Goal: Task Accomplishment & Management: Manage account settings

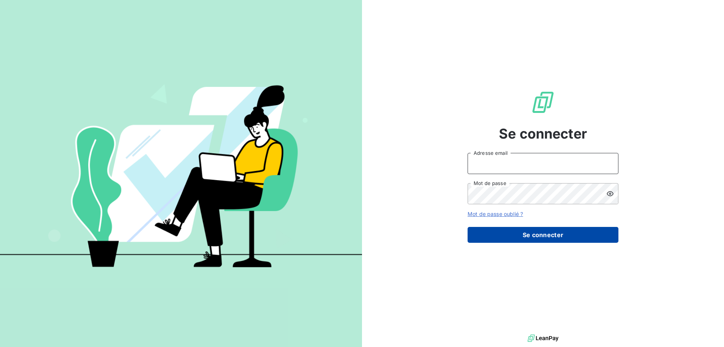
type input "[EMAIL_ADDRESS][DOMAIN_NAME]"
click at [540, 237] on button "Se connecter" at bounding box center [543, 235] width 151 height 16
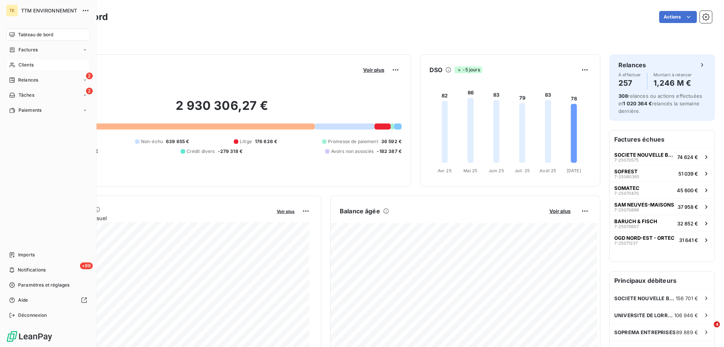
click at [27, 64] on span "Clients" at bounding box center [25, 64] width 15 height 7
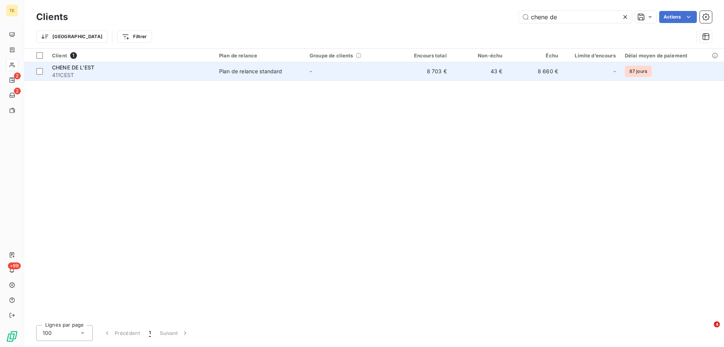
type input "chene de"
click at [88, 72] on span "411CEST" at bounding box center [131, 75] width 158 height 8
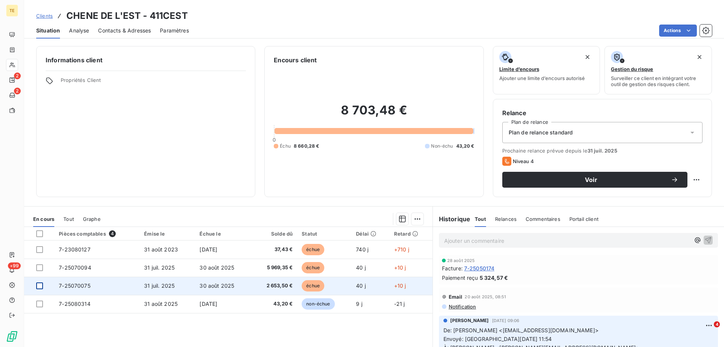
click at [37, 286] on div at bounding box center [39, 285] width 7 height 7
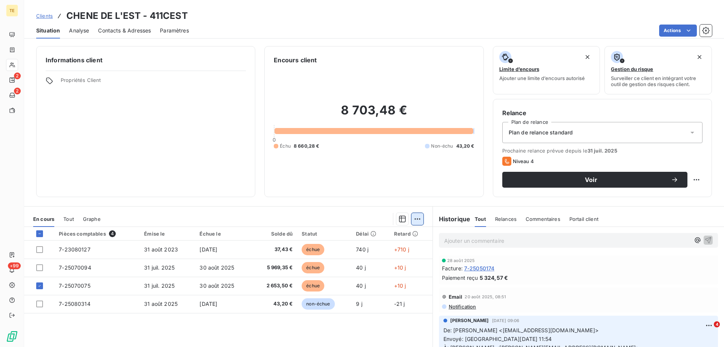
click at [413, 218] on html "TE 2 2 +99 Clients CHENE DE L'EST - 411CEST Situation Analyse Contacts & Adress…" at bounding box center [362, 173] width 724 height 347
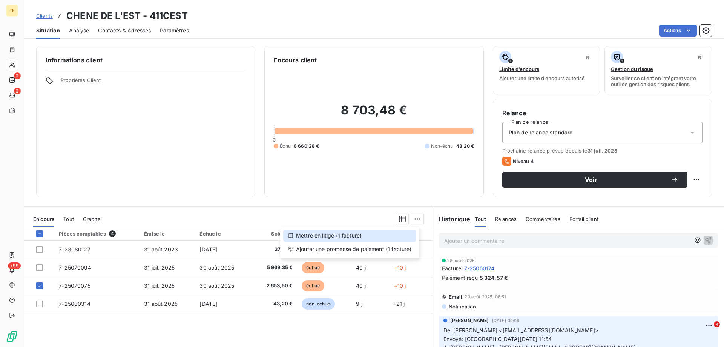
click at [354, 235] on div "Mettre en litige (1 facture)" at bounding box center [349, 235] width 133 height 12
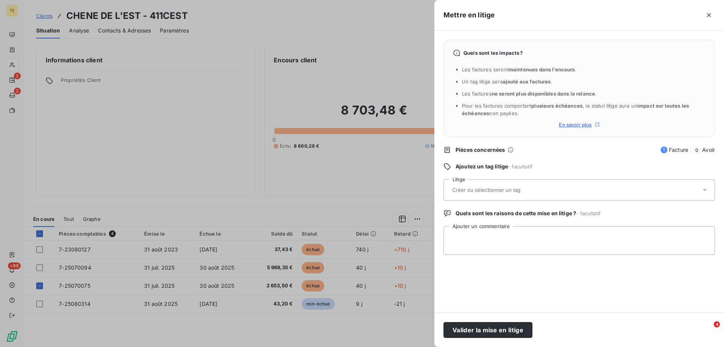
click at [484, 191] on input "text" at bounding box center [507, 189] width 110 height 7
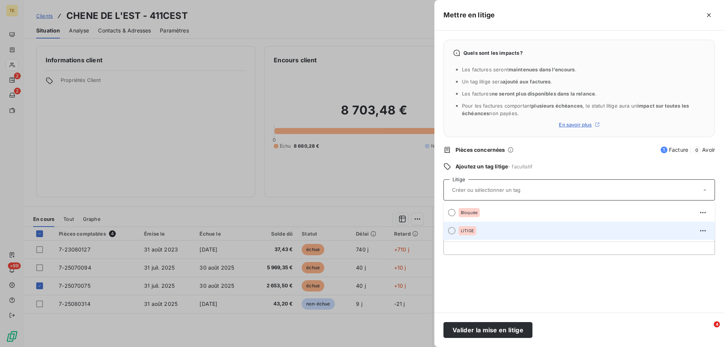
click at [463, 232] on span "LITIGE" at bounding box center [467, 230] width 13 height 5
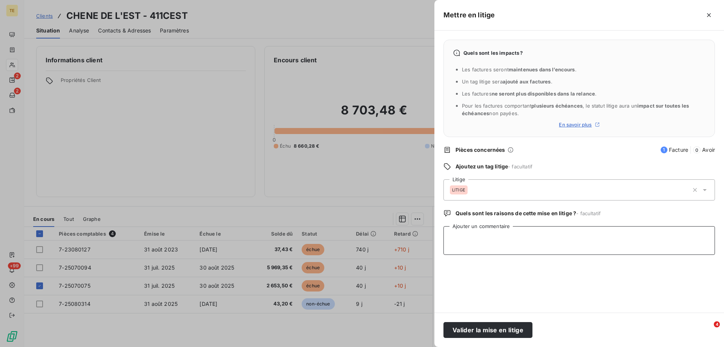
click at [460, 234] on textarea "Ajouter un commentaire" at bounding box center [580, 240] width 272 height 29
click at [448, 237] on textarea "Demande d'avoir 391.41€" at bounding box center [580, 240] width 272 height 29
click at [540, 238] on textarea "Demande d'avoir 391.41€" at bounding box center [580, 240] width 272 height 29
drag, startPoint x: 602, startPoint y: 243, endPoint x: 446, endPoint y: 242, distance: 156.2
click at [446, 242] on textarea "Demande d'avoir 391.41€ mail de Mme EVA du [DATE]" at bounding box center [580, 240] width 272 height 29
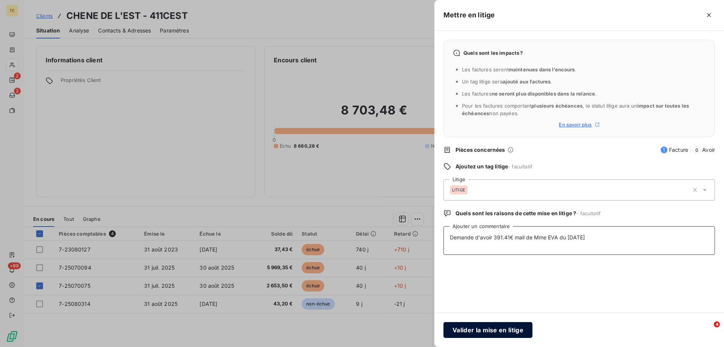
type textarea "Demande d'avoir 391.41€ mail de Mme EVA du [DATE]"
click at [476, 330] on button "Valider la mise en litige" at bounding box center [488, 330] width 89 height 16
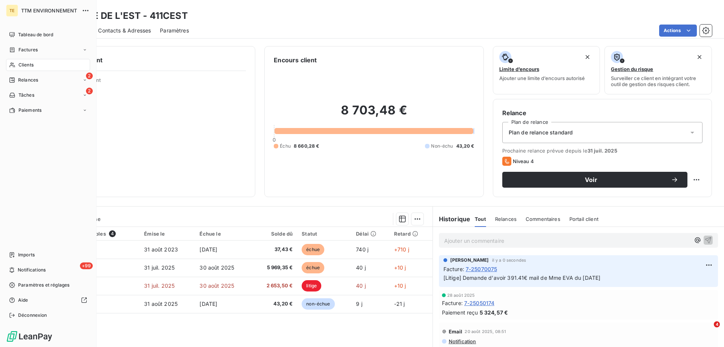
click at [22, 67] on span "Clients" at bounding box center [25, 64] width 15 height 7
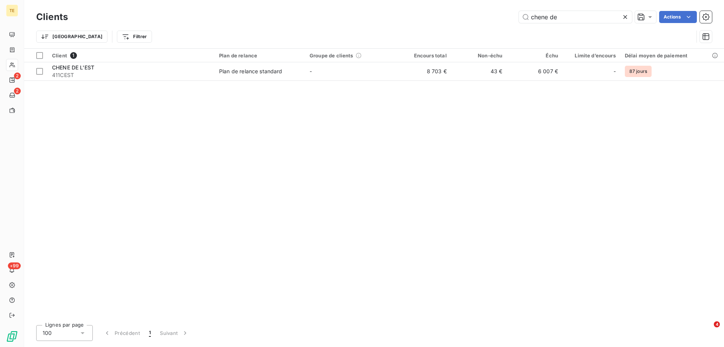
drag, startPoint x: 568, startPoint y: 15, endPoint x: 481, endPoint y: 16, distance: 87.5
click at [481, 16] on div "chene de Actions" at bounding box center [394, 17] width 635 height 12
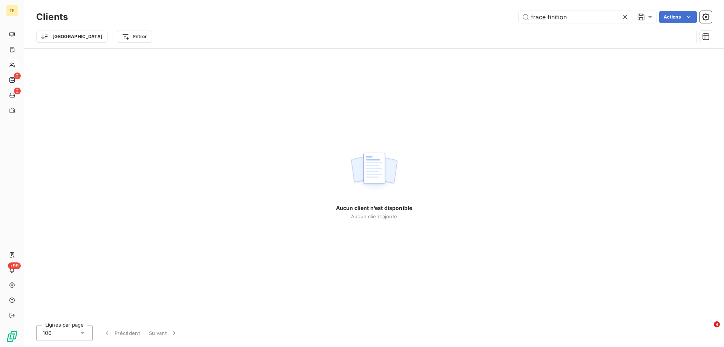
drag, startPoint x: 573, startPoint y: 22, endPoint x: 497, endPoint y: 18, distance: 75.9
click at [497, 18] on div "frace finition Actions" at bounding box center [394, 17] width 635 height 12
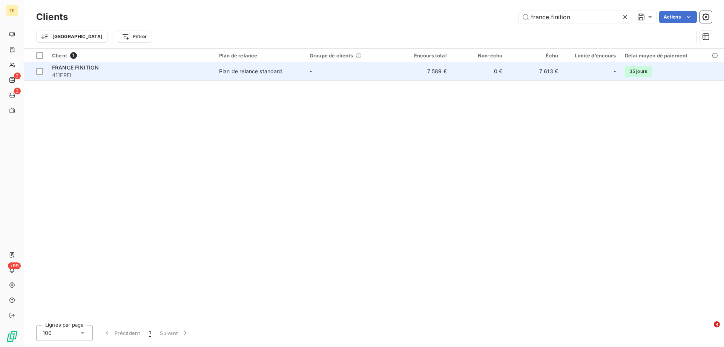
type input "france finition"
click at [65, 72] on span "411FRFI" at bounding box center [131, 75] width 158 height 8
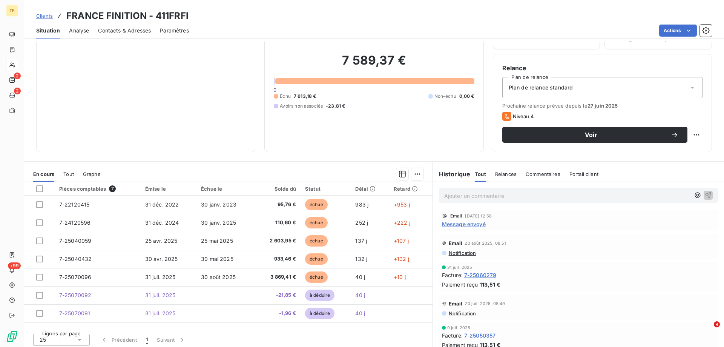
scroll to position [48, 0]
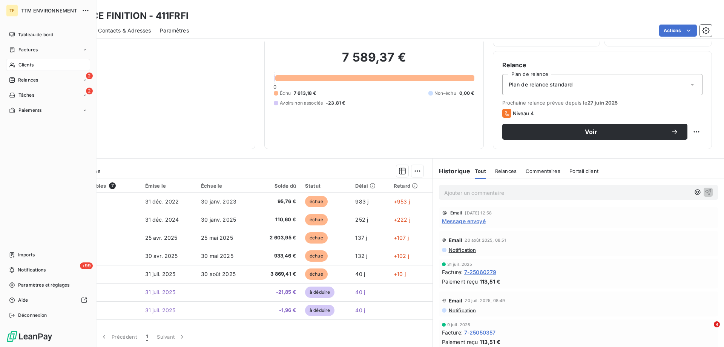
click at [31, 65] on span "Clients" at bounding box center [25, 64] width 15 height 7
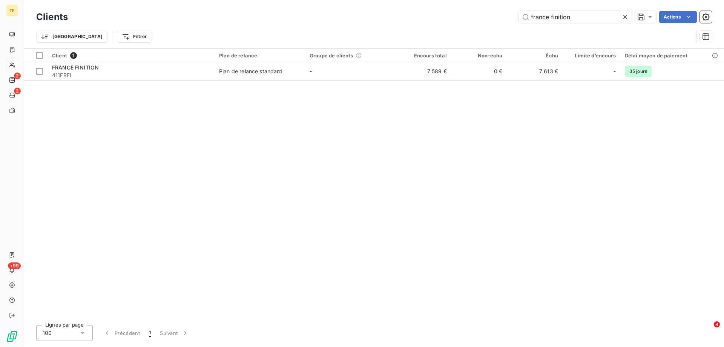
drag, startPoint x: 459, startPoint y: 17, endPoint x: 450, endPoint y: 17, distance: 9.1
click at [450, 17] on div "france finition Actions" at bounding box center [394, 17] width 635 height 12
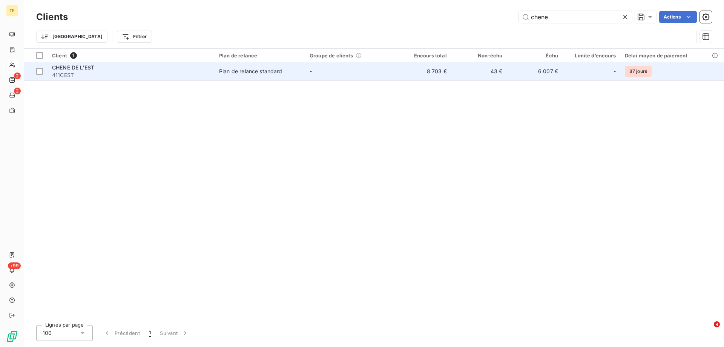
type input "chene"
click at [81, 69] on span "CHENE DE L'EST" at bounding box center [73, 67] width 42 height 6
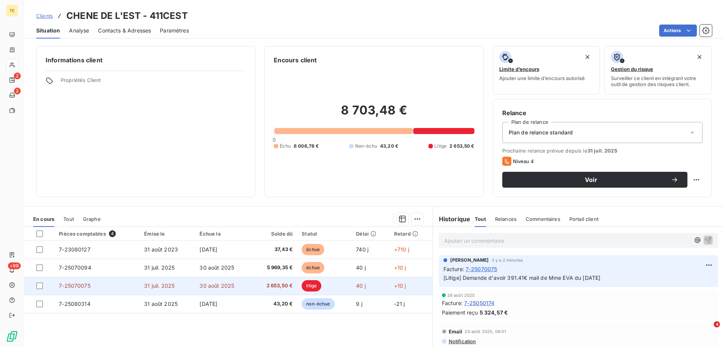
click at [161, 287] on span "31 juil. 2025" at bounding box center [159, 285] width 31 height 6
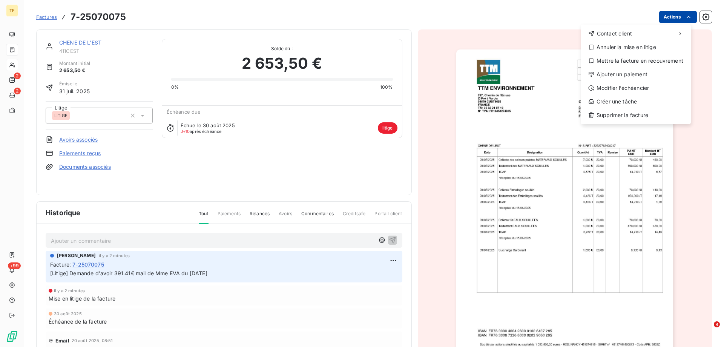
click at [664, 16] on html "TE 2 2 +99 Factures [PHONE_NUMBER] Actions Contact client Annuler la mise en li…" at bounding box center [362, 173] width 724 height 347
click at [624, 48] on div "Annuler la mise en litige" at bounding box center [636, 47] width 104 height 12
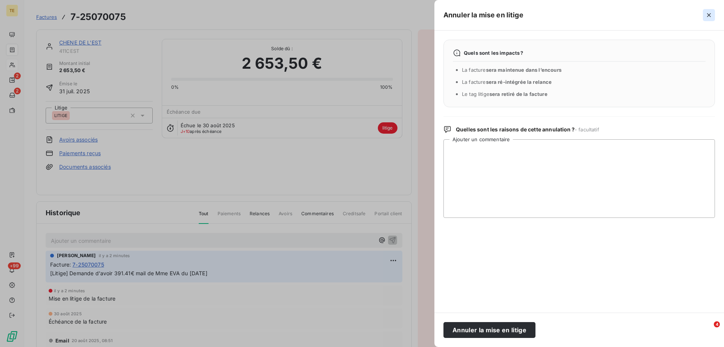
click at [708, 18] on icon "button" at bounding box center [709, 15] width 8 height 8
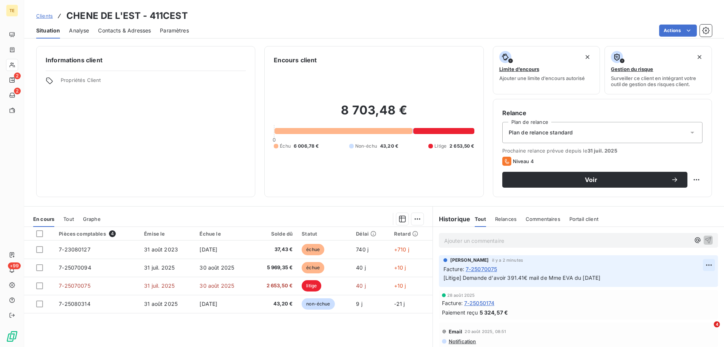
click at [699, 265] on html "TE 2 2 +99 Clients CHENE DE L'EST - 411CEST Situation Analyse Contacts & Adress…" at bounding box center [362, 173] width 724 height 347
click at [669, 297] on div "Supprimer" at bounding box center [680, 295] width 42 height 12
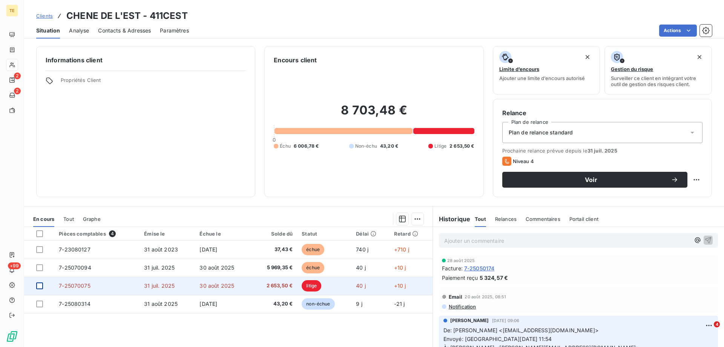
click at [38, 287] on div at bounding box center [39, 285] width 7 height 7
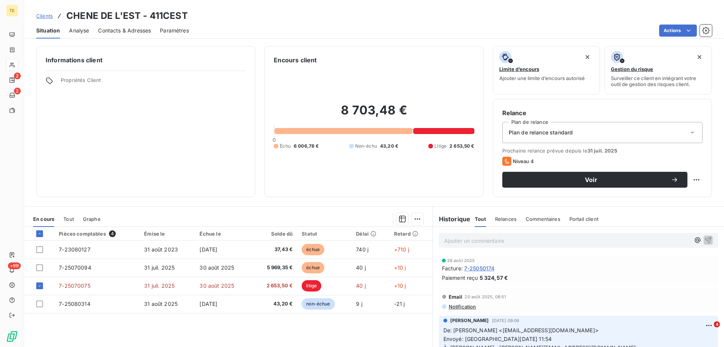
click at [458, 240] on p "Ajouter un commentaire ﻿" at bounding box center [567, 240] width 246 height 9
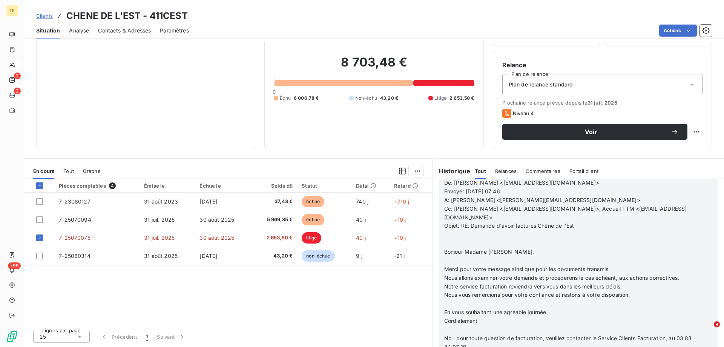
scroll to position [1619, 0]
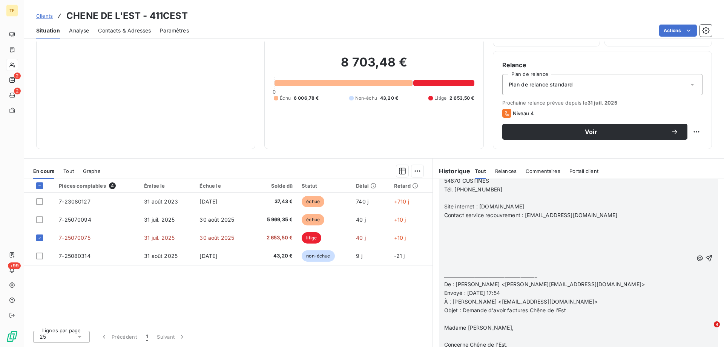
click at [531, 236] on p at bounding box center [568, 232] width 249 height 9
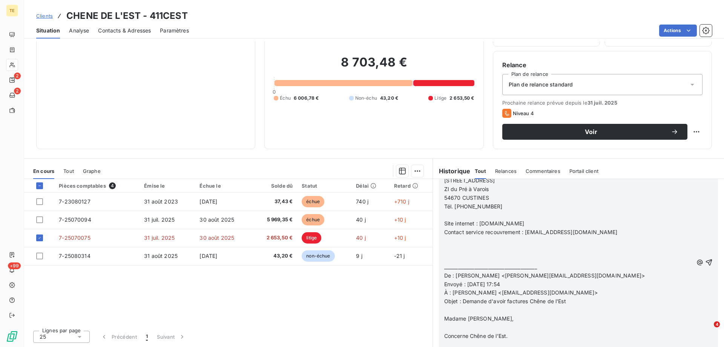
scroll to position [1593, 0]
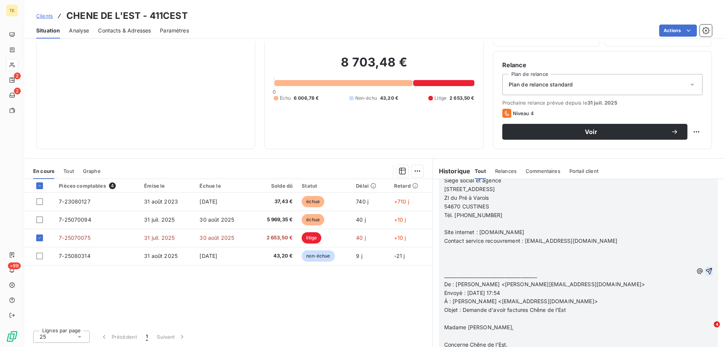
click at [706, 271] on icon "button" at bounding box center [709, 270] width 6 height 6
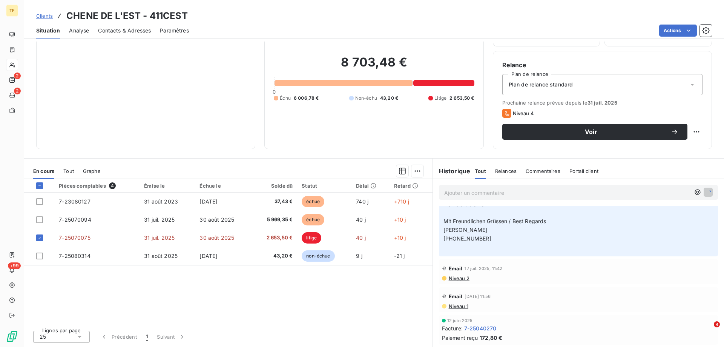
scroll to position [1612, 0]
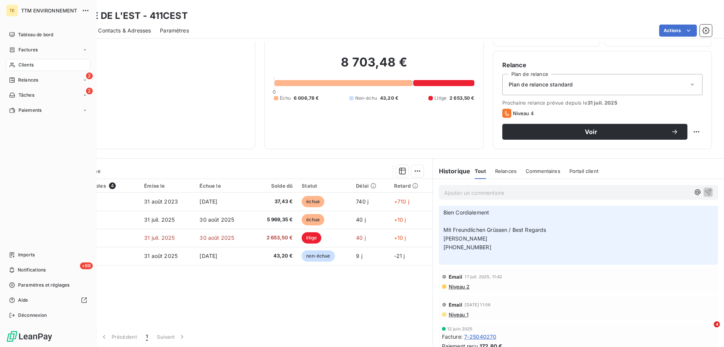
click at [30, 62] on span "Clients" at bounding box center [25, 64] width 15 height 7
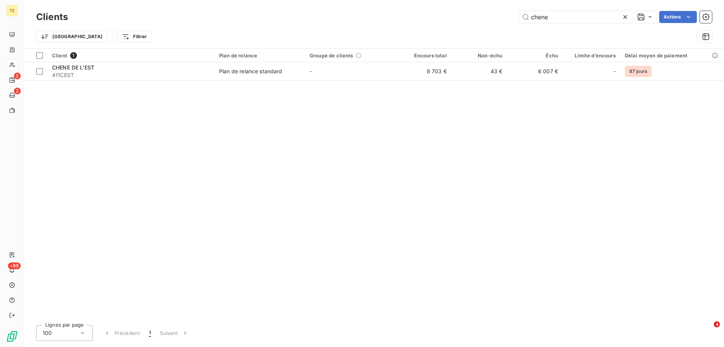
drag, startPoint x: 497, startPoint y: 13, endPoint x: 458, endPoint y: 12, distance: 39.2
click at [458, 12] on div "chene Actions" at bounding box center [394, 17] width 635 height 12
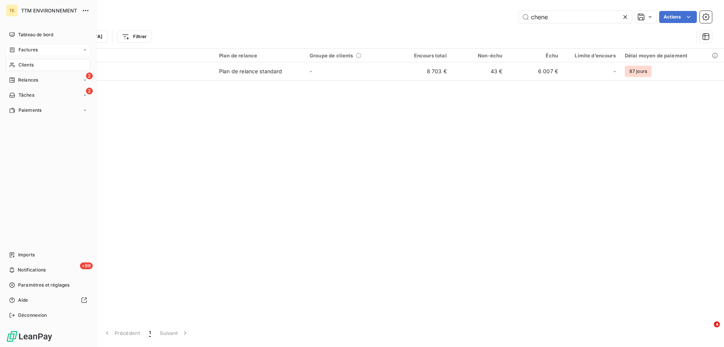
click at [26, 52] on span "Factures" at bounding box center [27, 49] width 19 height 7
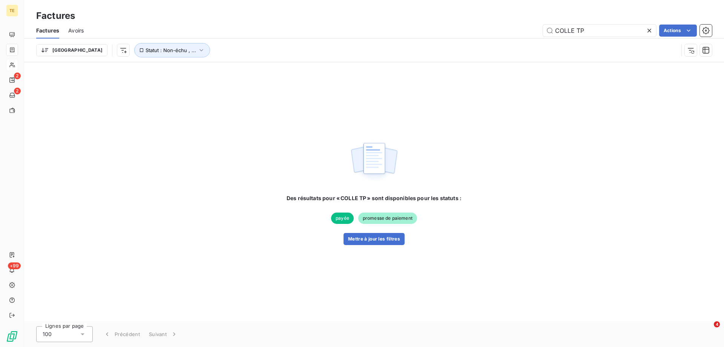
click at [650, 31] on icon at bounding box center [650, 31] width 4 height 4
click at [634, 32] on input "text" at bounding box center [599, 31] width 113 height 12
paste input "07-25060609"
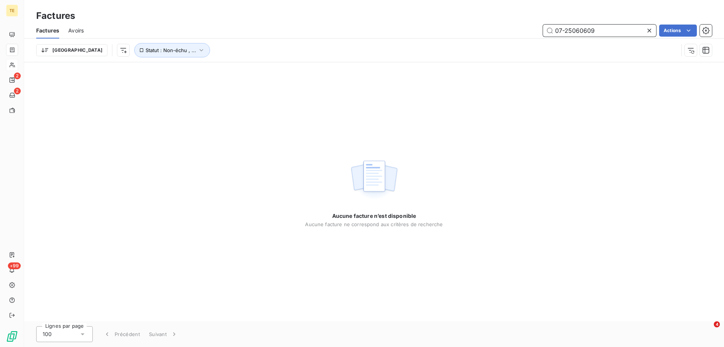
click at [559, 29] on input "07-25060609" at bounding box center [599, 31] width 113 height 12
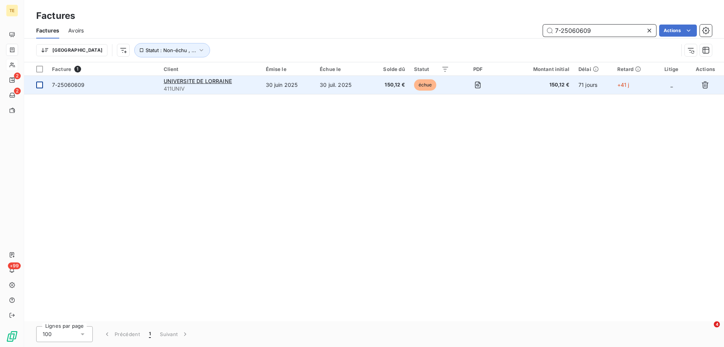
type input "7-25060609"
click at [41, 85] on div at bounding box center [39, 84] width 7 height 7
click at [74, 86] on span "7-25060609" at bounding box center [68, 84] width 33 height 6
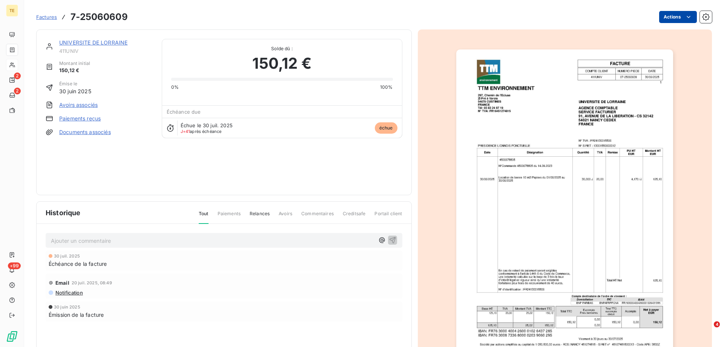
click at [669, 14] on html "TE 2 2 +99 Factures 7-25060609 Actions UNIVERSITE DE LORRAINE 411UNIV Montant i…" at bounding box center [362, 173] width 724 height 347
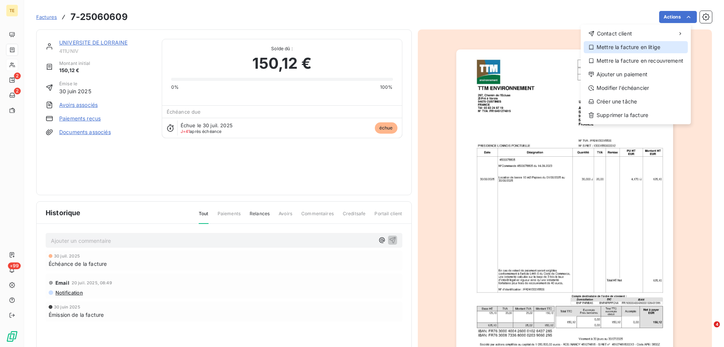
click at [624, 46] on div "Mettre la facture en litige" at bounding box center [636, 47] width 104 height 12
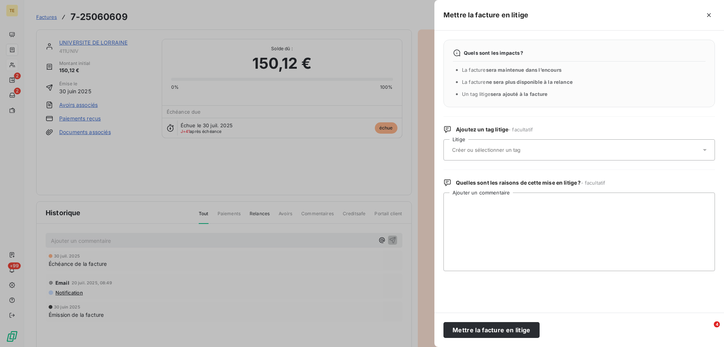
click at [455, 152] on input "text" at bounding box center [507, 149] width 110 height 7
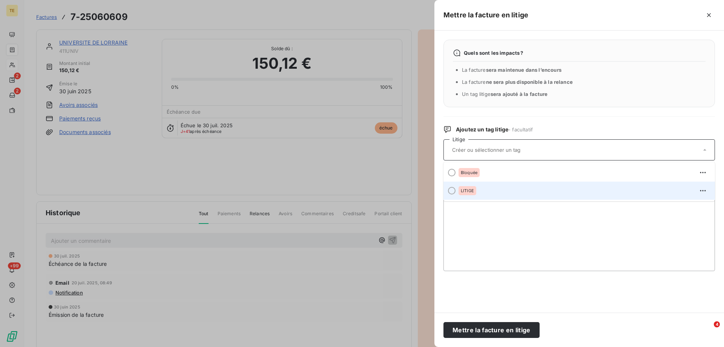
click at [473, 191] on span "LITIGE" at bounding box center [467, 190] width 13 height 5
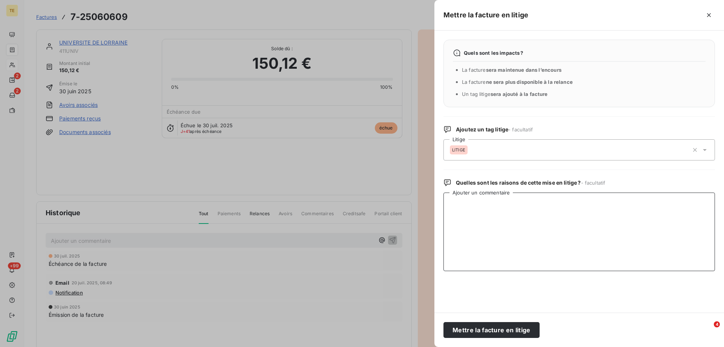
click at [466, 204] on textarea "Ajouter un commentaire" at bounding box center [580, 231] width 272 height 78
click at [458, 204] on textarea "Ajouter un commentaire" at bounding box center [580, 231] width 272 height 78
paste textarea "le numéro de bon de commande est incorrect. merci de contact er la personne qui…"
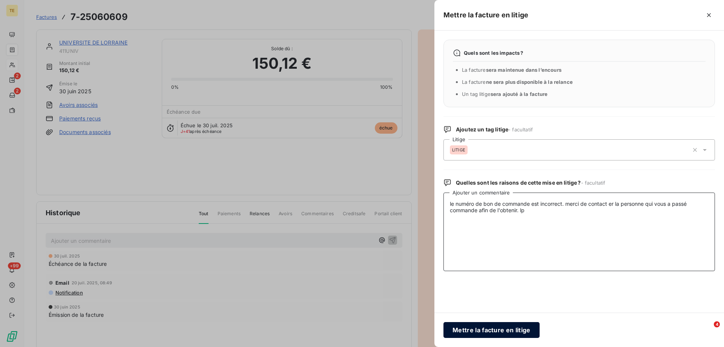
type textarea "le numéro de bon de commande est incorrect. merci de contact er la personne qui…"
click at [497, 333] on button "Mettre la facture en litige" at bounding box center [492, 330] width 96 height 16
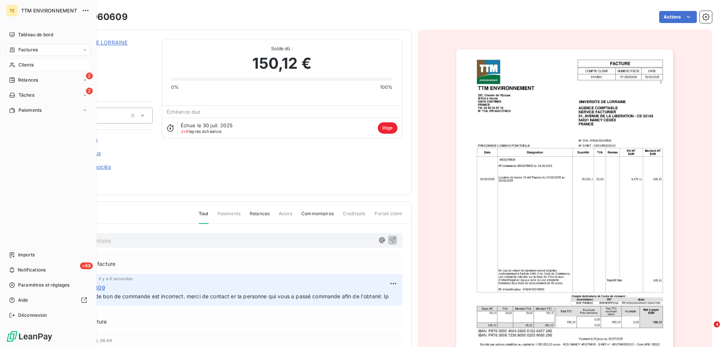
click at [22, 61] on div "Clients" at bounding box center [48, 65] width 84 height 12
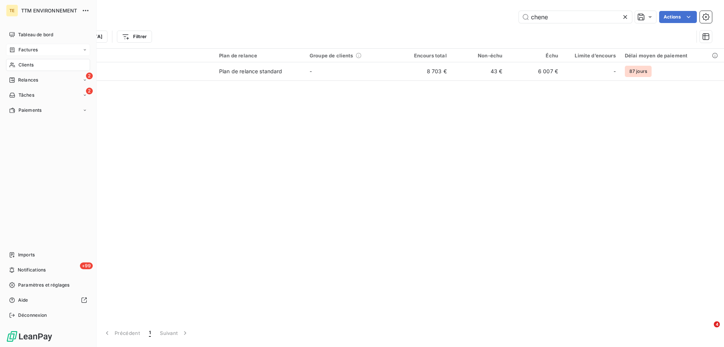
click at [31, 66] on span "Clients" at bounding box center [25, 64] width 15 height 7
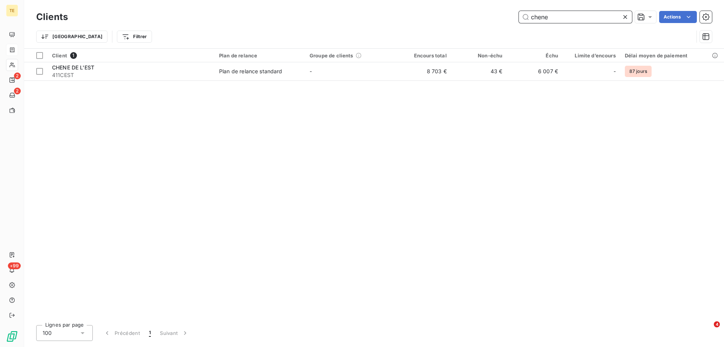
click at [553, 20] on input "chene" at bounding box center [575, 17] width 113 height 12
drag, startPoint x: 553, startPoint y: 20, endPoint x: 413, endPoint y: 19, distance: 140.3
click at [413, 19] on div "chene Actions" at bounding box center [394, 17] width 635 height 12
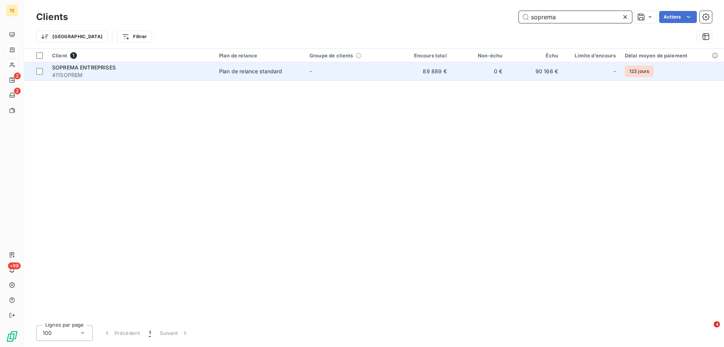
type input "soprema"
click at [72, 80] on td "SOPREMA ENTREPRISES 411SOPREM" at bounding box center [131, 71] width 167 height 18
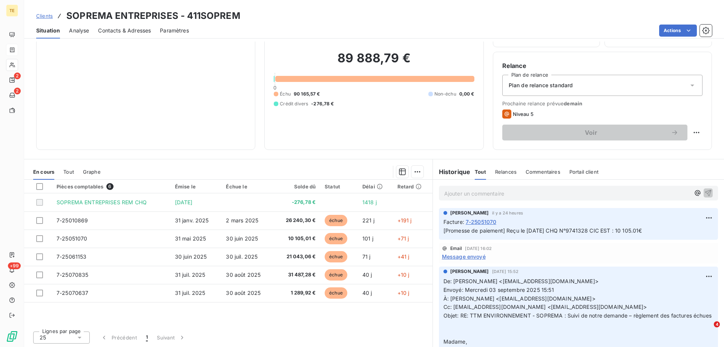
scroll to position [48, 0]
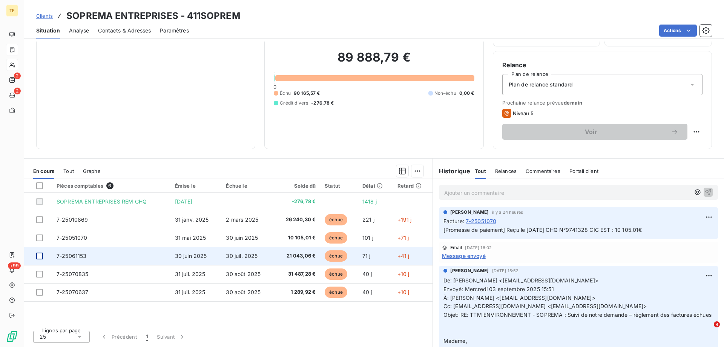
click at [40, 256] on div at bounding box center [39, 255] width 7 height 7
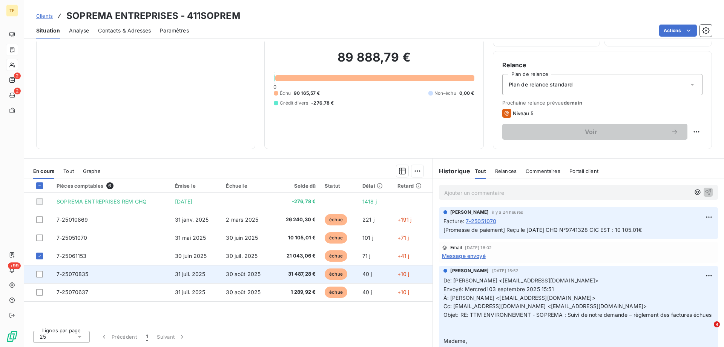
click at [38, 278] on td at bounding box center [38, 274] width 28 height 18
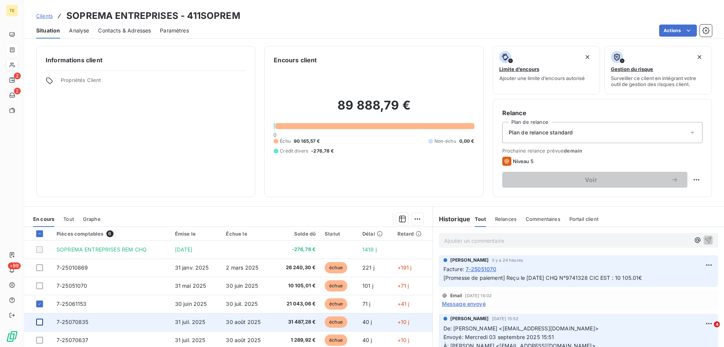
click at [41, 324] on div at bounding box center [39, 321] width 7 height 7
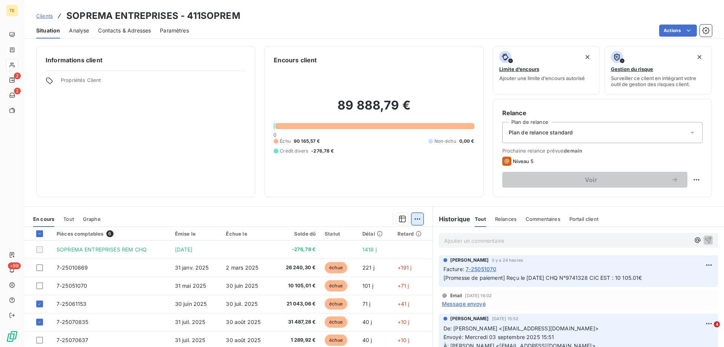
click at [416, 219] on html "TE 2 2 +99 Clients SOPREMA ENTREPRISES - 411SOPREM Situation Analyse Contacts &…" at bounding box center [362, 173] width 724 height 347
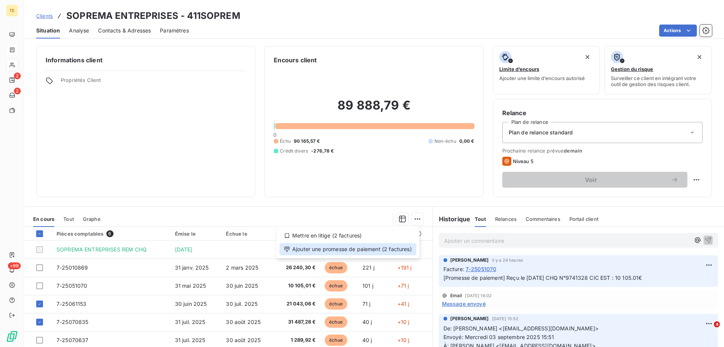
click at [364, 248] on div "Ajouter une promesse de paiement (2 factures)" at bounding box center [348, 249] width 137 height 12
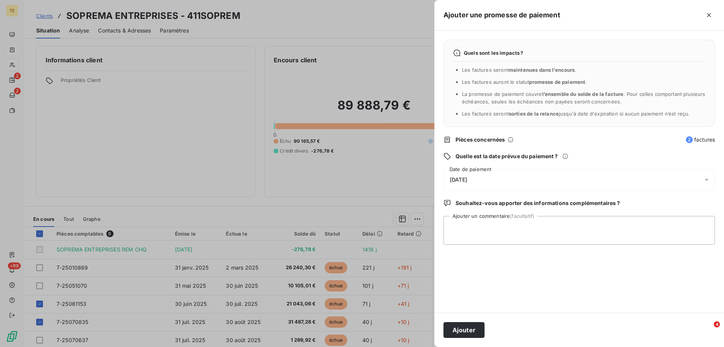
click at [468, 175] on div "[DATE]" at bounding box center [580, 179] width 272 height 21
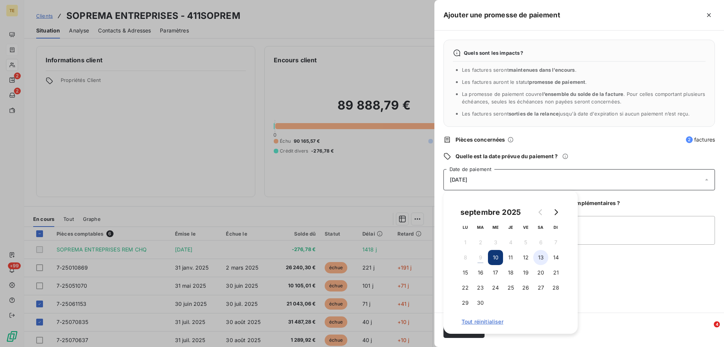
click at [539, 254] on button "13" at bounding box center [540, 257] width 15 height 15
drag, startPoint x: 624, startPoint y: 278, endPoint x: 620, endPoint y: 278, distance: 4.1
click at [624, 278] on div "Quels sont les impacts ? Les factures seront maintenues dans l’encours . Les fa…" at bounding box center [580, 172] width 290 height 282
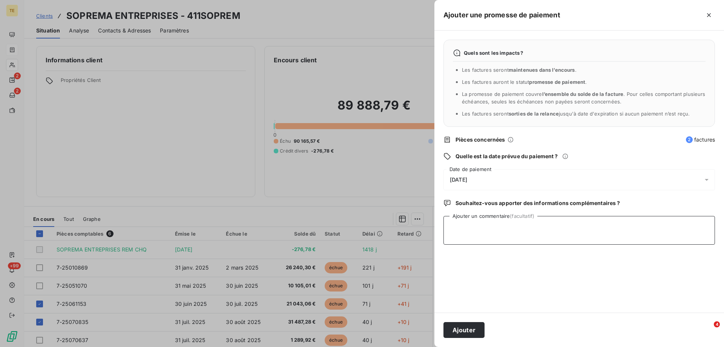
click at [483, 228] on textarea "Ajouter un commentaire (facultatif)" at bounding box center [580, 230] width 272 height 29
type textarea "Reçu le [DATE] CHQ N° 9741376 CIC EST"
click at [459, 328] on button "Ajouter" at bounding box center [464, 330] width 41 height 16
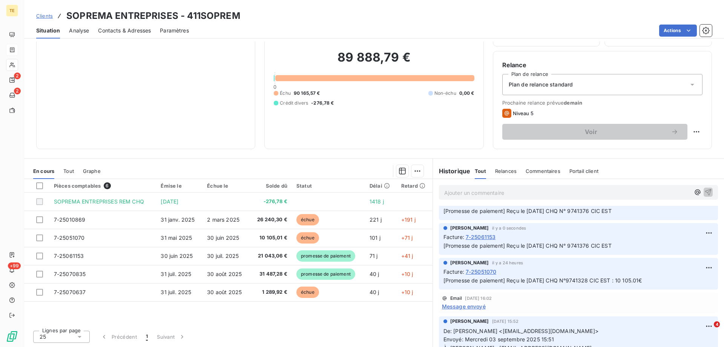
scroll to position [38, 0]
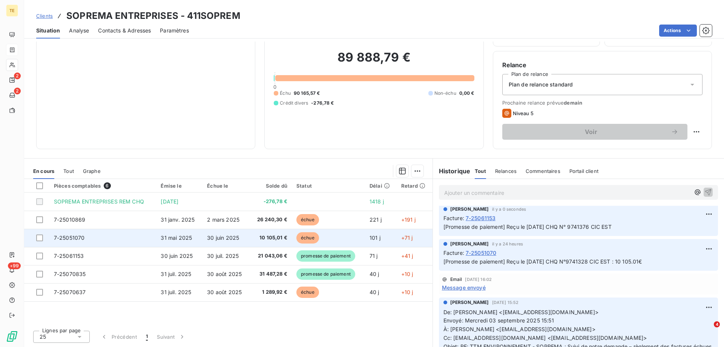
click at [54, 240] on span "7-25051070" at bounding box center [69, 237] width 31 height 6
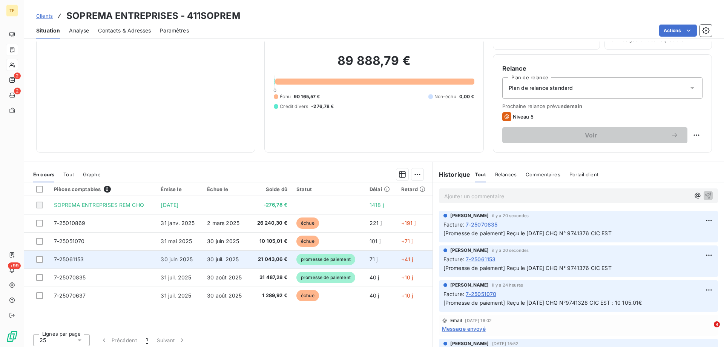
scroll to position [48, 0]
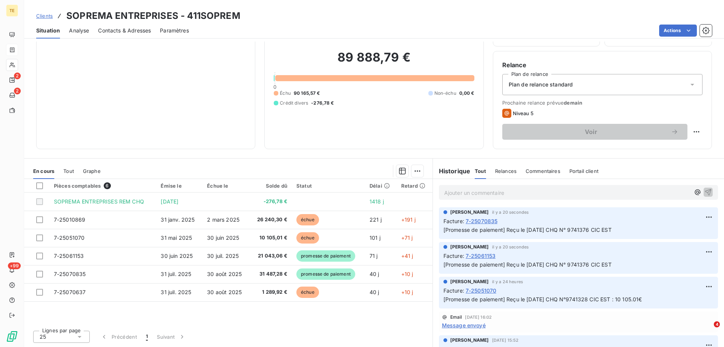
drag, startPoint x: 617, startPoint y: 298, endPoint x: 429, endPoint y: 281, distance: 188.7
click at [433, 281] on div "[PERSON_NAME] il y a 24 heures Facture : 7-25051070 [Promesse de paiement] Reçu…" at bounding box center [578, 292] width 291 height 35
copy div "[PERSON_NAME] il y a 24 heures Facture : 7-25051070 [Promesse de paiement] Reçu…"
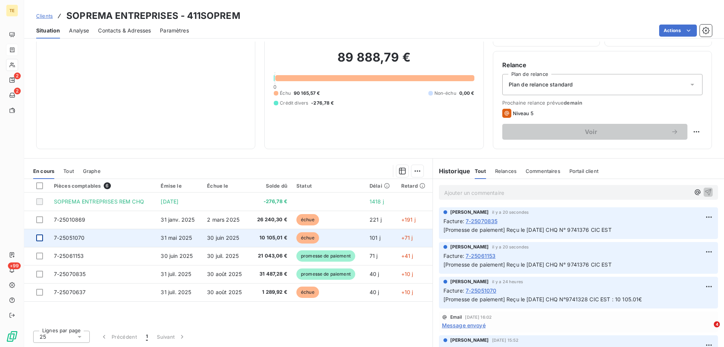
click at [40, 236] on div at bounding box center [39, 237] width 7 height 7
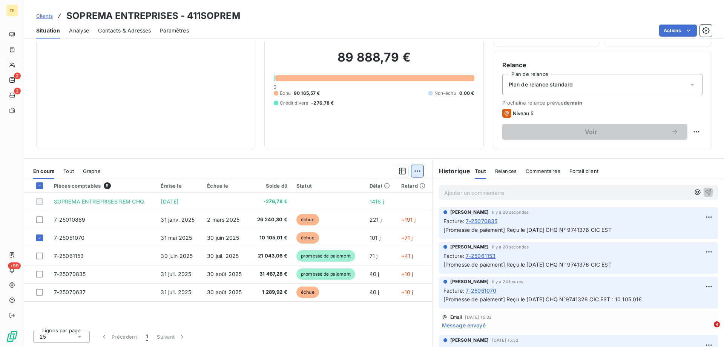
click at [415, 172] on html "TE 2 2 +99 Clients SOPREMA ENTREPRISES - 411SOPREM Situation Analyse Contacts &…" at bounding box center [362, 173] width 724 height 347
click at [375, 200] on div "Ajouter une promesse de paiement (1 facture)" at bounding box center [349, 201] width 133 height 12
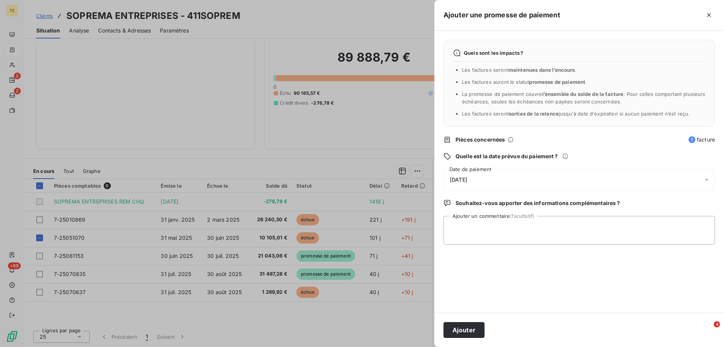
click at [467, 182] on span "[DATE]" at bounding box center [458, 180] width 17 height 6
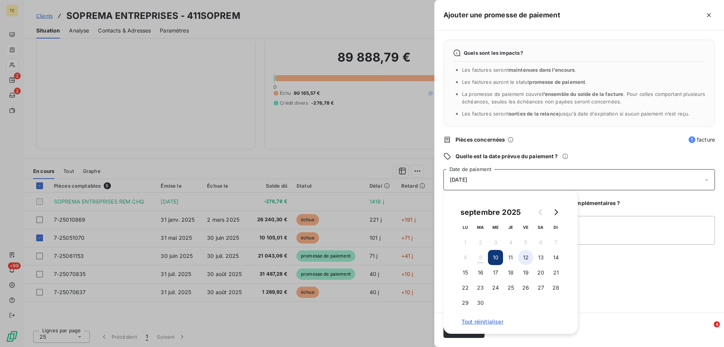
click at [523, 256] on button "12" at bounding box center [525, 257] width 15 height 15
click at [510, 253] on button "11" at bounding box center [510, 257] width 15 height 15
click at [503, 250] on button "11" at bounding box center [510, 257] width 15 height 15
click at [514, 257] on button "11" at bounding box center [510, 257] width 15 height 15
click at [503, 250] on button "11" at bounding box center [510, 257] width 15 height 15
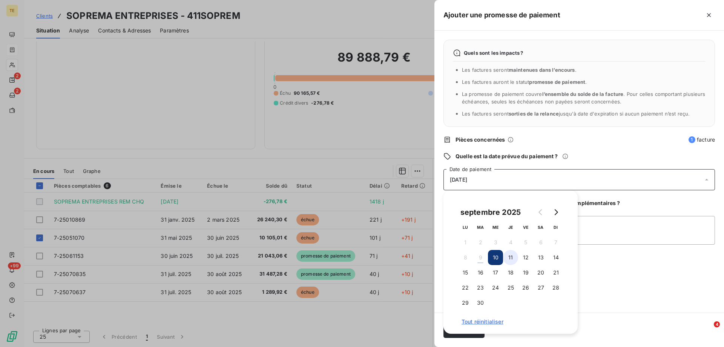
click at [513, 256] on button "11" at bounding box center [510, 257] width 15 height 15
click at [529, 255] on button "12" at bounding box center [525, 257] width 15 height 15
click at [518, 250] on button "12" at bounding box center [525, 257] width 15 height 15
click at [526, 258] on button "12" at bounding box center [525, 257] width 15 height 15
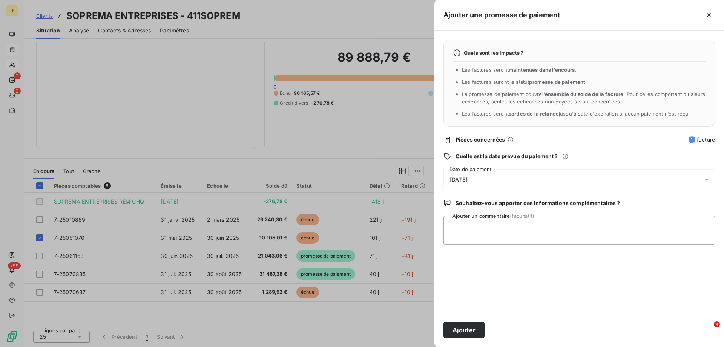
click at [670, 262] on div "Quels sont les impacts ? Les factures seront maintenues dans l’encours . Les fa…" at bounding box center [580, 172] width 290 height 282
click at [519, 227] on textarea "Ajouter un commentaire (facultatif)" at bounding box center [580, 230] width 272 height 29
paste textarea "[PERSON_NAME] il y a 24 heures Facture : 7-25051070 [Promesse de paiement] Reçu…"
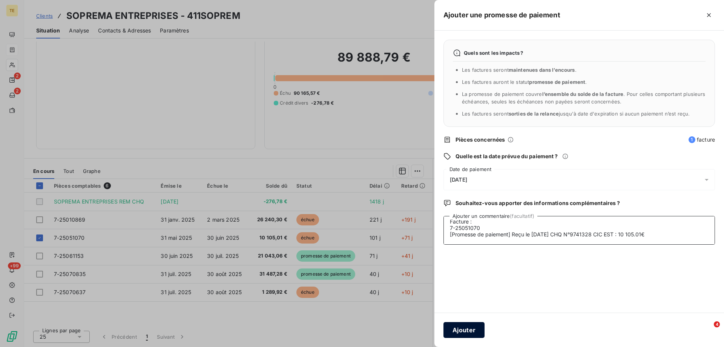
type textarea "[PERSON_NAME] il y a 24 heures Facture : 7-25051070 [Promesse de paiement] Reçu…"
click at [457, 331] on button "Ajouter" at bounding box center [464, 330] width 41 height 16
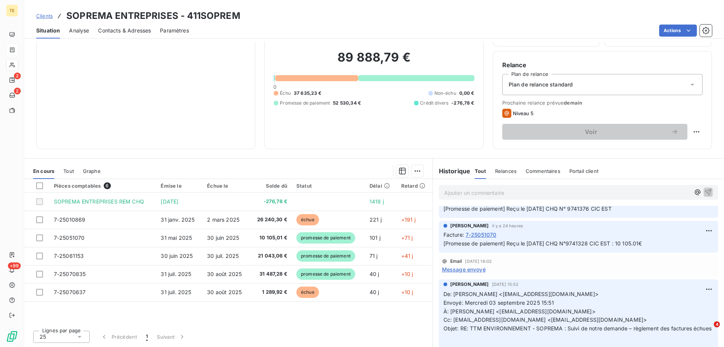
scroll to position [113, 0]
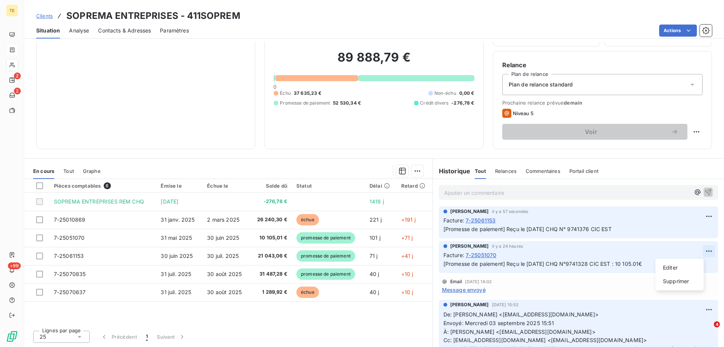
click at [697, 250] on html "TE 2 2 +99 Clients SOPREMA ENTREPRISES - 411SOPREM Situation Analyse Contacts &…" at bounding box center [362, 173] width 724 height 347
click at [671, 280] on div "Supprimer" at bounding box center [680, 281] width 42 height 12
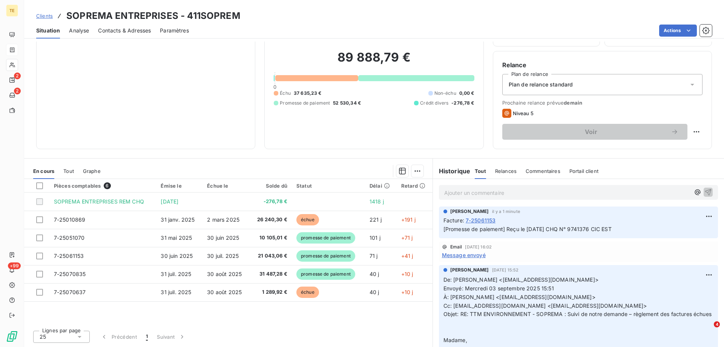
scroll to position [0, 0]
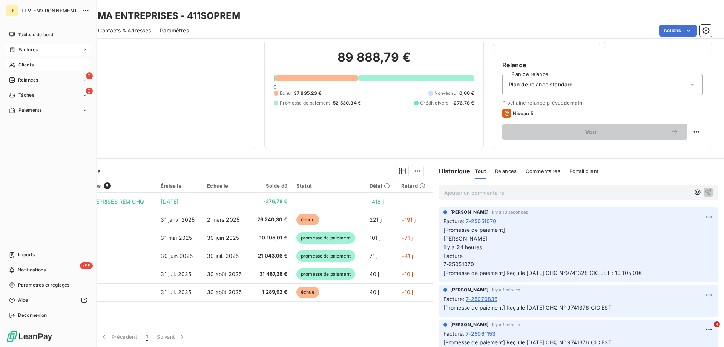
click at [24, 66] on span "Clients" at bounding box center [25, 64] width 15 height 7
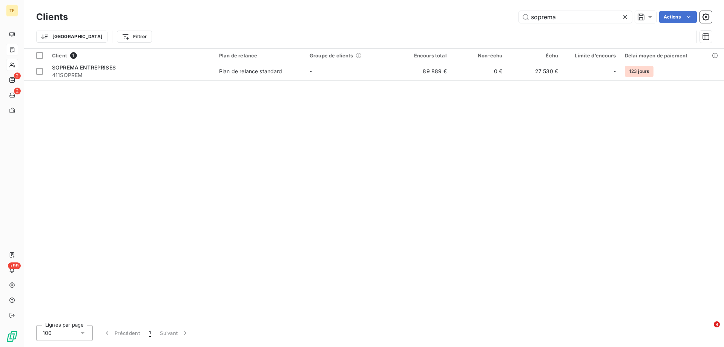
drag, startPoint x: 553, startPoint y: 20, endPoint x: 430, endPoint y: 20, distance: 122.2
click at [429, 20] on div "soprema Actions" at bounding box center [394, 17] width 635 height 12
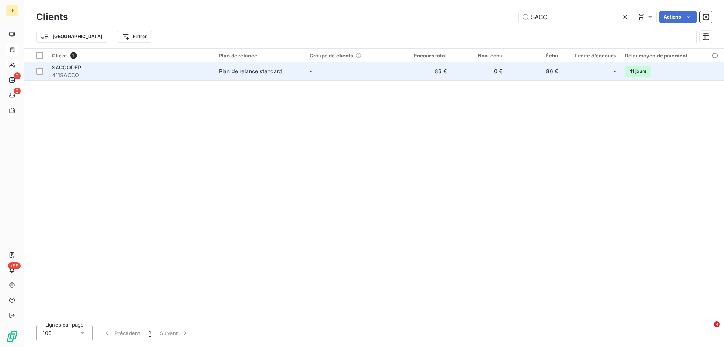
type input "SACC"
click at [75, 74] on span "411SACCO" at bounding box center [131, 75] width 158 height 8
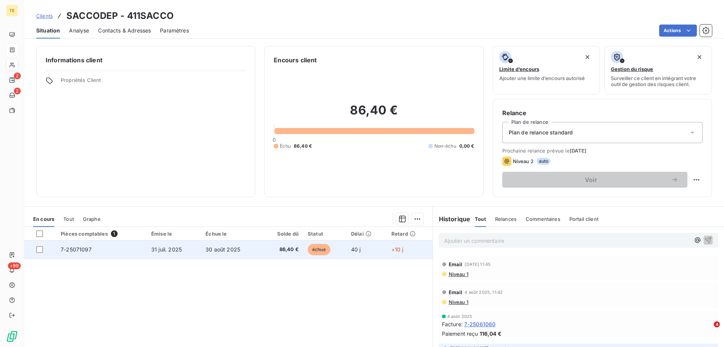
drag, startPoint x: 38, startPoint y: 250, endPoint x: 45, endPoint y: 247, distance: 6.8
click at [39, 250] on div at bounding box center [39, 249] width 7 height 7
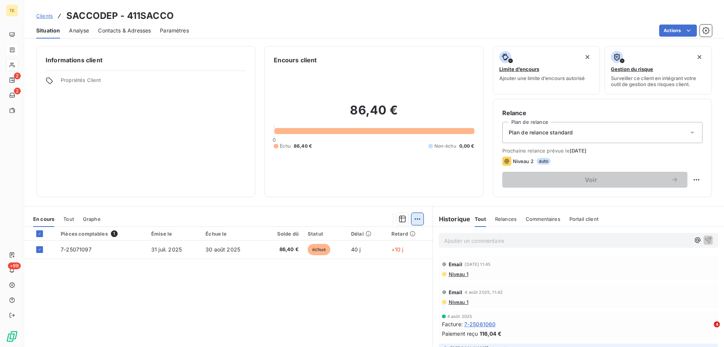
click at [415, 223] on html "TE 2 2 +99 Clients SACCODEP - 411SACCO Situation Analyse Contacts & Adresses Pa…" at bounding box center [362, 173] width 724 height 347
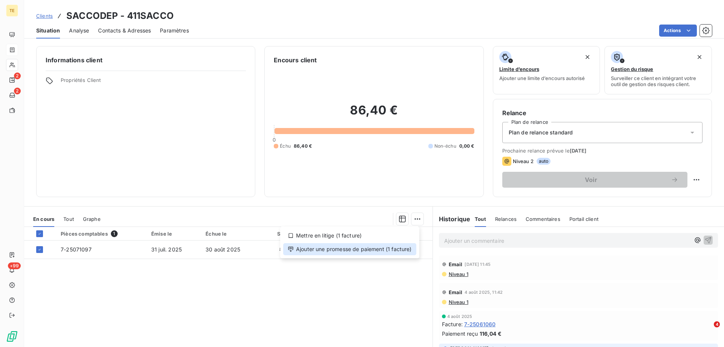
click at [330, 250] on div "Ajouter une promesse de paiement (1 facture)" at bounding box center [349, 249] width 133 height 12
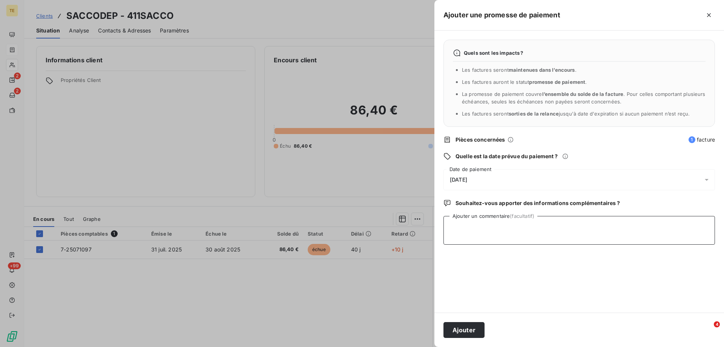
click at [453, 225] on textarea "Ajouter un commentaire (facultatif)" at bounding box center [580, 230] width 272 height 29
type textarea "Reçu le [DATE] CHQ N°0708147 BQE POPULAIRE : 86.40€"
click at [475, 328] on button "Ajouter" at bounding box center [464, 330] width 41 height 16
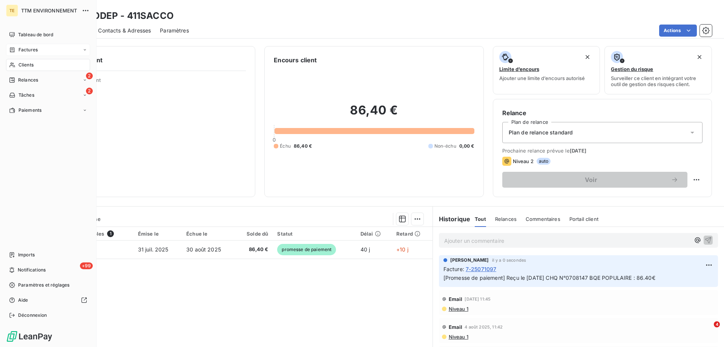
click at [27, 62] on span "Clients" at bounding box center [25, 64] width 15 height 7
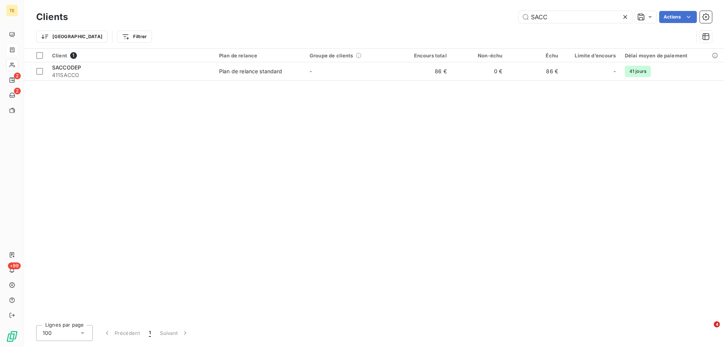
drag, startPoint x: 550, startPoint y: 19, endPoint x: 498, endPoint y: 19, distance: 51.7
click at [498, 19] on div "SACC Actions" at bounding box center [394, 17] width 635 height 12
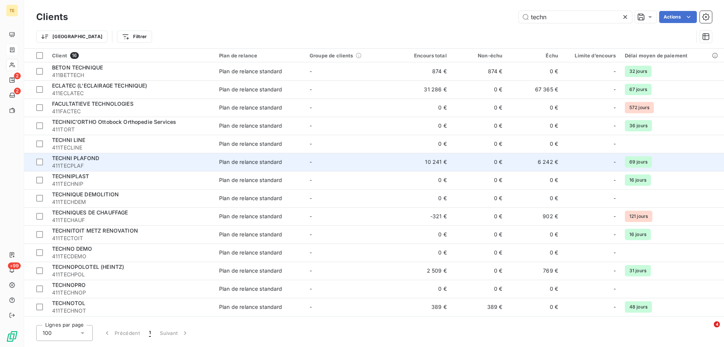
type input "techn"
click at [77, 158] on span "TECHNI PLAFOND" at bounding box center [75, 158] width 47 height 6
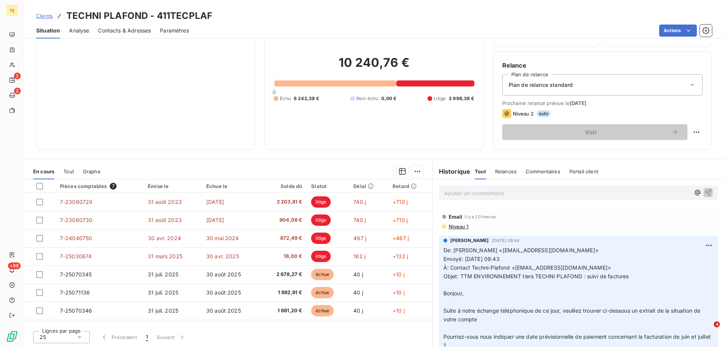
scroll to position [48, 0]
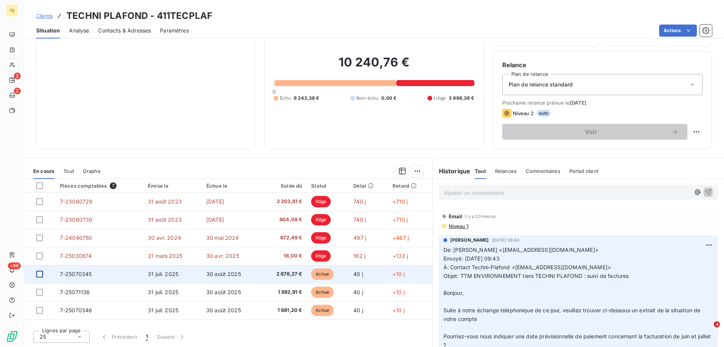
click at [41, 275] on div at bounding box center [39, 273] width 7 height 7
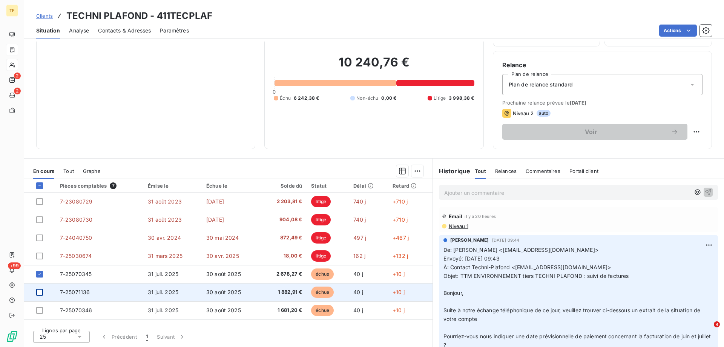
click at [41, 294] on div at bounding box center [39, 292] width 7 height 7
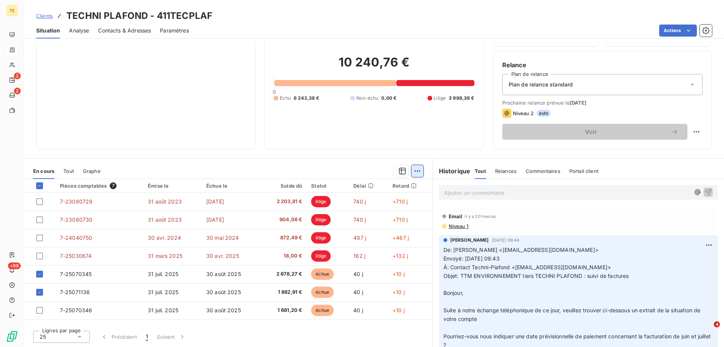
click at [416, 172] on html "TE 2 2 +99 Clients TECHNI PLAFOND - 411TECPLAF Situation Analyse Contacts & Adr…" at bounding box center [362, 173] width 724 height 347
click at [393, 203] on div "Ajouter une promesse de paiement (2 factures)" at bounding box center [348, 201] width 137 height 12
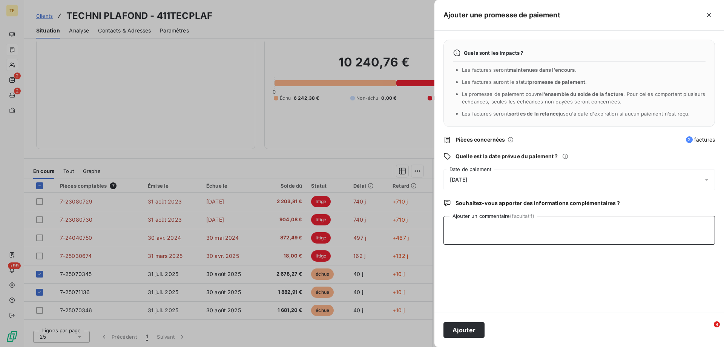
click at [458, 224] on textarea "Ajouter un commentaire (facultatif)" at bounding box center [580, 230] width 272 height 29
type textarea "Reçu [DATE] CHQ N°0709583 BQE POPULAIRE : 4561.18€"
click at [469, 331] on button "Ajouter" at bounding box center [464, 330] width 41 height 16
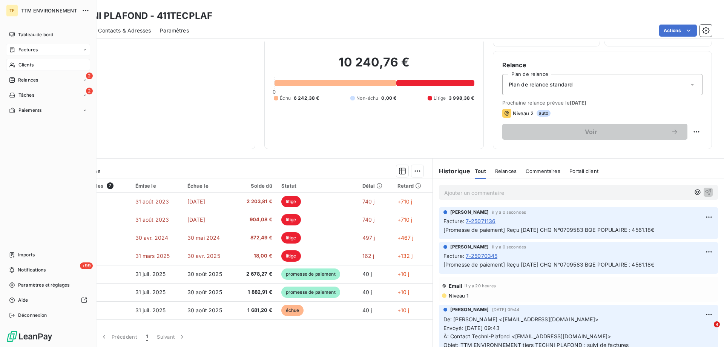
click at [20, 69] on div "Clients" at bounding box center [48, 65] width 84 height 12
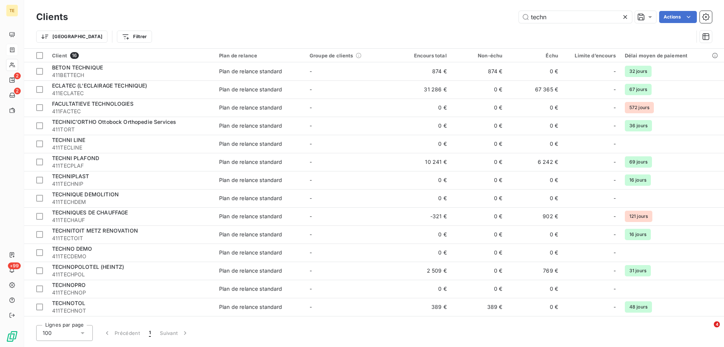
drag, startPoint x: 511, startPoint y: 18, endPoint x: 454, endPoint y: 18, distance: 56.6
click at [454, 18] on div "techn Actions" at bounding box center [394, 17] width 635 height 12
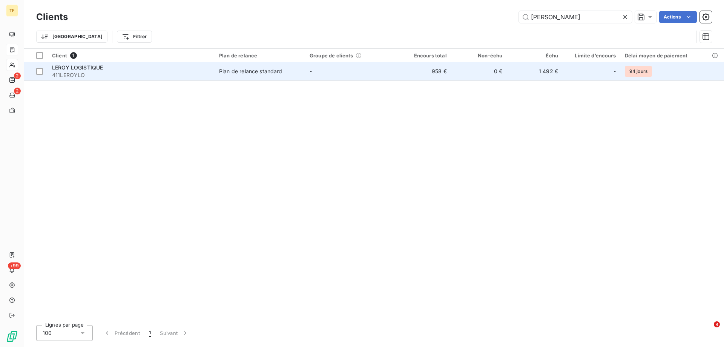
type input "[PERSON_NAME]"
click at [82, 71] on span "411LEROYLO" at bounding box center [131, 75] width 158 height 8
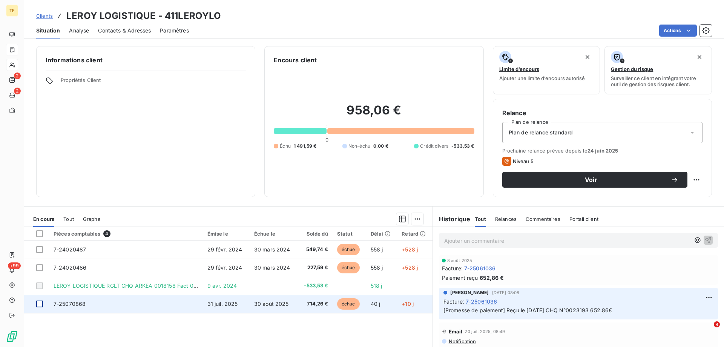
click at [40, 304] on div at bounding box center [39, 303] width 7 height 7
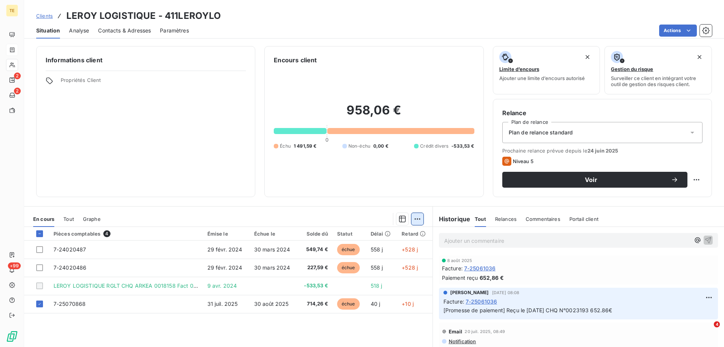
click at [414, 223] on html "TE 2 2 +99 Clients LEROY LOGISTIQUE - 411LEROYLO Situation Analyse Contacts & A…" at bounding box center [362, 173] width 724 height 347
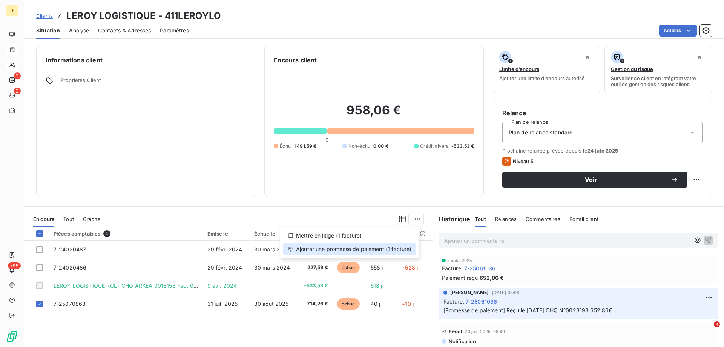
click at [393, 249] on div "Ajouter une promesse de paiement (1 facture)" at bounding box center [349, 249] width 133 height 12
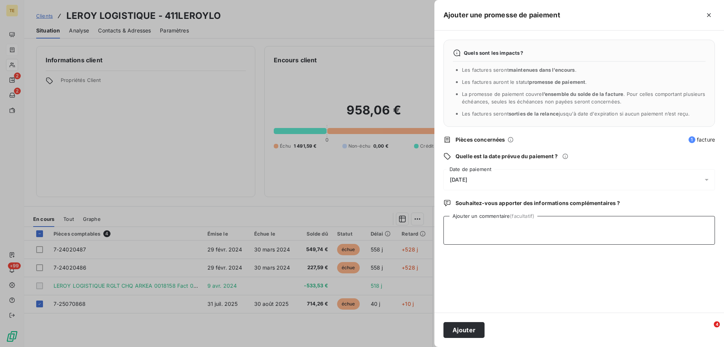
click at [466, 222] on textarea "Ajouter un commentaire (facultatif)" at bounding box center [580, 230] width 272 height 29
type textarea "Reçu le [DATE] CHQ N°0023503 ARKEA : 714.26€"
click at [473, 330] on button "Ajouter" at bounding box center [464, 330] width 41 height 16
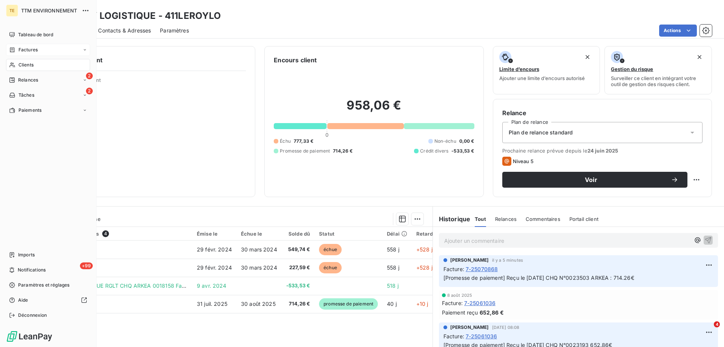
click at [25, 65] on span "Clients" at bounding box center [25, 64] width 15 height 7
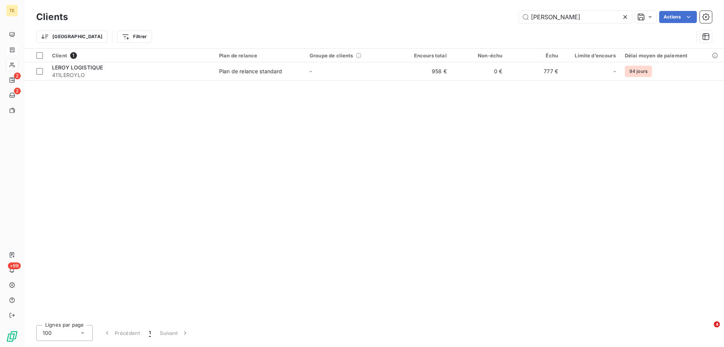
drag, startPoint x: 572, startPoint y: 17, endPoint x: 444, endPoint y: 17, distance: 128.3
click at [444, 17] on div "LEROY Actions" at bounding box center [394, 17] width 635 height 12
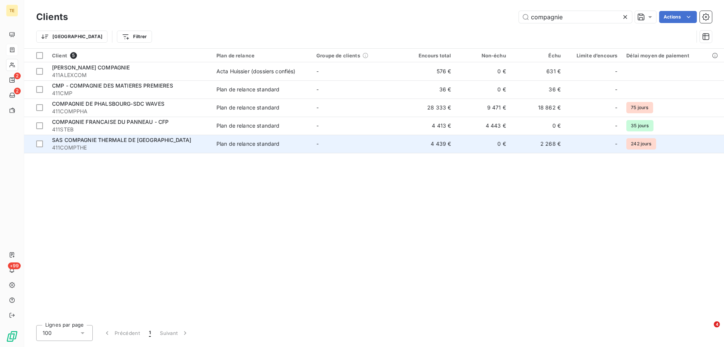
type input "compagnie"
click at [74, 144] on span "411COMPTHE" at bounding box center [129, 148] width 155 height 8
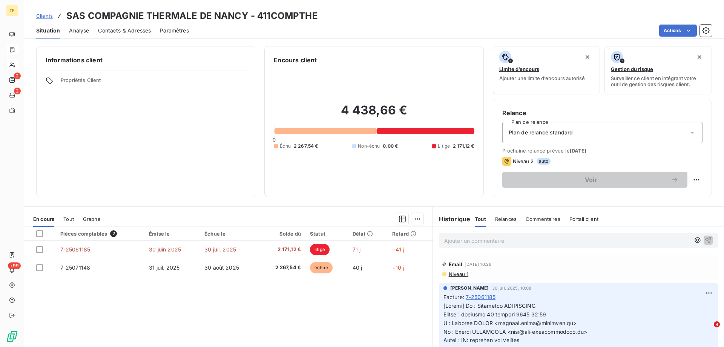
click at [457, 243] on p "Ajouter un commentaire ﻿" at bounding box center [567, 240] width 246 height 9
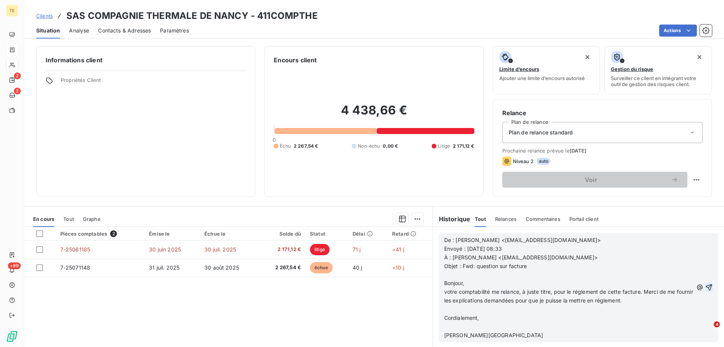
click at [705, 286] on icon "button" at bounding box center [709, 287] width 8 height 8
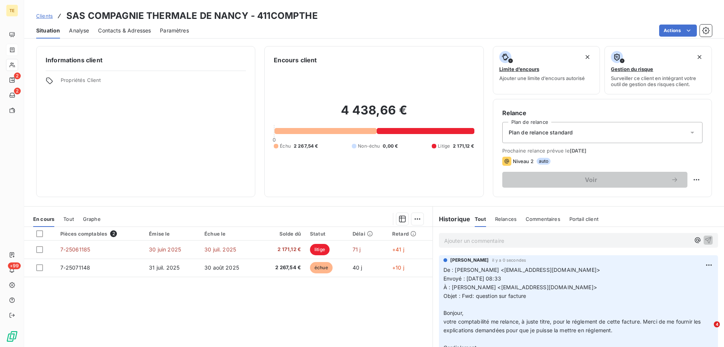
click at [446, 241] on p "Ajouter un commentaire ﻿" at bounding box center [567, 240] width 246 height 9
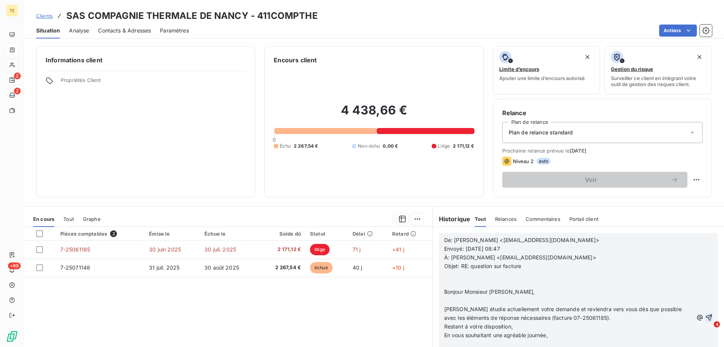
click at [705, 316] on icon "button" at bounding box center [709, 318] width 8 height 8
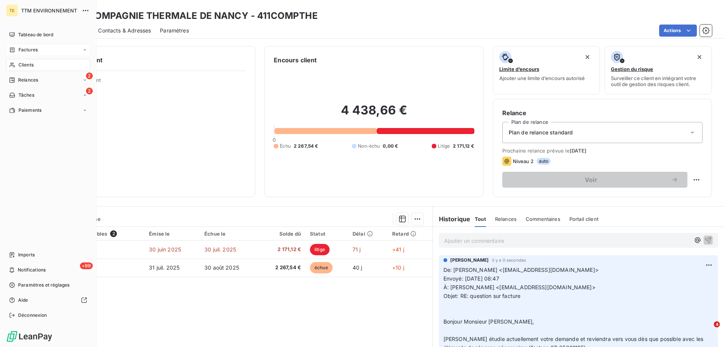
click at [23, 62] on span "Clients" at bounding box center [25, 64] width 15 height 7
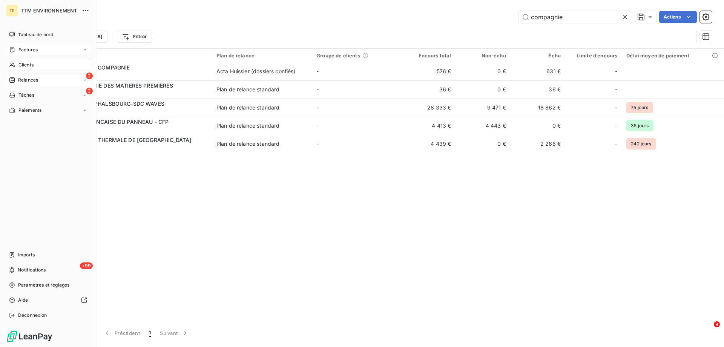
click at [25, 80] on span "Relances" at bounding box center [28, 80] width 20 height 7
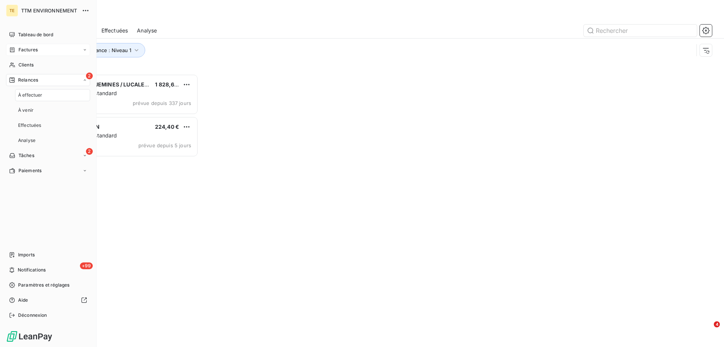
scroll to position [267, 157]
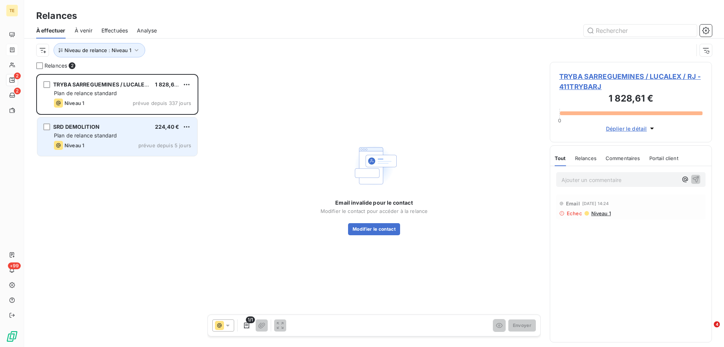
click at [132, 139] on div "SRD DEMOLITION 224,40 € Plan de relance standard Niveau 1 prévue depuis 5 jours" at bounding box center [117, 136] width 160 height 38
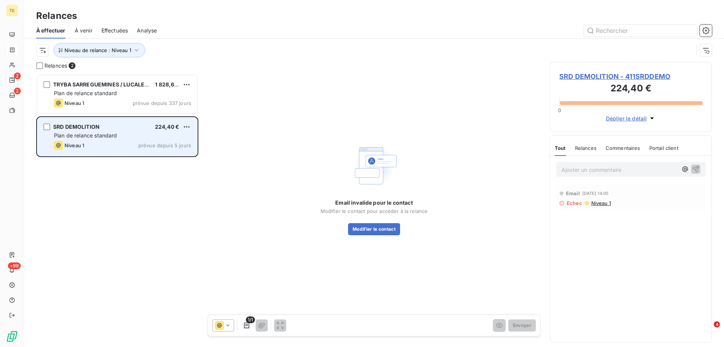
click at [74, 132] on div "Plan de relance standard" at bounding box center [122, 136] width 137 height 8
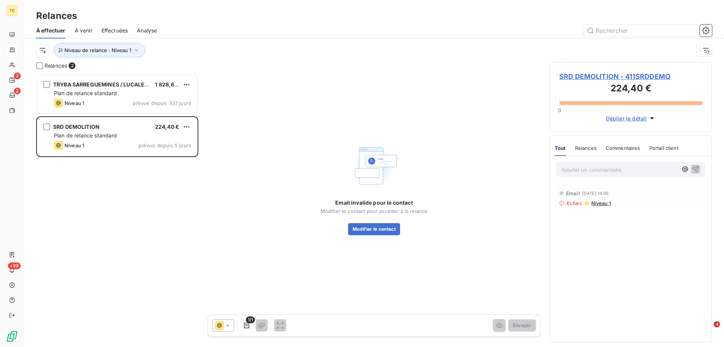
click at [573, 75] on span "SRD DEMOLITION - 411SRDDEMO" at bounding box center [630, 76] width 143 height 10
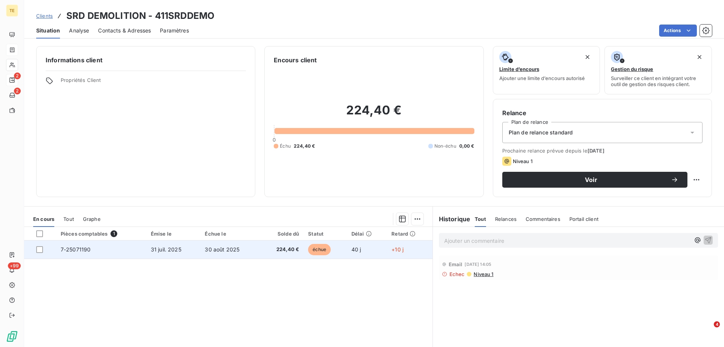
click at [74, 250] on span "7-25071190" at bounding box center [76, 249] width 30 height 6
click at [41, 249] on div at bounding box center [39, 249] width 7 height 7
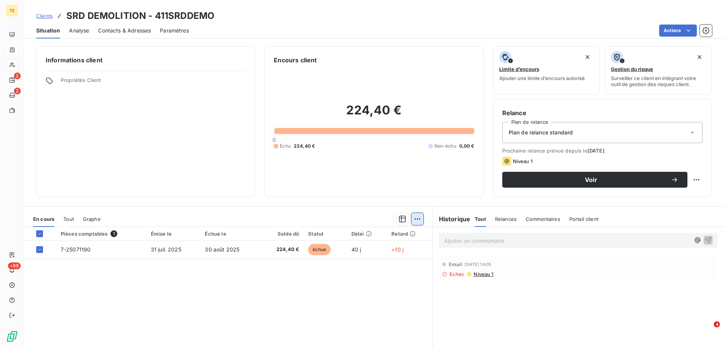
click at [416, 220] on html "TE 2 2 +99 Clients SRD DEMOLITION - 411SRDDEMO Situation Analyse Contacts & Adr…" at bounding box center [362, 173] width 724 height 347
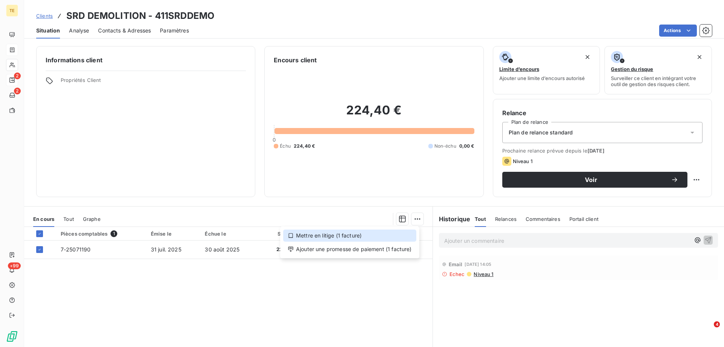
click at [340, 236] on div "Mettre en litige (1 facture)" at bounding box center [349, 235] width 133 height 12
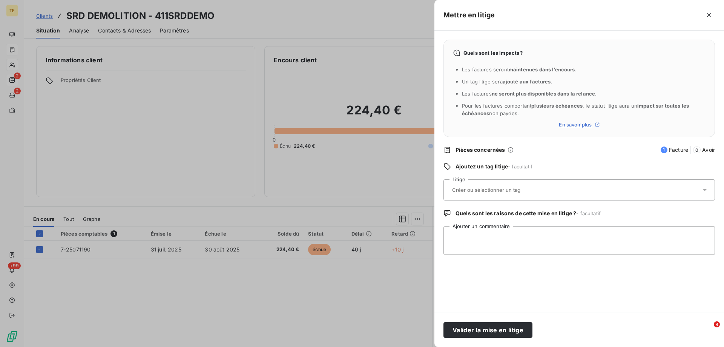
click at [459, 187] on input "text" at bounding box center [507, 189] width 110 height 7
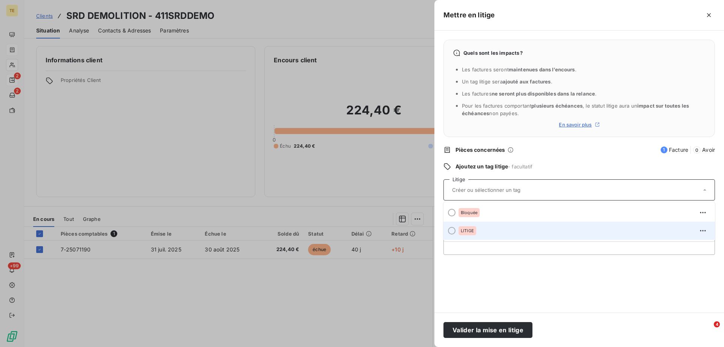
click at [462, 231] on span "LITIGE" at bounding box center [467, 230] width 13 height 5
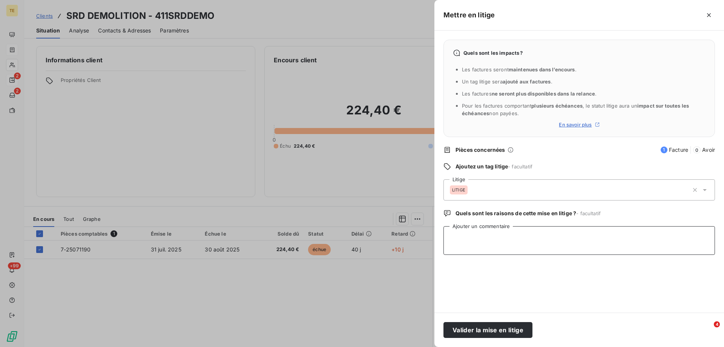
click at [462, 231] on textarea "Ajouter un commentaire" at bounding box center [580, 240] width 272 height 29
paste textarea "[EMAIL_ADDRESS][DOMAIN_NAME]"
type textarea "[EMAIL_ADDRESS][DOMAIN_NAME]"
drag, startPoint x: 520, startPoint y: 237, endPoint x: 420, endPoint y: 240, distance: 100.8
click at [420, 346] on div "Mettre en litige Quels sont les impacts ? Les factures seront maintenues dans l…" at bounding box center [362, 347] width 724 height 0
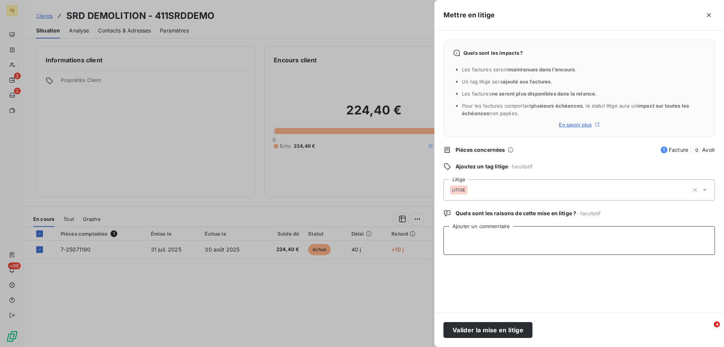
paste textarea "votre chantier à [GEOGRAPHIC_DATA] n’a pas été soutenu par [PERSON_NAME]"
type textarea "votre chantier à [GEOGRAPHIC_DATA] n’a pas été soutenu par [PERSON_NAME]"
click at [494, 327] on button "Valider la mise en litige" at bounding box center [488, 330] width 89 height 16
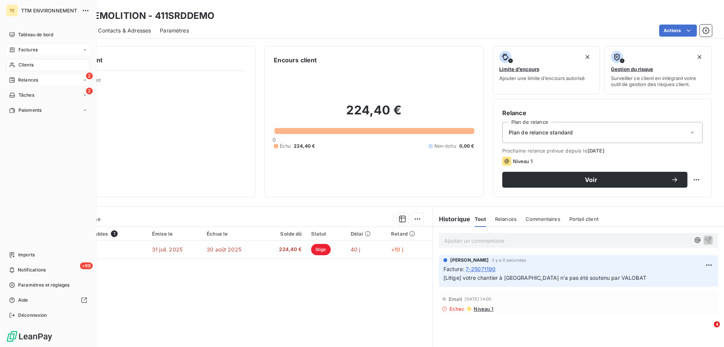
click at [24, 78] on span "Relances" at bounding box center [28, 80] width 20 height 7
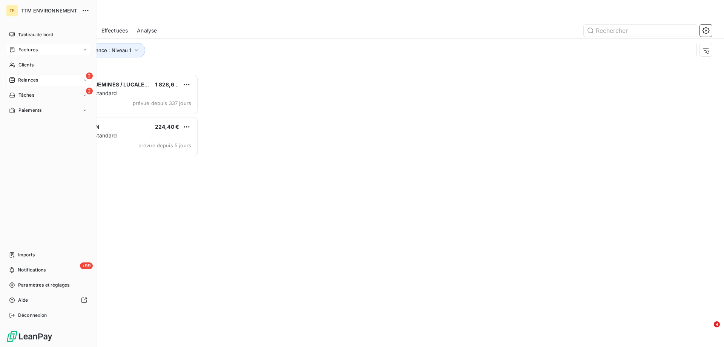
scroll to position [267, 157]
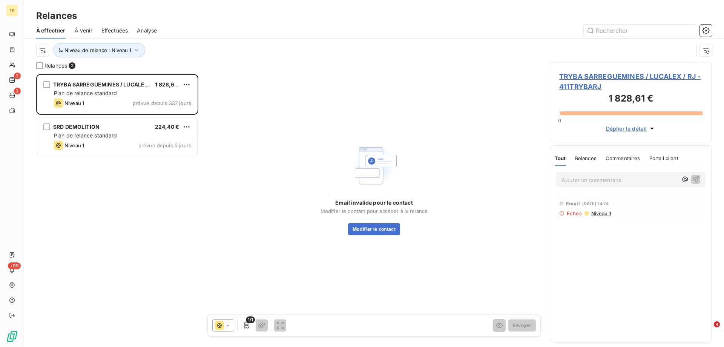
click at [610, 73] on span "TRYBA SARREGUEMINES / LUCALEX / RJ - 411TRYBARJ" at bounding box center [630, 81] width 143 height 20
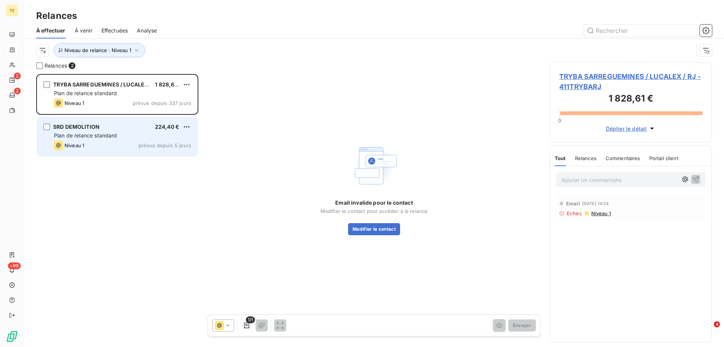
click at [115, 134] on span "Plan de relance standard" at bounding box center [85, 135] width 63 height 6
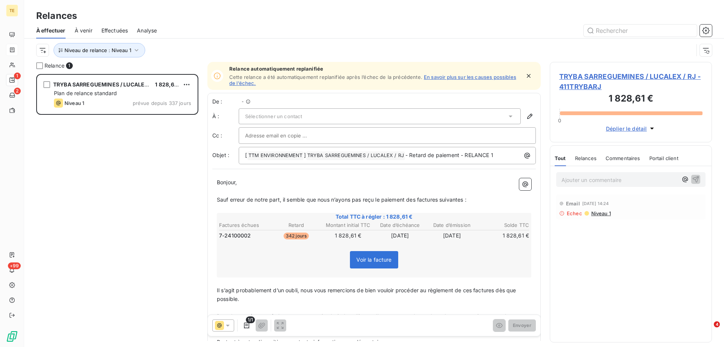
scroll to position [267, 157]
click at [114, 31] on span "Effectuées" at bounding box center [114, 31] width 27 height 8
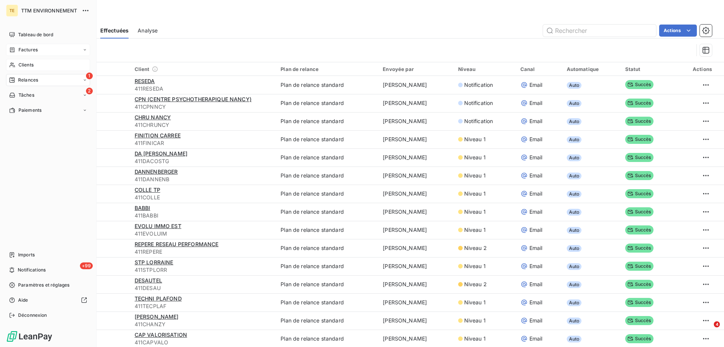
click at [28, 61] on span "Clients" at bounding box center [25, 64] width 15 height 7
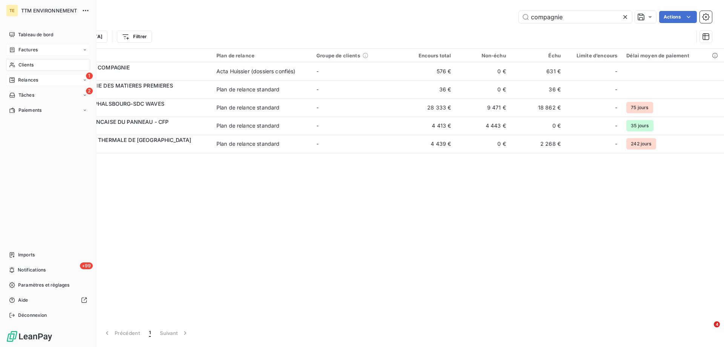
click at [27, 80] on span "Relances" at bounding box center [28, 80] width 20 height 7
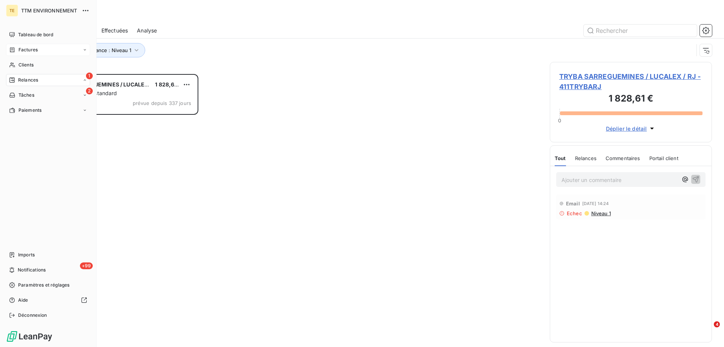
scroll to position [267, 157]
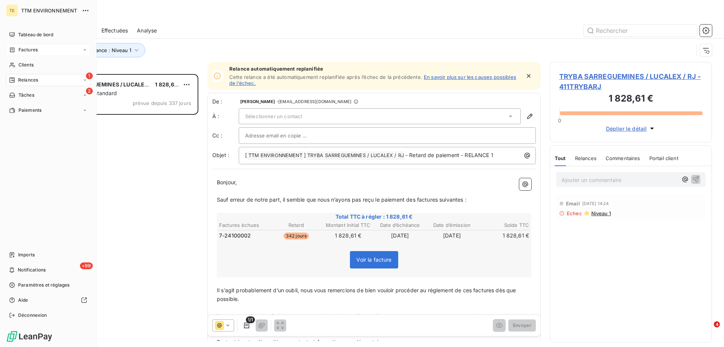
click at [29, 81] on span "Relances" at bounding box center [28, 80] width 20 height 7
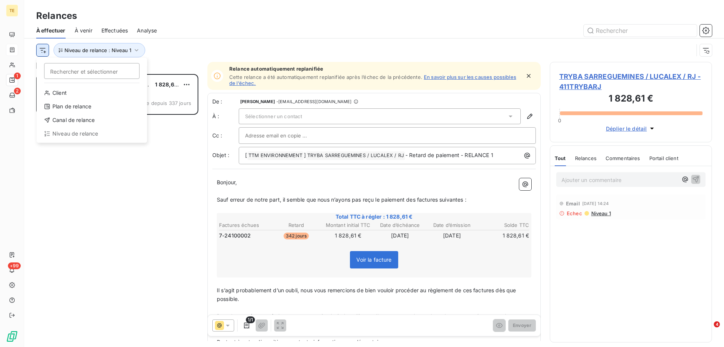
click at [45, 51] on html "TE 1 2 +99 Relances À effectuer À venir Effectuées Analyse Rechercher et sélect…" at bounding box center [362, 173] width 724 height 347
click at [61, 89] on div "Client" at bounding box center [92, 93] width 105 height 12
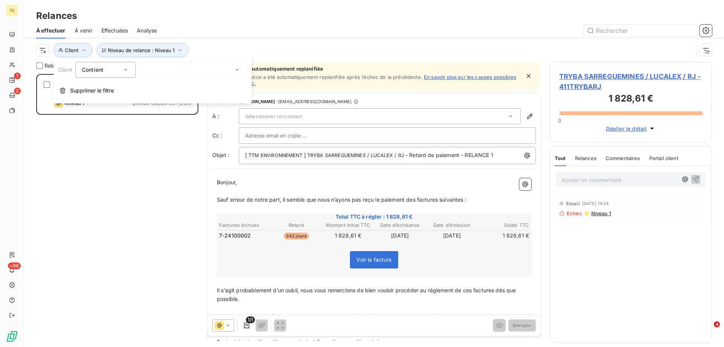
click at [235, 70] on icon at bounding box center [238, 70] width 8 height 8
type input "srd"
click at [184, 85] on li "SRD DEMOLITION - 411SRDDEMO" at bounding box center [193, 85] width 109 height 13
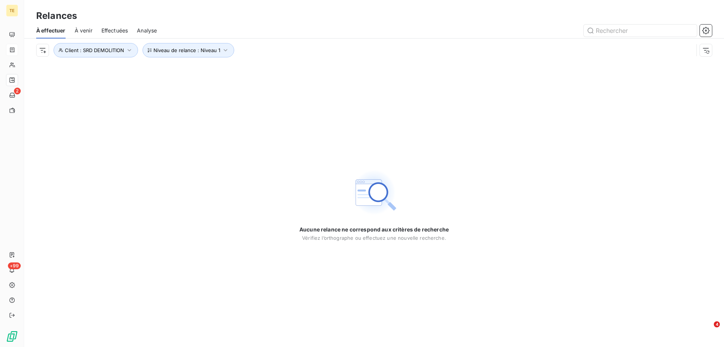
click at [158, 134] on div "Aucune relance ne correspond aux critères de recherche [PERSON_NAME] l’orthogra…" at bounding box center [374, 204] width 700 height 285
click at [223, 50] on icon "button" at bounding box center [226, 50] width 8 height 8
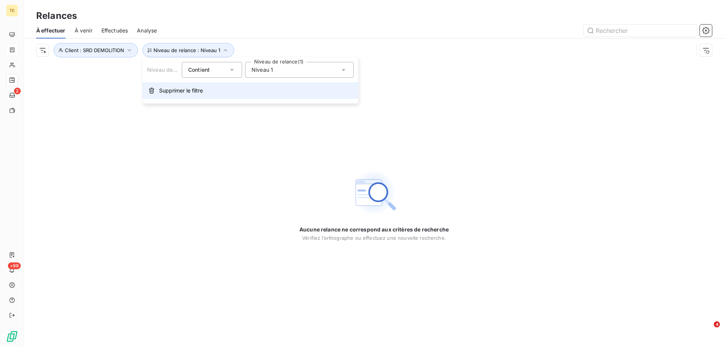
click at [178, 93] on span "Supprimer le filtre" at bounding box center [181, 91] width 44 height 8
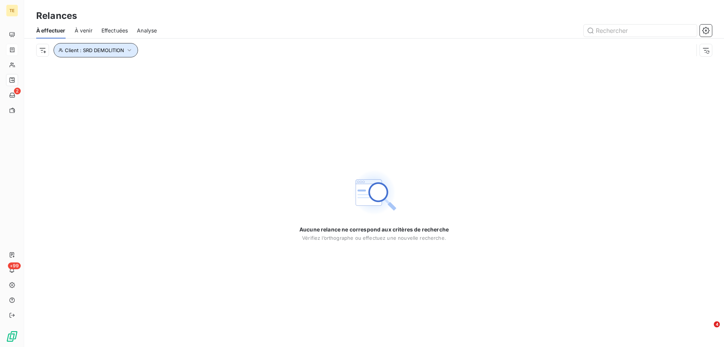
click at [79, 49] on span "Client : SRD DEMOLITION" at bounding box center [94, 50] width 59 height 6
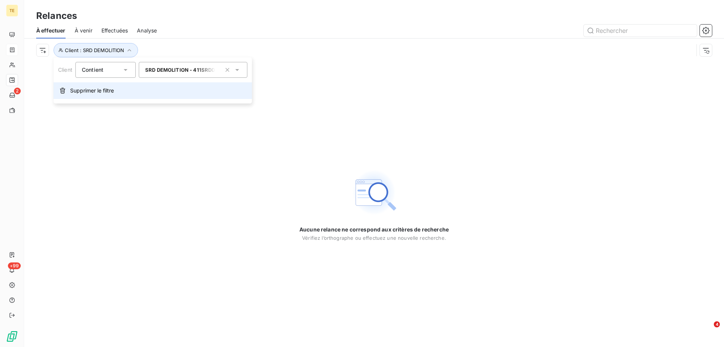
click at [91, 90] on span "Supprimer le filtre" at bounding box center [92, 91] width 44 height 8
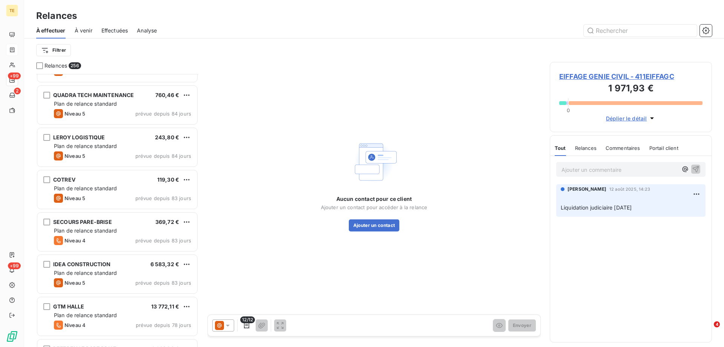
scroll to position [1811, 0]
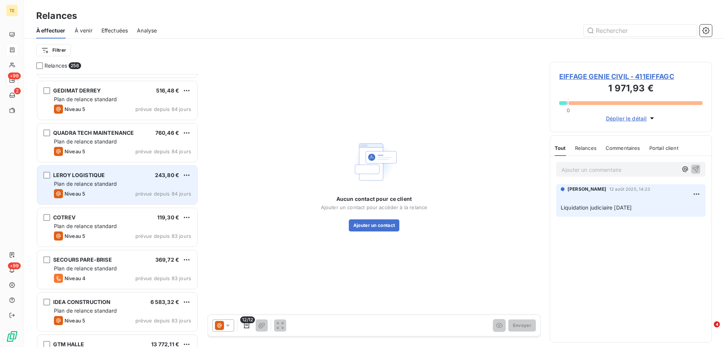
click at [83, 175] on span "LEROY LOGISTIQUE" at bounding box center [79, 175] width 52 height 6
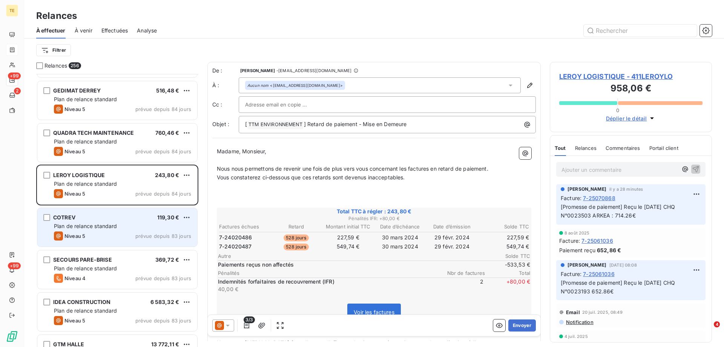
click at [61, 222] on div "COTREV 119,30 € Plan de relance standard Niveau 5 prévue depuis 83 jours" at bounding box center [117, 227] width 160 height 38
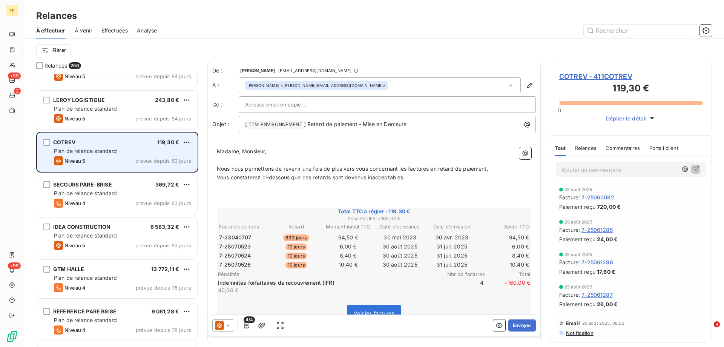
scroll to position [1887, 0]
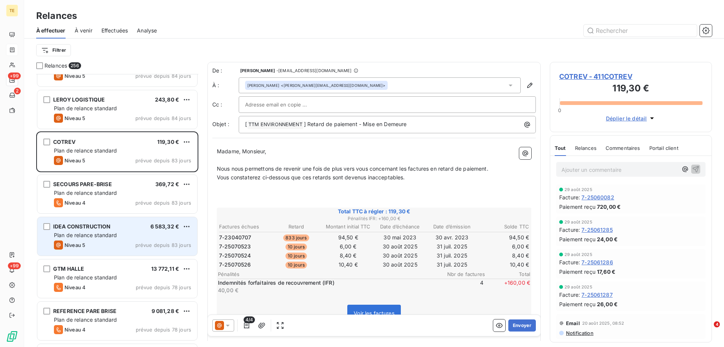
click at [98, 231] on div "IDEA CONSTRUCTION 6 583,32 € Plan de relance standard Niveau 5 prévue depuis 83…" at bounding box center [117, 236] width 160 height 38
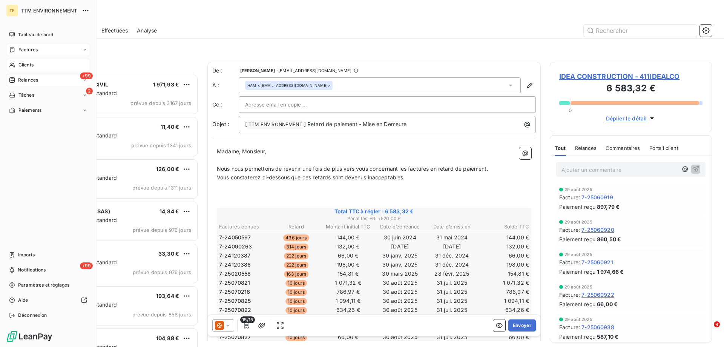
click at [25, 64] on span "Clients" at bounding box center [25, 64] width 15 height 7
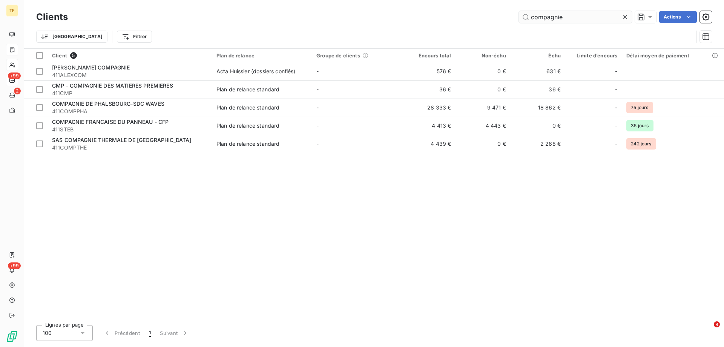
click at [573, 20] on input "compagnie" at bounding box center [575, 17] width 113 height 12
drag, startPoint x: 572, startPoint y: 19, endPoint x: 465, endPoint y: 16, distance: 107.6
click at [465, 16] on div "compagnie Actions" at bounding box center [394, 17] width 635 height 12
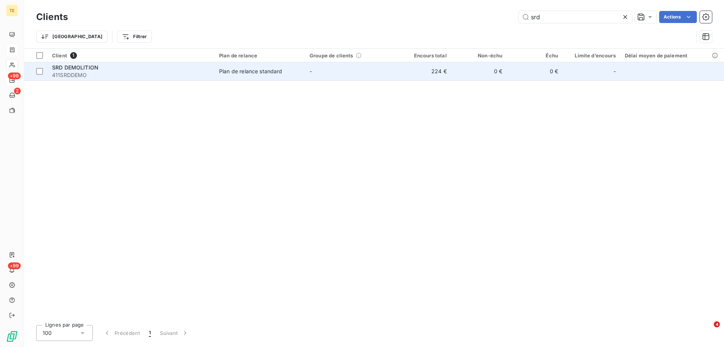
type input "srd"
click at [82, 68] on span "SRD DEMOLITION" at bounding box center [75, 67] width 46 height 6
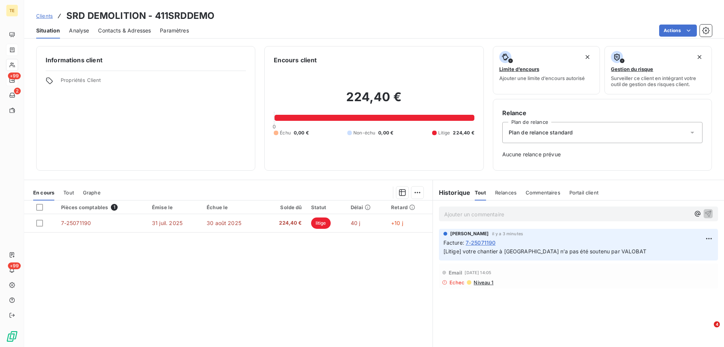
click at [481, 216] on p "Ajouter un commentaire ﻿" at bounding box center [567, 213] width 246 height 9
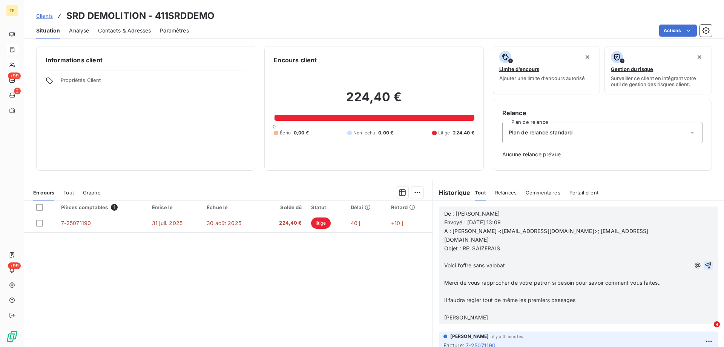
click at [705, 262] on icon "button" at bounding box center [708, 265] width 6 height 6
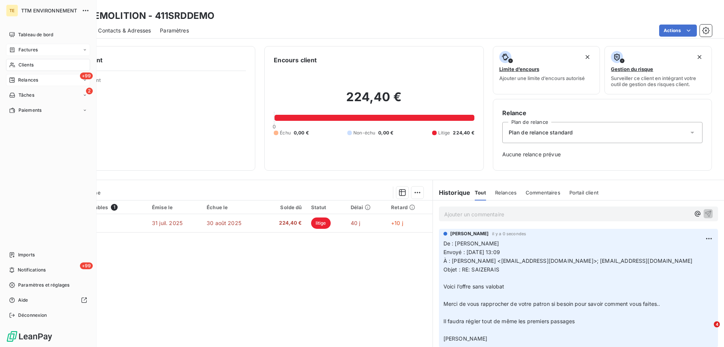
click at [31, 63] on span "Clients" at bounding box center [25, 64] width 15 height 7
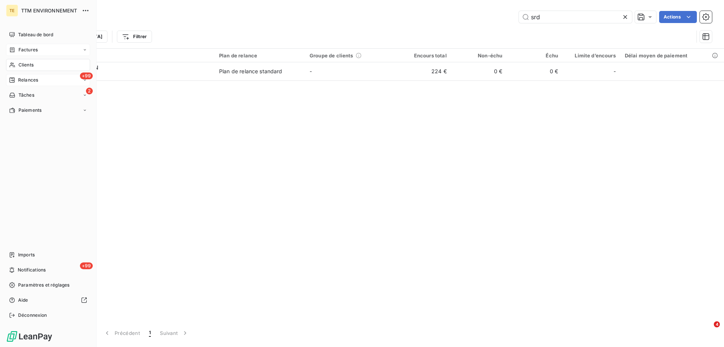
click at [28, 78] on span "Relances" at bounding box center [28, 80] width 20 height 7
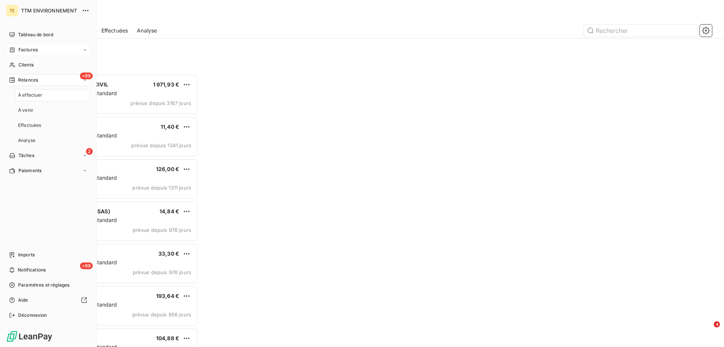
scroll to position [267, 157]
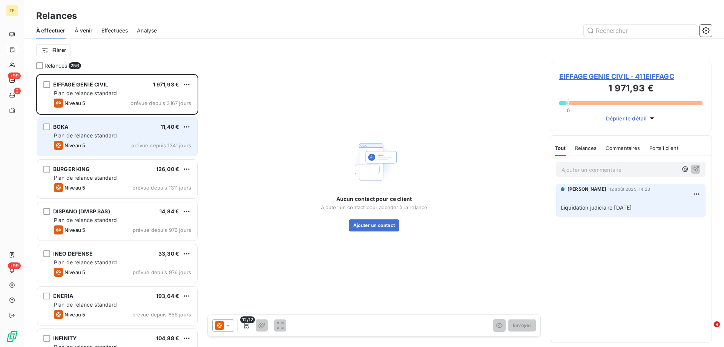
click at [99, 135] on span "Plan de relance standard" at bounding box center [85, 135] width 63 height 6
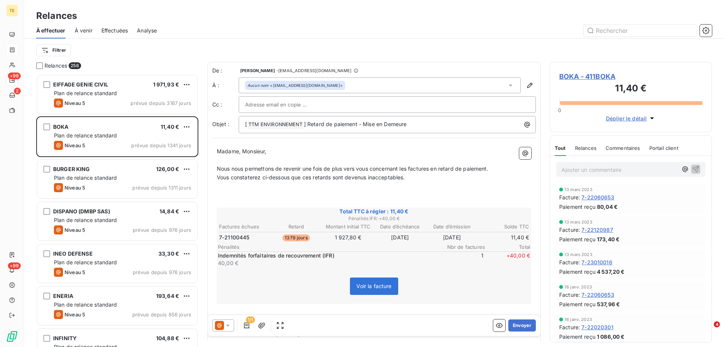
click at [582, 77] on span "BOKA - 411BOKA" at bounding box center [630, 76] width 143 height 10
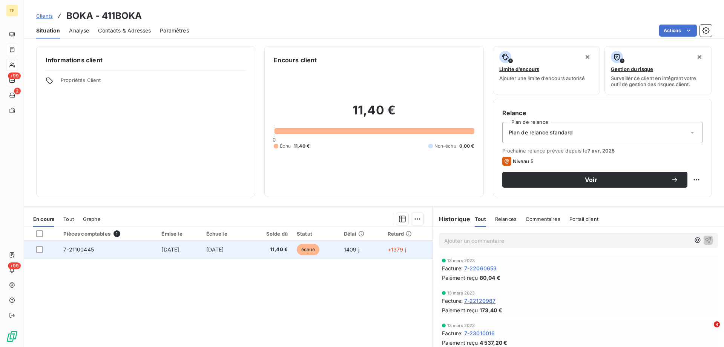
click at [72, 249] on span "7-21100445" at bounding box center [78, 249] width 31 height 6
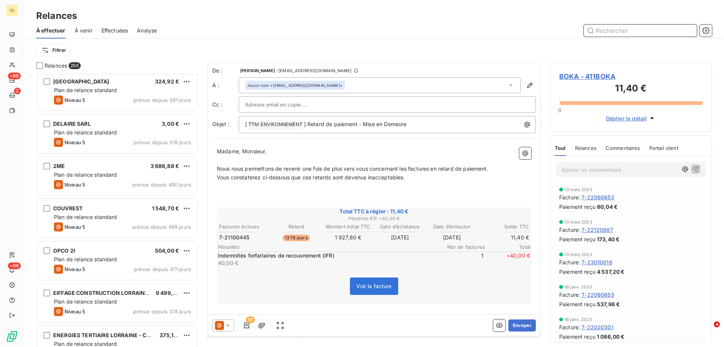
scroll to position [755, 0]
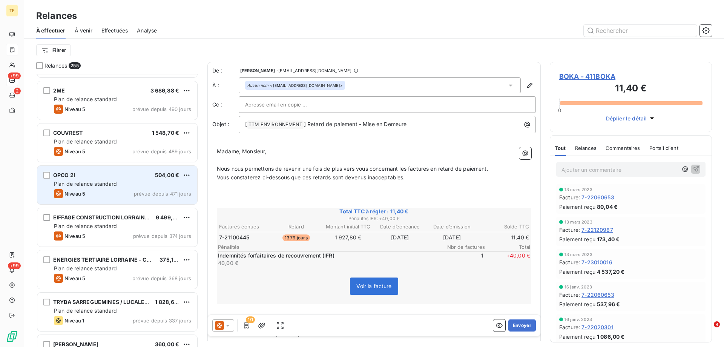
click at [80, 190] on div "Niveau 5" at bounding box center [69, 193] width 31 height 9
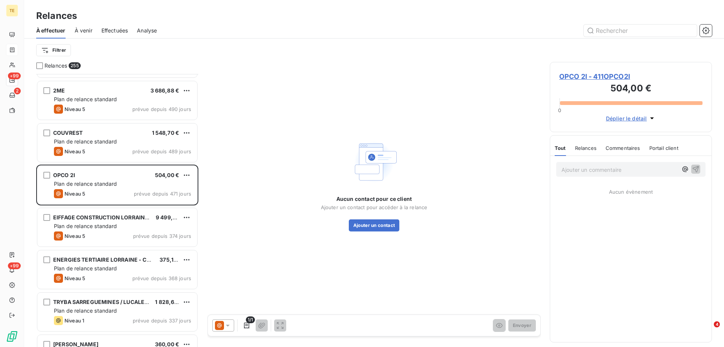
click at [570, 77] on span "OPCO 2I - 411OPCO2I" at bounding box center [630, 76] width 143 height 10
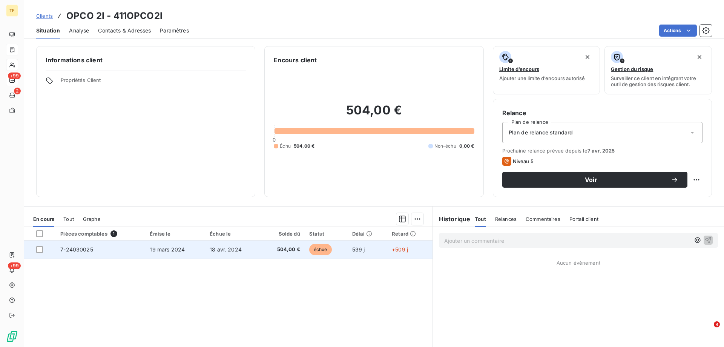
click at [75, 250] on span "7-24030025" at bounding box center [76, 249] width 33 height 6
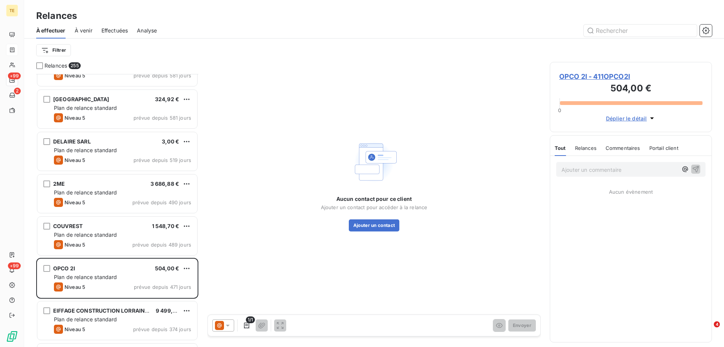
scroll to position [679, 0]
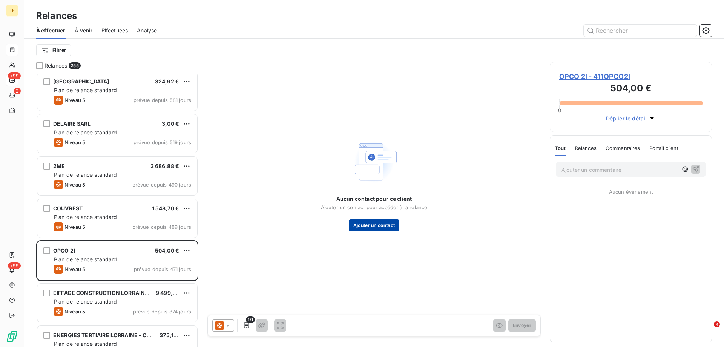
click at [376, 223] on button "Ajouter un contact" at bounding box center [374, 225] width 51 height 12
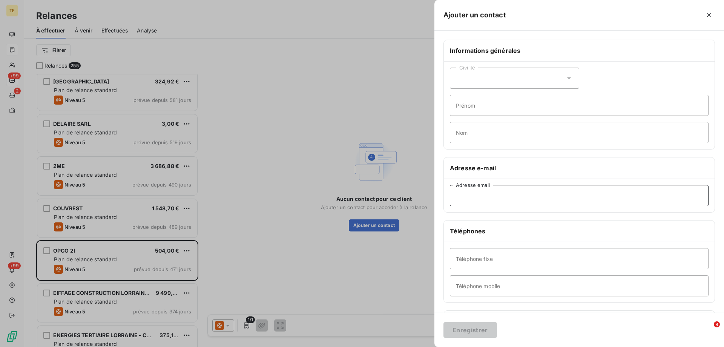
click at [481, 197] on input "Adresse email" at bounding box center [579, 195] width 259 height 21
paste input "[PERSON_NAME][EMAIL_ADDRESS][DOMAIN_NAME]"
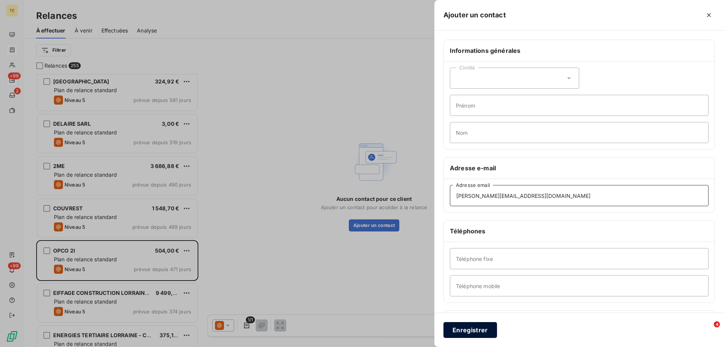
type input "[PERSON_NAME][EMAIL_ADDRESS][DOMAIN_NAME]"
click at [476, 331] on button "Enregistrer" at bounding box center [471, 330] width 54 height 16
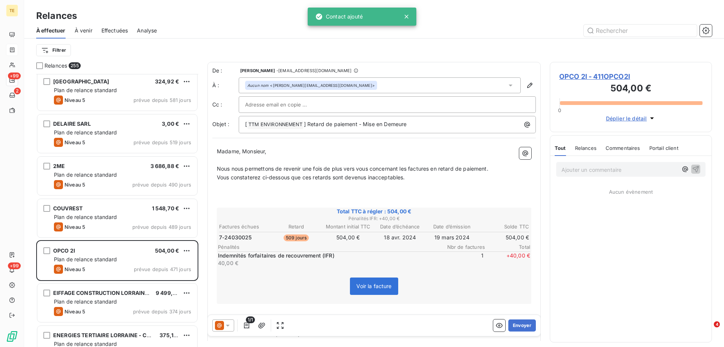
click at [229, 326] on icon at bounding box center [228, 325] width 8 height 8
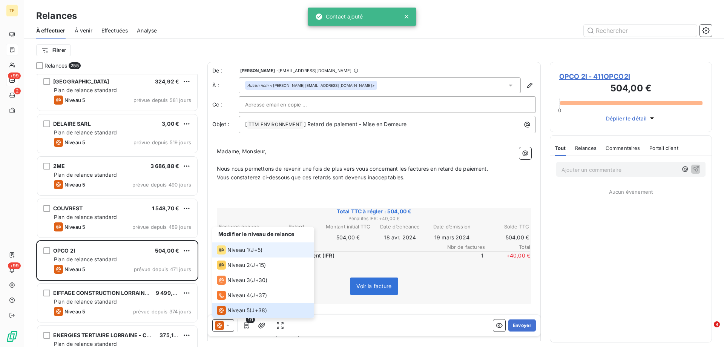
click at [238, 252] on span "Niveau 1" at bounding box center [238, 250] width 22 height 8
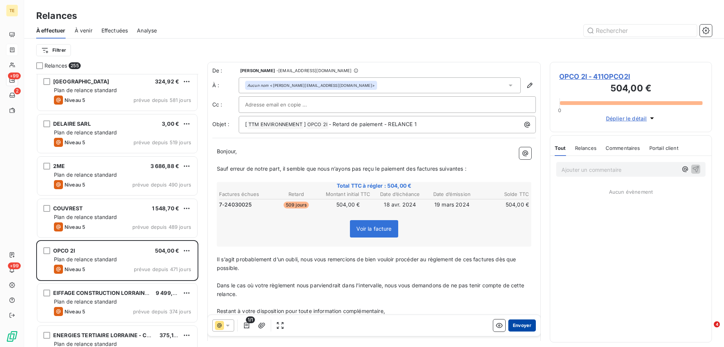
click at [522, 326] on button "Envoyer" at bounding box center [523, 325] width 28 height 12
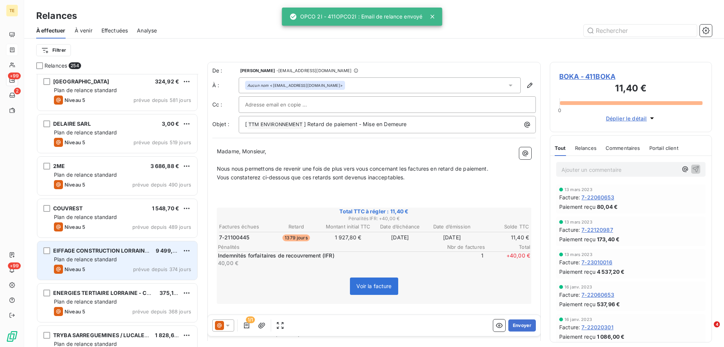
click at [80, 262] on span "Plan de relance standard" at bounding box center [85, 259] width 63 height 6
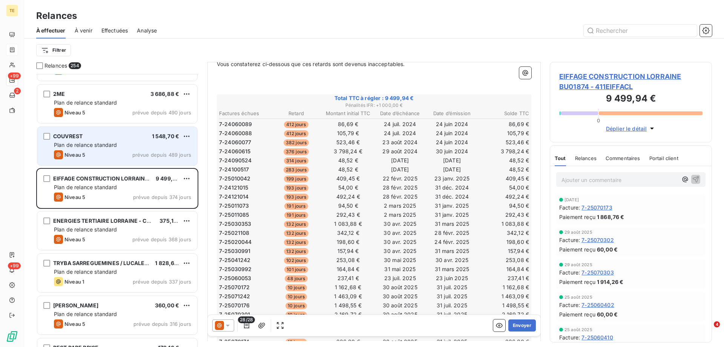
scroll to position [755, 0]
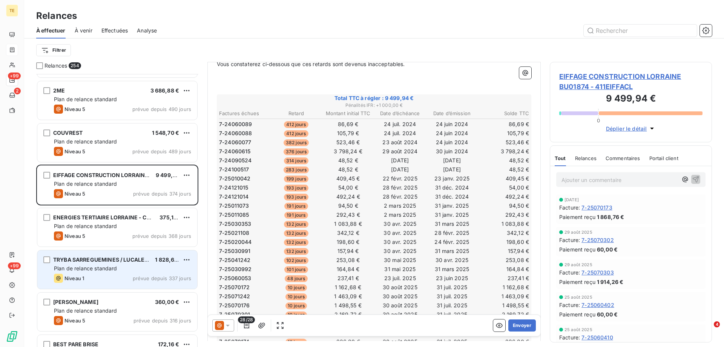
click at [119, 265] on div "Plan de relance standard" at bounding box center [122, 268] width 137 height 8
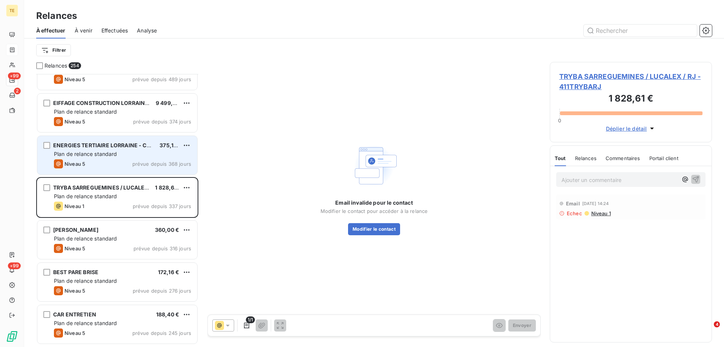
scroll to position [868, 0]
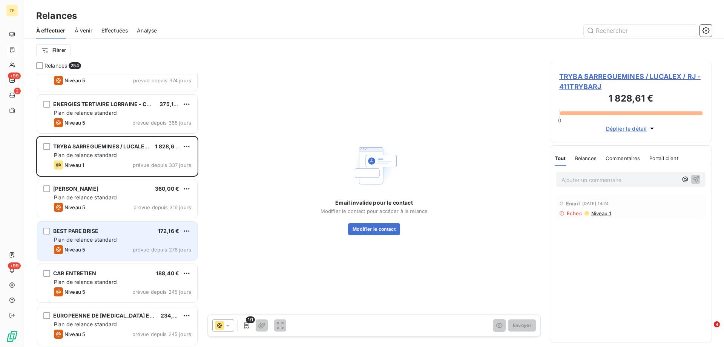
click at [114, 237] on span "Plan de relance standard" at bounding box center [85, 239] width 63 height 6
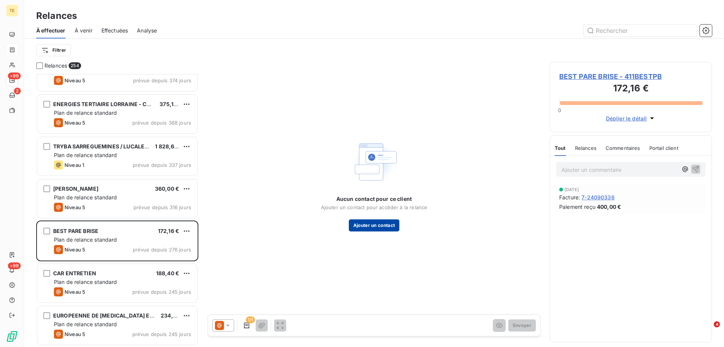
click at [364, 221] on button "Ajouter un contact" at bounding box center [374, 225] width 51 height 12
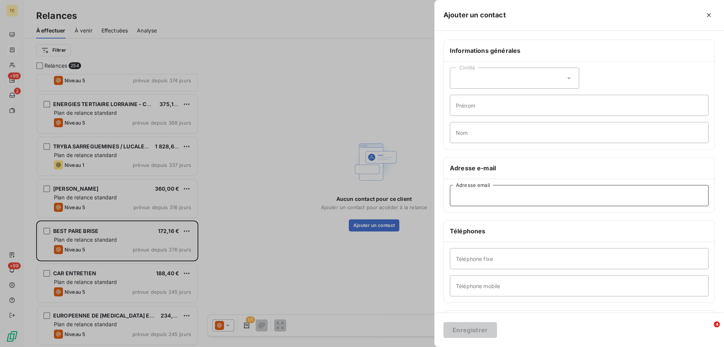
click at [458, 198] on input "Adresse email" at bounding box center [579, 195] width 259 height 21
paste input "[EMAIL_ADDRESS][DOMAIN_NAME]"
type input "[EMAIL_ADDRESS][DOMAIN_NAME]"
click at [461, 331] on button "Enregistrer" at bounding box center [471, 330] width 54 height 16
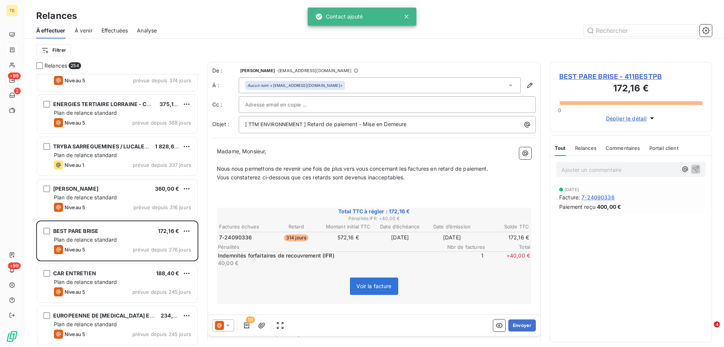
click at [226, 325] on icon at bounding box center [228, 325] width 4 height 2
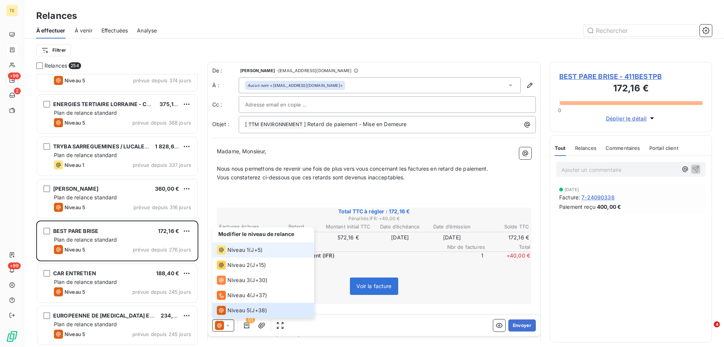
click at [247, 249] on span "Niveau 1" at bounding box center [238, 250] width 22 height 8
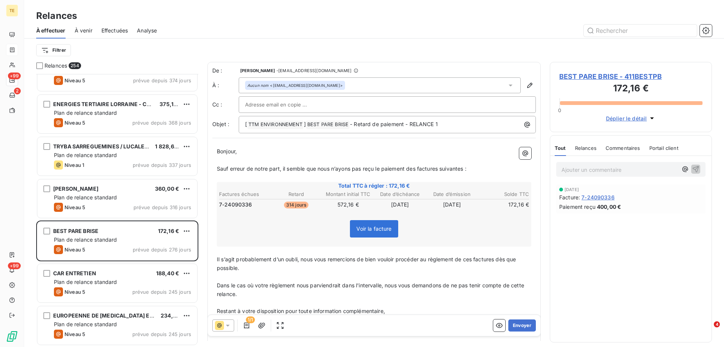
click at [229, 327] on icon at bounding box center [228, 325] width 8 height 8
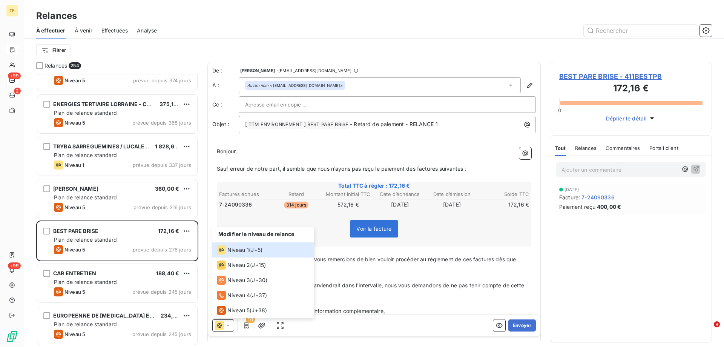
click at [347, 301] on p "﻿" at bounding box center [374, 302] width 315 height 9
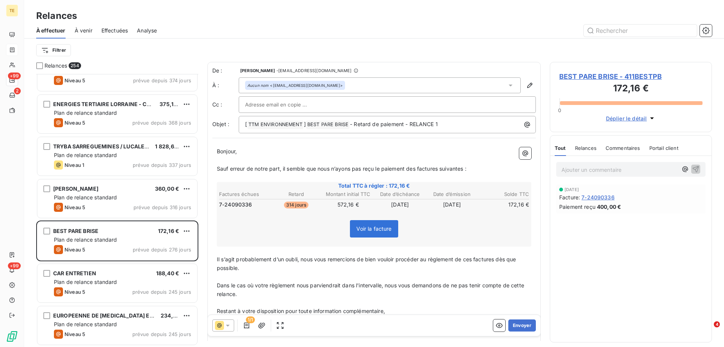
click at [599, 195] on span "7-24090336" at bounding box center [598, 197] width 33 height 8
click at [229, 327] on icon at bounding box center [228, 325] width 8 height 8
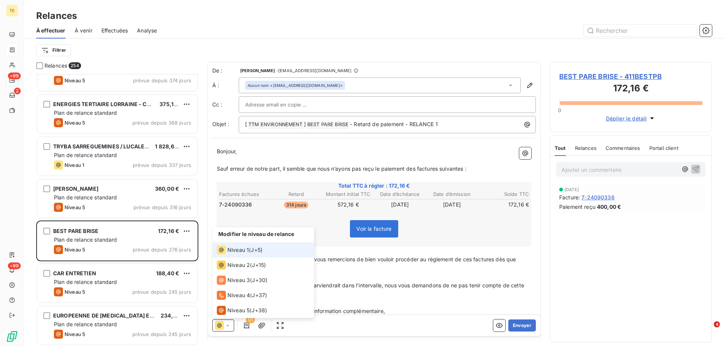
click at [239, 249] on span "Niveau 1" at bounding box center [238, 250] width 22 height 8
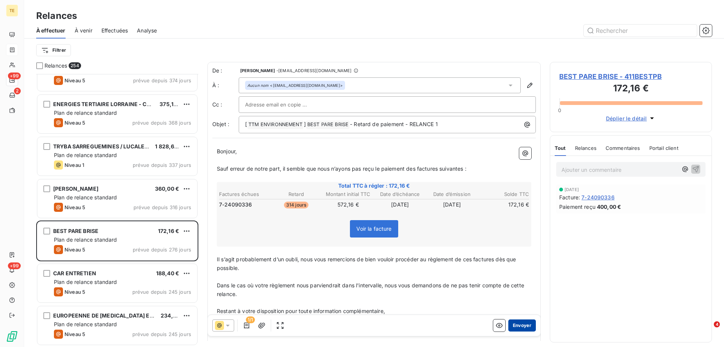
click at [514, 323] on button "Envoyer" at bounding box center [523, 325] width 28 height 12
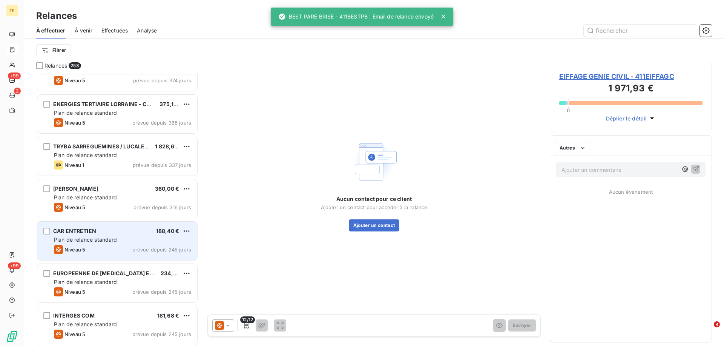
click at [100, 234] on div "CAR ENTRETIEN 188,40 € Plan de relance standard Niveau 5 prévue depuis 245 jours" at bounding box center [117, 240] width 160 height 38
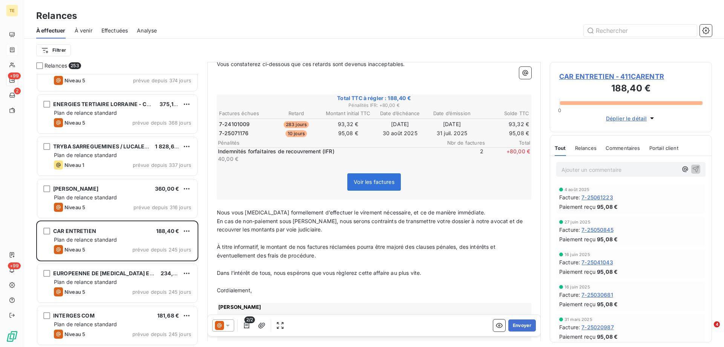
click at [229, 326] on icon at bounding box center [228, 325] width 8 height 8
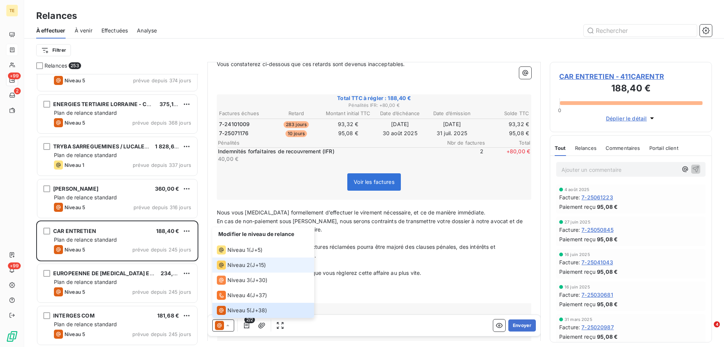
click at [239, 263] on span "Niveau 2" at bounding box center [238, 265] width 23 height 8
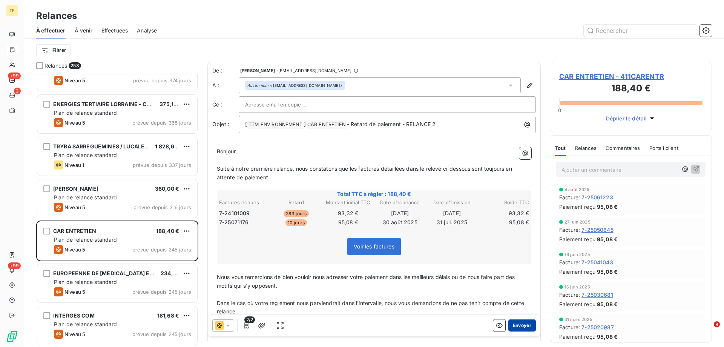
click at [513, 326] on button "Envoyer" at bounding box center [523, 325] width 28 height 12
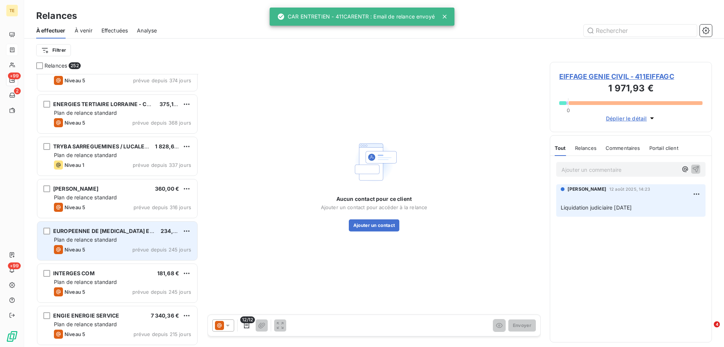
click at [115, 242] on span "Plan de relance standard" at bounding box center [85, 239] width 63 height 6
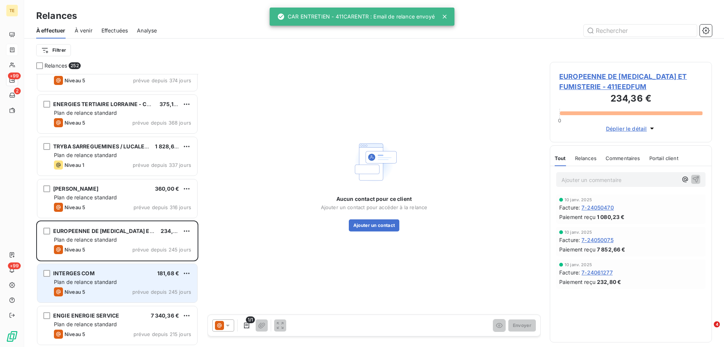
click at [93, 281] on span "Plan de relance standard" at bounding box center [85, 281] width 63 height 6
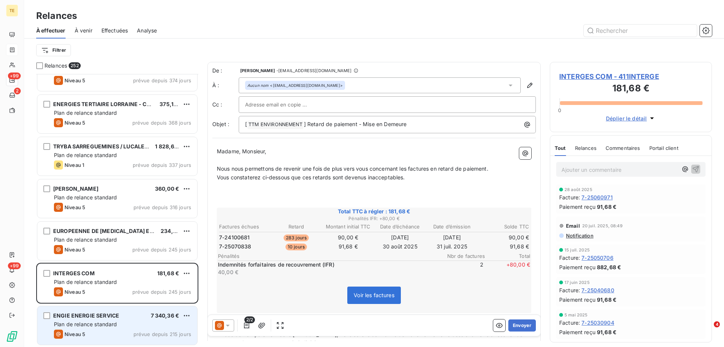
click at [85, 319] on div "ENGIE ENERGIE SERVICE" at bounding box center [86, 316] width 66 height 8
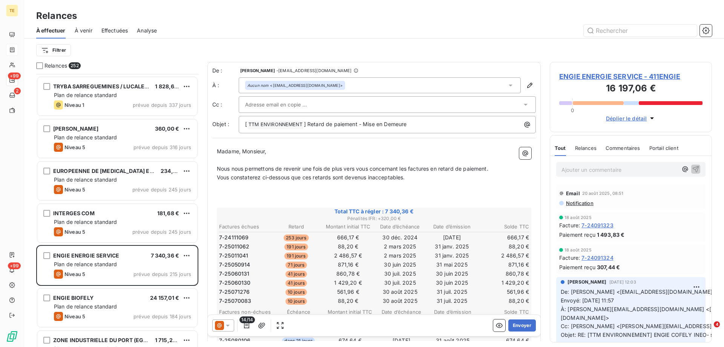
scroll to position [981, 0]
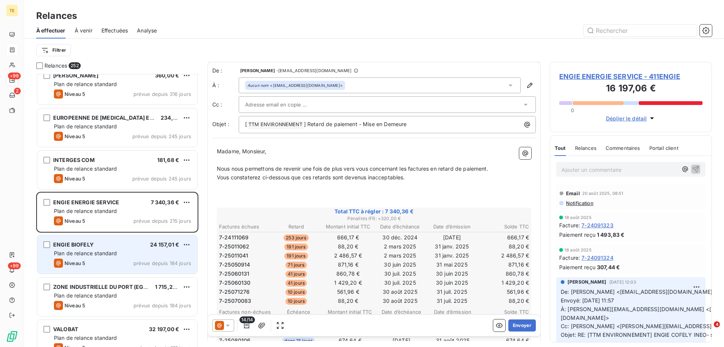
click at [136, 257] on div "Plan de relance standard" at bounding box center [122, 253] width 137 height 8
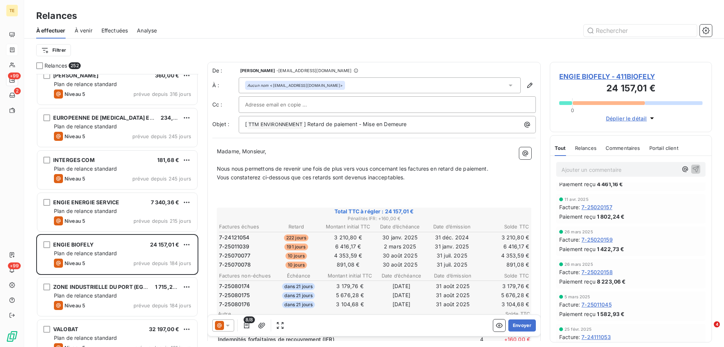
scroll to position [528, 0]
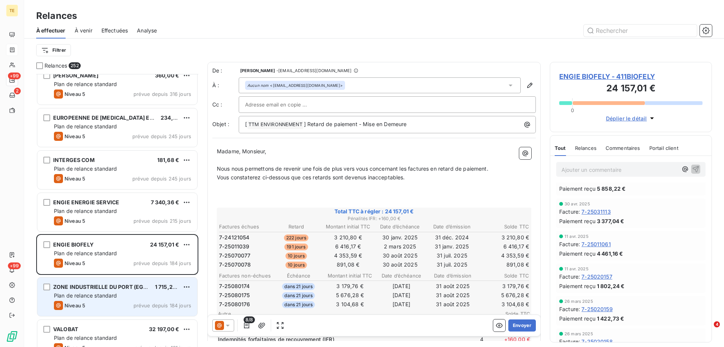
click at [103, 296] on span "Plan de relance standard" at bounding box center [85, 295] width 63 height 6
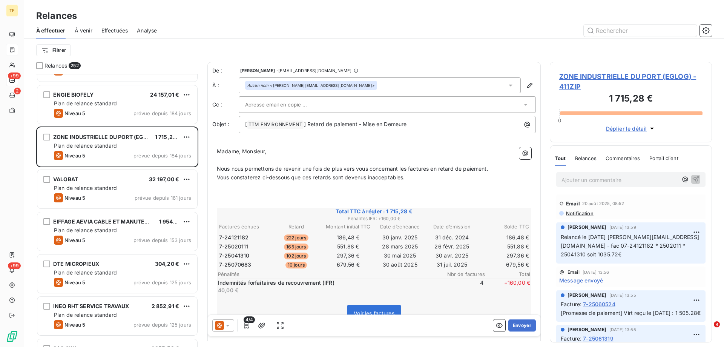
scroll to position [1132, 0]
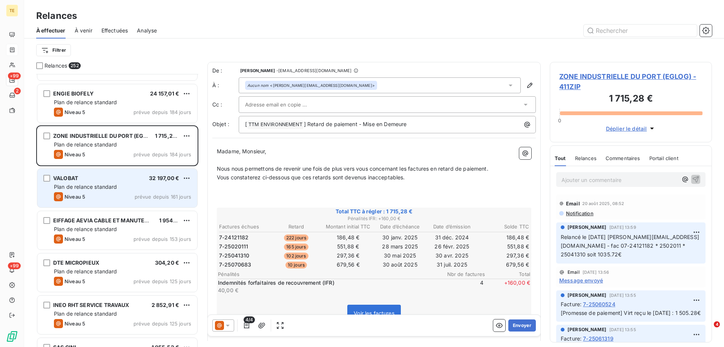
click at [145, 196] on span "prévue depuis 161 jours" at bounding box center [163, 197] width 57 height 6
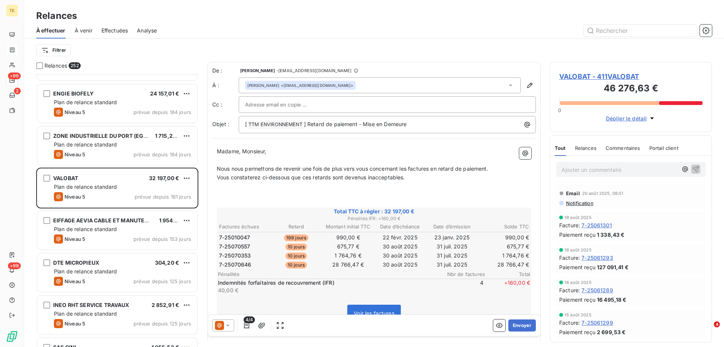
drag, startPoint x: 516, startPoint y: 323, endPoint x: 315, endPoint y: 303, distance: 202.0
click at [300, 314] on div "De : [PERSON_NAME] - [EMAIL_ADDRESS][DOMAIN_NAME] À : [PERSON_NAME] <[EMAIL_ADD…" at bounding box center [373, 201] width 333 height 279
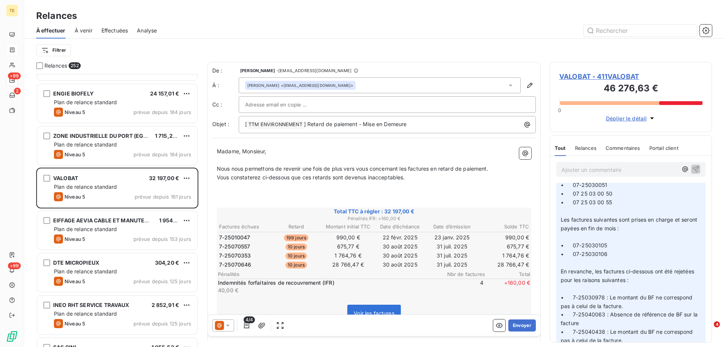
scroll to position [905, 0]
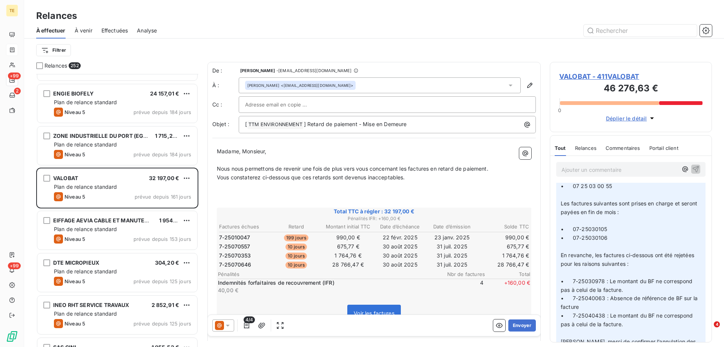
click at [229, 325] on icon at bounding box center [228, 325] width 4 height 2
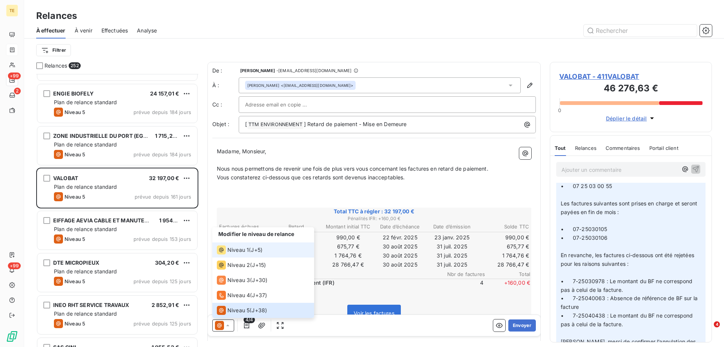
click at [246, 253] on span "Niveau 1" at bounding box center [238, 250] width 22 height 8
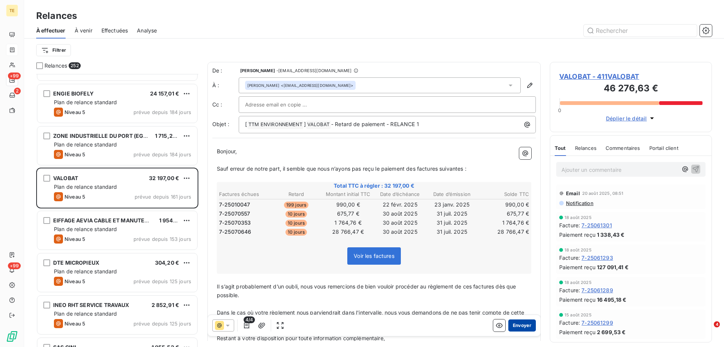
click at [519, 322] on button "Envoyer" at bounding box center [523, 325] width 28 height 12
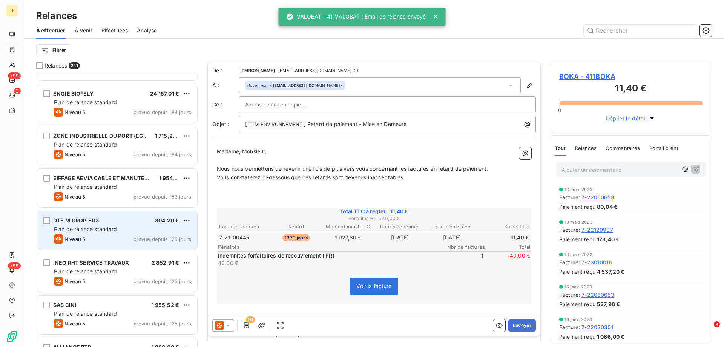
click at [82, 229] on span "Plan de relance standard" at bounding box center [85, 229] width 63 height 6
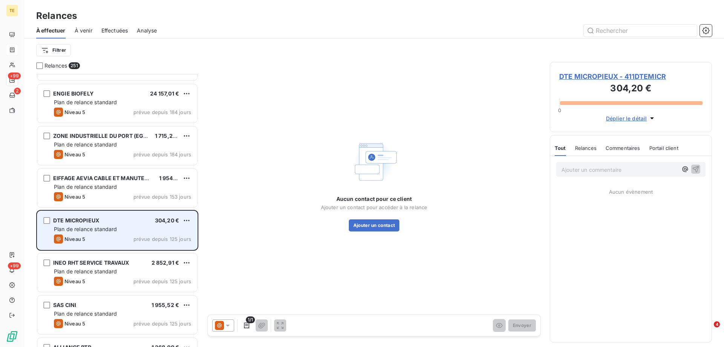
click at [105, 230] on span "Plan de relance standard" at bounding box center [85, 229] width 63 height 6
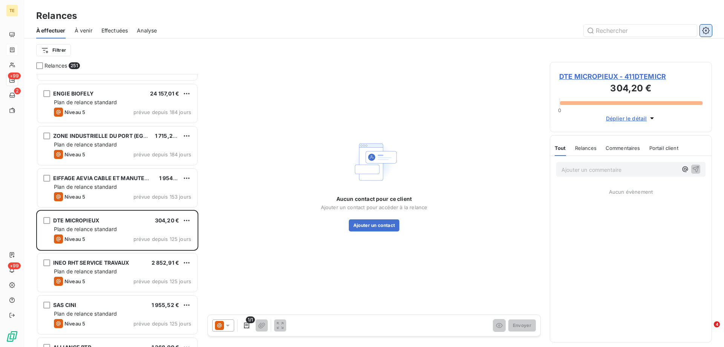
click at [702, 29] on icon "button" at bounding box center [706, 31] width 8 height 8
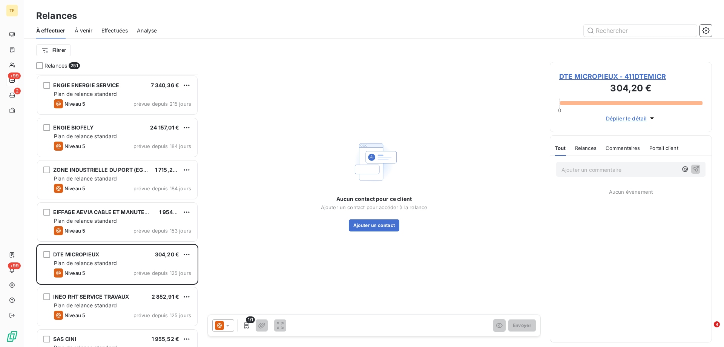
scroll to position [1132, 0]
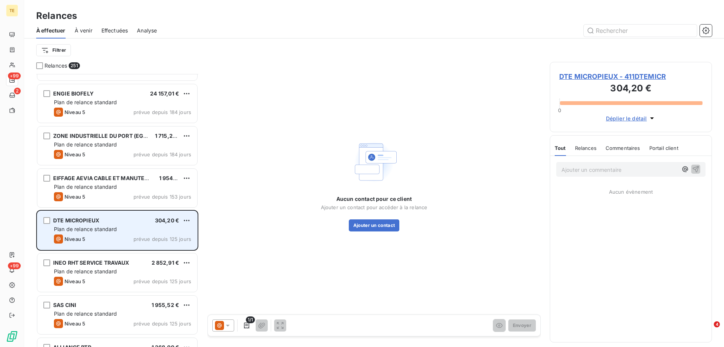
click at [65, 220] on span "DTE MICROPIEUX" at bounding box center [76, 220] width 46 height 6
click at [59, 219] on span "DTE MICROPIEUX" at bounding box center [76, 220] width 46 height 6
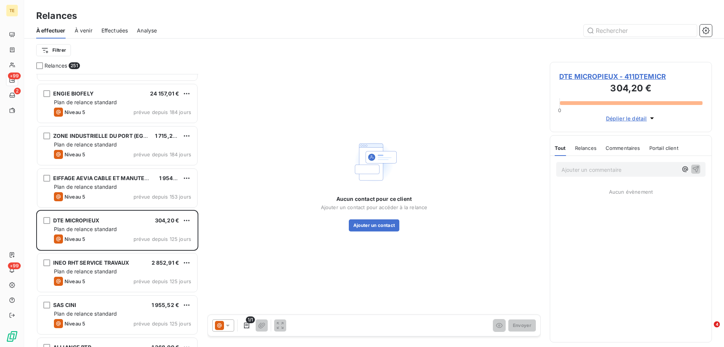
click at [622, 75] on span "DTE MICROPIEUX - 411DTEMICR" at bounding box center [630, 76] width 143 height 10
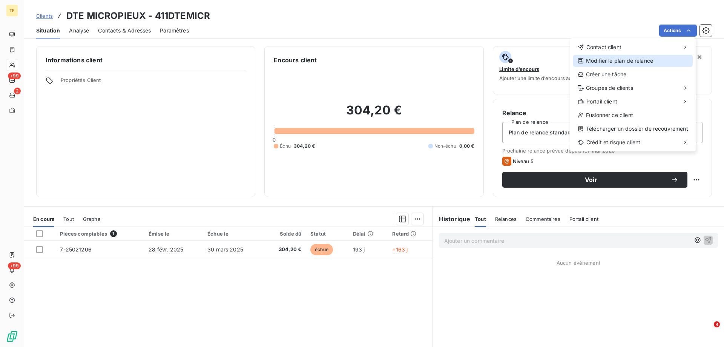
click at [618, 61] on div "Modifier le plan de relance" at bounding box center [633, 61] width 120 height 12
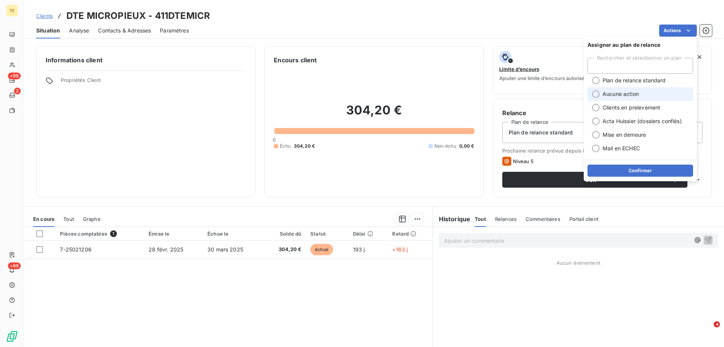
click at [609, 92] on span "Aucune action" at bounding box center [621, 94] width 36 height 8
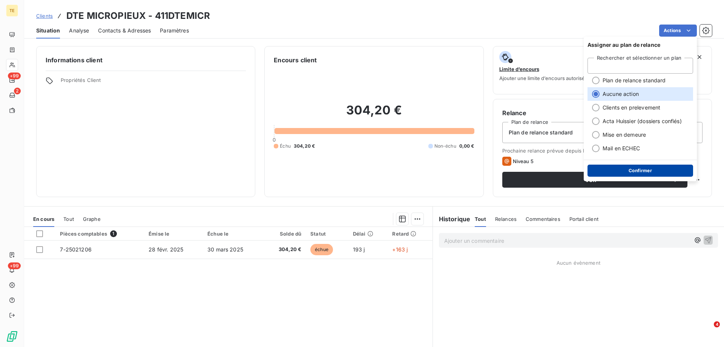
click at [633, 172] on button "Confirmer" at bounding box center [641, 170] width 106 height 12
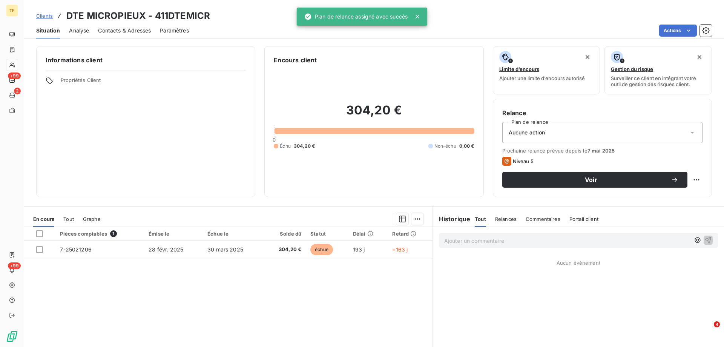
click at [452, 242] on p "Ajouter un commentaire ﻿" at bounding box center [567, 240] width 246 height 9
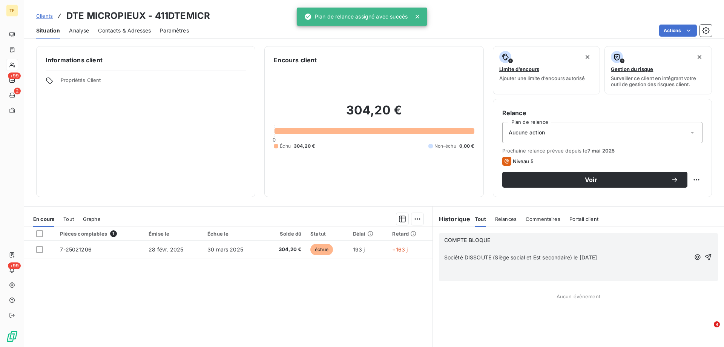
click at [472, 303] on div "COMPTE BLOQUE ﻿ Société DISSOUTE (Siège social et Est secondaire) le [DATE] ﻿ ﻿…" at bounding box center [578, 311] width 291 height 168
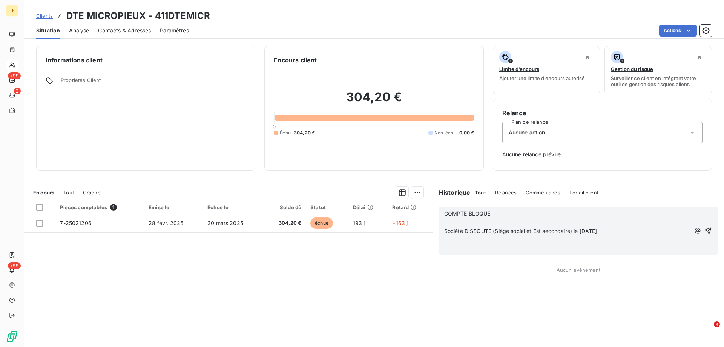
click at [512, 221] on p "﻿" at bounding box center [567, 222] width 246 height 9
drag, startPoint x: 506, startPoint y: 213, endPoint x: 429, endPoint y: 213, distance: 76.2
click at [433, 213] on div "COMPTE BLOQUE Société DISSOUTE (Siège social et Est secondaire) le [DATE] ﻿ ﻿" at bounding box center [578, 226] width 291 height 52
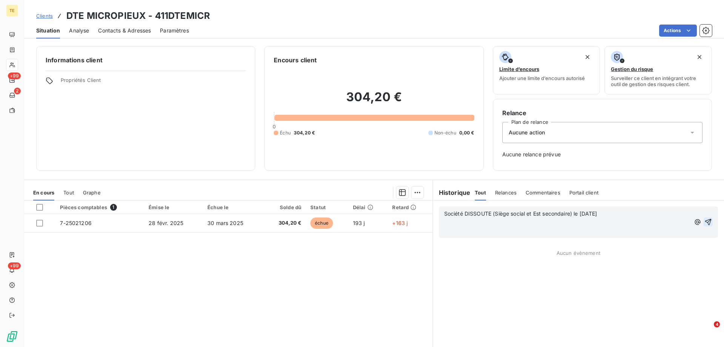
click at [705, 221] on icon "button" at bounding box center [708, 222] width 6 height 6
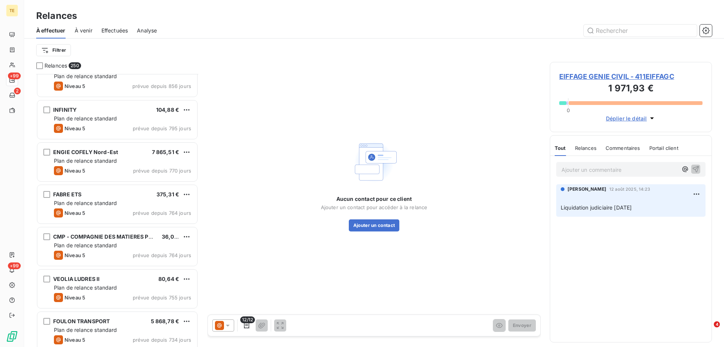
scroll to position [189, 0]
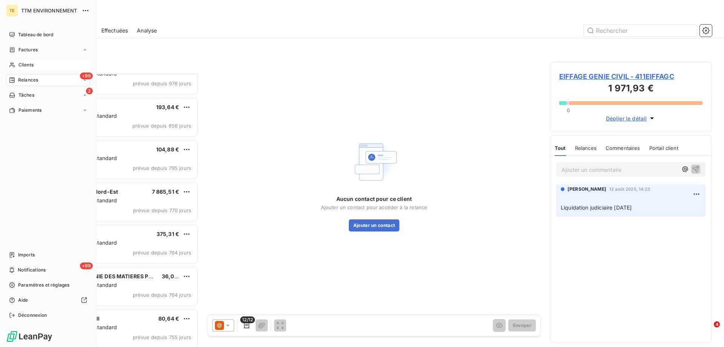
click at [31, 66] on span "Clients" at bounding box center [25, 64] width 15 height 7
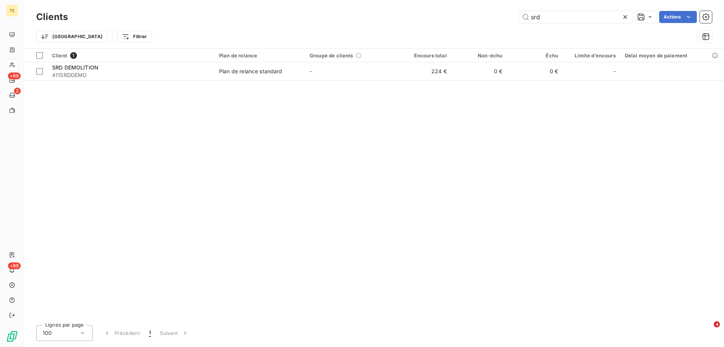
drag, startPoint x: 578, startPoint y: 20, endPoint x: 473, endPoint y: 20, distance: 104.5
click at [473, 20] on div "srd Actions" at bounding box center [394, 17] width 635 height 12
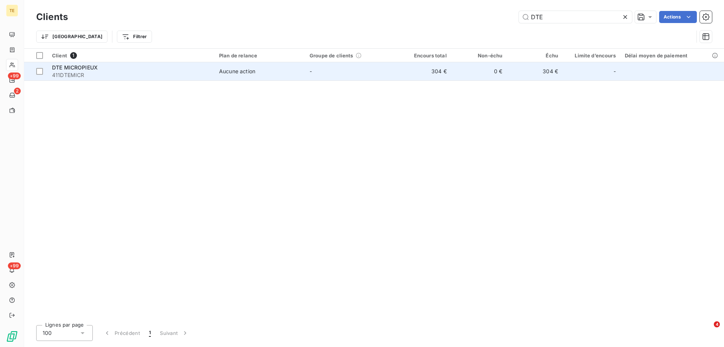
type input "DTE"
click at [84, 68] on span "DTE MICROPIEUX" at bounding box center [75, 67] width 46 height 6
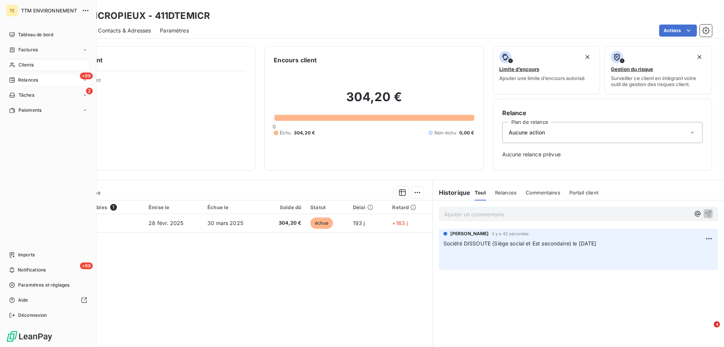
click at [20, 76] on div "+99 Relances" at bounding box center [48, 80] width 84 height 12
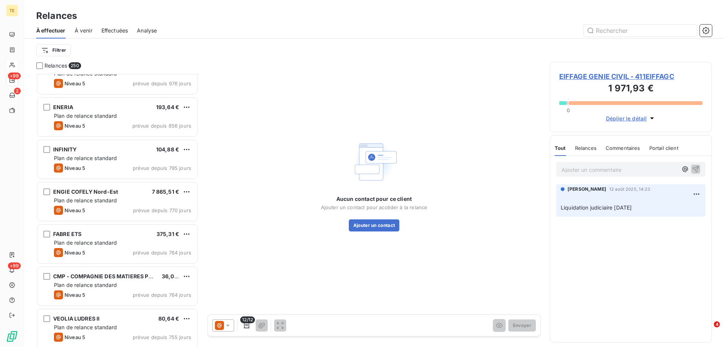
scroll to position [227, 0]
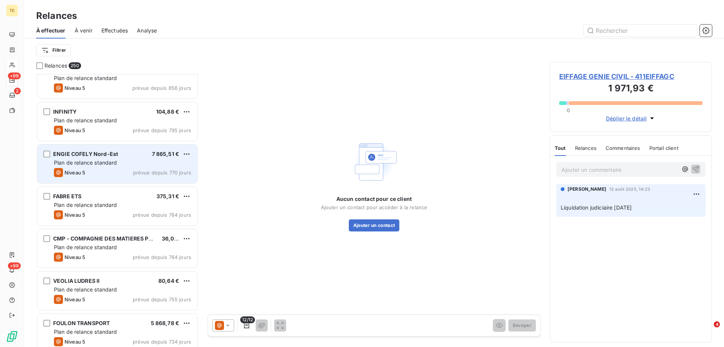
click at [119, 160] on div "Plan de relance standard" at bounding box center [122, 163] width 137 height 8
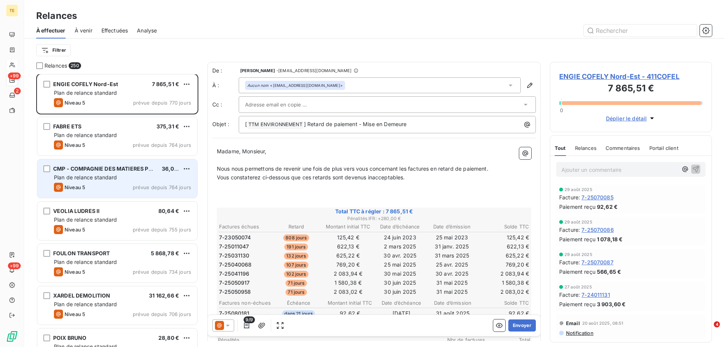
scroll to position [302, 0]
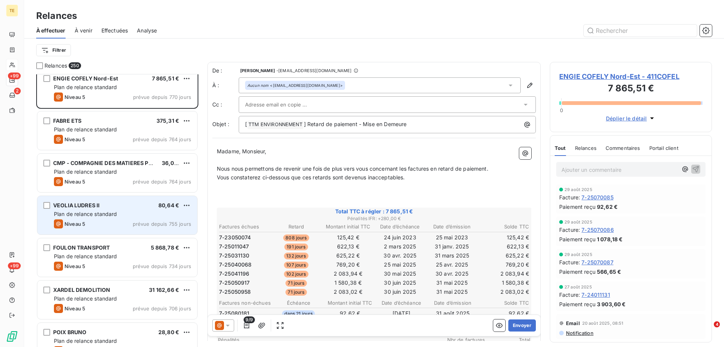
click at [120, 208] on div "VEOLIA LUDRES II 80,64 €" at bounding box center [122, 205] width 137 height 7
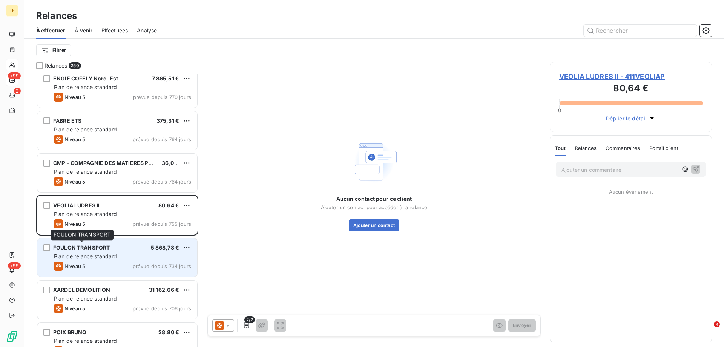
click at [109, 251] on div "FOULON TRANSPORT" at bounding box center [81, 248] width 57 height 8
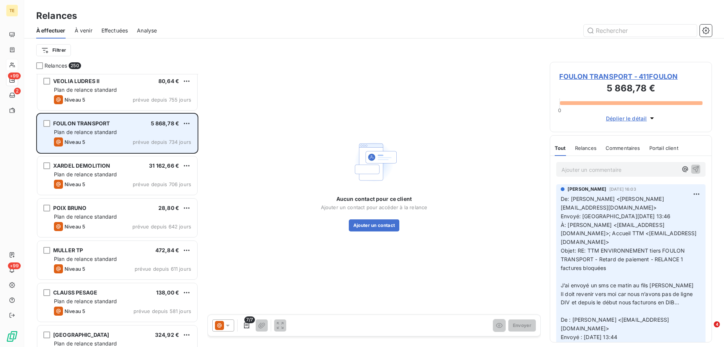
scroll to position [453, 0]
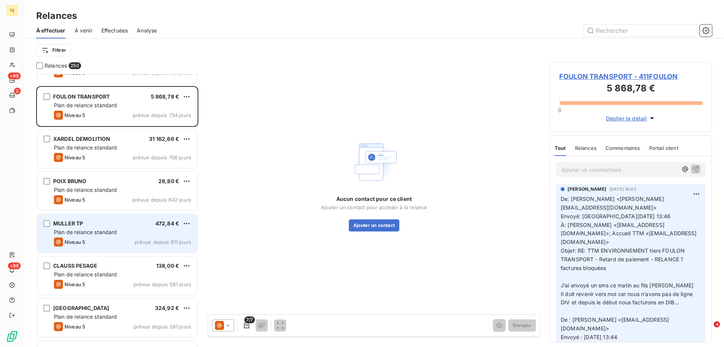
click at [112, 228] on div "Plan de relance standard" at bounding box center [122, 232] width 137 height 8
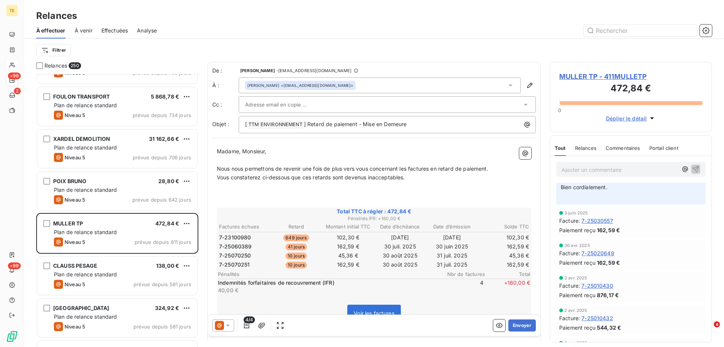
scroll to position [490, 0]
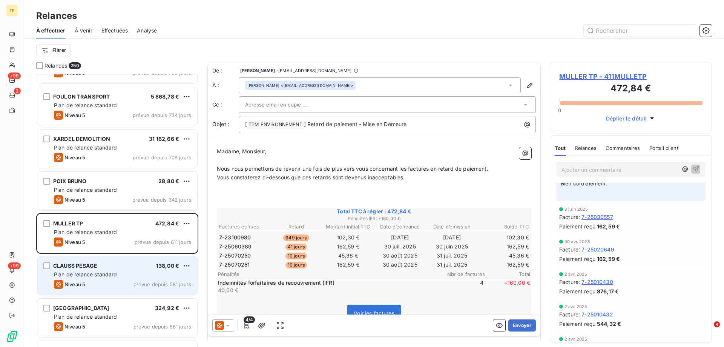
click at [114, 274] on span "Plan de relance standard" at bounding box center [85, 274] width 63 height 6
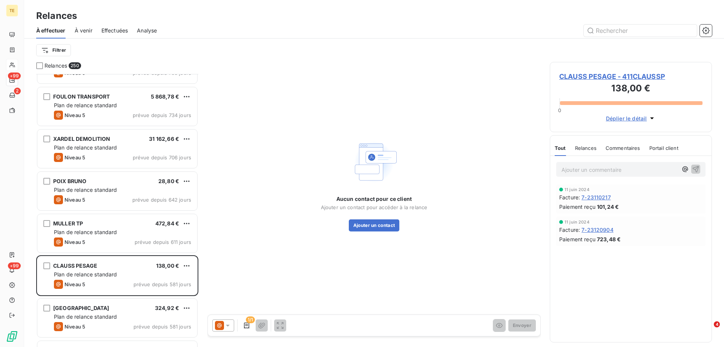
click at [613, 75] on span "CLAUSS PESAGE - 411CLAUSSP" at bounding box center [630, 76] width 143 height 10
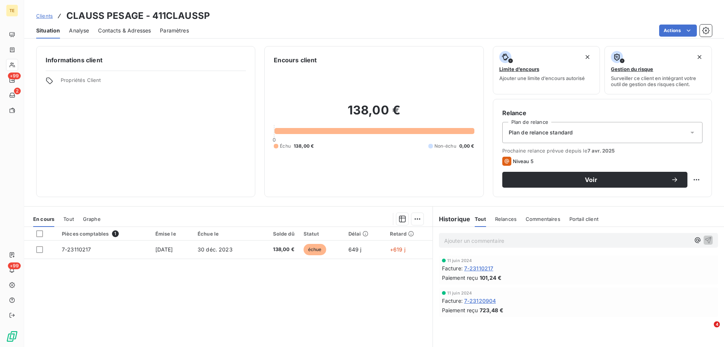
click at [450, 240] on p "Ajouter un commentaire ﻿" at bounding box center [567, 240] width 246 height 9
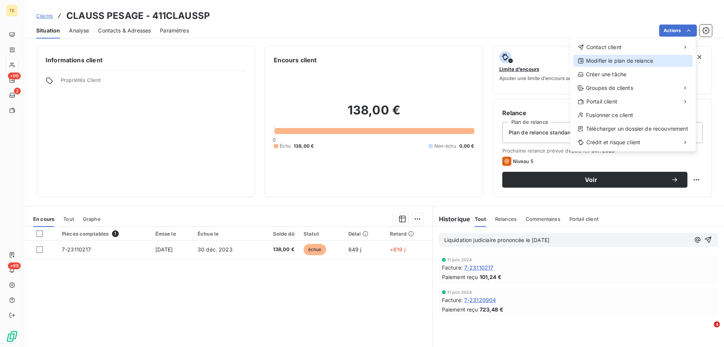
click at [602, 60] on div "Modifier le plan de relance" at bounding box center [633, 61] width 120 height 12
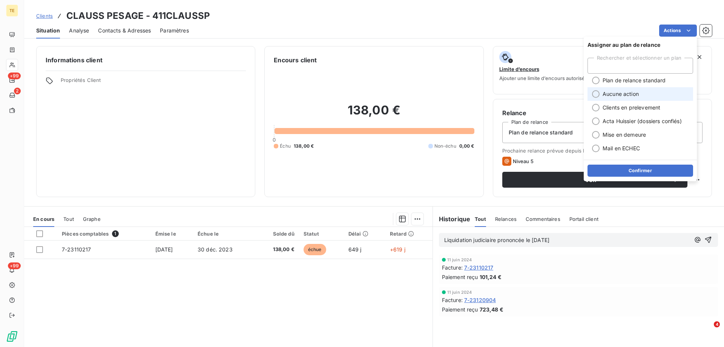
click at [600, 95] on li "Aucune action" at bounding box center [641, 94] width 106 height 14
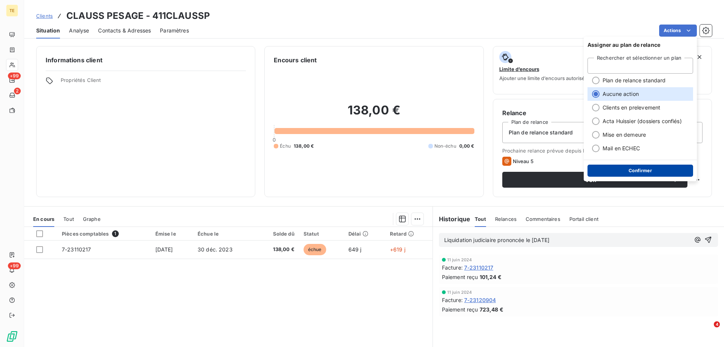
click at [627, 169] on button "Confirmer" at bounding box center [641, 170] width 106 height 12
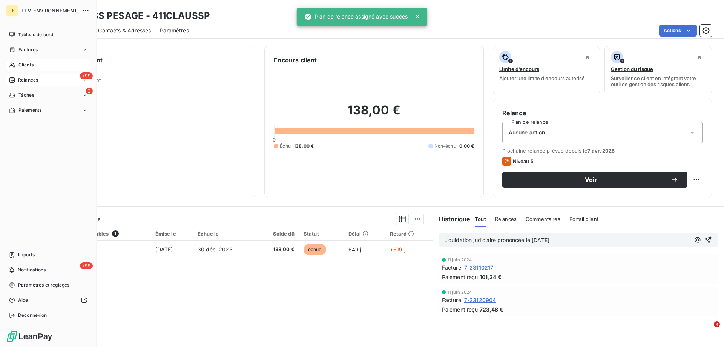
click at [23, 77] on span "Relances" at bounding box center [28, 80] width 20 height 7
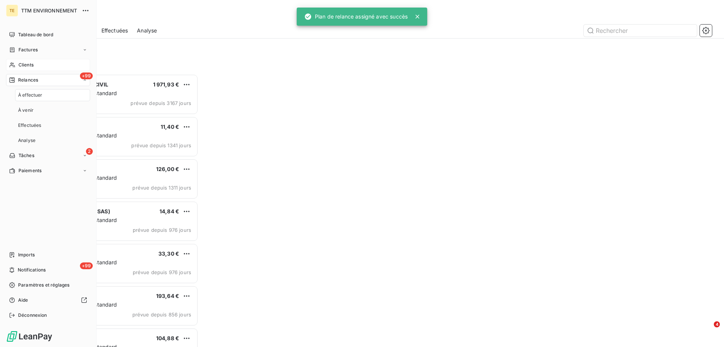
scroll to position [267, 157]
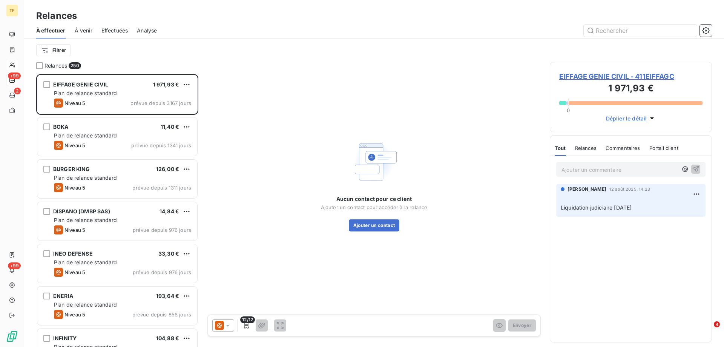
click at [262, 86] on div "Aucun contact pour ce client Ajouter un contact pour accéder à la relance Ajout…" at bounding box center [373, 184] width 333 height 245
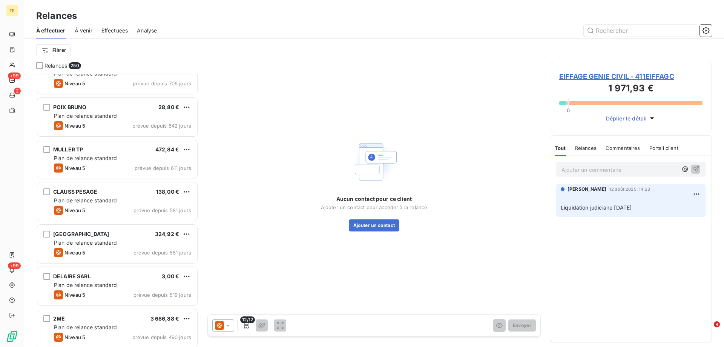
scroll to position [529, 0]
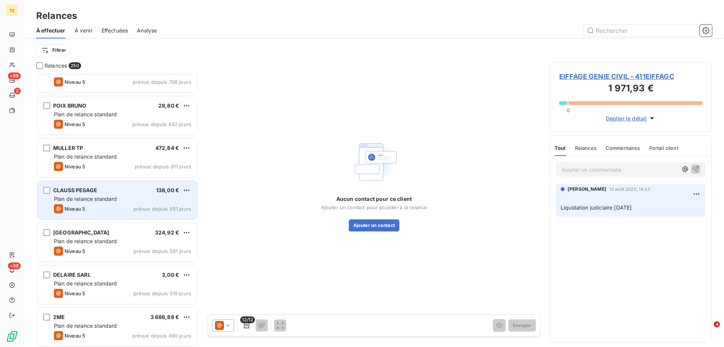
click at [88, 192] on span "CLAUSS PESAGE" at bounding box center [75, 190] width 44 height 6
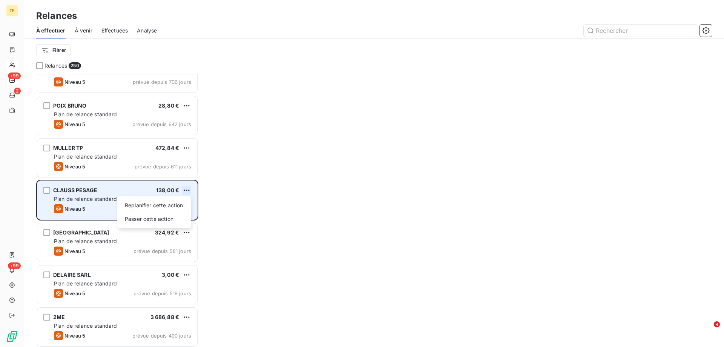
click at [189, 188] on html "TE +99 2 +99 Relances À effectuer À venir Effectuées Analyse Filtrer Relances 2…" at bounding box center [362, 173] width 724 height 347
click at [146, 218] on div "Passer cette action" at bounding box center [154, 219] width 68 height 12
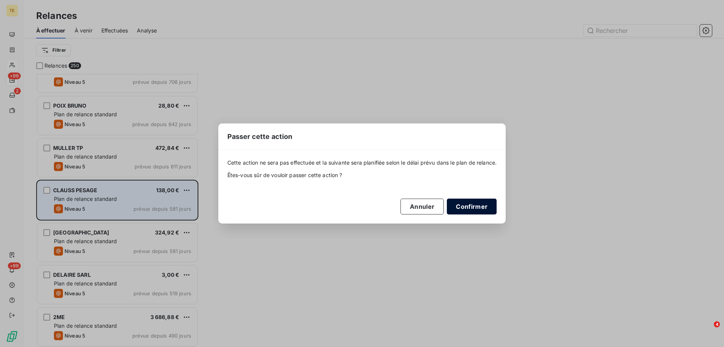
click at [475, 211] on button "Confirmer" at bounding box center [472, 206] width 50 height 16
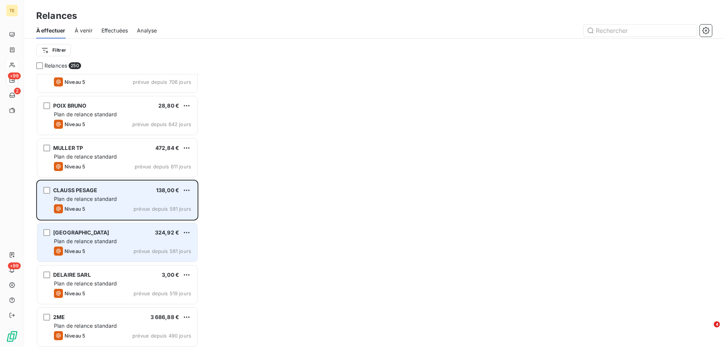
click at [103, 237] on div "PRAXY CENTRE 324,92 € Plan de relance standard Niveau 5 prévue depuis 581 jours" at bounding box center [117, 242] width 160 height 38
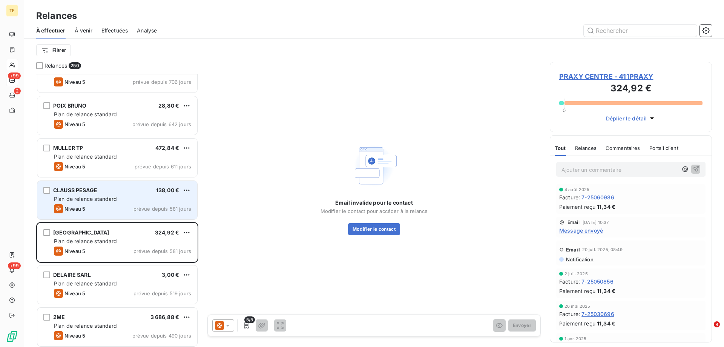
click at [590, 232] on span "Message envoyé" at bounding box center [581, 230] width 44 height 8
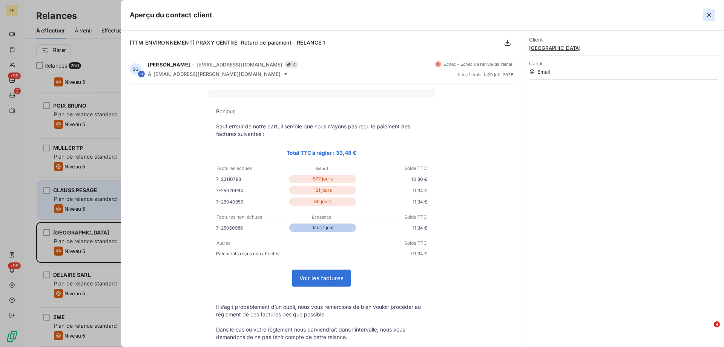
click at [710, 18] on icon "button" at bounding box center [709, 15] width 8 height 8
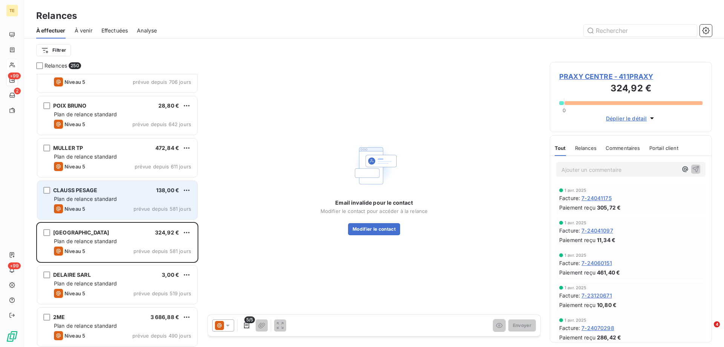
scroll to position [180, 0]
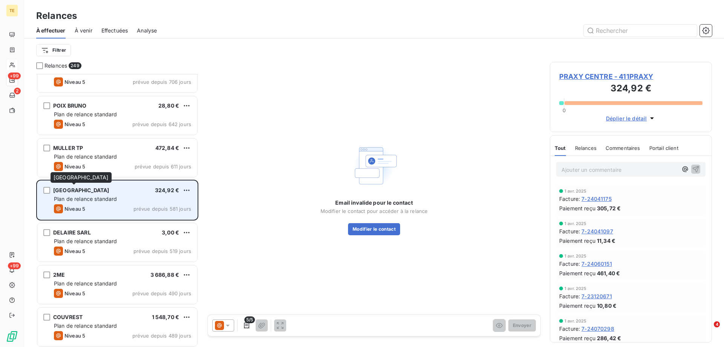
click at [88, 187] on span "[GEOGRAPHIC_DATA]" at bounding box center [81, 190] width 56 height 6
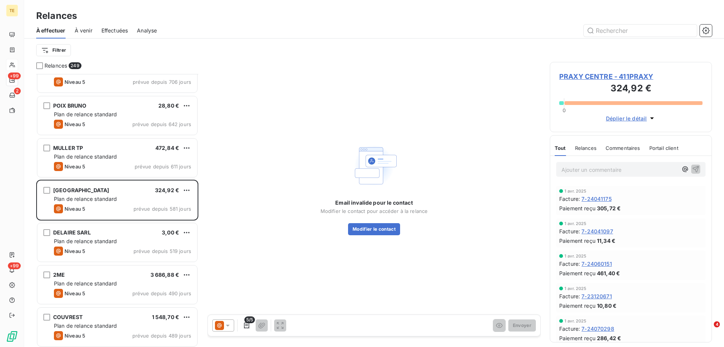
click at [615, 78] on span "PRAXY CENTRE - 411PRAXY" at bounding box center [630, 76] width 143 height 10
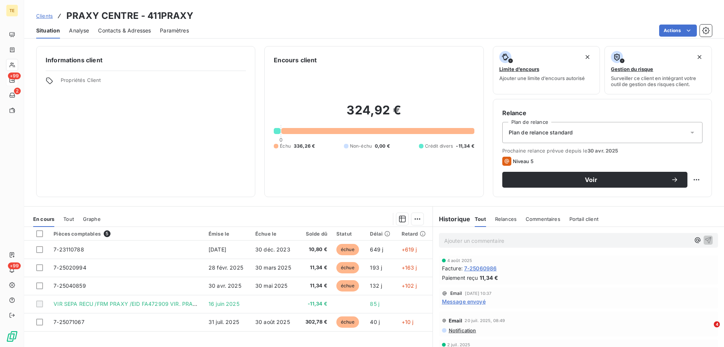
scroll to position [38, 0]
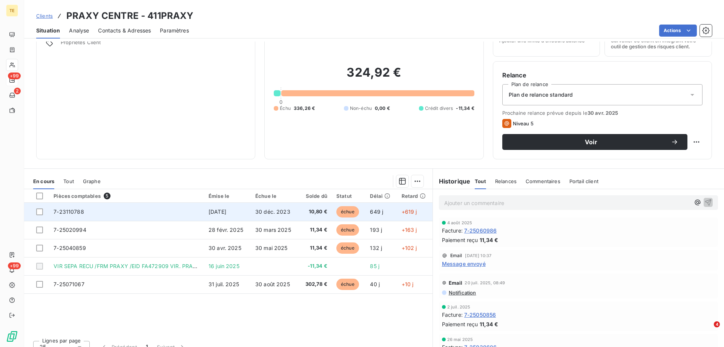
click at [75, 212] on span "7-23110788" at bounding box center [69, 211] width 31 height 6
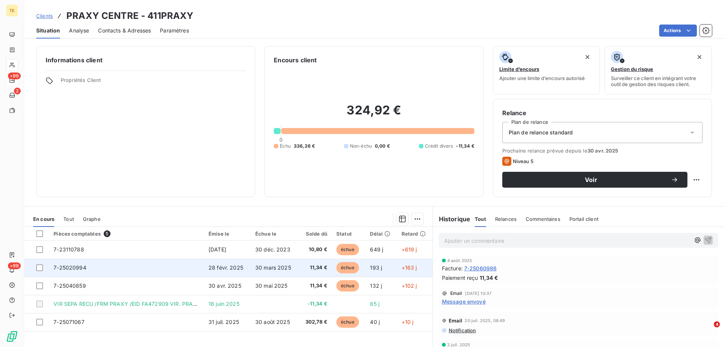
click at [74, 269] on span "7-25020994" at bounding box center [70, 267] width 33 height 6
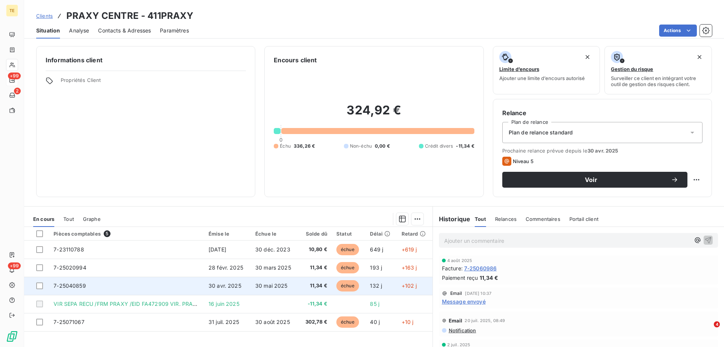
click at [66, 286] on span "7-25040859" at bounding box center [70, 285] width 32 height 6
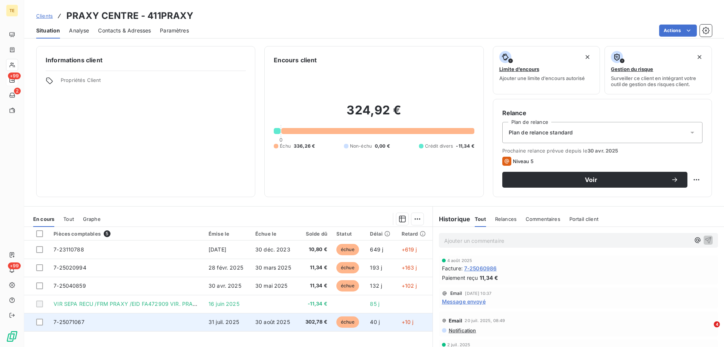
click at [75, 323] on span "7-25071067" at bounding box center [69, 321] width 31 height 6
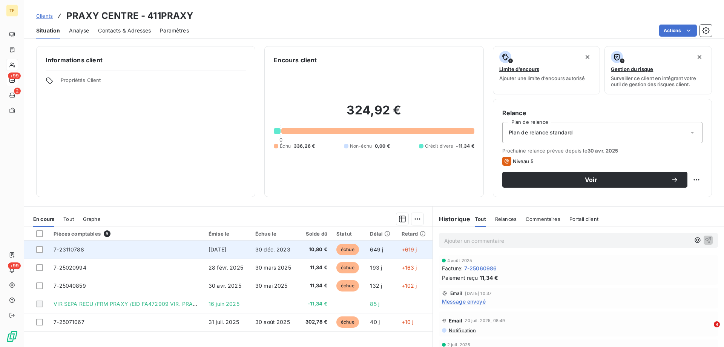
click at [68, 249] on span "7-23110788" at bounding box center [69, 249] width 31 height 6
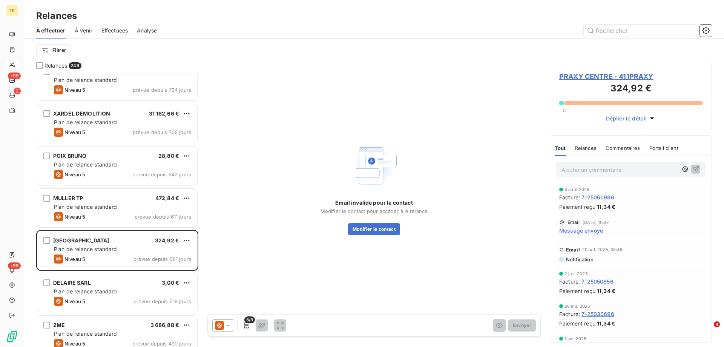
scroll to position [491, 0]
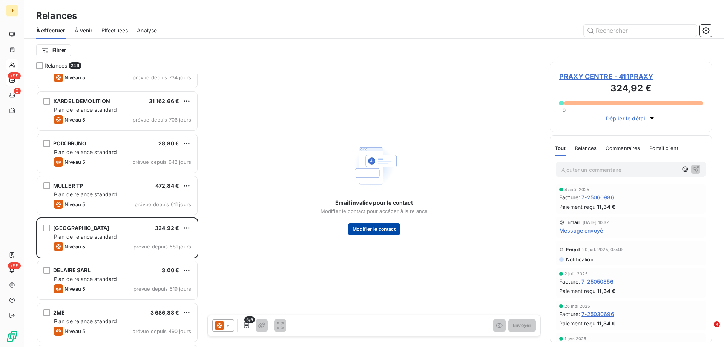
click at [369, 226] on button "Modifier le contact" at bounding box center [374, 229] width 52 height 12
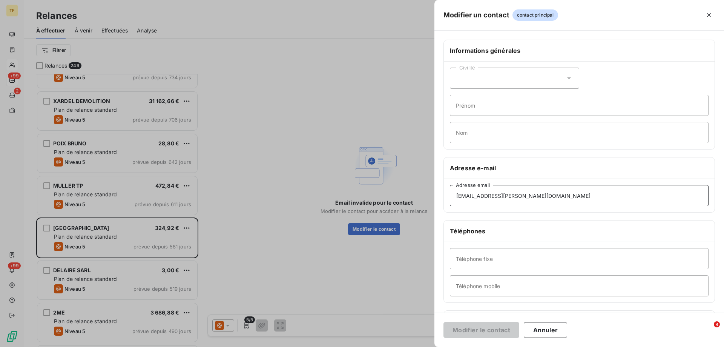
drag, startPoint x: 538, startPoint y: 194, endPoint x: 438, endPoint y: 195, distance: 100.7
click at [438, 195] on div "Informations générales Civilité Prénom Nom Adresse e-mail [EMAIL_ADDRESS][PERSO…" at bounding box center [580, 207] width 290 height 335
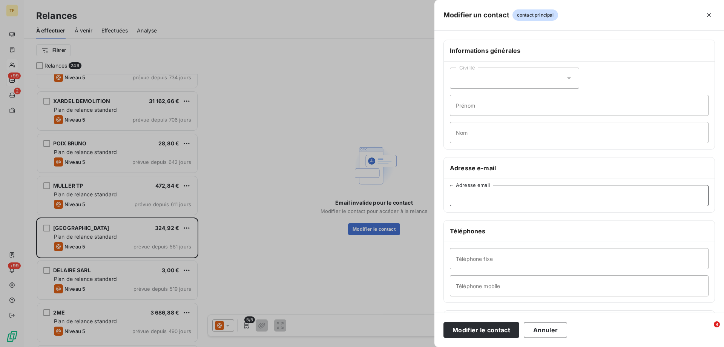
paste input "[EMAIL_ADDRESS][DOMAIN_NAME]"
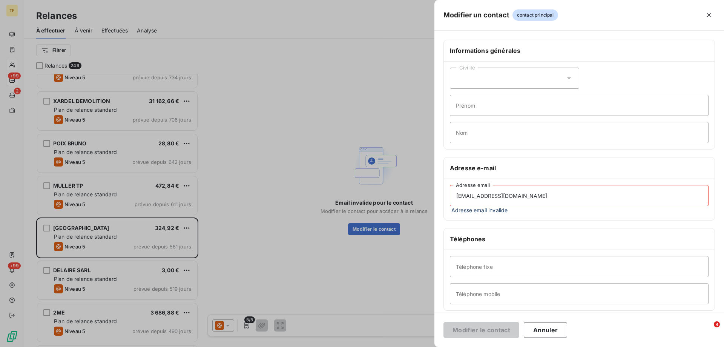
click at [459, 195] on input "[EMAIL_ADDRESS][DOMAIN_NAME]" at bounding box center [579, 195] width 259 height 21
click at [515, 197] on input "[EMAIL_ADDRESS][DOMAIN_NAME]" at bounding box center [579, 195] width 259 height 21
type input "[EMAIL_ADDRESS][DOMAIN_NAME]"
click at [493, 220] on div "[EMAIL_ADDRESS][DOMAIN_NAME] Adresse email Adresse email invalide" at bounding box center [579, 199] width 271 height 41
click at [461, 204] on input "[EMAIL_ADDRESS][DOMAIN_NAME]" at bounding box center [579, 195] width 259 height 21
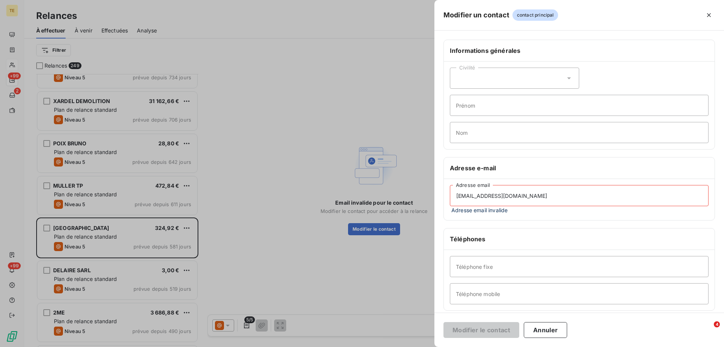
click at [456, 198] on input "[EMAIL_ADDRESS][DOMAIN_NAME]" at bounding box center [579, 195] width 259 height 21
click at [472, 236] on h6 "Téléphones" at bounding box center [579, 238] width 259 height 9
drag, startPoint x: 508, startPoint y: 200, endPoint x: 379, endPoint y: 193, distance: 129.6
click at [379, 346] on div "Modifier un contact contact principal Informations générales Civilité Prénom No…" at bounding box center [362, 347] width 724 height 0
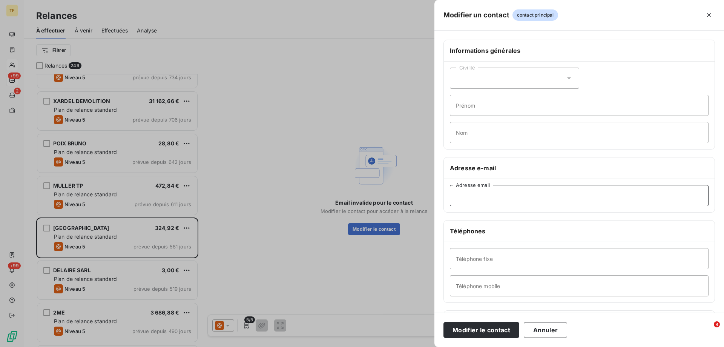
paste input "[EMAIL_ADDRESS][DOMAIN_NAME]"
type input "[EMAIL_ADDRESS][DOMAIN_NAME]"
click at [481, 328] on button "Modifier le contact" at bounding box center [482, 330] width 76 height 16
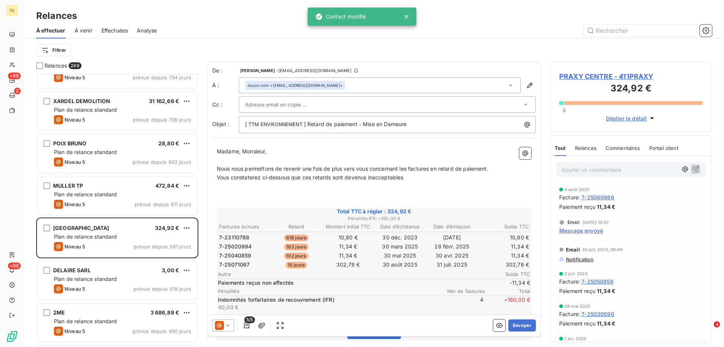
click at [226, 322] on icon at bounding box center [228, 325] width 8 height 8
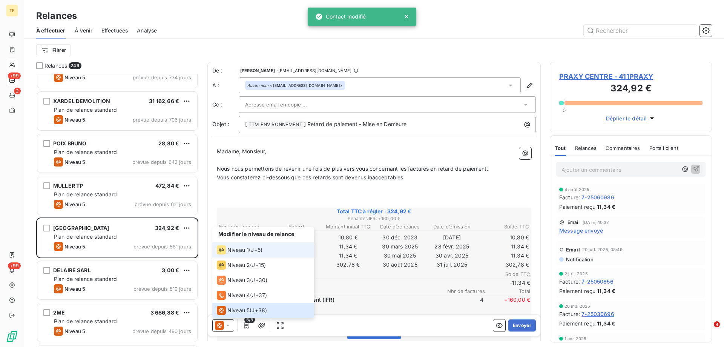
click at [237, 251] on span "Niveau 1" at bounding box center [238, 250] width 22 height 8
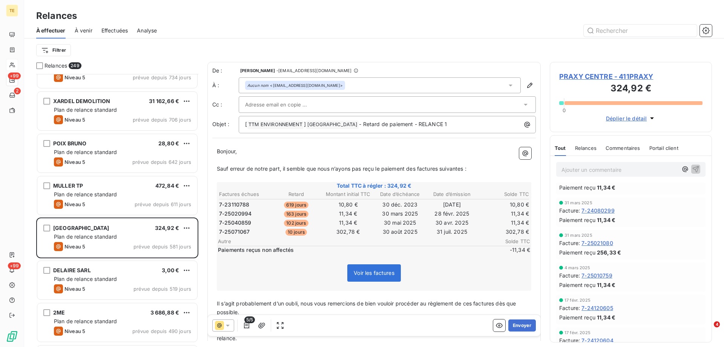
scroll to position [444, 0]
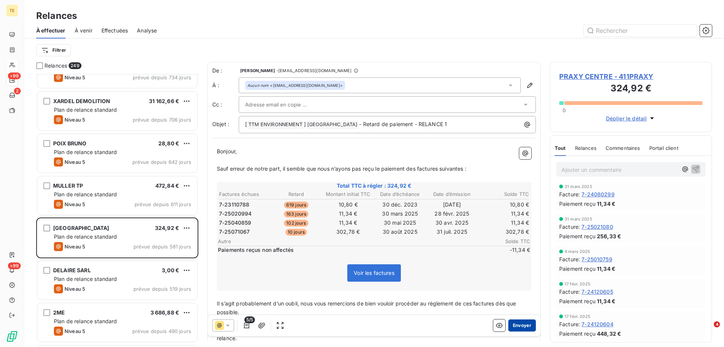
click at [515, 323] on button "Envoyer" at bounding box center [523, 325] width 28 height 12
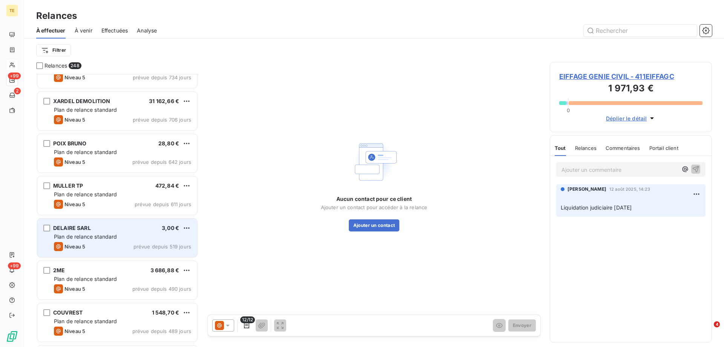
click at [100, 235] on span "Plan de relance standard" at bounding box center [85, 236] width 63 height 6
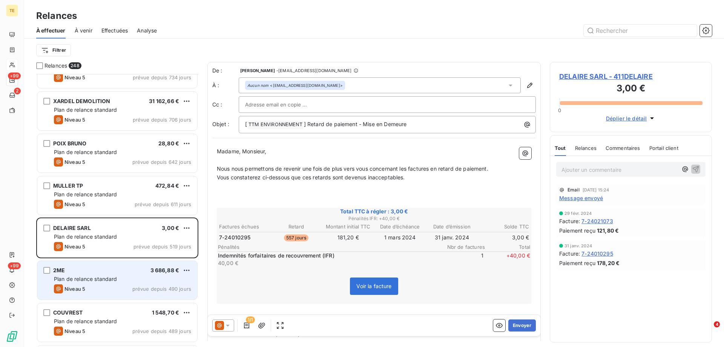
click at [107, 277] on span "Plan de relance standard" at bounding box center [85, 278] width 63 height 6
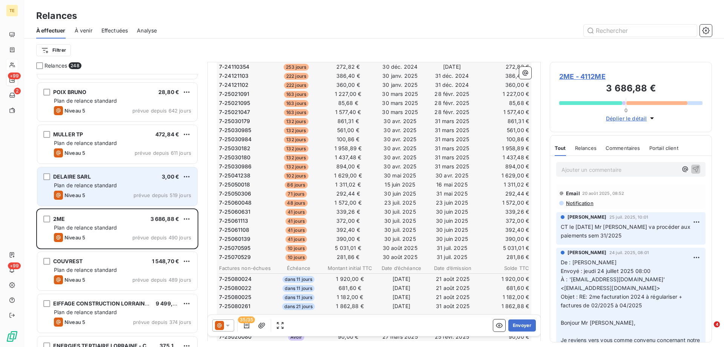
scroll to position [566, 0]
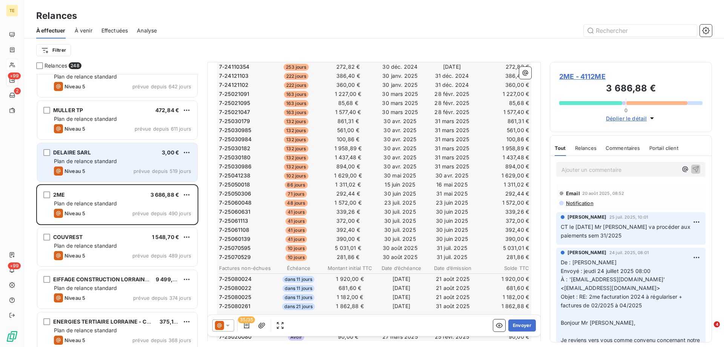
click at [129, 253] on div "Niveau 5 prévue depuis 489 jours" at bounding box center [122, 255] width 137 height 9
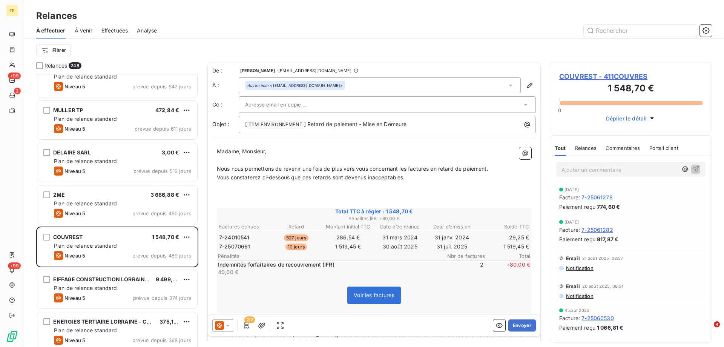
drag, startPoint x: 516, startPoint y: 323, endPoint x: 615, endPoint y: 295, distance: 102.1
click at [615, 295] on div "Relances 248 XARDEL DEMOLITION 31 162,66 € Plan de relance standard Niveau 5 pr…" at bounding box center [374, 204] width 700 height 285
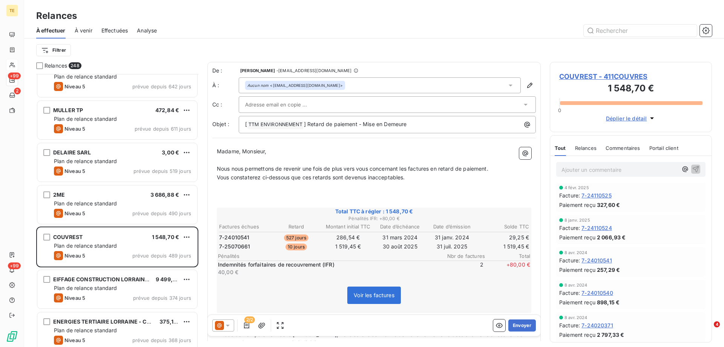
scroll to position [601, 0]
click at [229, 326] on icon at bounding box center [228, 325] width 8 height 8
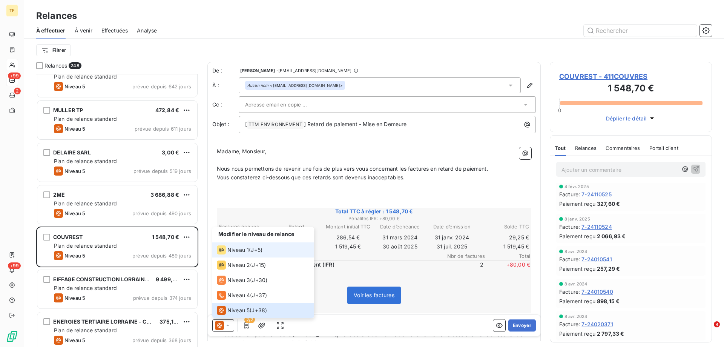
click at [245, 250] on span "Niveau 1" at bounding box center [238, 250] width 22 height 8
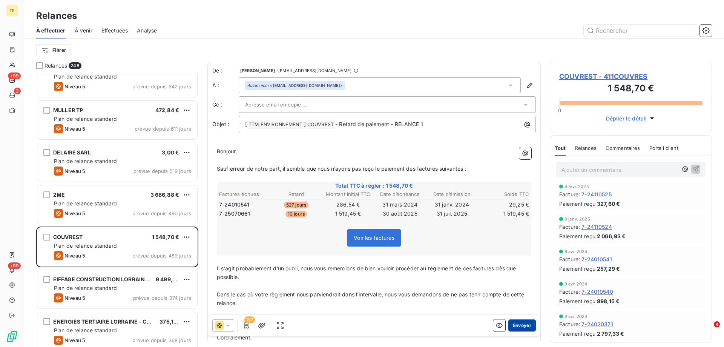
click at [513, 321] on button "Envoyer" at bounding box center [523, 325] width 28 height 12
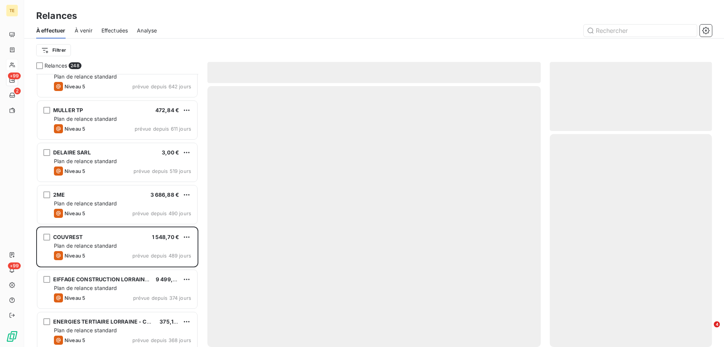
click at [513, 321] on div at bounding box center [373, 216] width 333 height 261
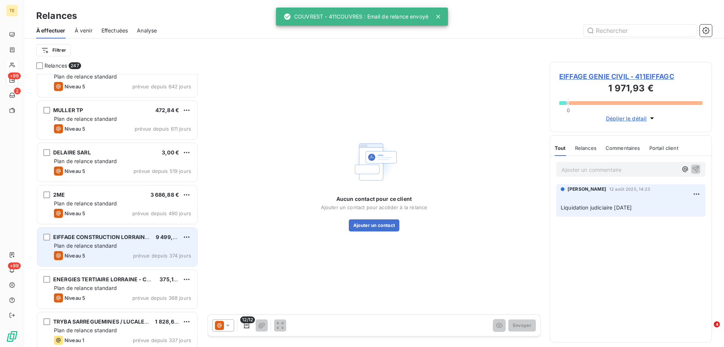
click at [81, 245] on span "Plan de relance standard" at bounding box center [85, 245] width 63 height 6
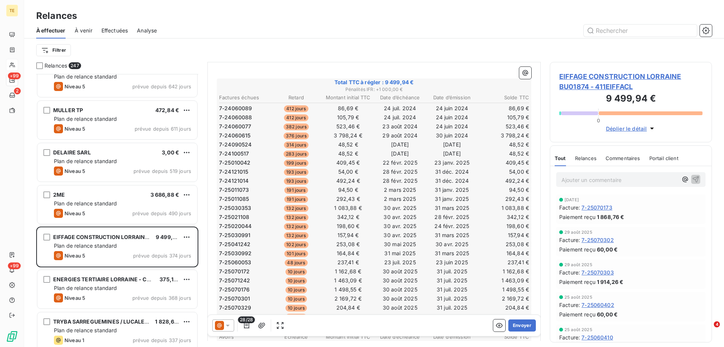
scroll to position [114, 0]
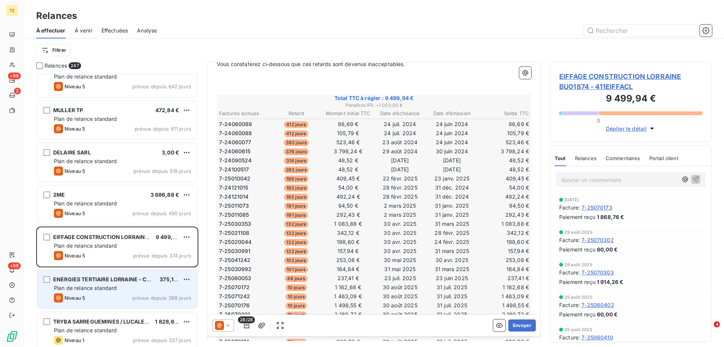
click at [118, 284] on div "Plan de relance standard" at bounding box center [122, 288] width 137 height 8
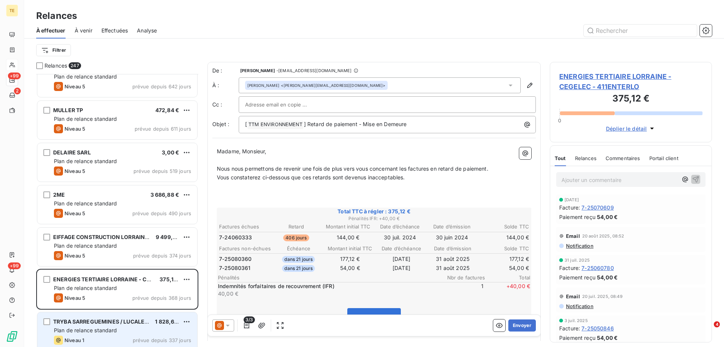
drag, startPoint x: 93, startPoint y: 324, endPoint x: 95, endPoint y: 318, distance: 6.3
click at [94, 322] on span "TRYBA SARREGUEMINES / LUCALEX / RJ" at bounding box center [106, 321] width 106 height 6
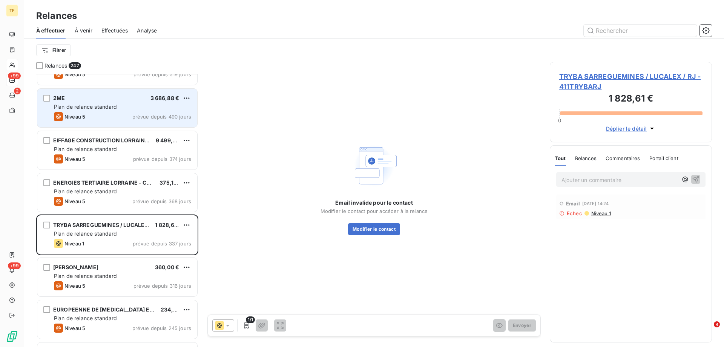
scroll to position [679, 0]
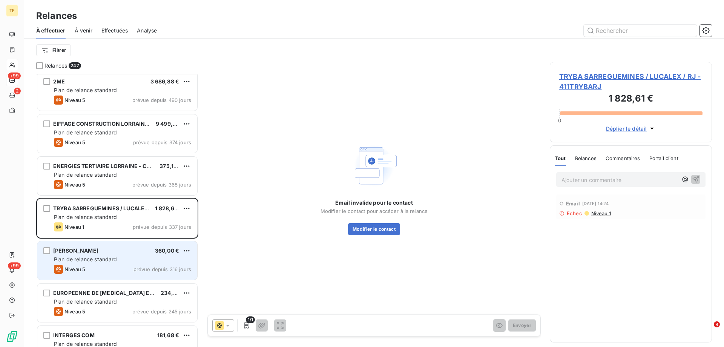
click at [124, 261] on div "Plan de relance standard" at bounding box center [122, 259] width 137 height 8
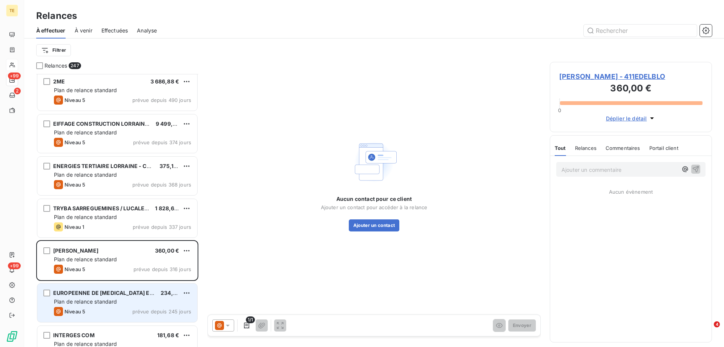
click at [88, 303] on span "Plan de relance standard" at bounding box center [85, 301] width 63 height 6
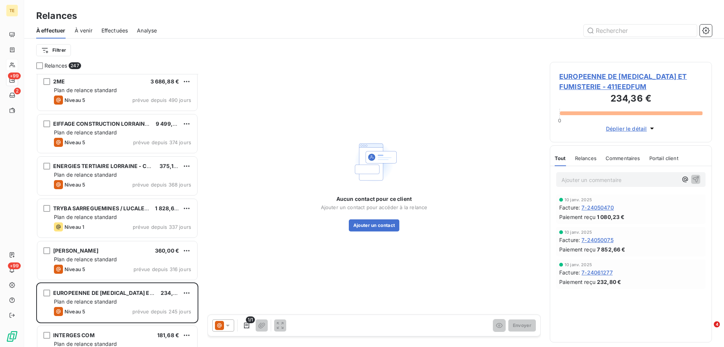
scroll to position [793, 0]
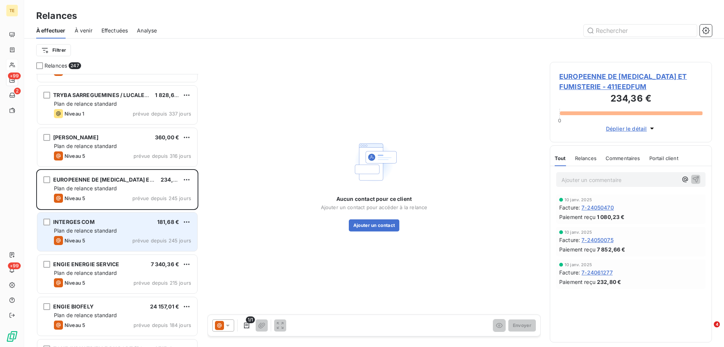
click at [97, 229] on span "Plan de relance standard" at bounding box center [85, 230] width 63 height 6
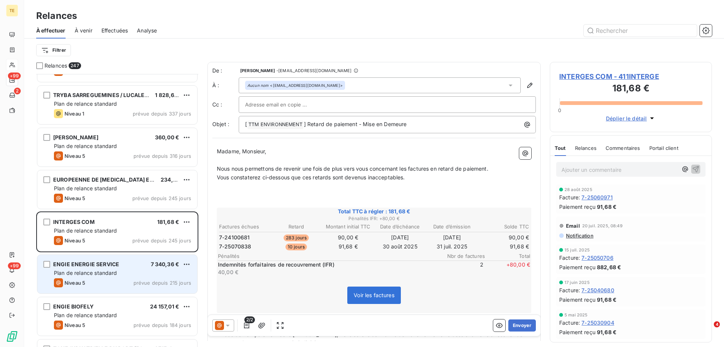
click at [92, 277] on div "ENGIE ENERGIE SERVICE 7 340,36 € Plan de relance standard Niveau 5 prévue depui…" at bounding box center [117, 274] width 160 height 38
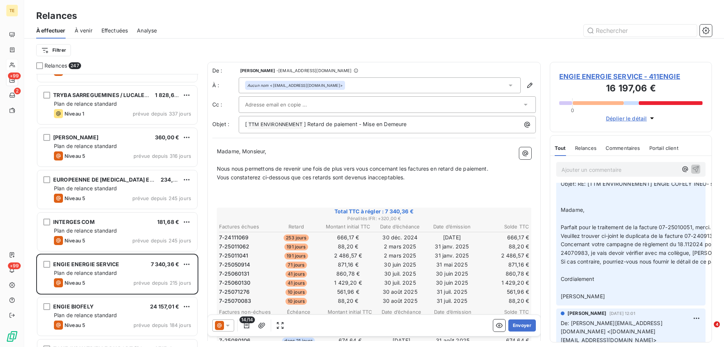
drag, startPoint x: 511, startPoint y: 327, endPoint x: 237, endPoint y: 322, distance: 274.0
click at [238, 322] on div "14/14 Envoyer" at bounding box center [374, 325] width 333 height 21
click at [229, 326] on icon at bounding box center [228, 325] width 4 height 2
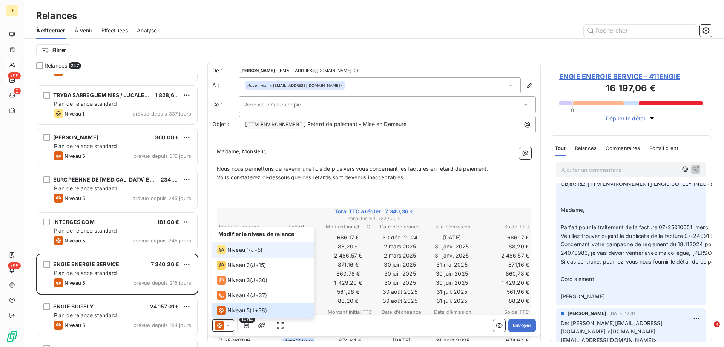
click at [237, 250] on span "Niveau 1" at bounding box center [238, 250] width 22 height 8
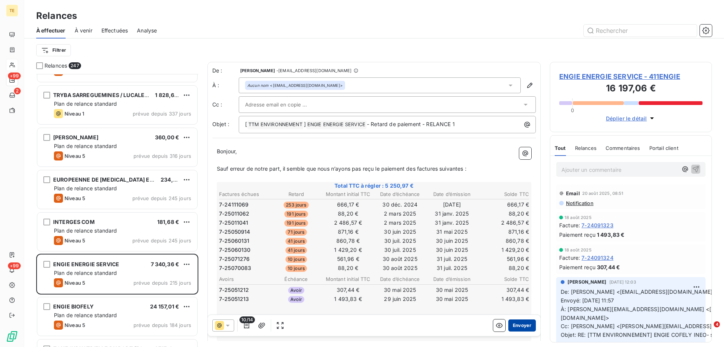
click at [511, 325] on button "Envoyer" at bounding box center [523, 325] width 28 height 12
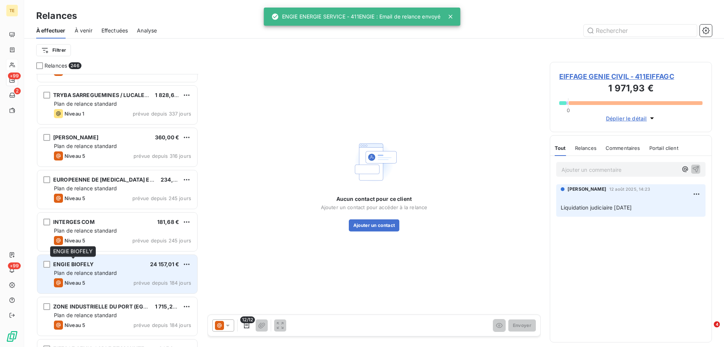
click at [77, 264] on span "ENGIE BIOFELY" at bounding box center [73, 264] width 40 height 6
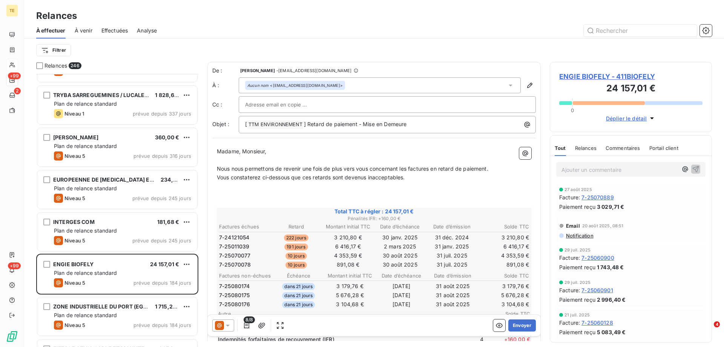
click at [573, 237] on span "Notification" at bounding box center [580, 235] width 28 height 6
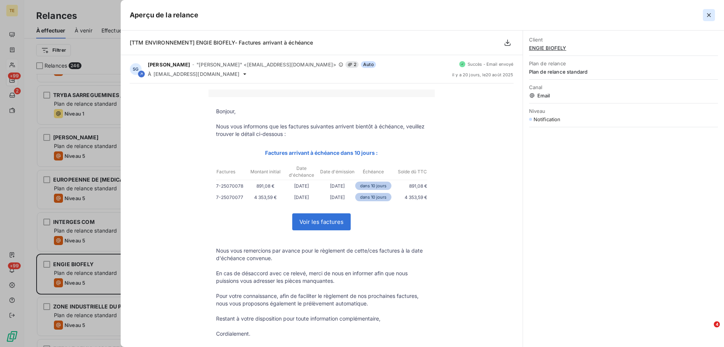
click at [704, 14] on button "button" at bounding box center [709, 15] width 12 height 12
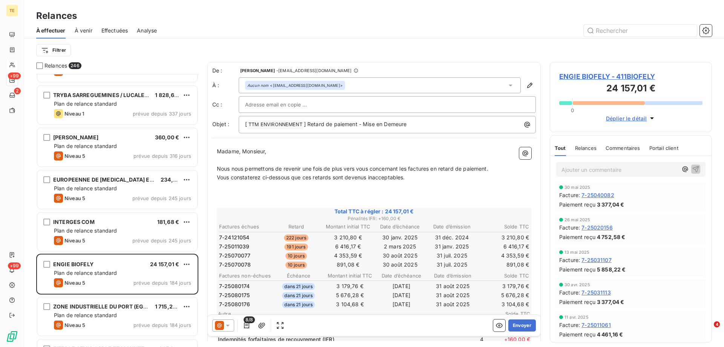
scroll to position [490, 0]
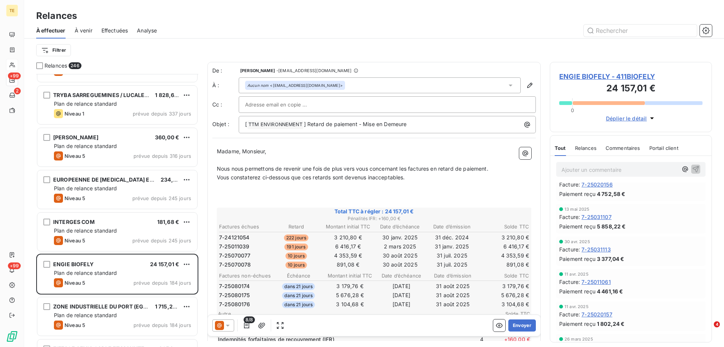
click at [595, 75] on span "ENGIE BIOFELY - 411BIOFELY" at bounding box center [630, 76] width 143 height 10
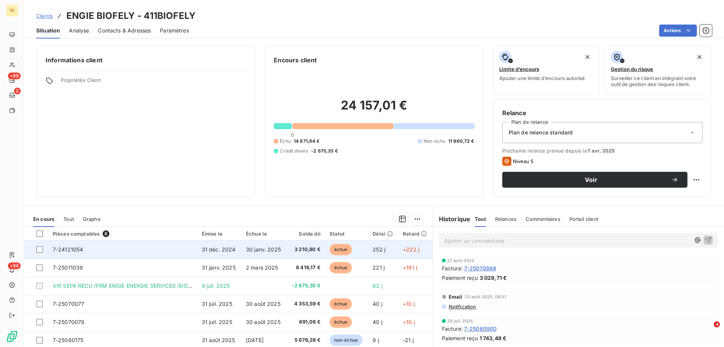
click at [74, 251] on span "7-24121054" at bounding box center [68, 249] width 31 height 6
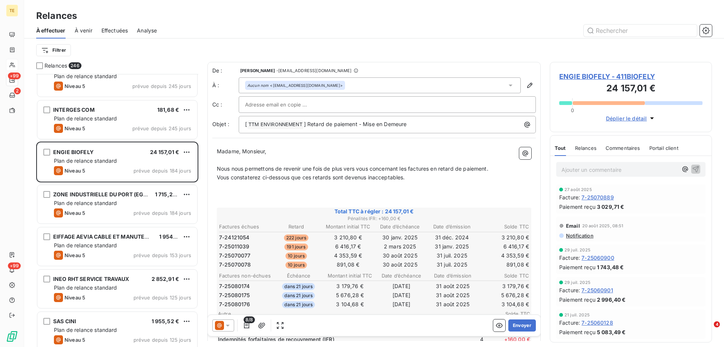
scroll to position [906, 0]
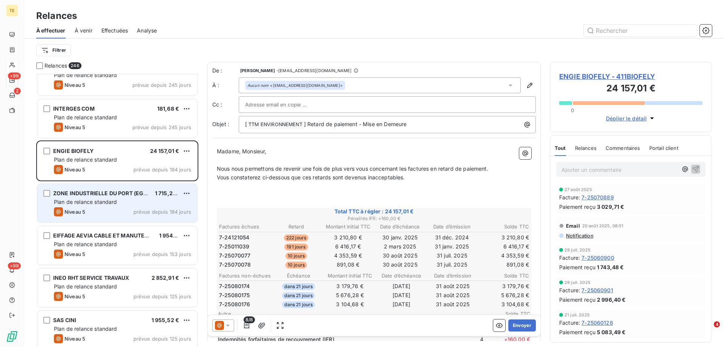
click at [117, 204] on div "Plan de relance standard" at bounding box center [122, 202] width 137 height 8
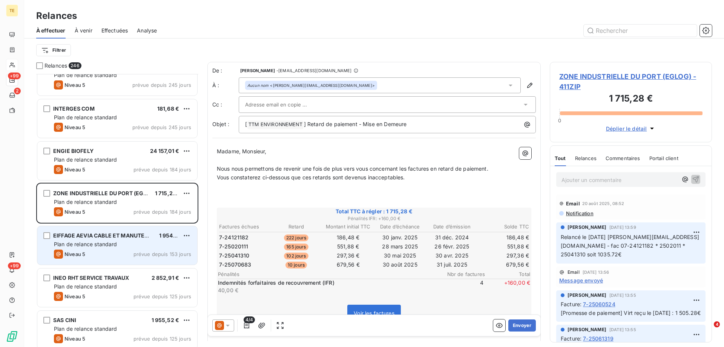
click at [115, 253] on div "Niveau 5 prévue depuis 153 jours" at bounding box center [122, 253] width 137 height 9
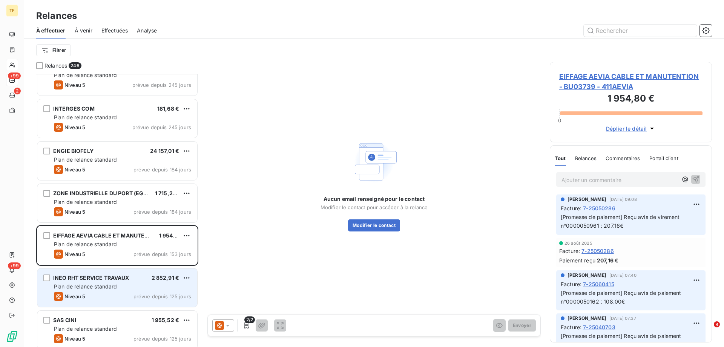
click at [114, 287] on span "Plan de relance standard" at bounding box center [85, 286] width 63 height 6
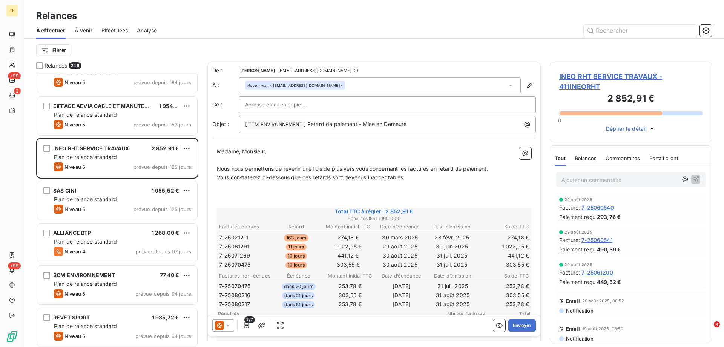
scroll to position [1094, 0]
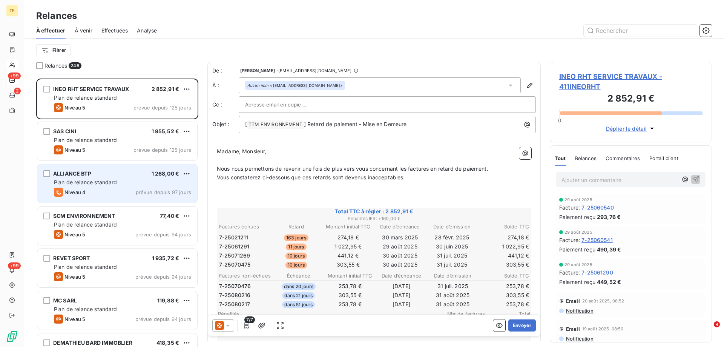
click at [130, 181] on div "Plan de relance standard" at bounding box center [122, 182] width 137 height 8
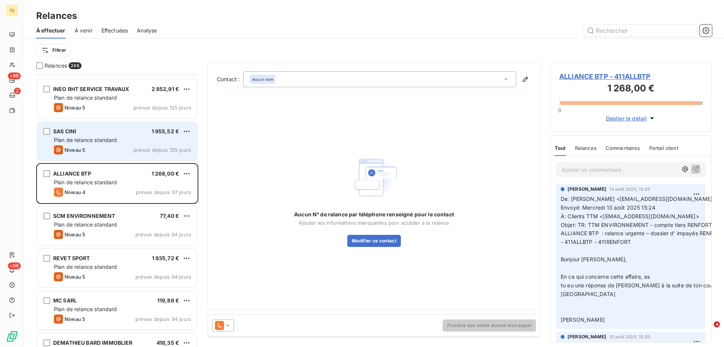
click at [95, 142] on span "Plan de relance standard" at bounding box center [85, 140] width 63 height 6
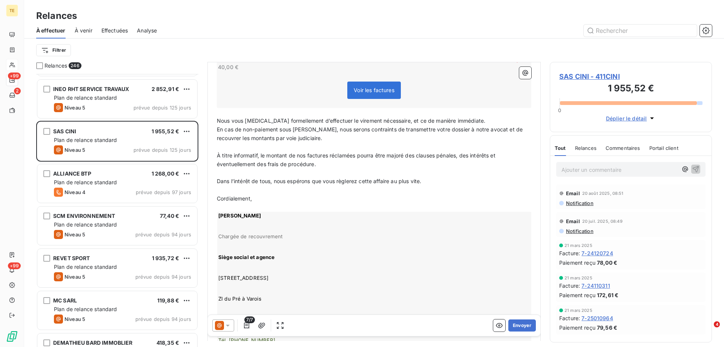
scroll to position [264, 0]
click at [227, 325] on icon at bounding box center [228, 325] width 4 height 2
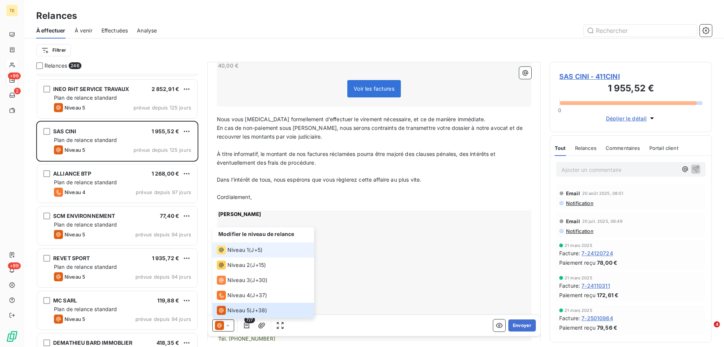
click at [240, 249] on span "Niveau 1" at bounding box center [238, 250] width 22 height 8
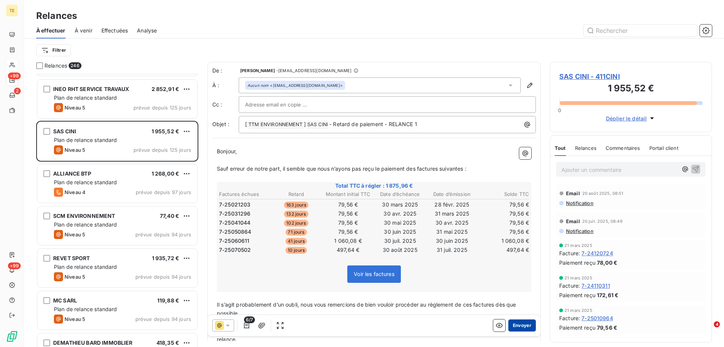
click at [518, 325] on button "Envoyer" at bounding box center [523, 325] width 28 height 12
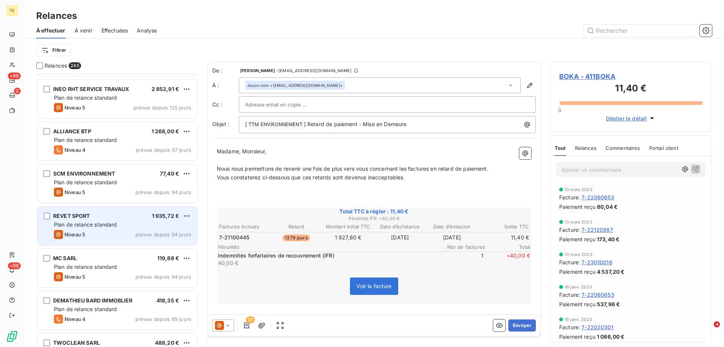
click at [119, 221] on div "Plan de relance standard" at bounding box center [122, 225] width 137 height 8
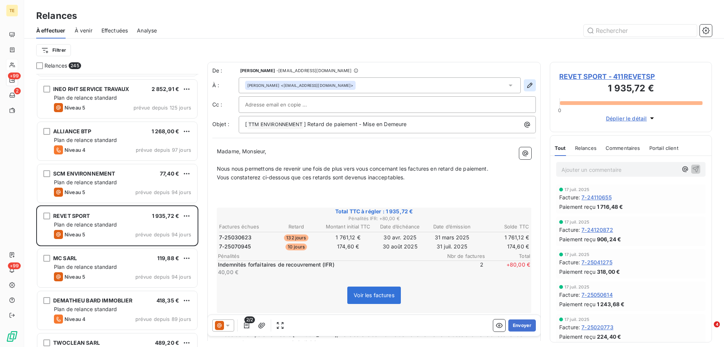
click at [526, 85] on icon "button" at bounding box center [530, 85] width 8 height 8
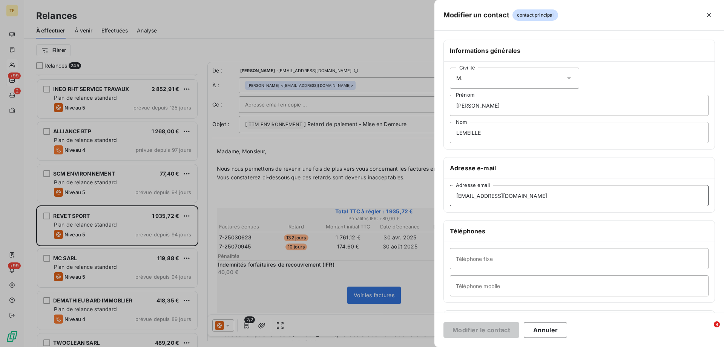
drag, startPoint x: 520, startPoint y: 199, endPoint x: 417, endPoint y: 194, distance: 103.1
click at [417, 346] on div "Modifier un contact contact principal Informations générales Civilité [PERSON_N…" at bounding box center [362, 347] width 724 height 0
paste input "factures"
type input "[EMAIL_ADDRESS][DOMAIN_NAME]"
click at [463, 331] on button "Modifier le contact" at bounding box center [482, 330] width 76 height 16
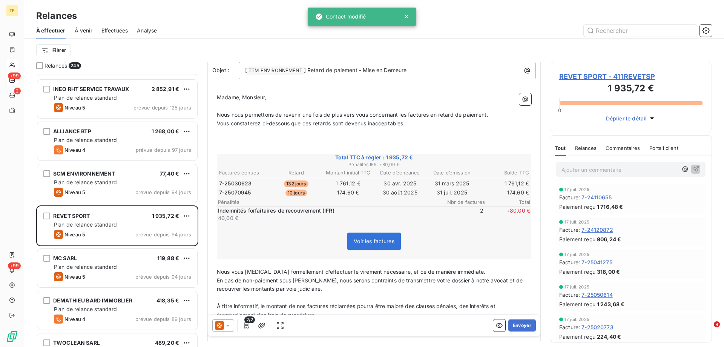
scroll to position [38, 0]
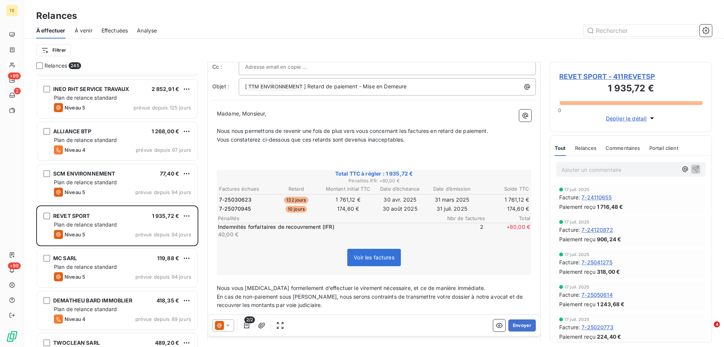
click at [229, 324] on icon at bounding box center [228, 325] width 4 height 2
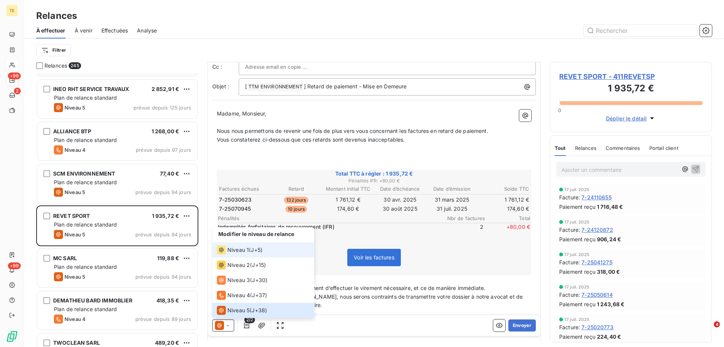
click at [242, 246] on span "Niveau 1" at bounding box center [238, 250] width 22 height 8
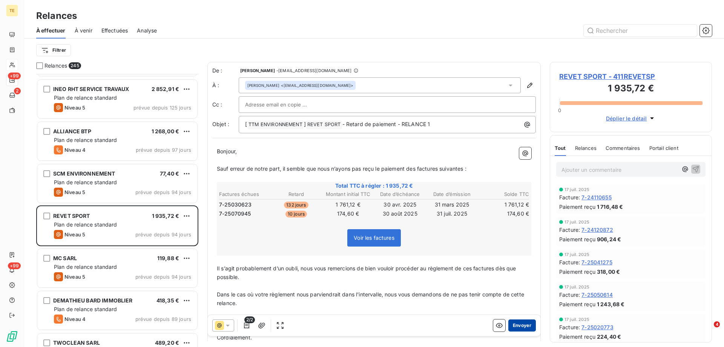
click at [513, 326] on button "Envoyer" at bounding box center [523, 325] width 28 height 12
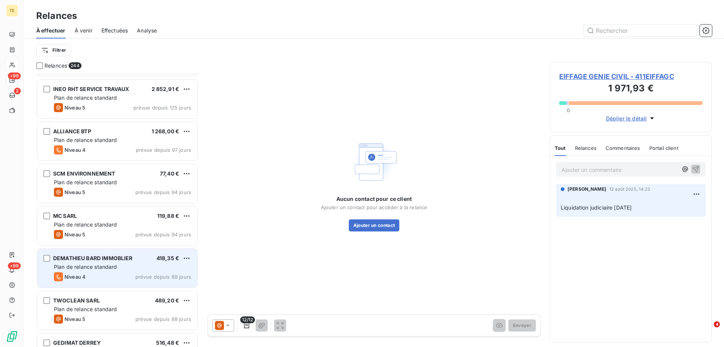
click at [80, 264] on span "Plan de relance standard" at bounding box center [85, 266] width 63 height 6
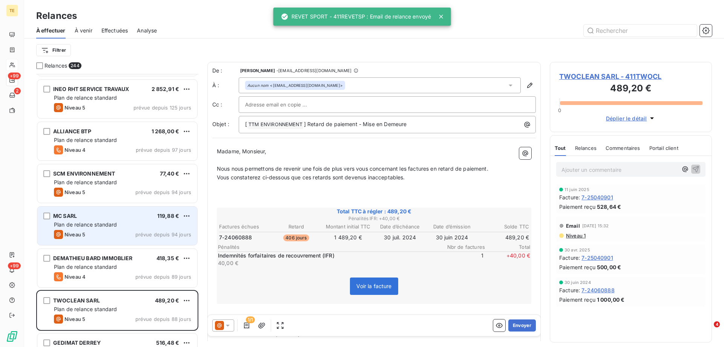
click at [72, 224] on span "Plan de relance standard" at bounding box center [85, 224] width 63 height 6
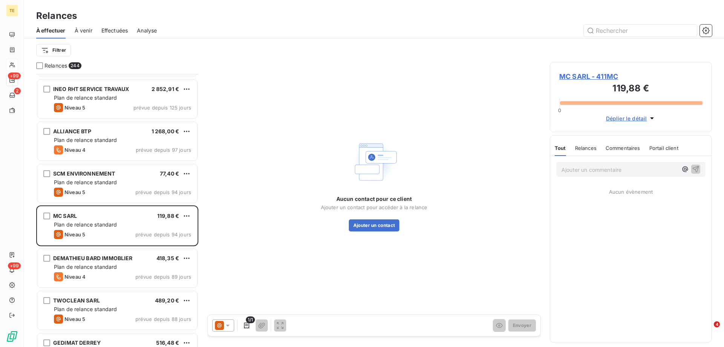
click at [595, 75] on span "MC SARL - 411MC" at bounding box center [630, 76] width 143 height 10
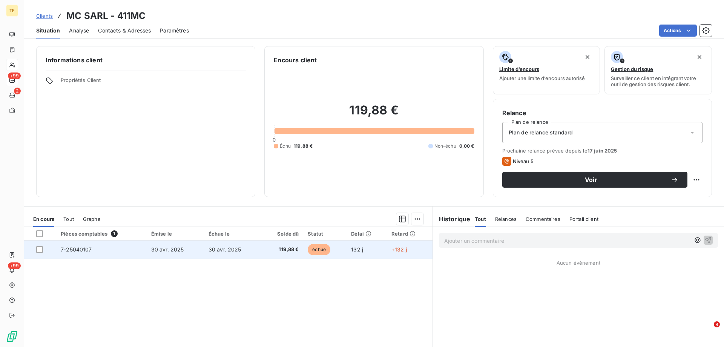
click at [85, 247] on span "7-25040107" at bounding box center [76, 249] width 31 height 6
click at [92, 249] on td "7-25040107" at bounding box center [101, 249] width 91 height 18
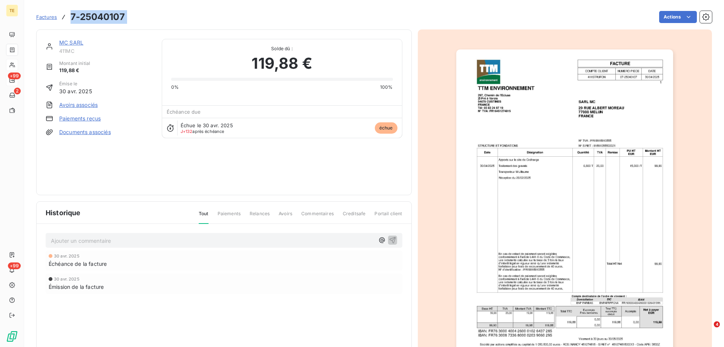
drag, startPoint x: 147, startPoint y: 16, endPoint x: 72, endPoint y: 14, distance: 75.1
click at [72, 15] on div "Factures 7-25040107 Actions" at bounding box center [374, 17] width 676 height 16
copy section "7-25040107 Actions"
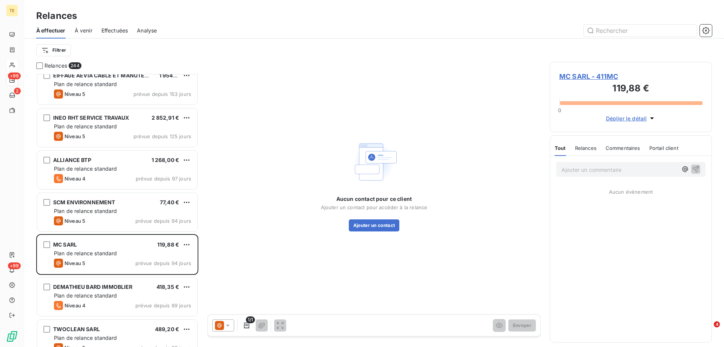
scroll to position [1132, 0]
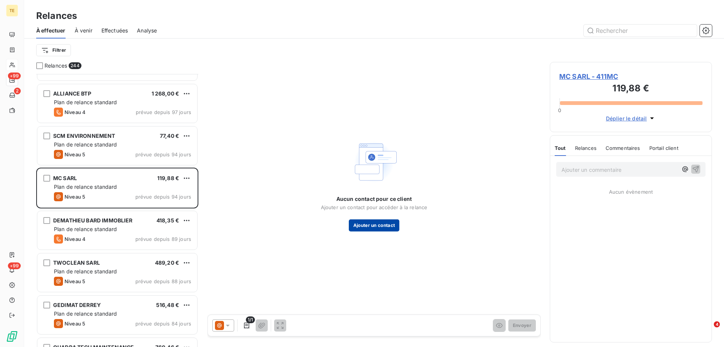
click at [373, 228] on button "Ajouter un contact" at bounding box center [374, 225] width 51 height 12
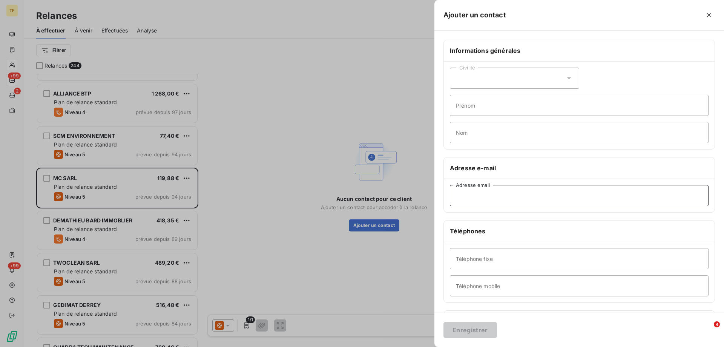
click at [468, 198] on input "Adresse email" at bounding box center [579, 195] width 259 height 21
paste input "[PERSON_NAME][EMAIL_ADDRESS][DOMAIN_NAME]"
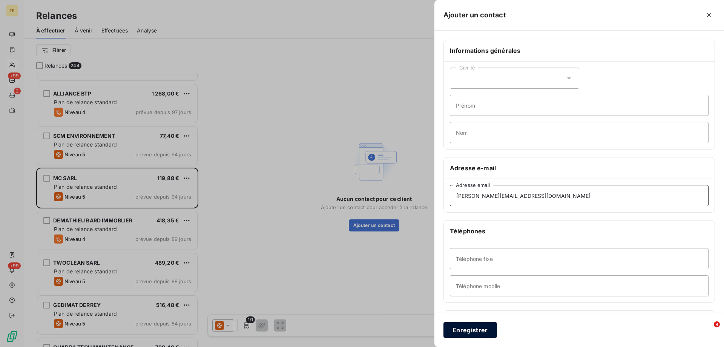
type input "[PERSON_NAME][EMAIL_ADDRESS][DOMAIN_NAME]"
click at [468, 331] on button "Enregistrer" at bounding box center [471, 330] width 54 height 16
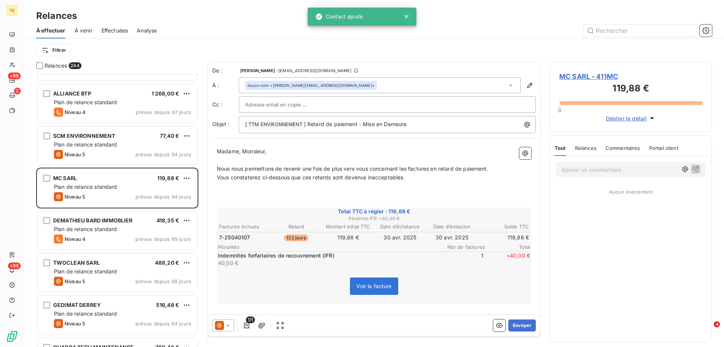
scroll to position [267, 157]
click at [230, 326] on icon at bounding box center [228, 325] width 8 height 8
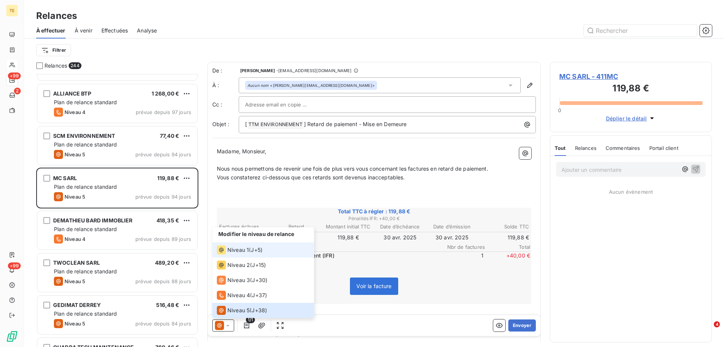
click at [241, 251] on span "Niveau 1" at bounding box center [238, 250] width 22 height 8
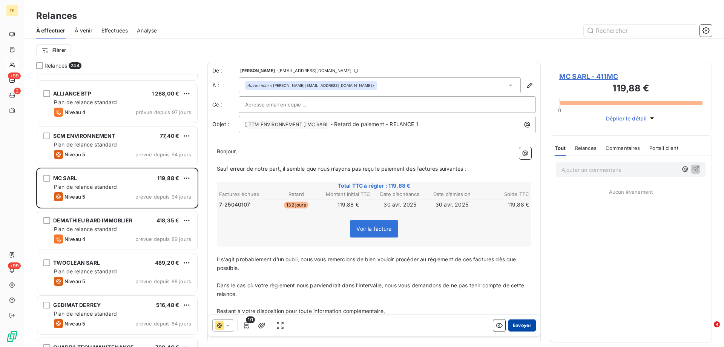
click at [517, 324] on button "Envoyer" at bounding box center [523, 325] width 28 height 12
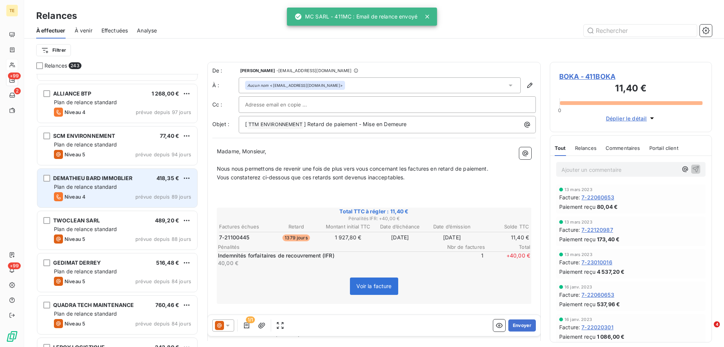
click at [124, 187] on div "Plan de relance standard" at bounding box center [122, 187] width 137 height 8
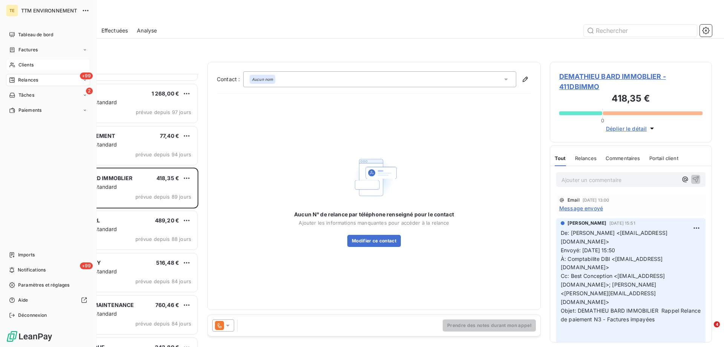
click at [31, 64] on span "Clients" at bounding box center [25, 64] width 15 height 7
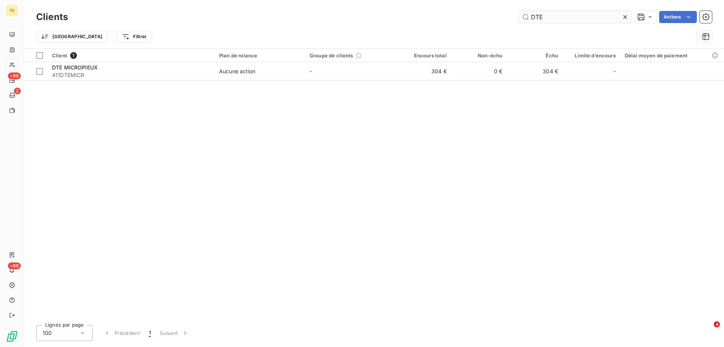
drag, startPoint x: 555, startPoint y: 18, endPoint x: 522, endPoint y: 18, distance: 32.8
click at [522, 18] on input "DTE" at bounding box center [575, 17] width 113 height 12
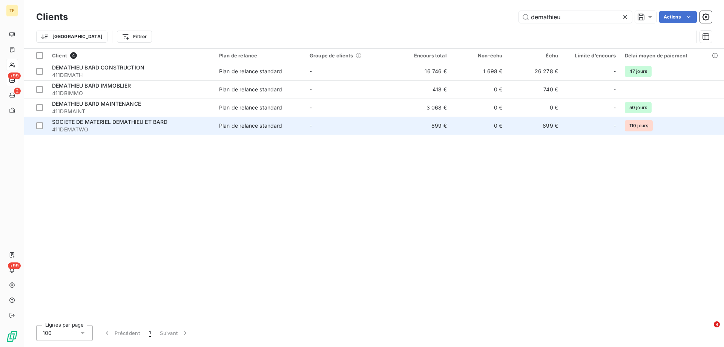
type input "demathieu"
click at [99, 123] on span "SOCIETE DE MATERIEL DEMATHIEU ET BARD" at bounding box center [110, 121] width 116 height 6
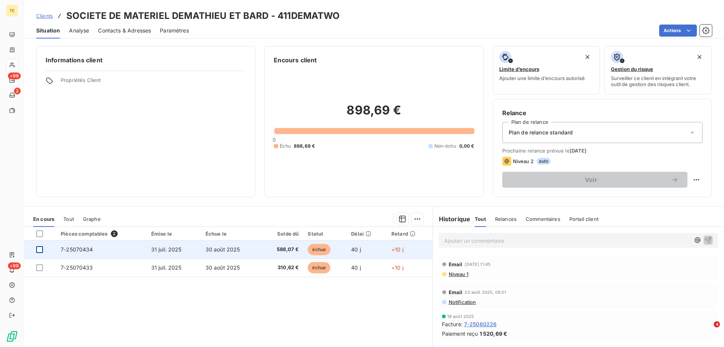
click at [37, 251] on div at bounding box center [39, 249] width 7 height 7
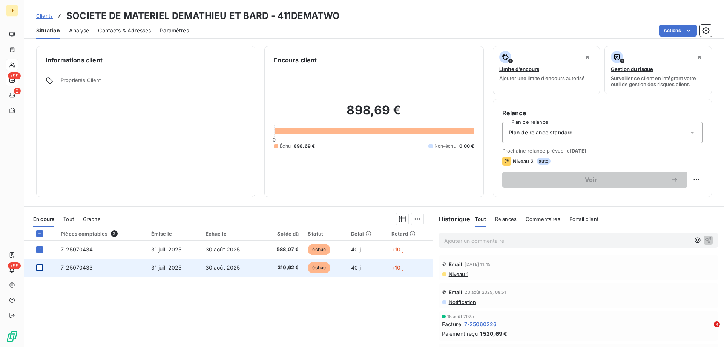
click at [38, 267] on div at bounding box center [39, 267] width 7 height 7
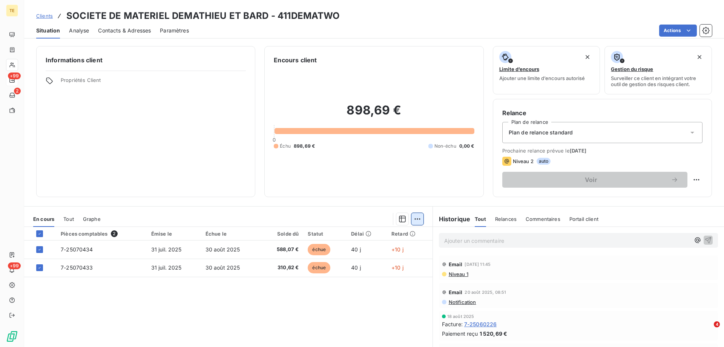
click at [413, 220] on html "TE +99 2 +99 Clients SOCIETE DE MATERIEL DEMATHIEU ET BARD - 411DEMATWO Situati…" at bounding box center [362, 173] width 724 height 347
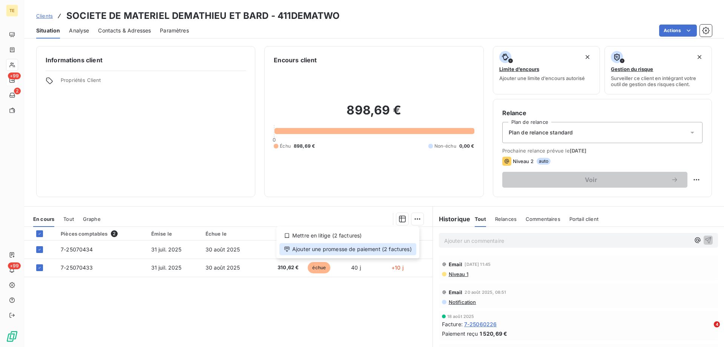
click at [399, 250] on div "Ajouter une promesse de paiement (2 factures)" at bounding box center [348, 249] width 137 height 12
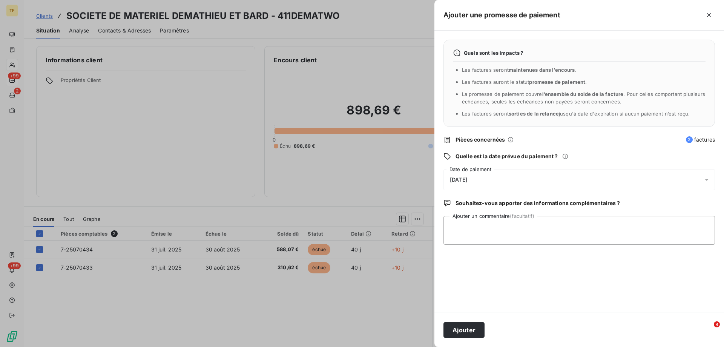
click at [467, 178] on span "[DATE]" at bounding box center [458, 180] width 17 height 6
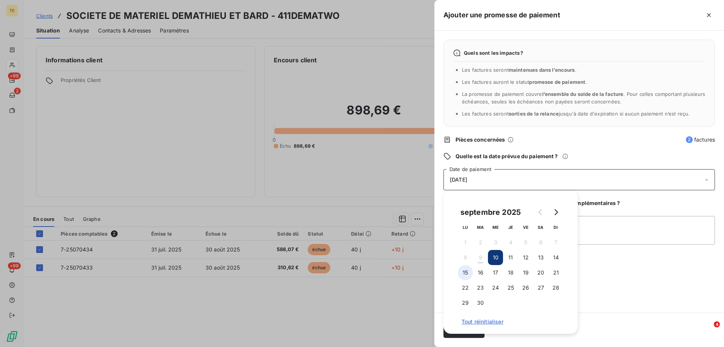
click at [467, 273] on button "15" at bounding box center [465, 272] width 15 height 15
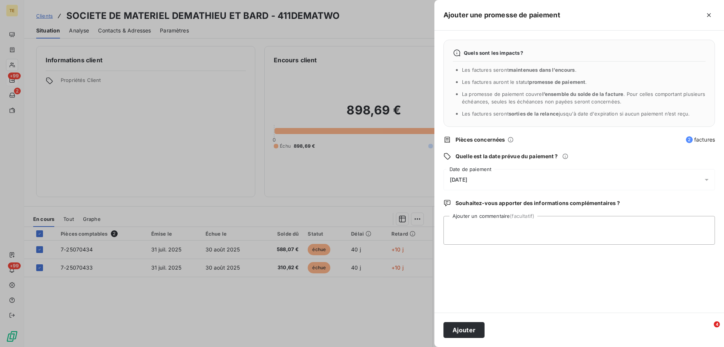
click at [665, 272] on div "Quels sont les impacts ? Les factures seront maintenues dans l’encours . Les fa…" at bounding box center [580, 172] width 290 height 282
click at [457, 225] on textarea "Ajouter un commentaire (facultatif)" at bounding box center [580, 230] width 272 height 29
paste textarea "De: Compta DBSM <[EMAIL_ADDRESS][DOMAIN_NAME]> Envoyé: [DATE] 10:15 À: [PERSON_…"
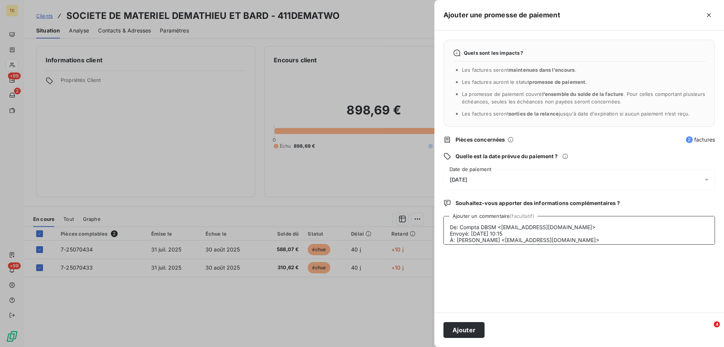
scroll to position [70, 0]
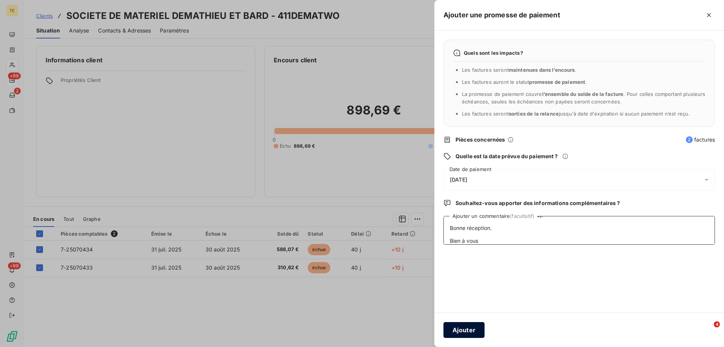
type textarea "De: Compta DBSM <[EMAIL_ADDRESS][DOMAIN_NAME]> Envoyé: [DATE] 10:15 À: [PERSON_…"
click at [471, 331] on button "Ajouter" at bounding box center [464, 330] width 41 height 16
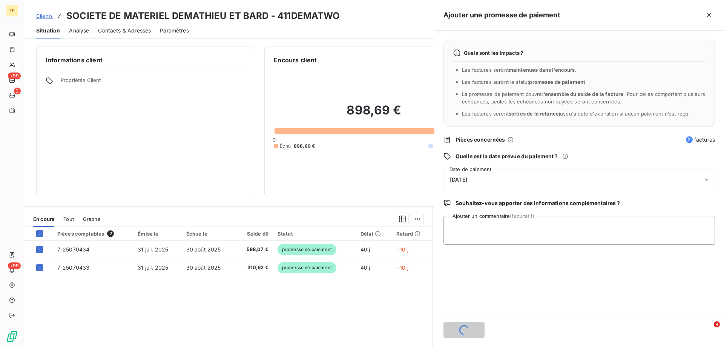
scroll to position [0, 0]
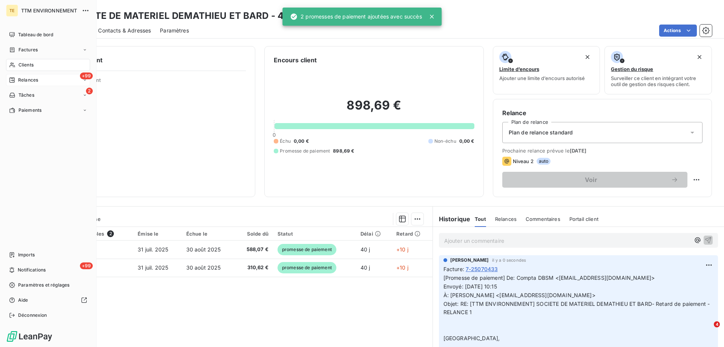
click at [23, 66] on span "Clients" at bounding box center [25, 64] width 15 height 7
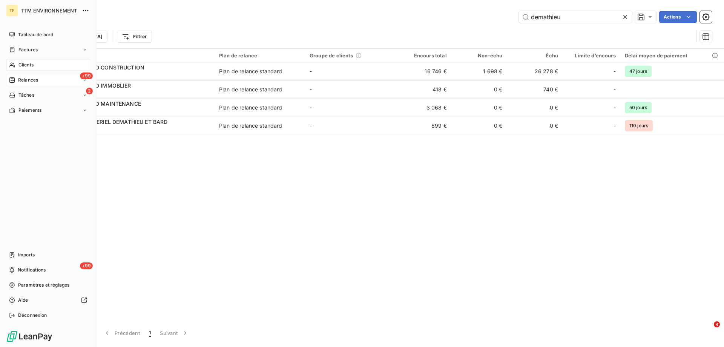
click at [23, 81] on span "Relances" at bounding box center [28, 80] width 20 height 7
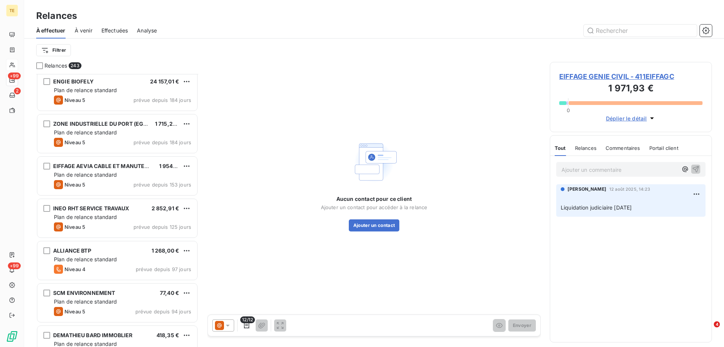
scroll to position [981, 0]
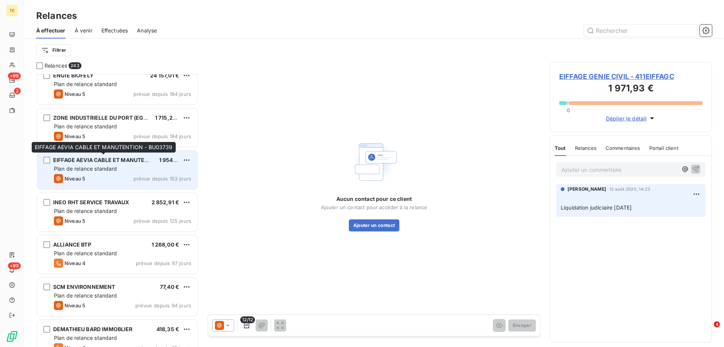
click at [129, 160] on span "EIFFAGE AEVIA CABLE ET MANUTENTION - BU03739" at bounding box center [122, 160] width 138 height 6
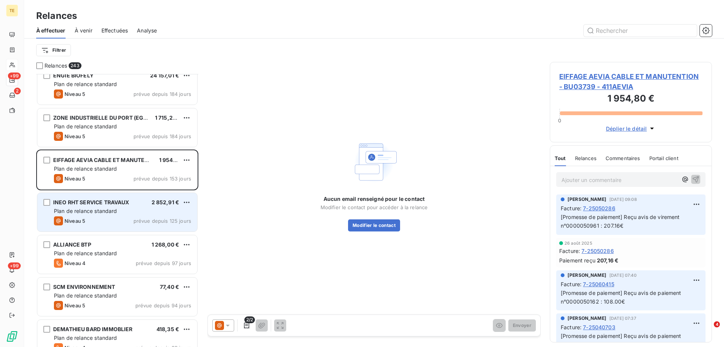
click at [84, 213] on span "Plan de relance standard" at bounding box center [85, 210] width 63 height 6
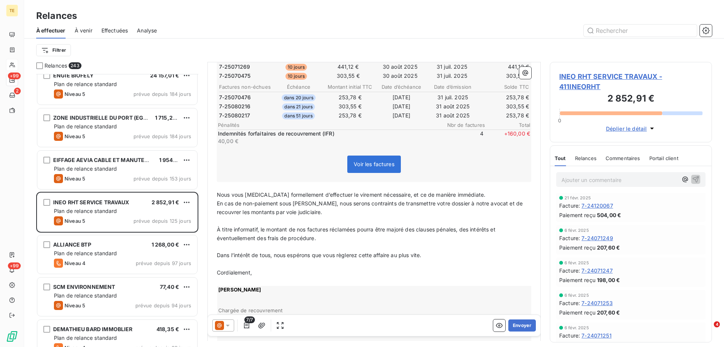
scroll to position [468, 0]
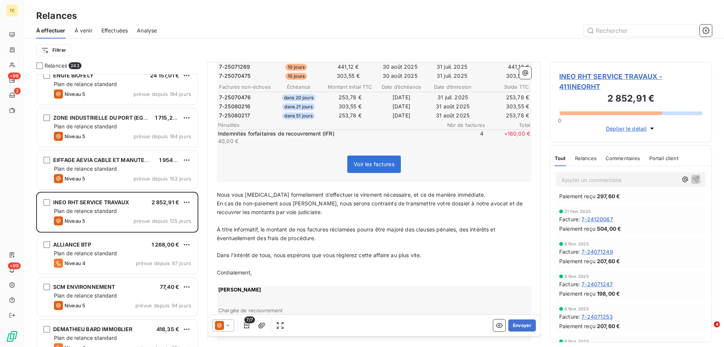
click at [226, 325] on icon at bounding box center [228, 325] width 8 height 8
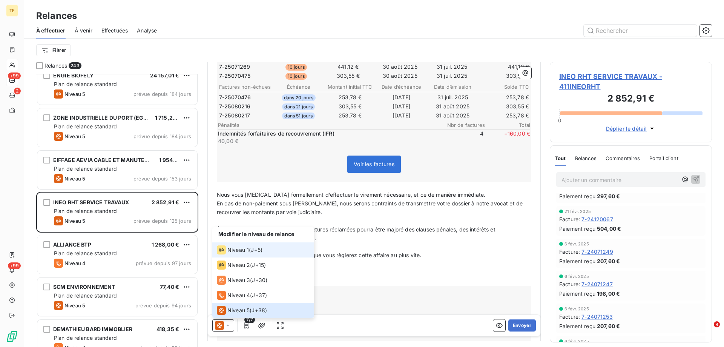
click at [237, 251] on span "Niveau 1" at bounding box center [238, 250] width 22 height 8
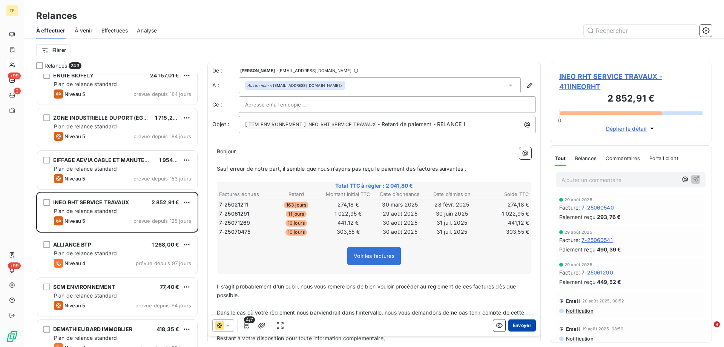
click at [515, 326] on button "Envoyer" at bounding box center [523, 325] width 28 height 12
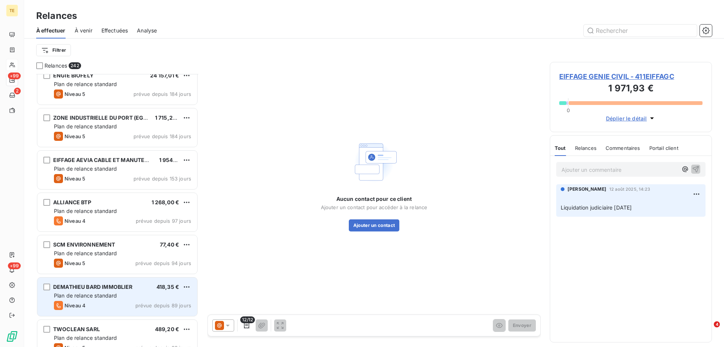
click at [70, 292] on span "Plan de relance standard" at bounding box center [85, 295] width 63 height 6
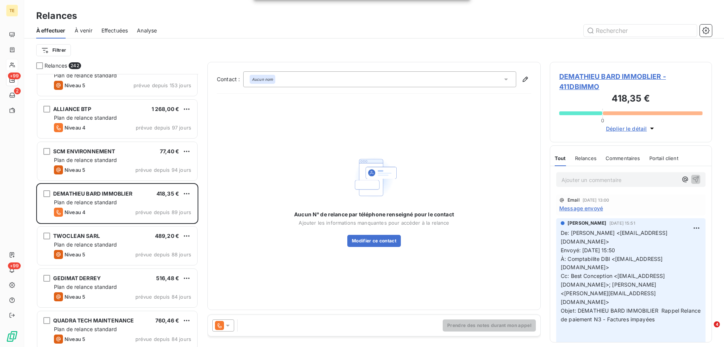
scroll to position [1094, 0]
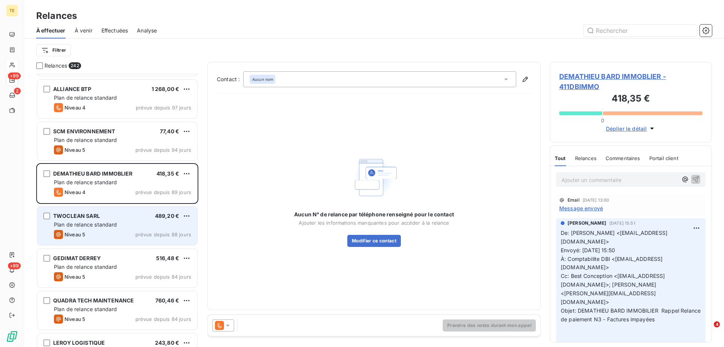
click at [110, 222] on span "Plan de relance standard" at bounding box center [85, 224] width 63 height 6
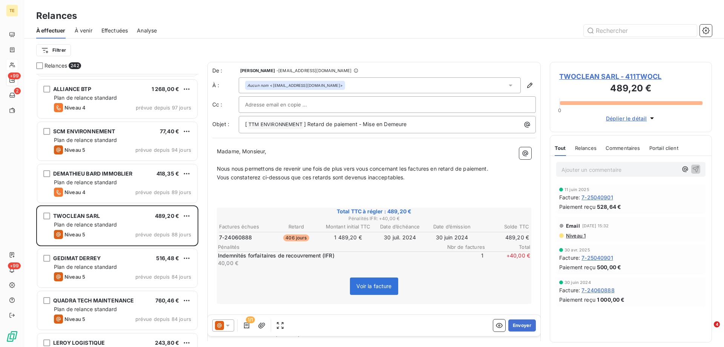
click at [619, 78] on span "TWOCLEAN SARL - 411TWOCL" at bounding box center [630, 76] width 143 height 10
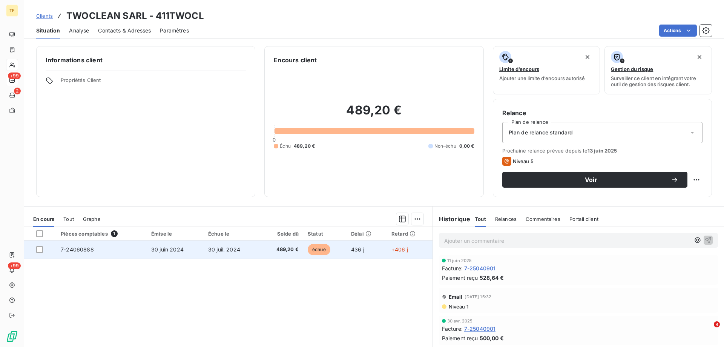
click at [73, 252] on span "7-24060888" at bounding box center [77, 249] width 33 height 6
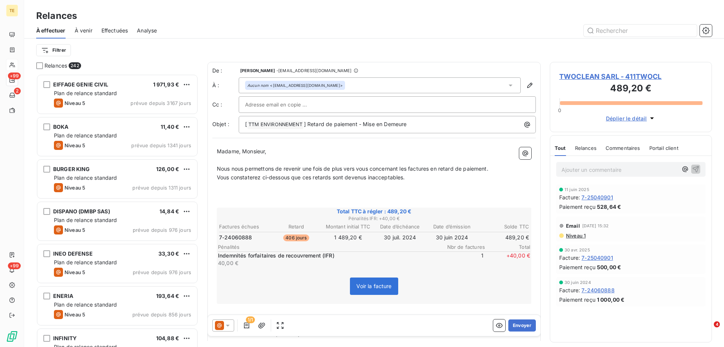
scroll to position [267, 157]
click at [230, 326] on icon at bounding box center [228, 325] width 8 height 8
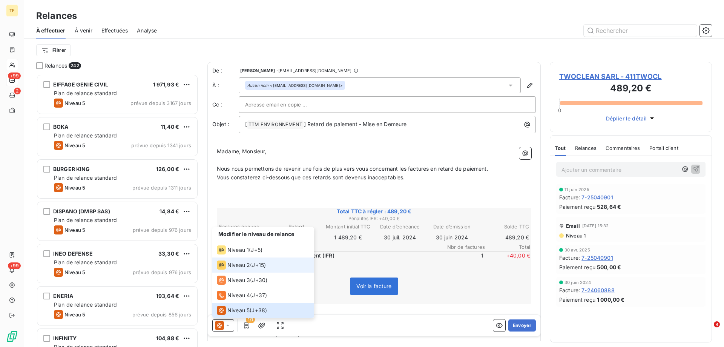
click at [244, 266] on span "Niveau 2" at bounding box center [238, 265] width 23 height 8
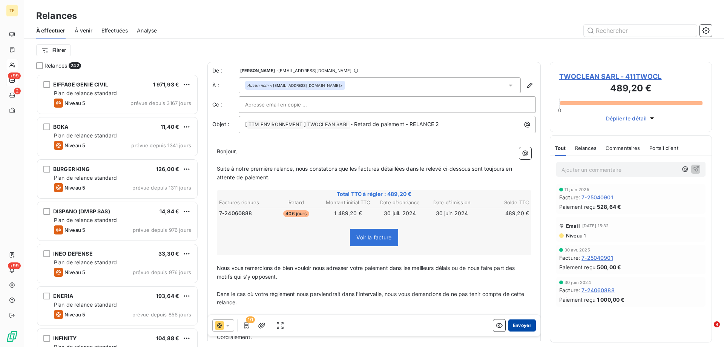
click at [515, 323] on button "Envoyer" at bounding box center [523, 325] width 28 height 12
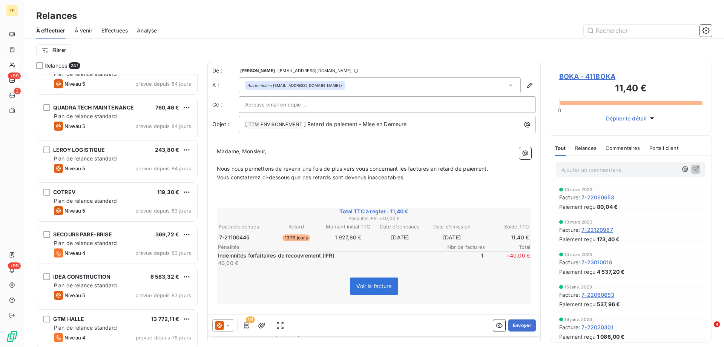
scroll to position [1245, 0]
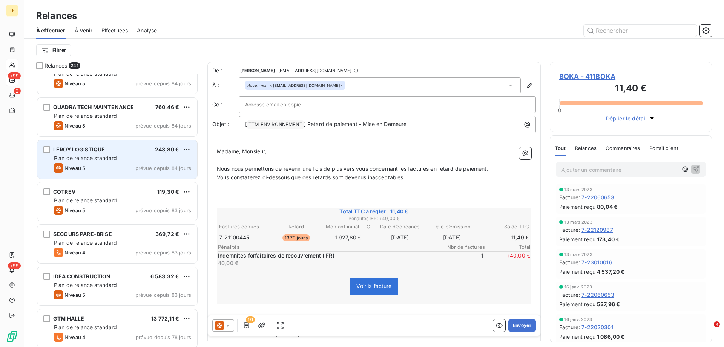
click at [122, 158] on div "Plan de relance standard" at bounding box center [122, 158] width 137 height 8
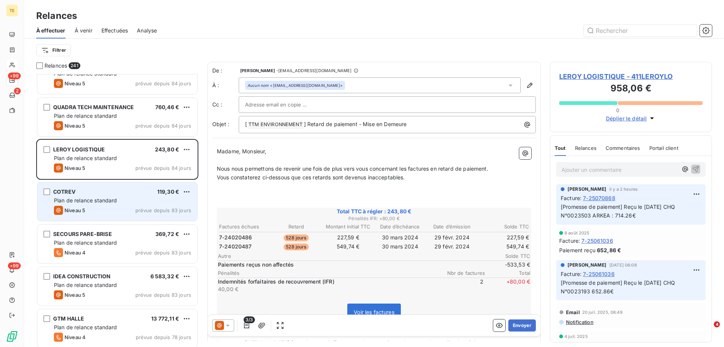
click at [101, 209] on div "Niveau 5 prévue depuis 83 jours" at bounding box center [122, 210] width 137 height 9
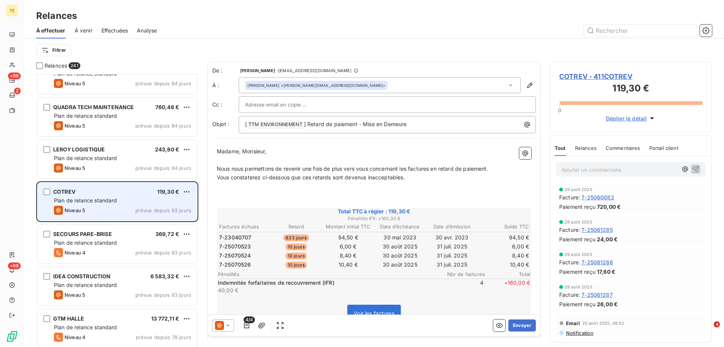
click at [113, 197] on div "Plan de relance standard" at bounding box center [122, 201] width 137 height 8
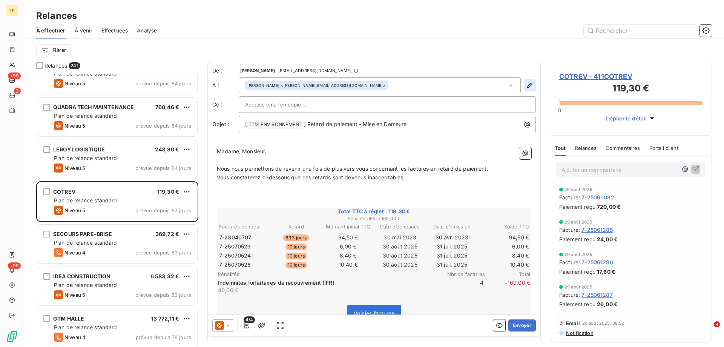
click at [526, 85] on icon "button" at bounding box center [530, 85] width 8 height 8
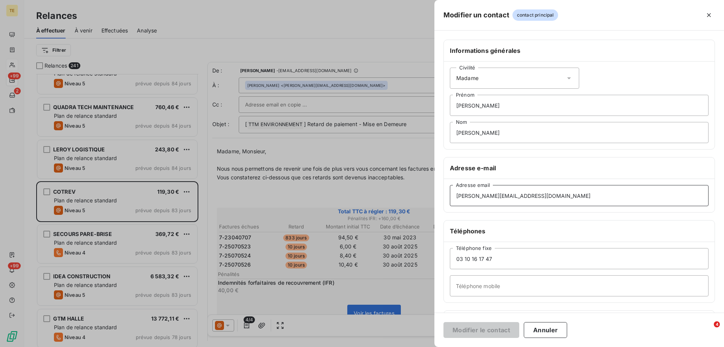
drag, startPoint x: 522, startPoint y: 197, endPoint x: 397, endPoint y: 194, distance: 125.6
click at [397, 346] on div "Modifier un contact contact principal Informations générales Civilité Madame [P…" at bounding box center [362, 347] width 724 height 0
paste input "comptafournisseur"
type input "[EMAIL_ADDRESS][DOMAIN_NAME]"
click at [486, 330] on button "Modifier le contact" at bounding box center [482, 330] width 76 height 16
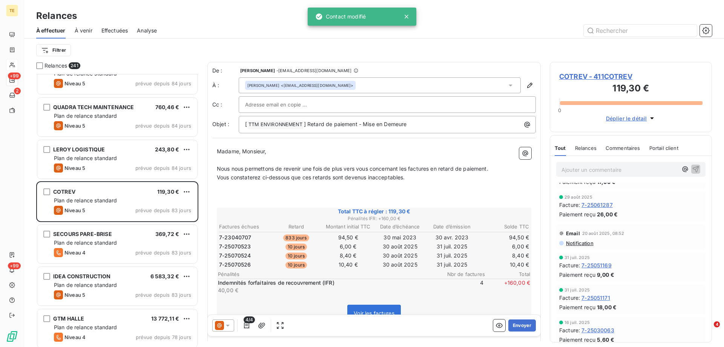
scroll to position [113, 0]
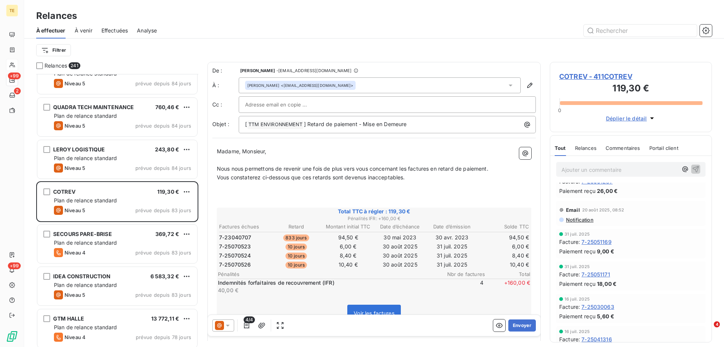
click at [227, 325] on icon at bounding box center [228, 325] width 4 height 2
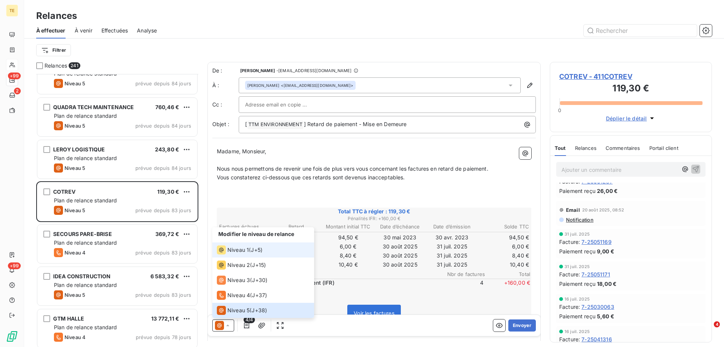
click at [238, 249] on span "Niveau 1" at bounding box center [238, 250] width 22 height 8
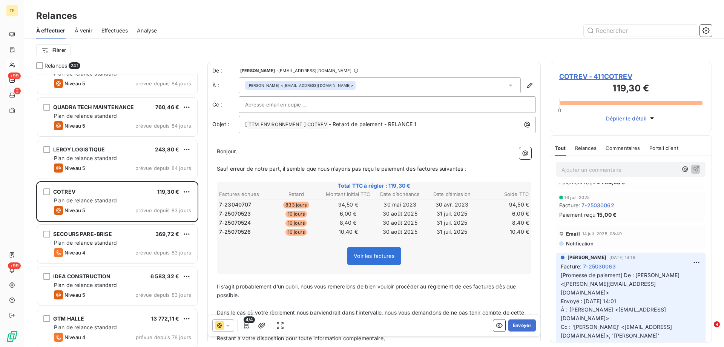
scroll to position [264, 0]
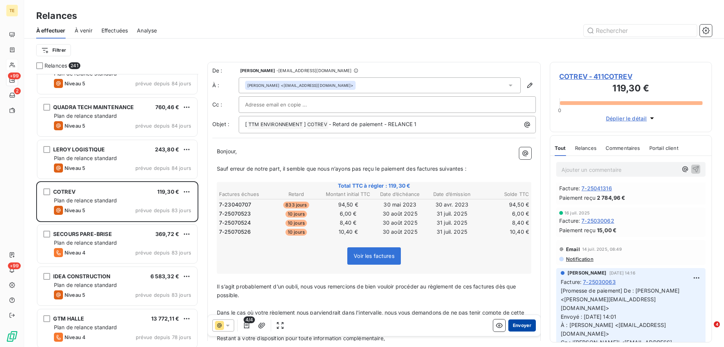
click at [511, 324] on button "Envoyer" at bounding box center [523, 325] width 28 height 12
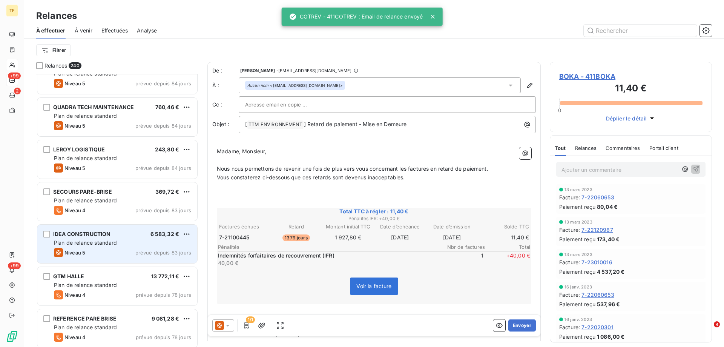
click at [98, 243] on span "Plan de relance standard" at bounding box center [85, 242] width 63 height 6
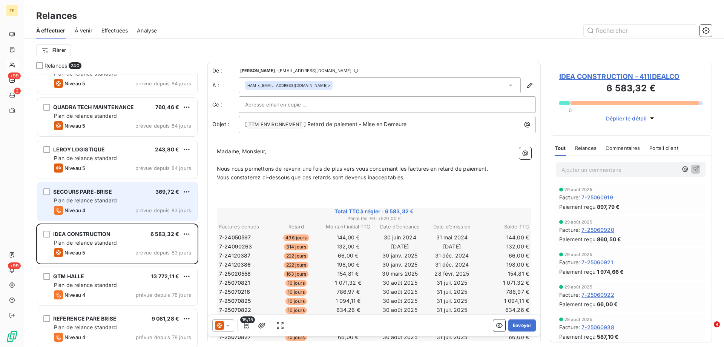
click at [108, 197] on span "Plan de relance standard" at bounding box center [85, 200] width 63 height 6
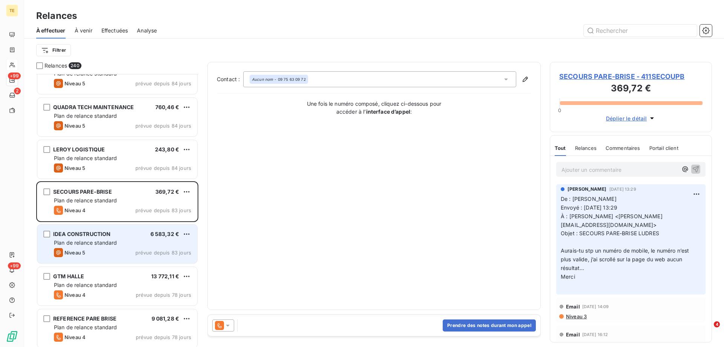
click at [101, 240] on span "Plan de relance standard" at bounding box center [85, 242] width 63 height 6
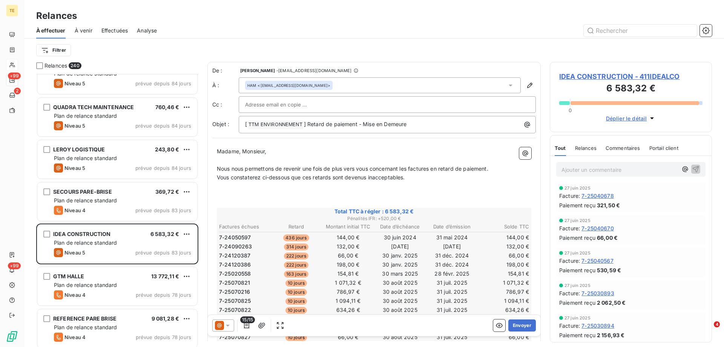
click at [570, 74] on span "IDEA CONSTRUCTION - 411IDEALCO" at bounding box center [630, 76] width 143 height 10
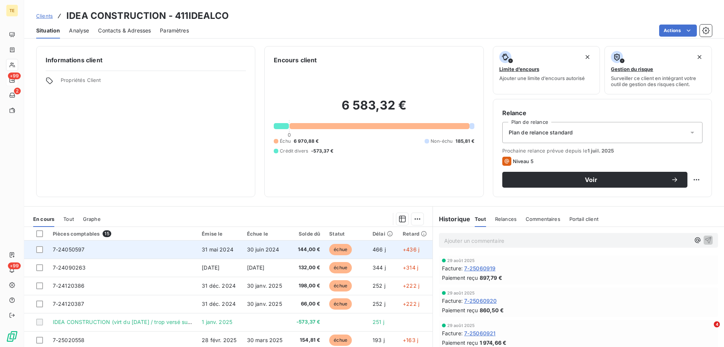
click at [74, 251] on span "7-24050597" at bounding box center [69, 249] width 32 height 6
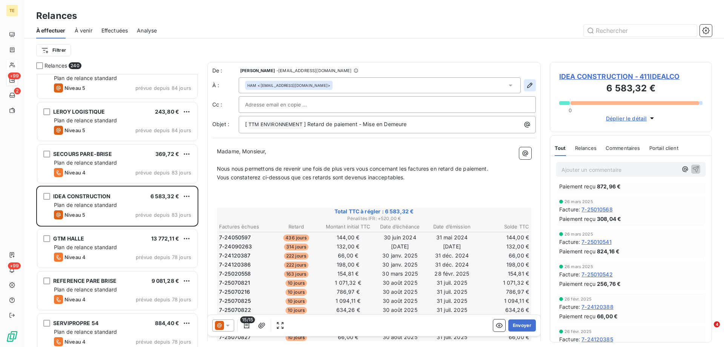
click at [526, 88] on icon "button" at bounding box center [530, 85] width 8 height 8
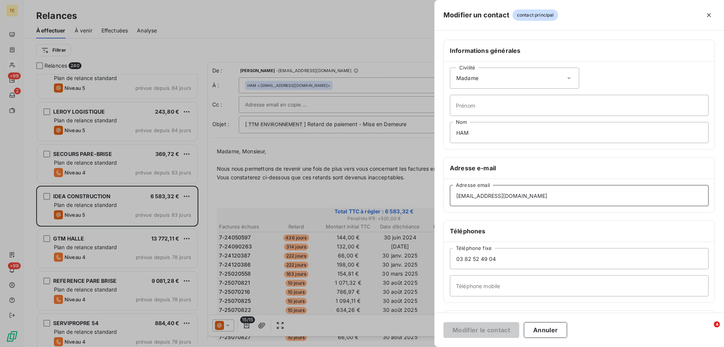
drag, startPoint x: 525, startPoint y: 197, endPoint x: 413, endPoint y: 193, distance: 111.4
click at [413, 346] on div "Modifier un contact contact principal Informations générales Civilité Madame Pr…" at bounding box center [362, 347] width 724 height 0
click at [466, 197] on input "[EMAIL_ADDRESS][DOMAIN_NAME]" at bounding box center [579, 195] width 259 height 21
click at [468, 195] on input "[EMAIL_ADDRESS][DOMAIN_NAME]" at bounding box center [579, 195] width 259 height 21
type input "[EMAIL_ADDRESS][DOMAIN_NAME]"
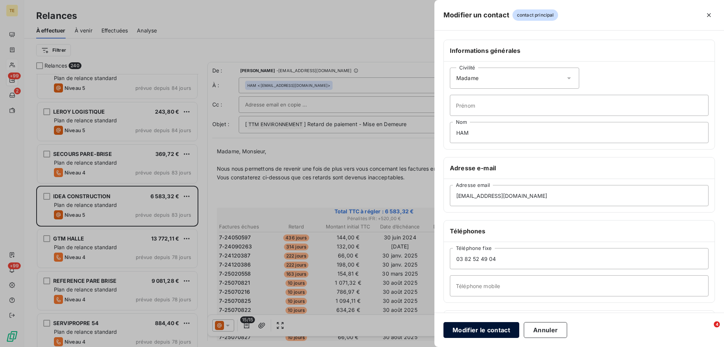
click at [487, 329] on button "Modifier le contact" at bounding box center [482, 330] width 76 height 16
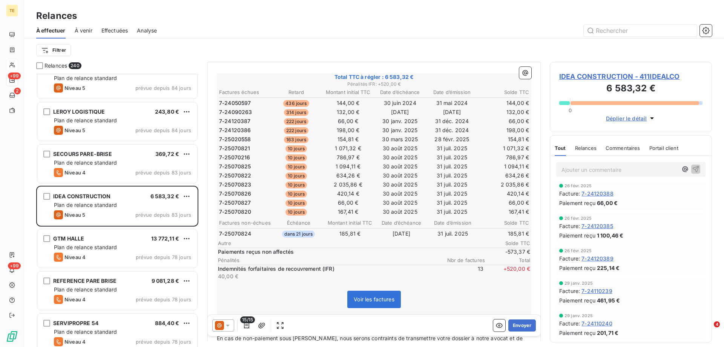
scroll to position [151, 0]
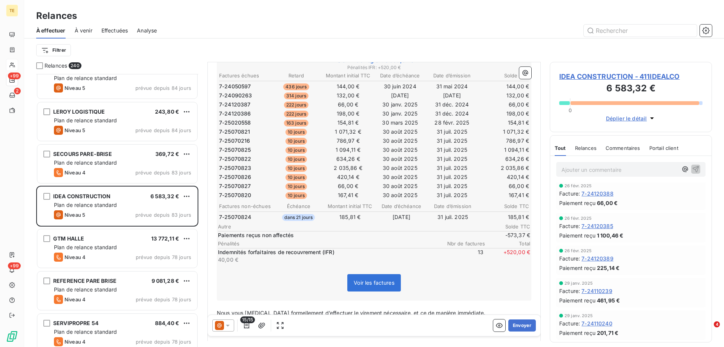
click at [228, 325] on icon at bounding box center [228, 325] width 4 height 2
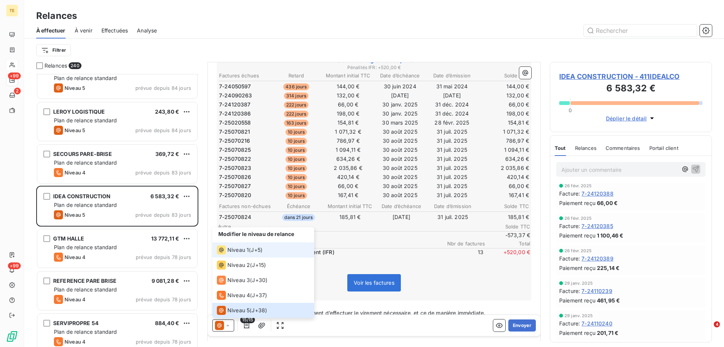
click at [243, 251] on span "Niveau 1" at bounding box center [238, 250] width 22 height 8
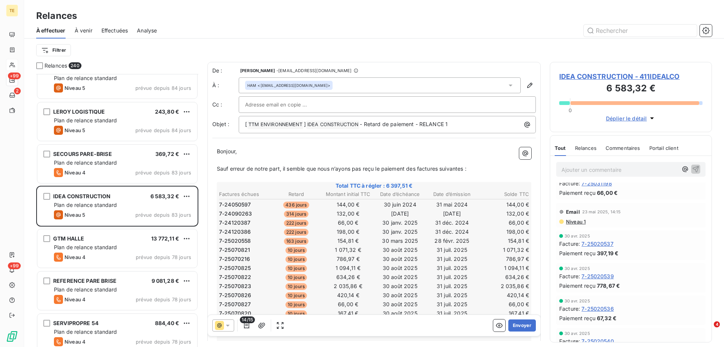
scroll to position [1132, 0]
click at [573, 223] on span "Niveau 1" at bounding box center [576, 221] width 20 height 6
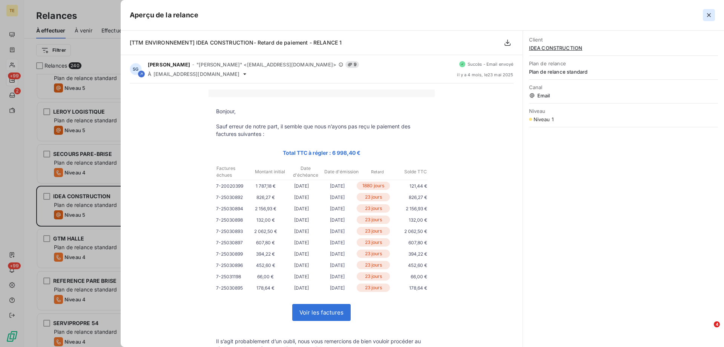
click at [709, 15] on icon "button" at bounding box center [709, 15] width 4 height 4
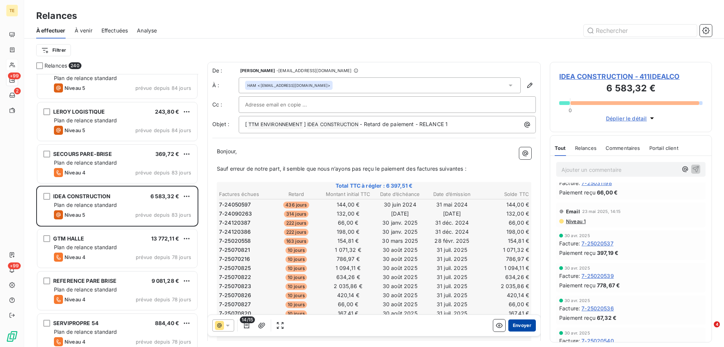
click at [520, 325] on button "Envoyer" at bounding box center [523, 325] width 28 height 12
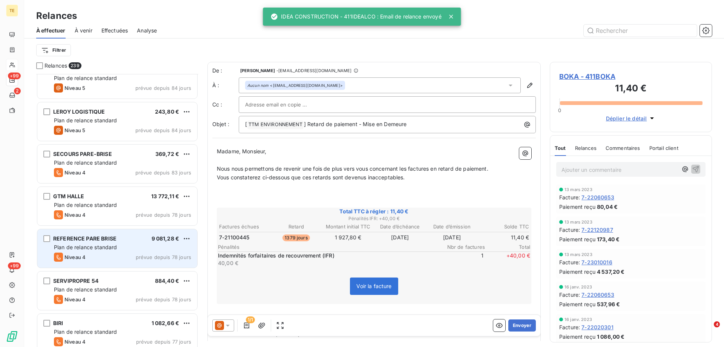
click at [87, 244] on span "Plan de relance standard" at bounding box center [85, 247] width 63 height 6
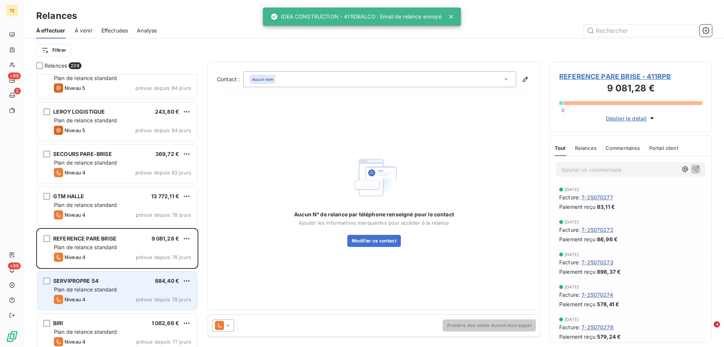
click at [88, 290] on span "Plan de relance standard" at bounding box center [85, 289] width 63 height 6
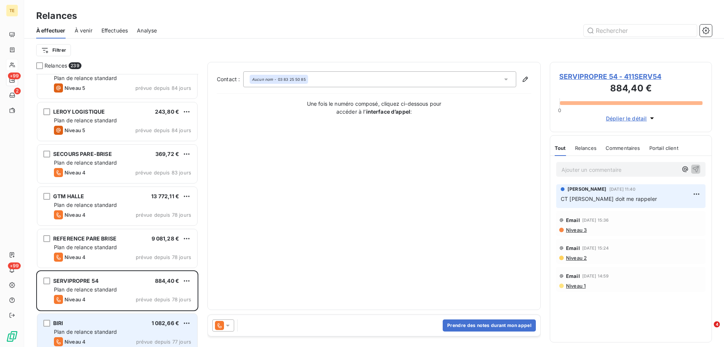
click at [80, 329] on span "Plan de relance standard" at bounding box center [85, 331] width 63 height 6
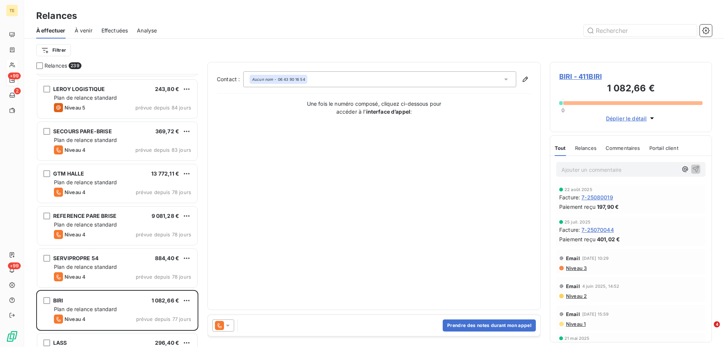
scroll to position [1321, 0]
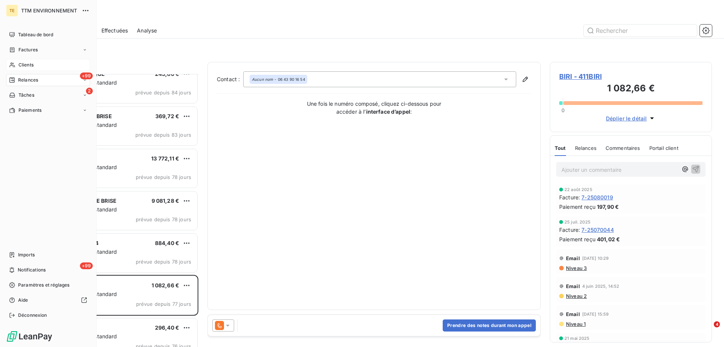
click at [28, 68] on span "Clients" at bounding box center [25, 64] width 15 height 7
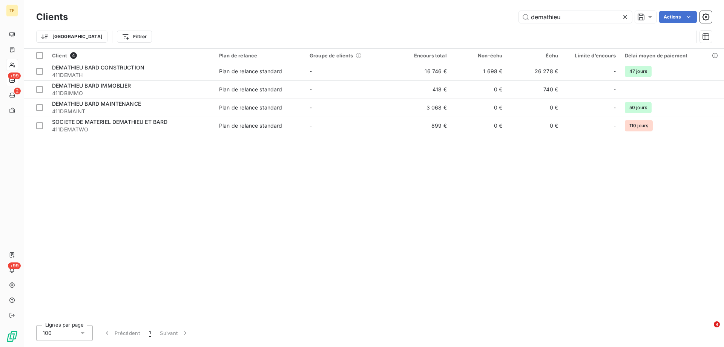
drag, startPoint x: 564, startPoint y: 19, endPoint x: 423, endPoint y: 17, distance: 141.9
click at [423, 17] on div "demathieu Actions" at bounding box center [394, 17] width 635 height 12
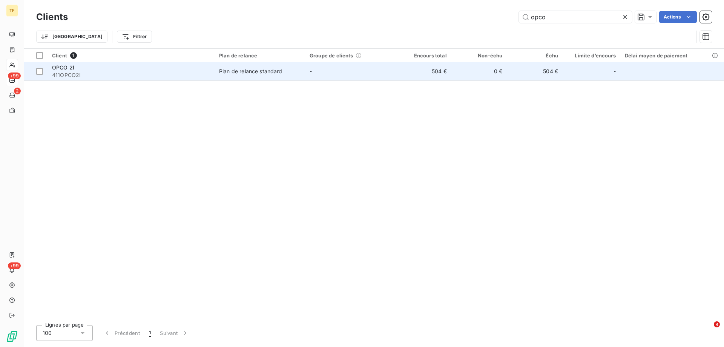
type input "opco"
click at [71, 75] on span "411OPCO2I" at bounding box center [131, 75] width 158 height 8
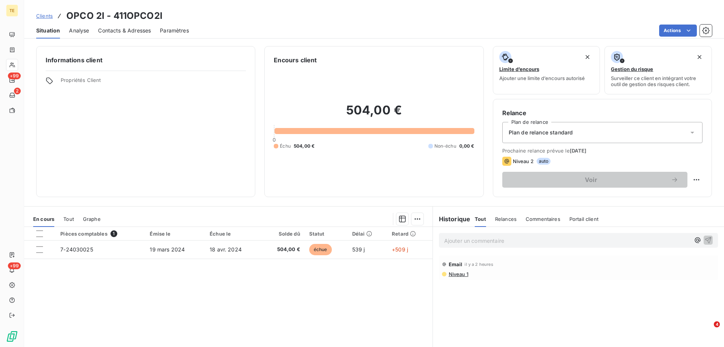
click at [39, 250] on div at bounding box center [39, 249] width 7 height 7
click at [410, 219] on html "TE +99 2 +99 Clients OPCO 2I - 411OPCO2I Situation Analyse Contacts & Adresses …" at bounding box center [362, 173] width 724 height 347
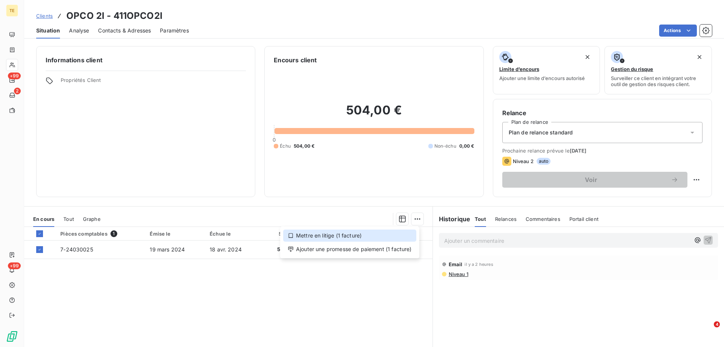
click at [325, 236] on div "Mettre en litige (1 facture)" at bounding box center [349, 235] width 133 height 12
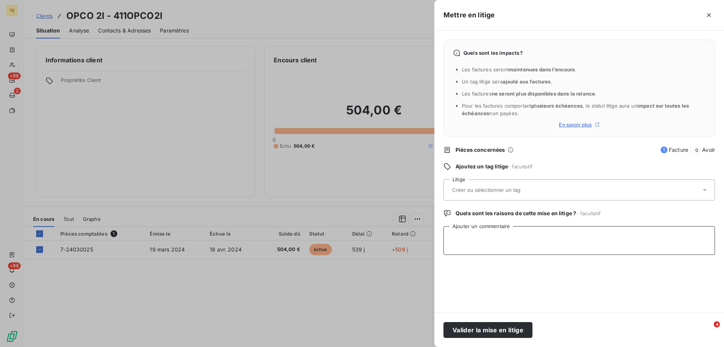
click at [470, 235] on textarea "Ajouter un commentaire" at bounding box center [580, 240] width 272 height 29
paste textarea "De: [PERSON_NAME] - GRAND EST <[PERSON_NAME][EMAIL_ADDRESS][DOMAIN_NAME]> Envoy…"
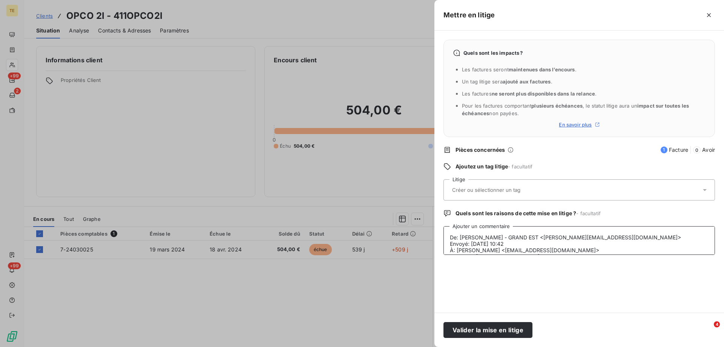
scroll to position [108, 0]
type textarea "De: [PERSON_NAME] - GRAND EST <[PERSON_NAME][EMAIL_ADDRESS][DOMAIN_NAME]> Envoy…"
click at [462, 186] on div at bounding box center [575, 190] width 251 height 16
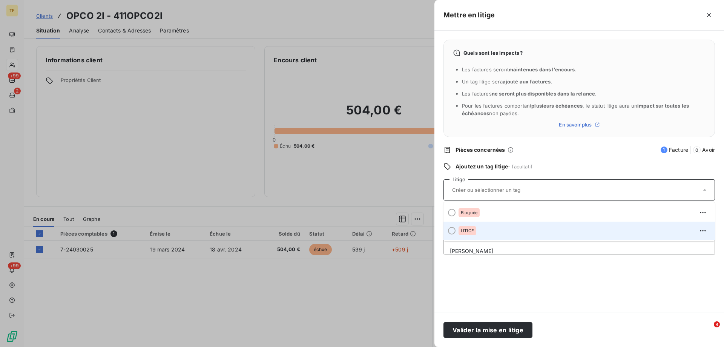
click at [467, 230] on span "LITIGE" at bounding box center [467, 230] width 13 height 5
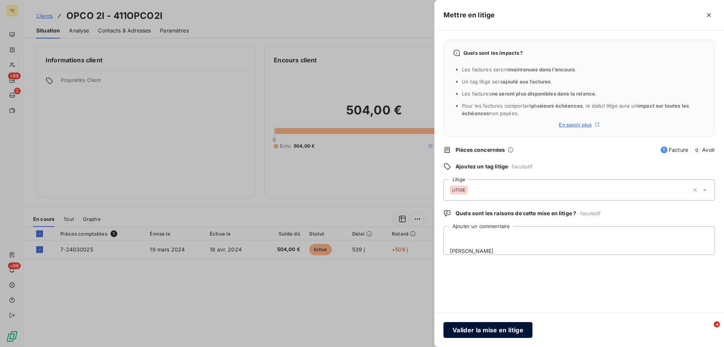
click at [495, 332] on button "Valider la mise en litige" at bounding box center [488, 330] width 89 height 16
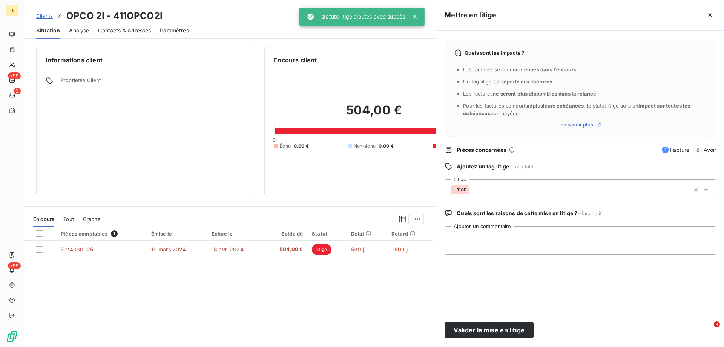
scroll to position [0, 0]
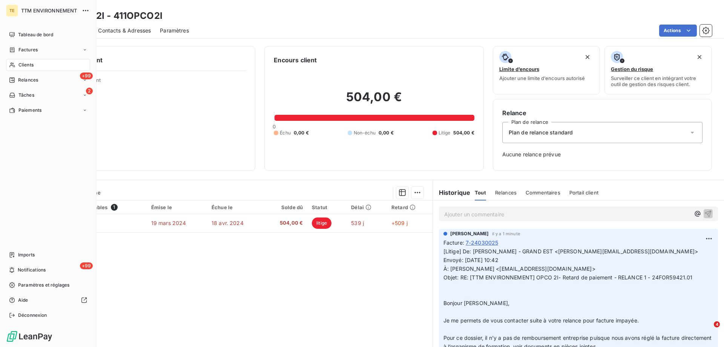
click at [29, 63] on span "Clients" at bounding box center [25, 64] width 15 height 7
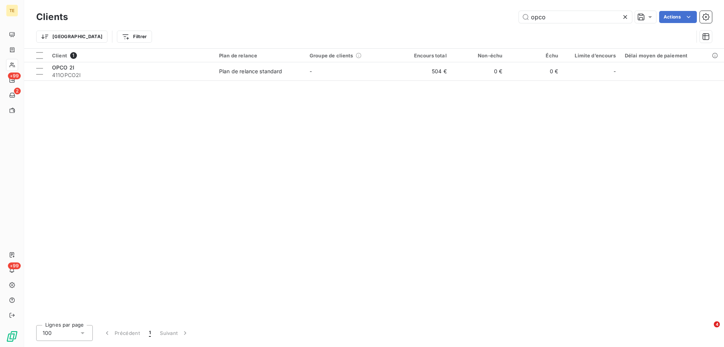
drag, startPoint x: 549, startPoint y: 18, endPoint x: 494, endPoint y: 22, distance: 55.2
click at [494, 22] on div "opco Actions" at bounding box center [394, 17] width 635 height 12
type input "derichebourg"
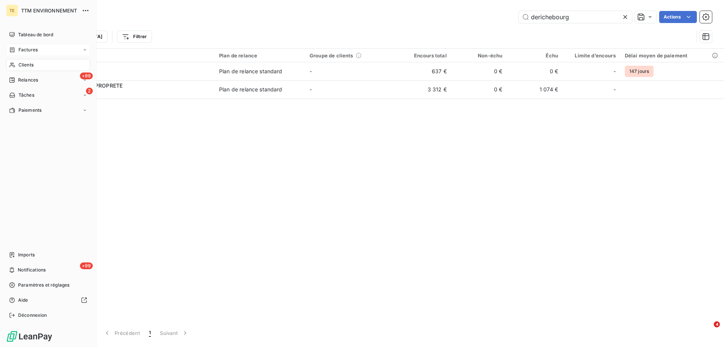
drag, startPoint x: 25, startPoint y: 49, endPoint x: 43, endPoint y: 44, distance: 18.7
click at [25, 49] on span "Factures" at bounding box center [27, 49] width 19 height 7
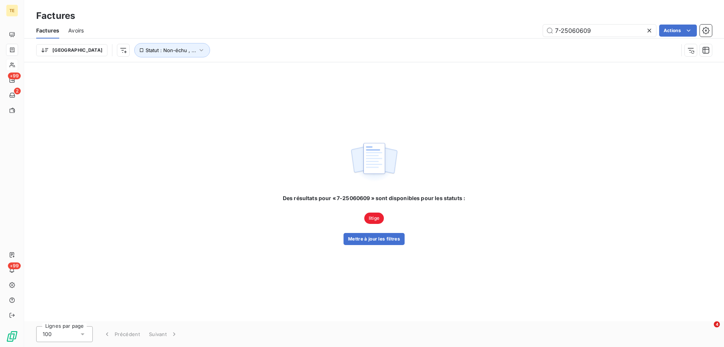
drag, startPoint x: 595, startPoint y: 31, endPoint x: 504, endPoint y: 31, distance: 90.5
click at [504, 31] on div "7-25060609 Actions" at bounding box center [402, 31] width 619 height 12
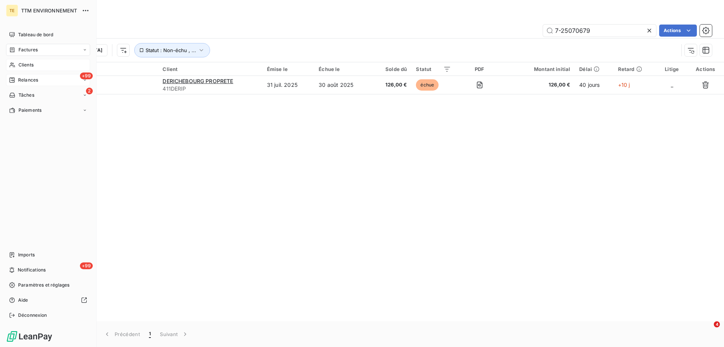
type input "7-25070679"
click at [26, 81] on span "Relances" at bounding box center [28, 80] width 20 height 7
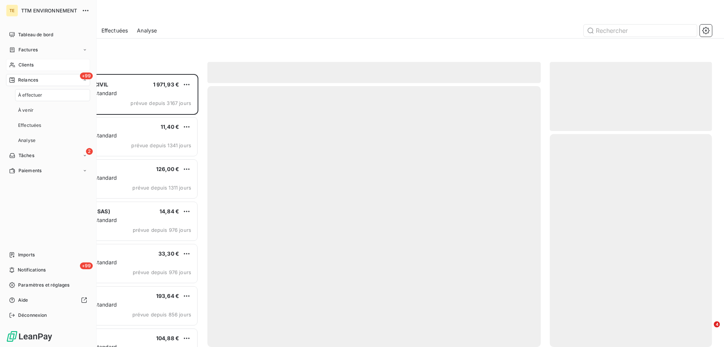
scroll to position [267, 157]
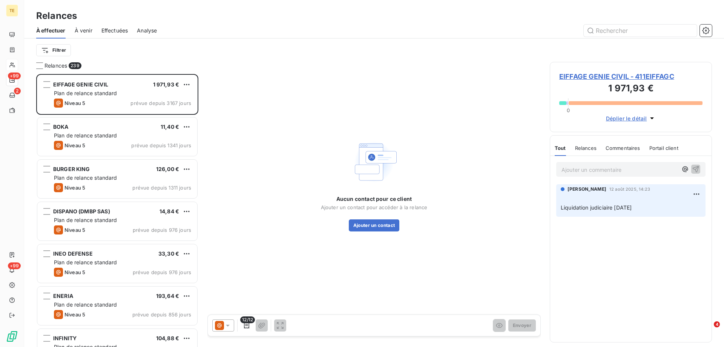
click at [117, 28] on span "Effectuées" at bounding box center [114, 31] width 27 height 8
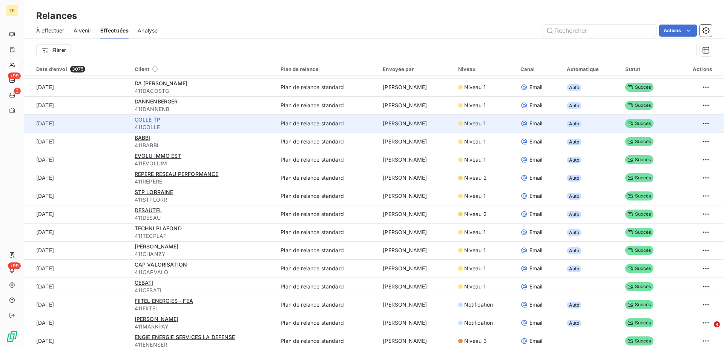
scroll to position [75, 0]
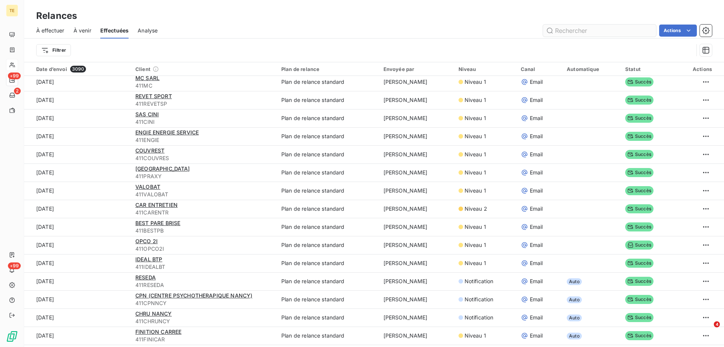
click at [582, 32] on input "text" at bounding box center [599, 31] width 113 height 12
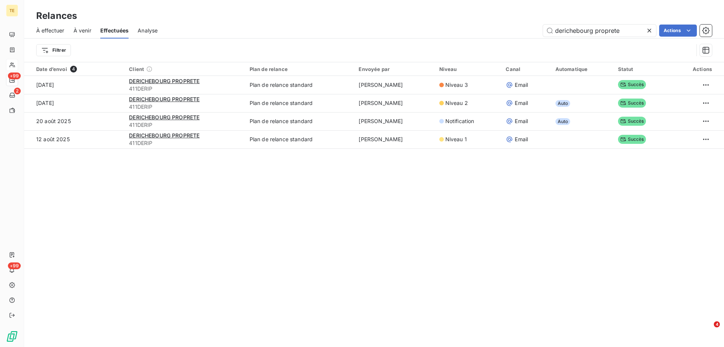
scroll to position [0, 0]
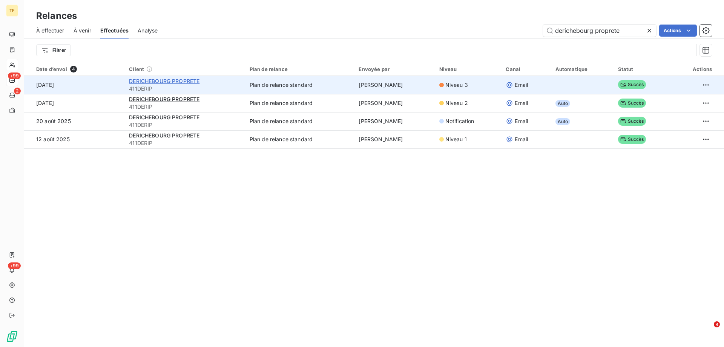
type input "derichebourg proprete"
click at [150, 81] on span "DERICHEBOURG PROPRETE" at bounding box center [164, 81] width 71 height 6
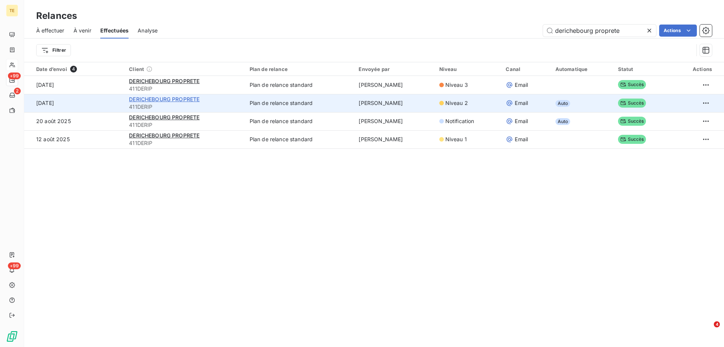
click at [160, 100] on span "DERICHEBOURG PROPRETE" at bounding box center [164, 99] width 71 height 6
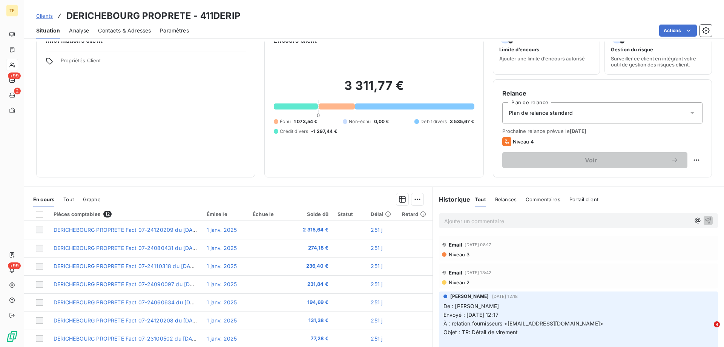
scroll to position [48, 0]
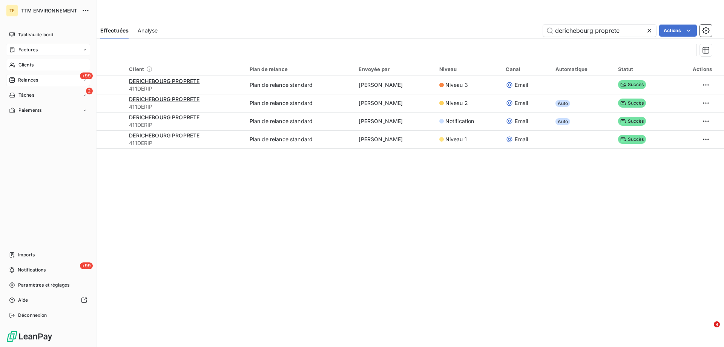
click at [31, 51] on span "Factures" at bounding box center [27, 49] width 19 height 7
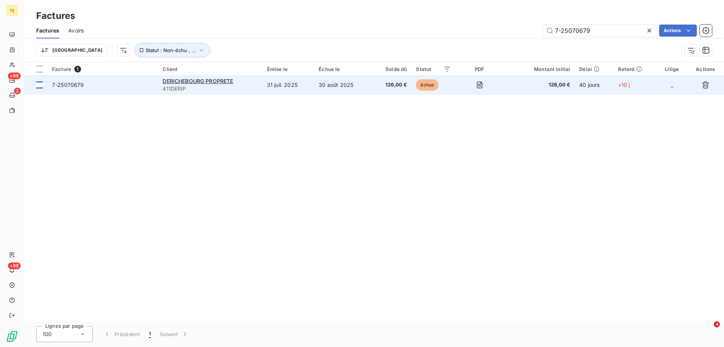
click at [38, 86] on div at bounding box center [39, 84] width 7 height 7
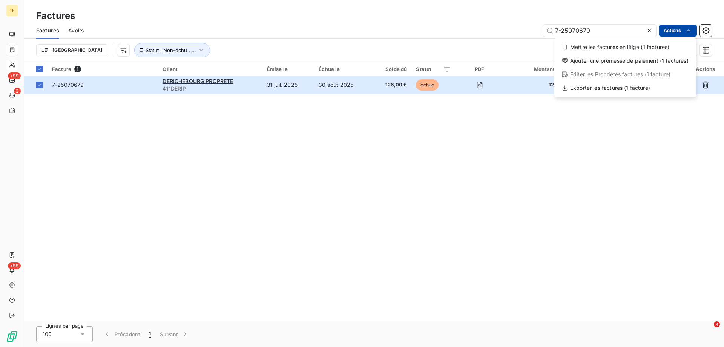
click at [672, 28] on html "TE +99 2 +99 Factures Factures Avoirs 7-25070679 Actions Mettre les factures en…" at bounding box center [362, 173] width 724 height 347
click at [567, 134] on html "TE +99 2 +99 Factures Factures Avoirs 7-25070679 Actions Mettre les factures en…" at bounding box center [362, 173] width 724 height 347
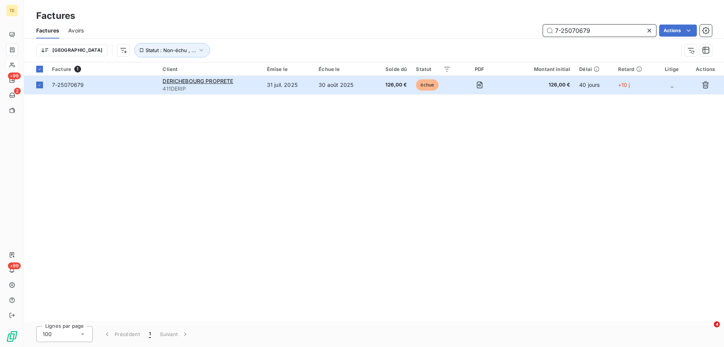
drag, startPoint x: 606, startPoint y: 28, endPoint x: 543, endPoint y: 27, distance: 63.8
click at [543, 27] on input "7-25070679" at bounding box center [599, 31] width 113 height 12
click at [674, 33] on html "TE +99 2 +99 Factures Factures Avoirs Actions Trier Statut : Non-échu , ... Fac…" at bounding box center [362, 173] width 724 height 347
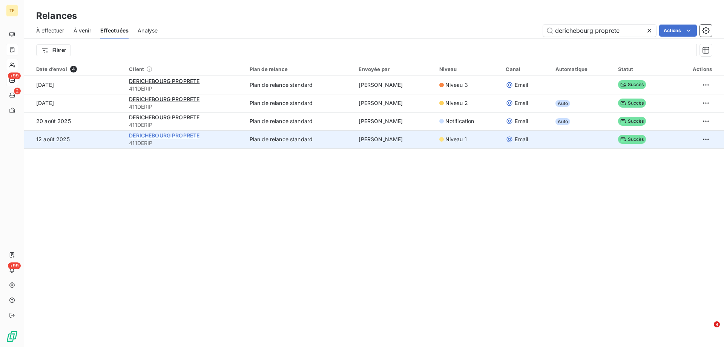
click at [161, 137] on span "DERICHEBOURG PROPRETE" at bounding box center [164, 135] width 71 height 6
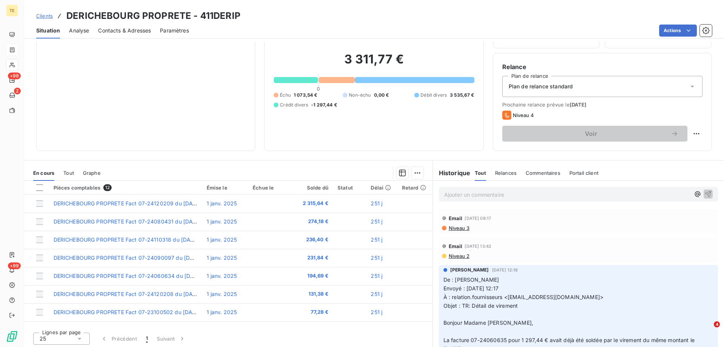
scroll to position [48, 0]
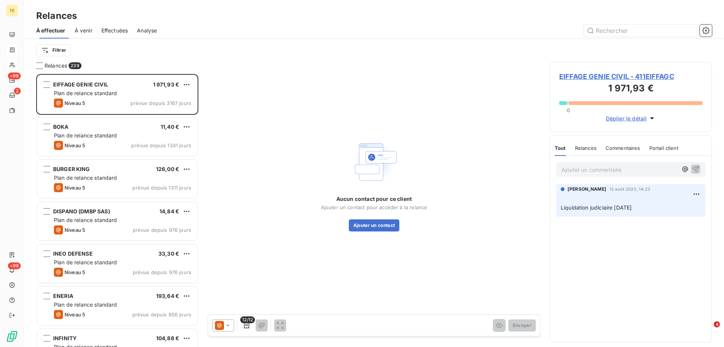
scroll to position [267, 157]
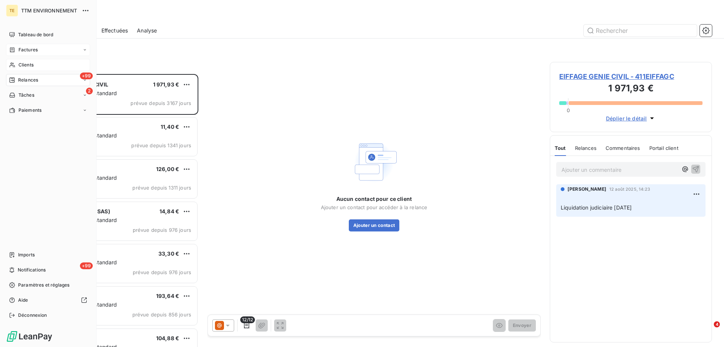
click at [34, 49] on span "Factures" at bounding box center [27, 49] width 19 height 7
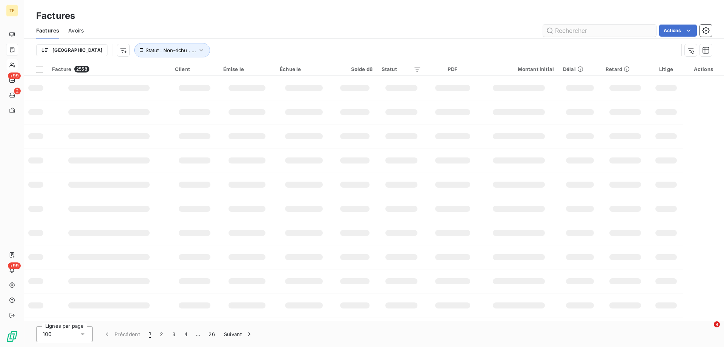
click at [571, 29] on input "text" at bounding box center [599, 31] width 113 height 12
type input "7-25070679"
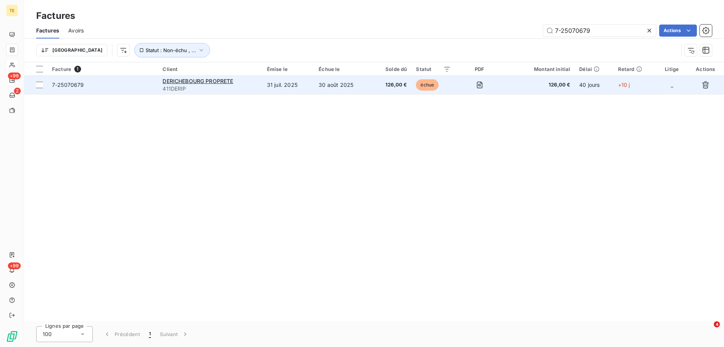
click at [74, 84] on span "7-25070679" at bounding box center [68, 84] width 32 height 6
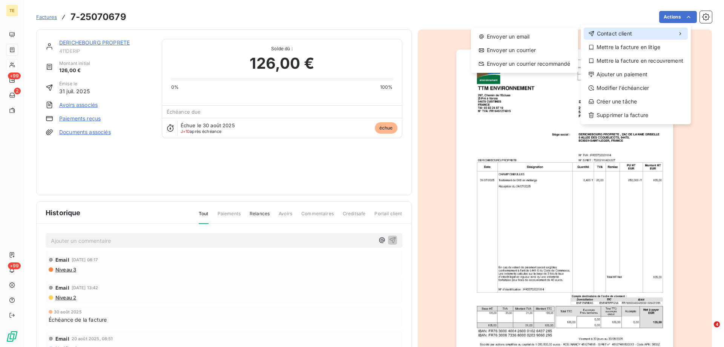
click at [619, 34] on span "Contact client" at bounding box center [614, 34] width 35 height 8
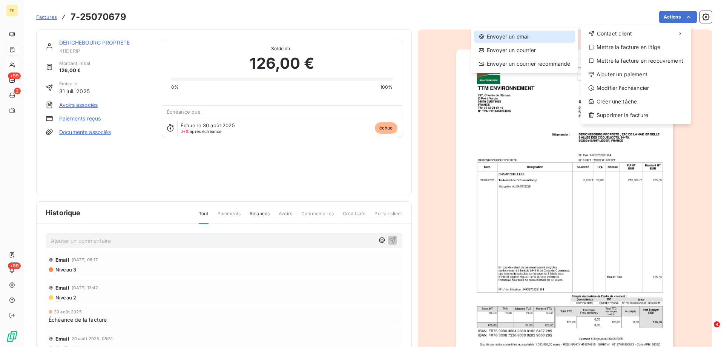
click at [513, 35] on div "Envoyer un email" at bounding box center [524, 37] width 101 height 12
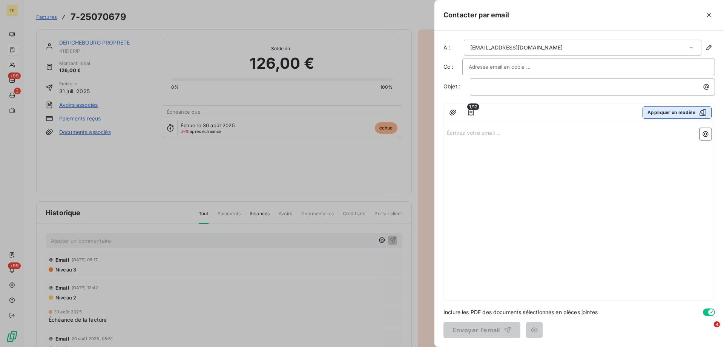
click at [658, 115] on button "Appliquer un modèle" at bounding box center [677, 112] width 69 height 12
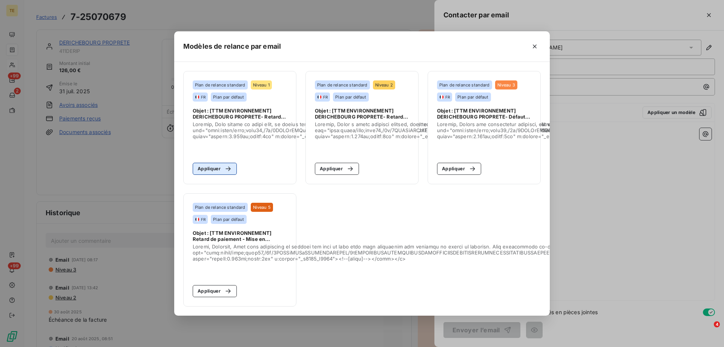
click at [207, 166] on button "Appliquer" at bounding box center [215, 169] width 44 height 12
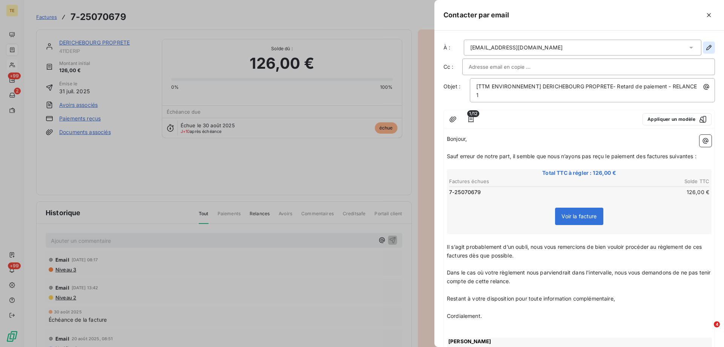
click at [707, 47] on icon "button" at bounding box center [709, 47] width 5 height 5
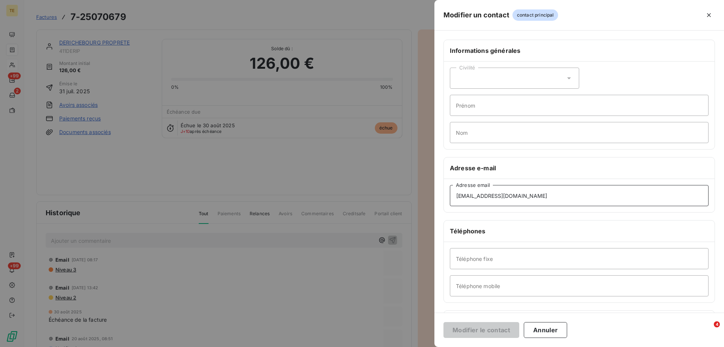
drag, startPoint x: 538, startPoint y: 192, endPoint x: 386, endPoint y: 192, distance: 152.0
click at [386, 346] on div "Modifier un contact contact principal Informations générales Civilité Prénom No…" at bounding box center [362, 347] width 724 height 0
paste input "d604.invoices@eliorgroup"
type input "d604.invoices@eliorgroup.com"
click at [472, 332] on button "Modifier le contact" at bounding box center [482, 330] width 76 height 16
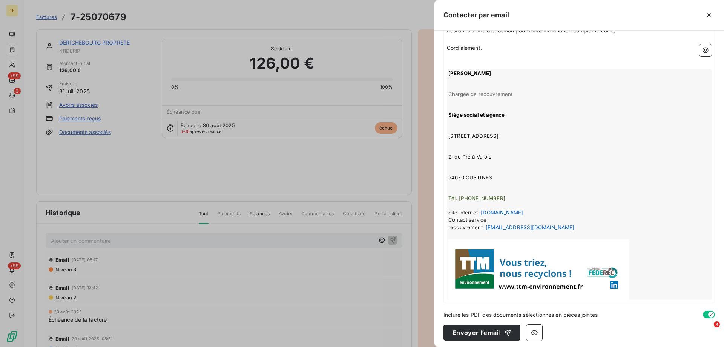
scroll to position [270, 0]
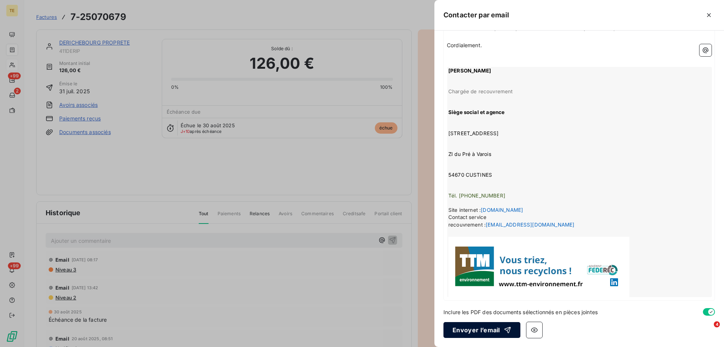
click at [466, 330] on button "Envoyer l’email" at bounding box center [482, 330] width 77 height 16
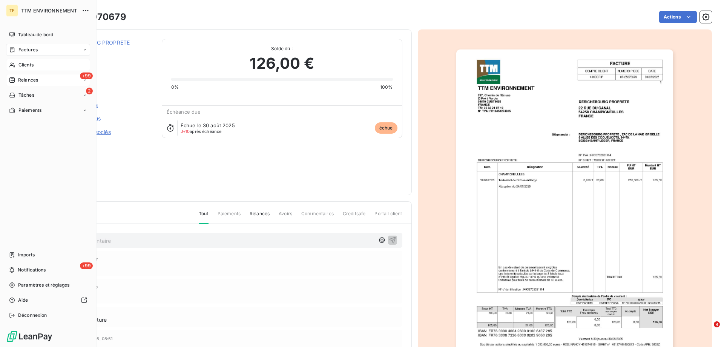
click at [26, 78] on span "Relances" at bounding box center [28, 80] width 20 height 7
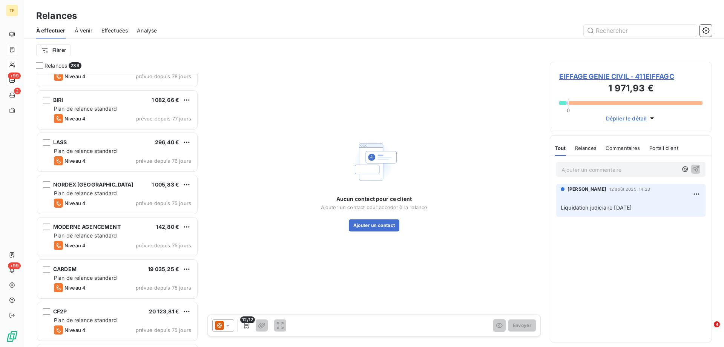
scroll to position [1509, 0]
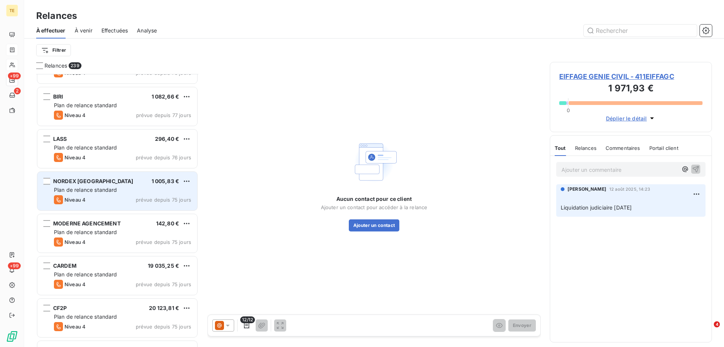
click at [98, 189] on span "Plan de relance standard" at bounding box center [85, 189] width 63 height 6
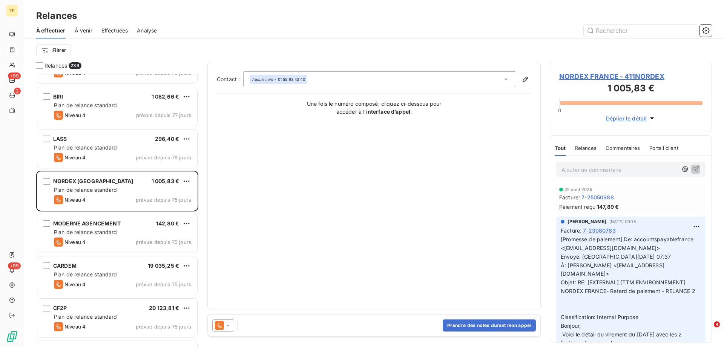
click at [595, 77] on span "NORDEX FRANCE - 411NORDEX" at bounding box center [630, 76] width 143 height 10
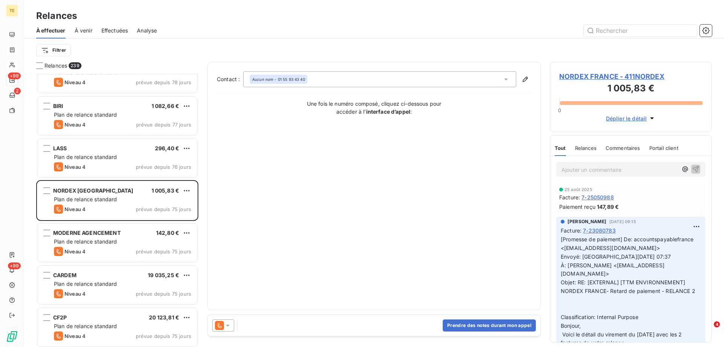
scroll to position [1547, 0]
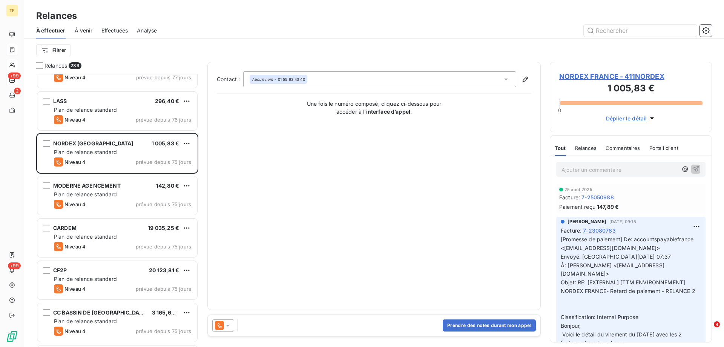
click at [228, 325] on icon at bounding box center [228, 325] width 4 height 2
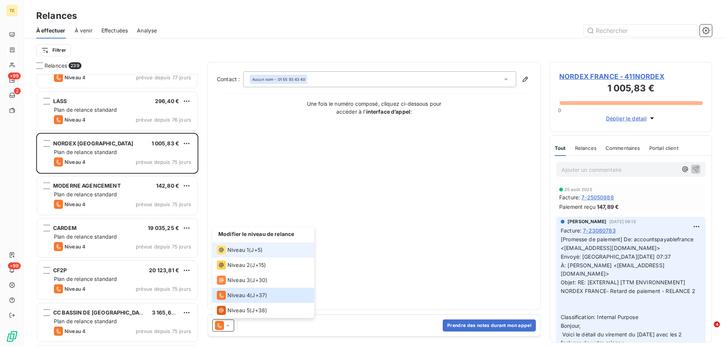
click at [228, 252] on span "Niveau 1" at bounding box center [238, 250] width 22 height 8
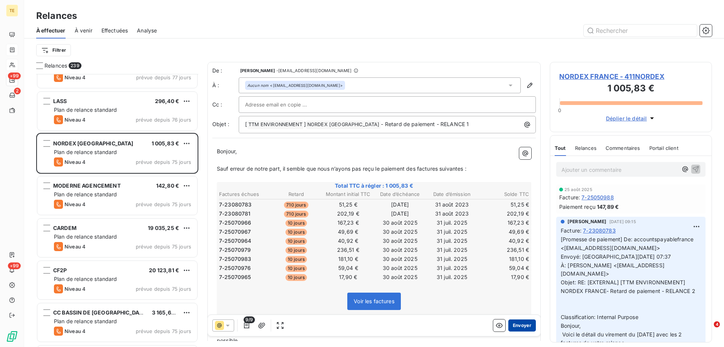
click at [518, 320] on button "Envoyer" at bounding box center [523, 325] width 28 height 12
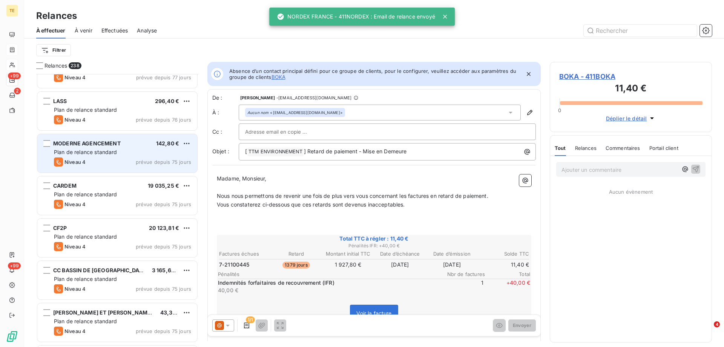
click at [99, 150] on span "Plan de relance standard" at bounding box center [85, 152] width 63 height 6
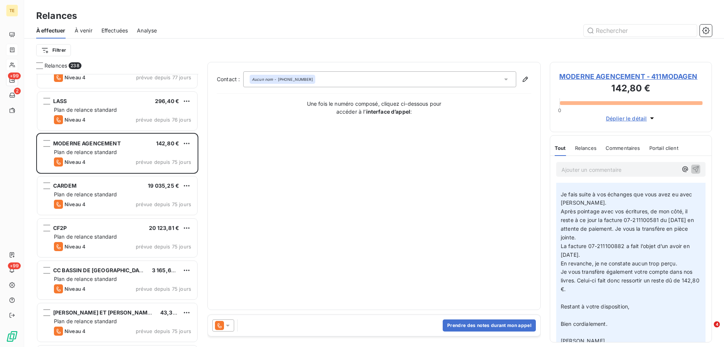
scroll to position [113, 0]
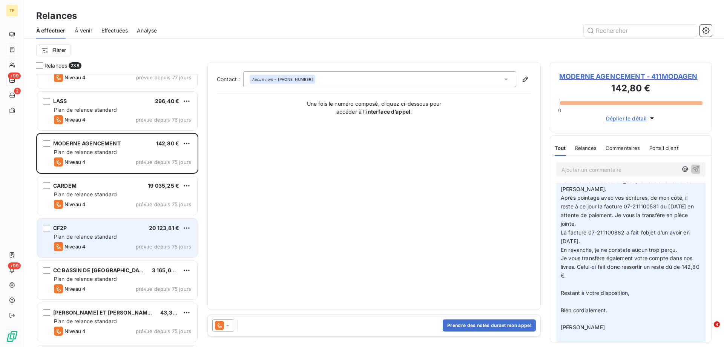
click at [66, 232] on div "CF2P 20 123,81 € Plan de relance standard Niveau 4 prévue depuis 75 jours" at bounding box center [117, 237] width 160 height 38
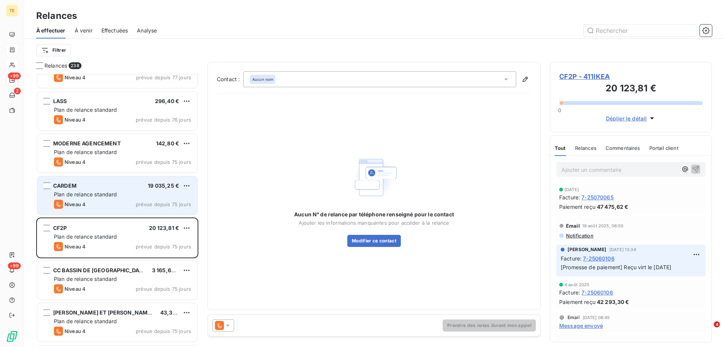
click at [66, 191] on div "Plan de relance standard" at bounding box center [122, 195] width 137 height 8
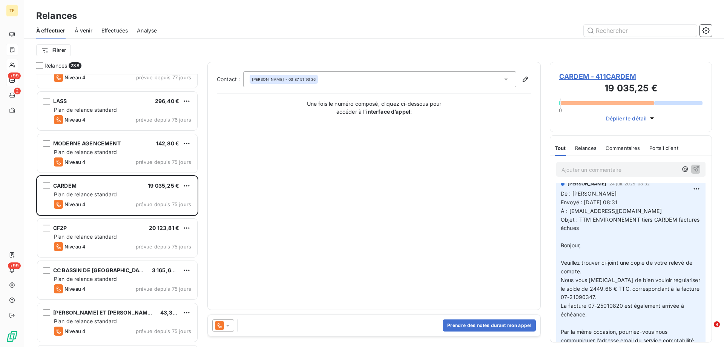
scroll to position [113, 0]
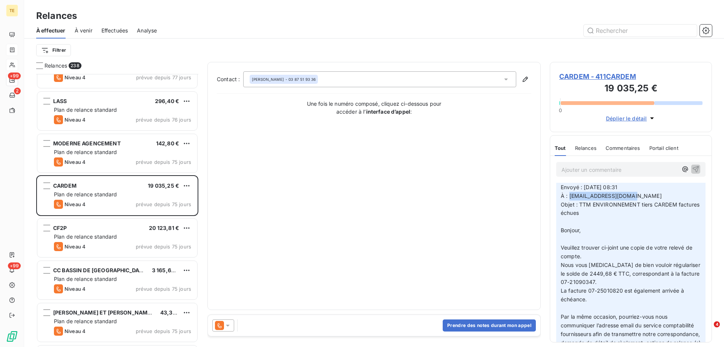
drag, startPoint x: 639, startPoint y: 194, endPoint x: 570, endPoint y: 198, distance: 68.7
click at [570, 198] on p "De : Stéphanie GRÜNENWALD Envoyé : jeudi 24 juillet 2025 08:31 À : cardem-metz@…" at bounding box center [631, 295] width 140 height 242
copy span "cardem-metz@cardem.fr"
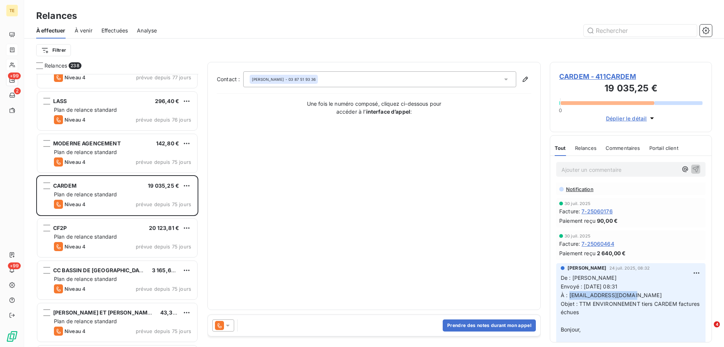
scroll to position [0, 0]
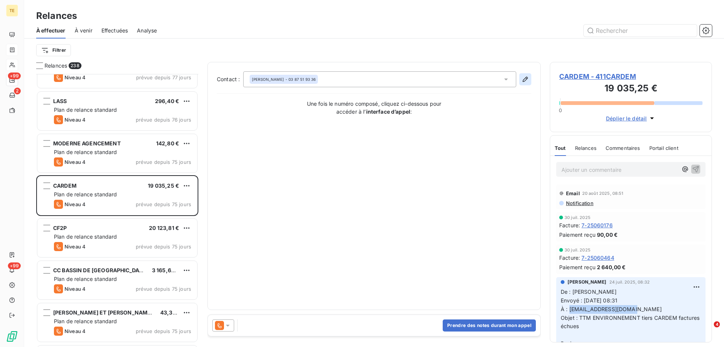
click at [527, 80] on icon "button" at bounding box center [525, 79] width 5 height 5
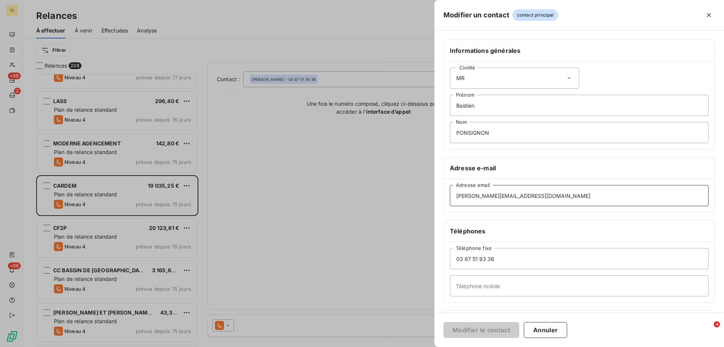
drag, startPoint x: 536, startPoint y: 199, endPoint x: 363, endPoint y: 185, distance: 173.7
click at [362, 346] on div "Modifier un contact contact principal Informations générales Civilité MR Bastie…" at bounding box center [362, 347] width 724 height 0
paste input "cardem-metz"
type input "cardem-metz@cardem.fr"
click at [478, 328] on button "Modifier le contact" at bounding box center [482, 330] width 76 height 16
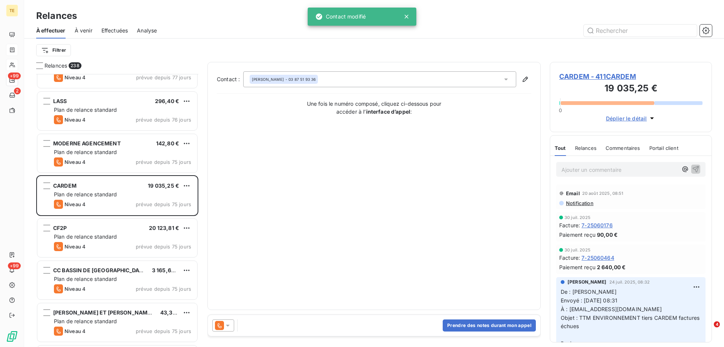
click at [226, 324] on icon at bounding box center [228, 325] width 8 height 8
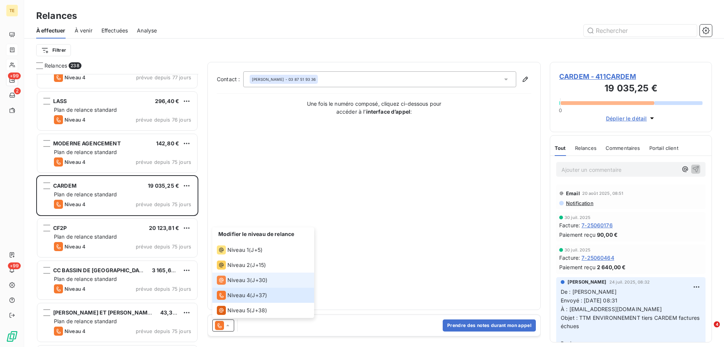
click at [238, 283] on span "Niveau 3" at bounding box center [238, 280] width 23 height 8
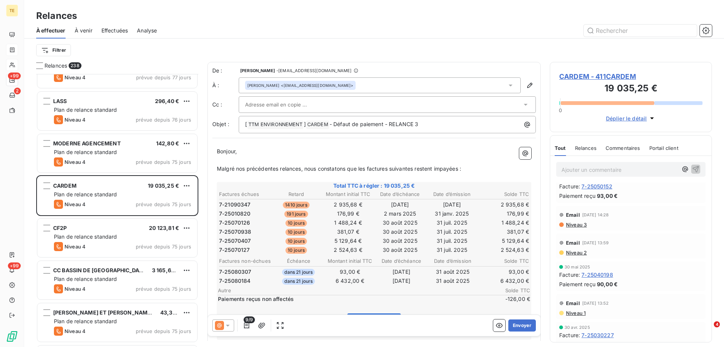
scroll to position [415, 0]
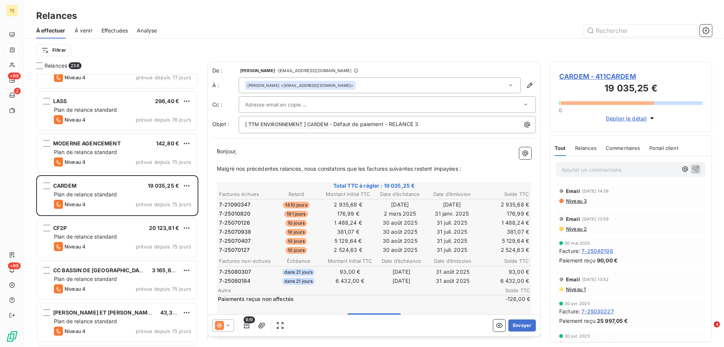
click at [573, 198] on span "Niveau 3" at bounding box center [577, 201] width 22 height 6
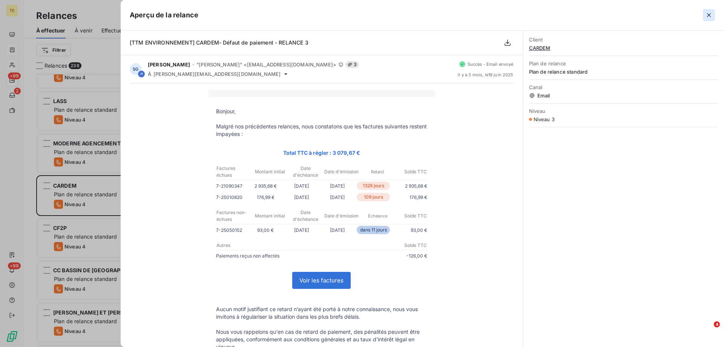
click at [708, 15] on icon "button" at bounding box center [709, 15] width 8 height 8
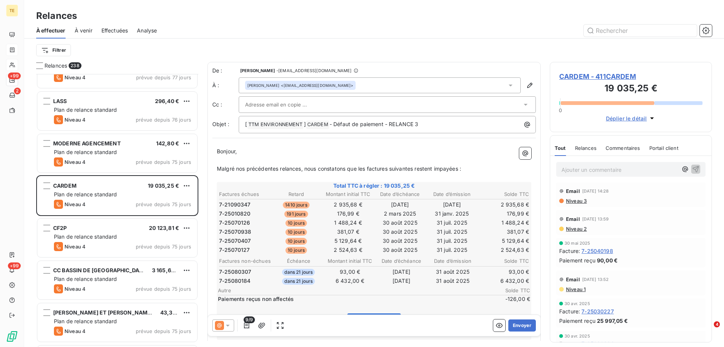
click at [572, 288] on span "Niveau 1" at bounding box center [576, 289] width 20 height 6
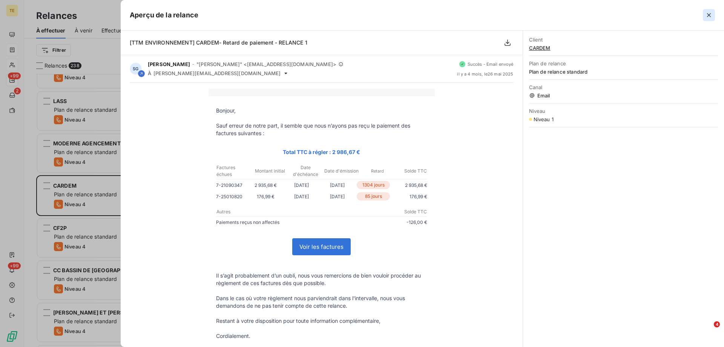
click at [707, 15] on icon "button" at bounding box center [709, 15] width 8 height 8
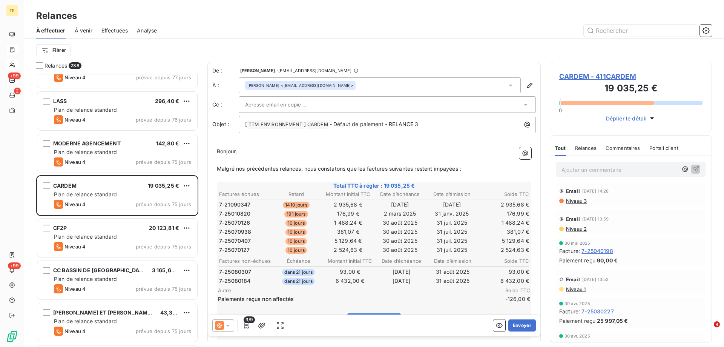
click at [568, 228] on span "Niveau 2" at bounding box center [577, 229] width 22 height 6
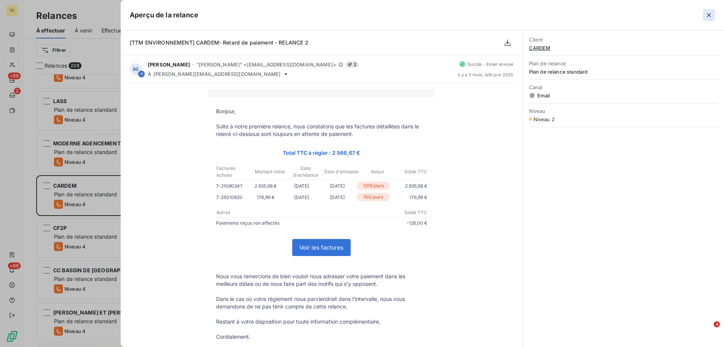
click at [710, 15] on icon "button" at bounding box center [709, 15] width 4 height 4
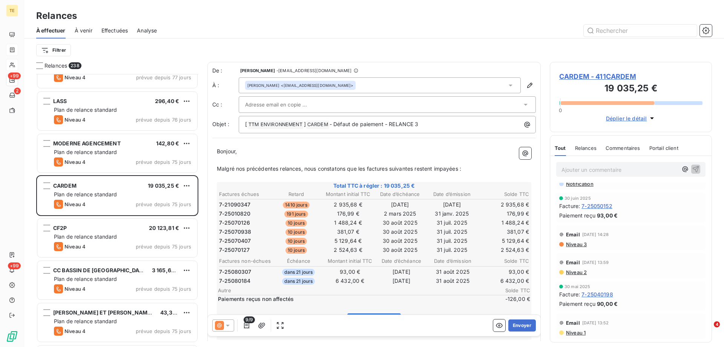
scroll to position [264, 0]
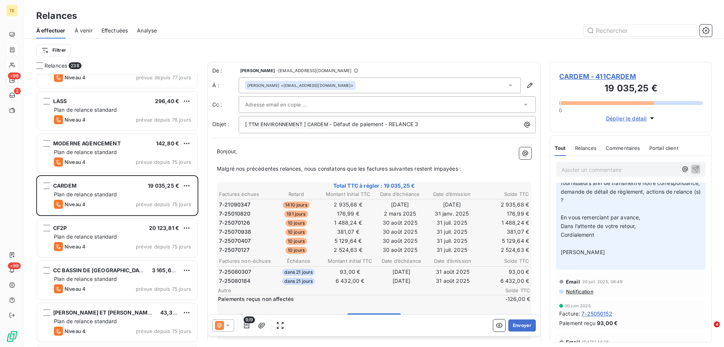
click at [574, 289] on span "Notification" at bounding box center [580, 291] width 28 height 6
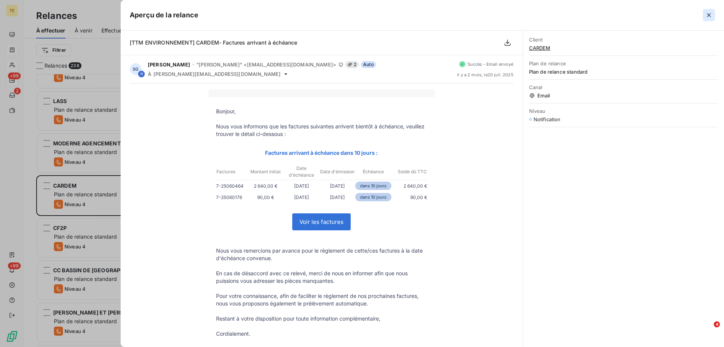
click at [708, 16] on icon "button" at bounding box center [709, 15] width 4 height 4
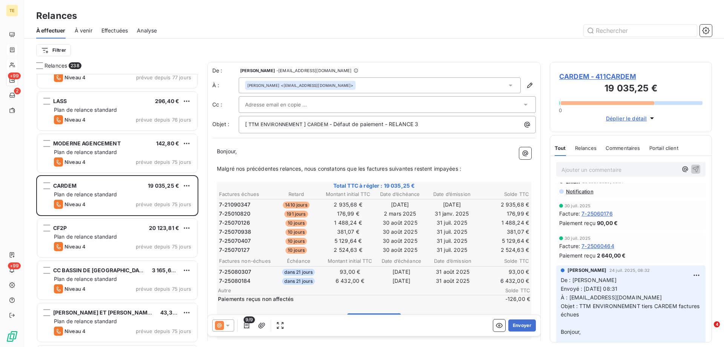
scroll to position [0, 0]
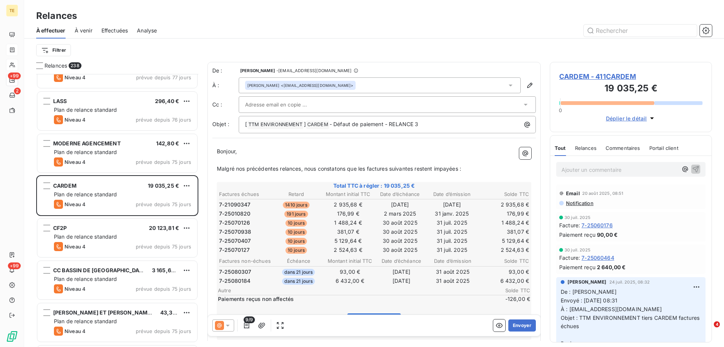
click at [227, 324] on icon at bounding box center [228, 325] width 4 height 2
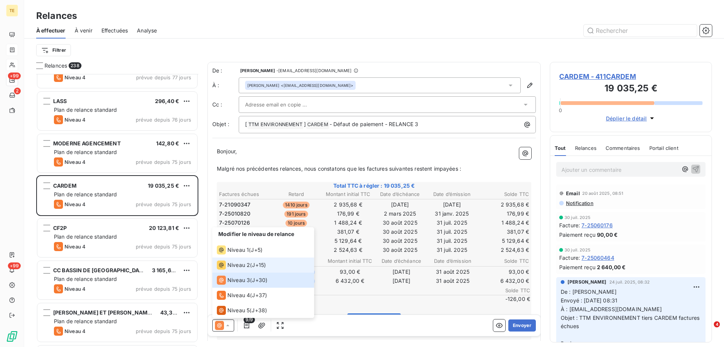
click at [235, 263] on span "Niveau 2" at bounding box center [238, 265] width 23 height 8
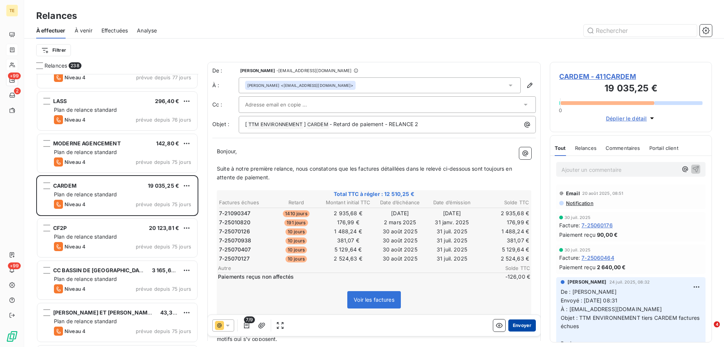
click at [521, 323] on button "Envoyer" at bounding box center [523, 325] width 28 height 12
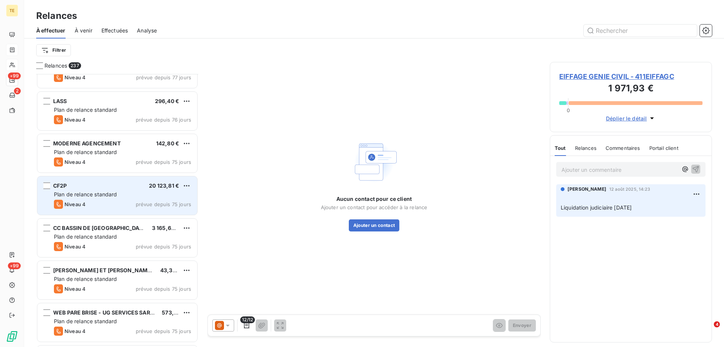
click at [75, 192] on span "Plan de relance standard" at bounding box center [85, 194] width 63 height 6
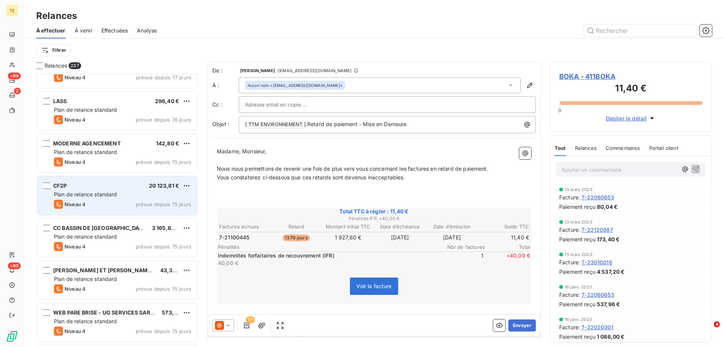
click at [81, 187] on div "CF2P 20 123,81 €" at bounding box center [122, 185] width 137 height 7
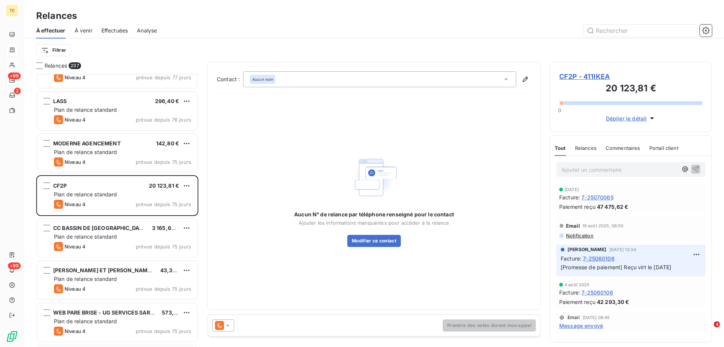
click at [579, 78] on span "CF2P - 411IKEA" at bounding box center [630, 76] width 143 height 10
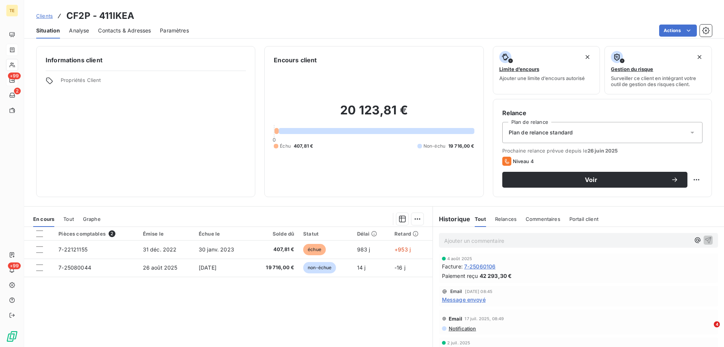
scroll to position [113, 0]
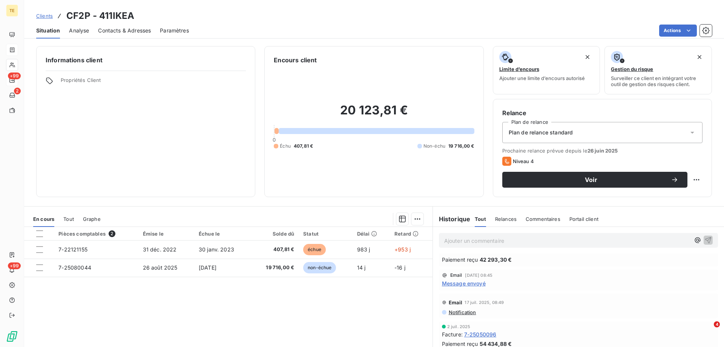
click at [451, 282] on span "Message envoyé" at bounding box center [464, 283] width 44 height 8
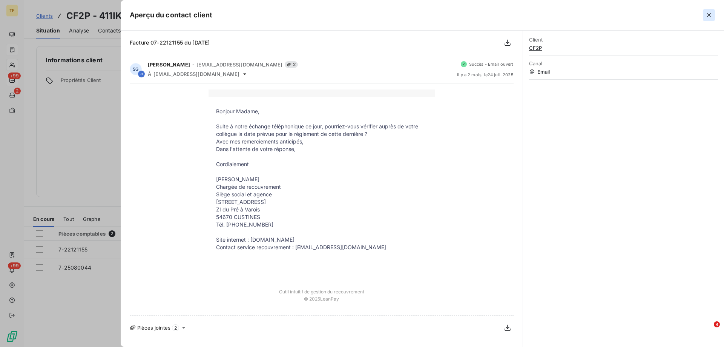
click at [712, 14] on icon "button" at bounding box center [709, 15] width 8 height 8
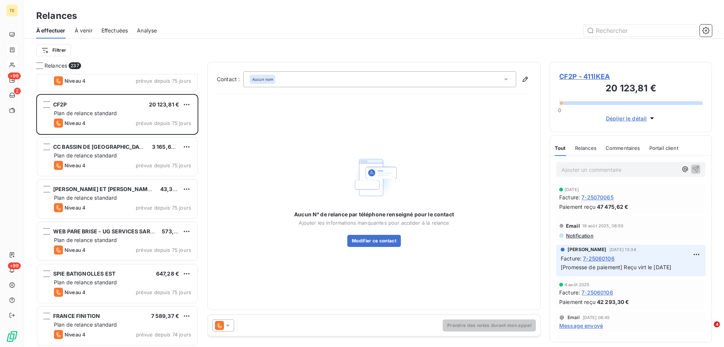
scroll to position [1660, 0]
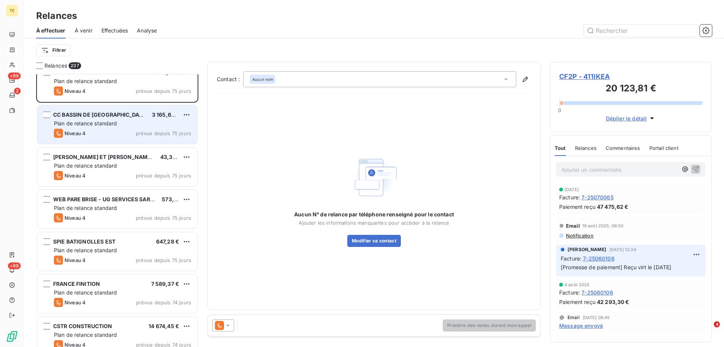
click at [106, 119] on div "CC BASSIN DE POMPEY 3 165,65 € Plan de relance standard Niveau 4 prévue depuis …" at bounding box center [117, 124] width 160 height 38
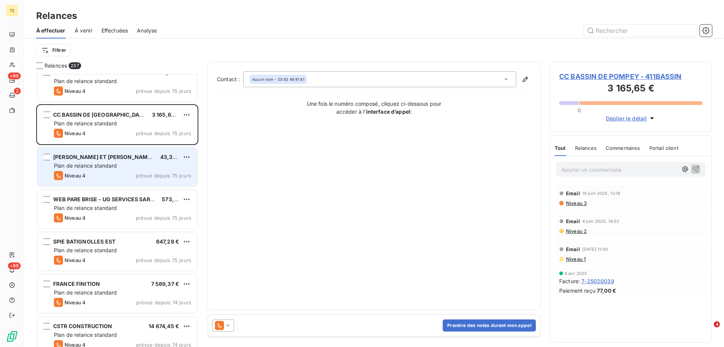
click at [100, 163] on span "Plan de relance standard" at bounding box center [85, 165] width 63 height 6
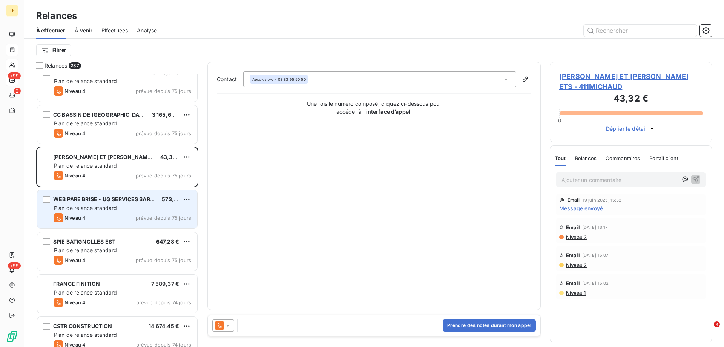
click at [93, 207] on span "Plan de relance standard" at bounding box center [85, 207] width 63 height 6
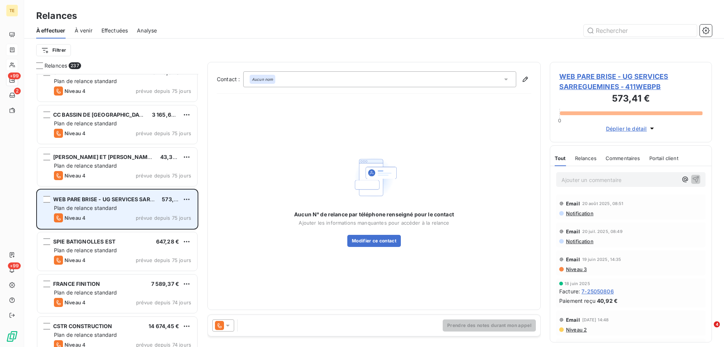
click at [127, 205] on div "Plan de relance standard" at bounding box center [122, 208] width 137 height 8
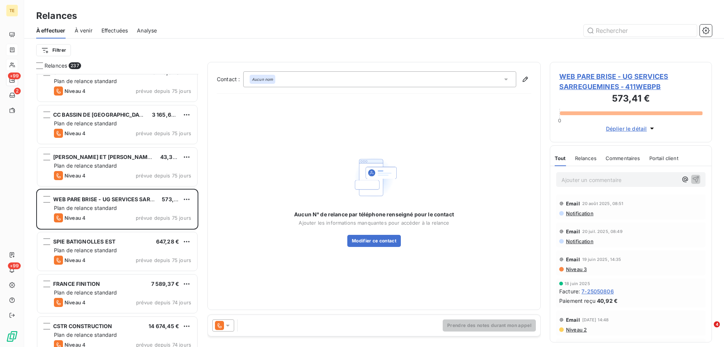
click at [600, 85] on span "WEB PARE BRISE - UG SERVICES SARREGUEMINES - 411WEBPB" at bounding box center [630, 81] width 143 height 20
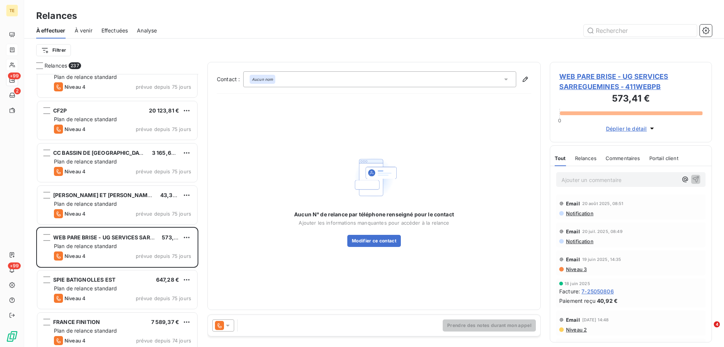
scroll to position [1623, 0]
click at [370, 239] on button "Modifier ce contact" at bounding box center [374, 241] width 54 height 12
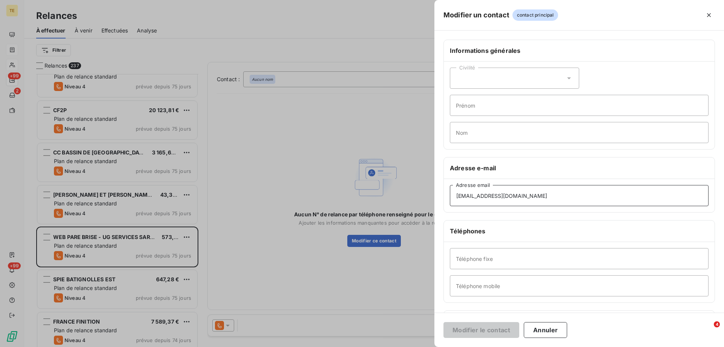
drag, startPoint x: 559, startPoint y: 197, endPoint x: 432, endPoint y: 195, distance: 127.2
click at [432, 346] on div "Modifier un contact contact principal Informations générales Civilité Prénom No…" at bounding box center [362, 347] width 724 height 0
paste input "sarreguemines"
type input "sarreguemines@webpare-brise.com"
click at [467, 330] on button "Modifier le contact" at bounding box center [482, 330] width 76 height 16
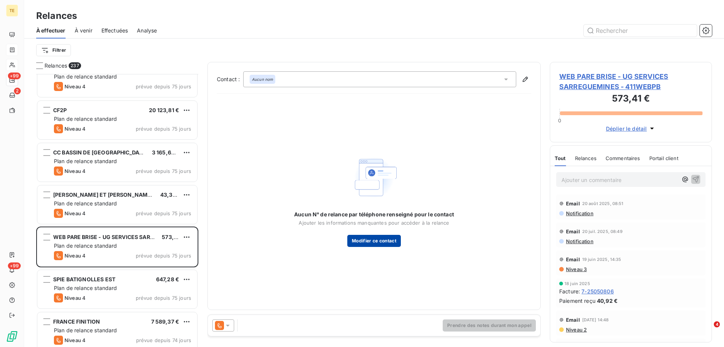
click at [381, 243] on button "Modifier ce contact" at bounding box center [374, 241] width 54 height 12
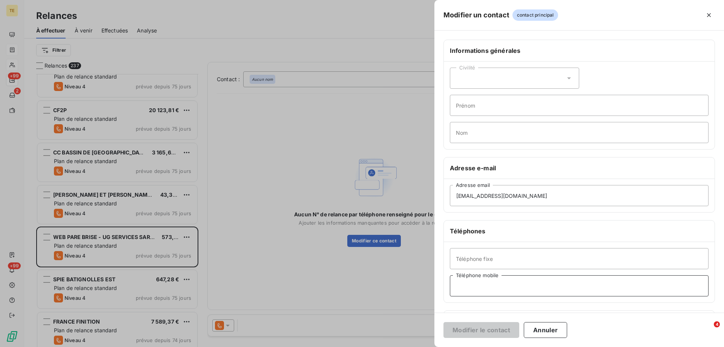
click at [518, 287] on input "Téléphone mobile" at bounding box center [579, 285] width 259 height 21
click at [536, 327] on button "Annuler" at bounding box center [545, 330] width 43 height 16
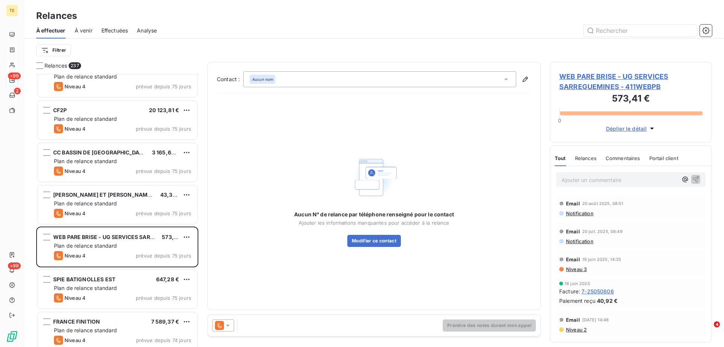
click at [228, 324] on icon at bounding box center [228, 325] width 4 height 2
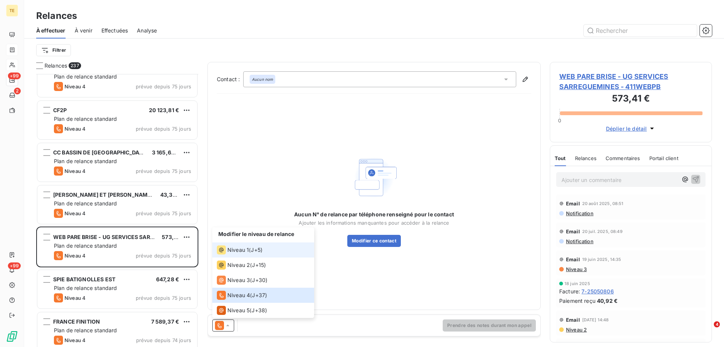
click at [243, 252] on span "Niveau 1" at bounding box center [238, 250] width 22 height 8
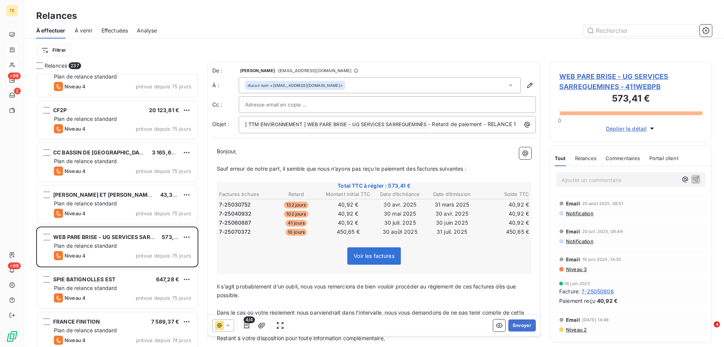
click at [228, 326] on icon at bounding box center [228, 325] width 8 height 8
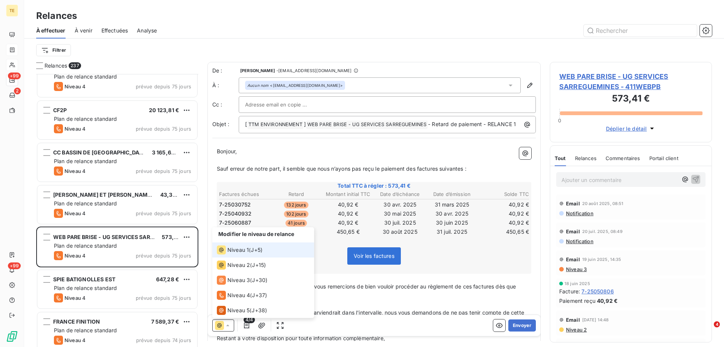
click at [240, 251] on span "Niveau 1" at bounding box center [238, 250] width 22 height 8
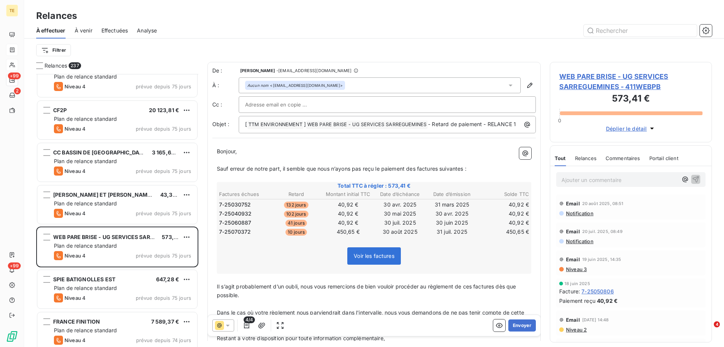
drag, startPoint x: 526, startPoint y: 326, endPoint x: 612, endPoint y: 277, distance: 99.0
click at [619, 276] on div "Relances 237 LASS 296,40 € Plan de relance standard Niveau 4 prévue depuis 76 j…" at bounding box center [374, 204] width 700 height 285
click at [575, 271] on span "Niveau 3" at bounding box center [577, 269] width 22 height 6
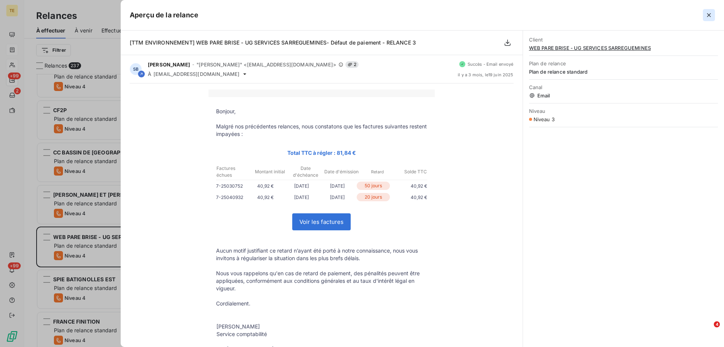
click at [708, 16] on icon "button" at bounding box center [709, 15] width 4 height 4
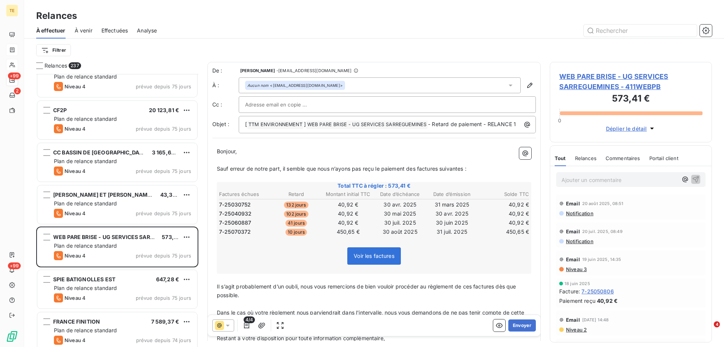
click at [230, 325] on icon at bounding box center [228, 325] width 8 height 8
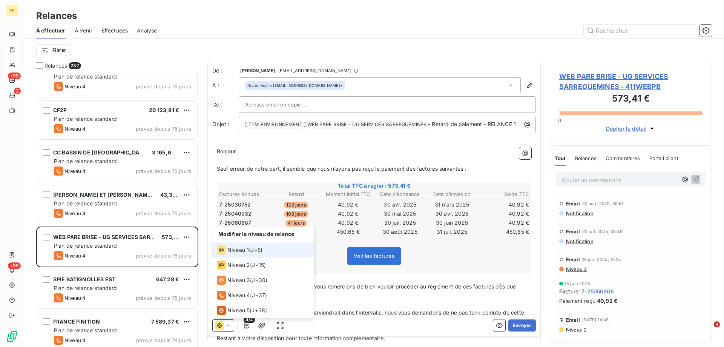
click at [243, 252] on span "Niveau 1" at bounding box center [238, 250] width 22 height 8
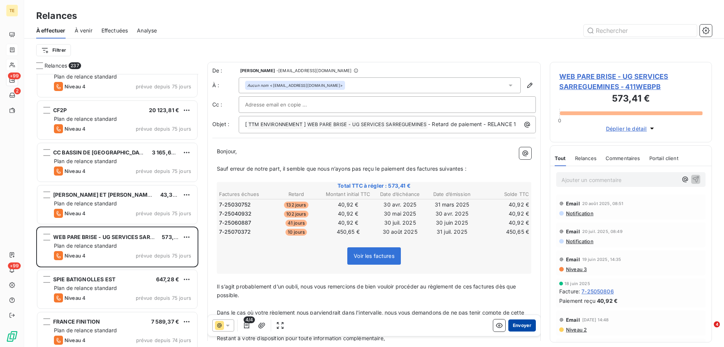
click at [518, 324] on button "Envoyer" at bounding box center [523, 325] width 28 height 12
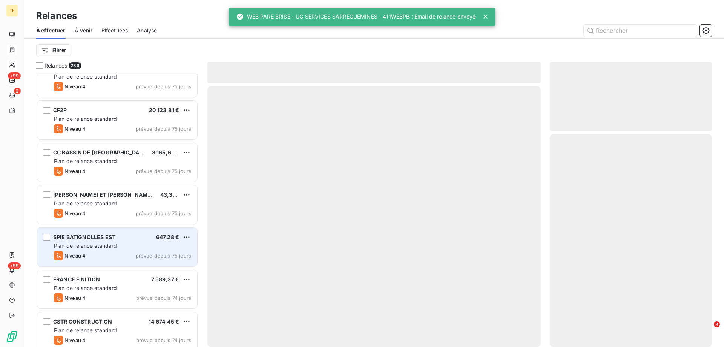
click at [88, 251] on div "SPIE BATIGNOLLES EST 647,28 € Plan de relance standard Niveau 4 prévue depuis 7…" at bounding box center [117, 246] width 160 height 38
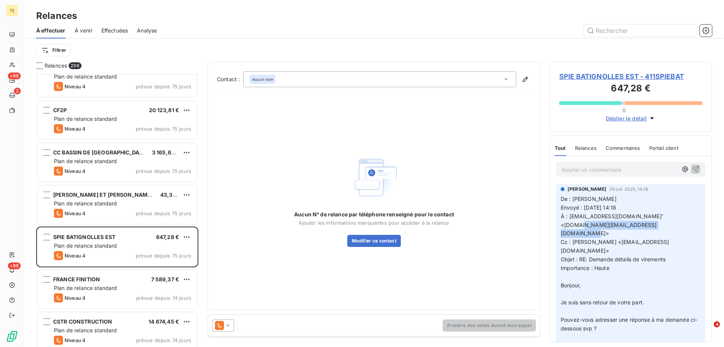
drag, startPoint x: 650, startPoint y: 226, endPoint x: 563, endPoint y: 227, distance: 87.2
click at [563, 227] on span "À : 'factures.sbest@spiebatignolles.fr' <factures.sbest@spiebatignolles.fr>" at bounding box center [613, 225] width 104 height 24
copy span "factures.sbest@spiebatignolles.fr"
click at [382, 243] on button "Modifier ce contact" at bounding box center [374, 241] width 54 height 12
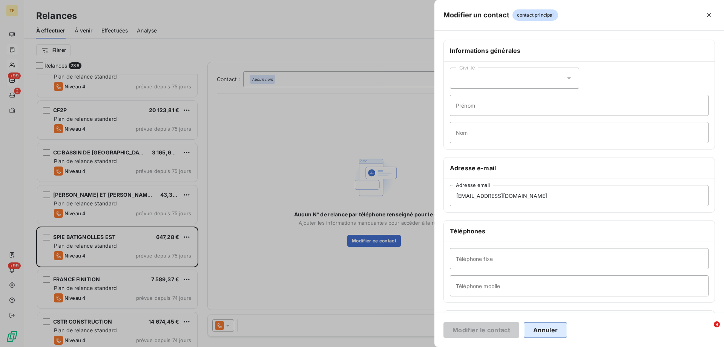
click at [553, 331] on button "Annuler" at bounding box center [545, 330] width 43 height 16
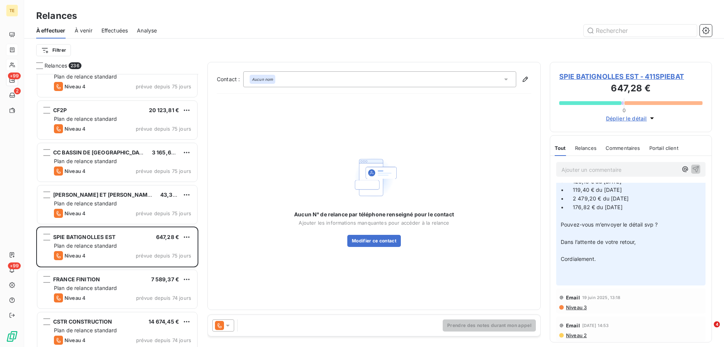
scroll to position [458, 0]
click at [581, 307] on span "Niveau 3" at bounding box center [577, 306] width 22 height 6
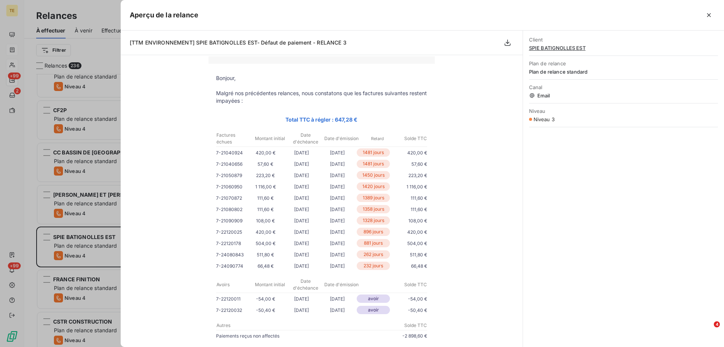
scroll to position [75, 0]
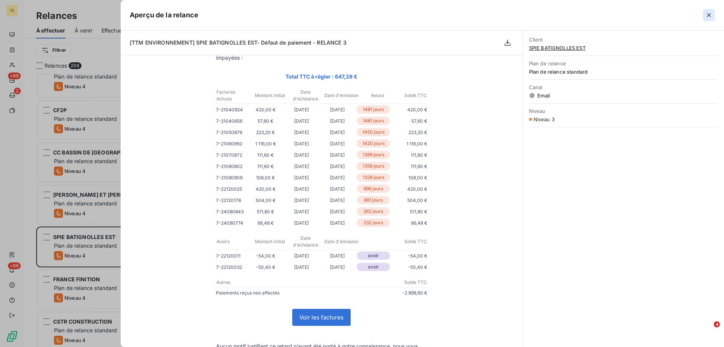
click at [712, 14] on icon "button" at bounding box center [709, 15] width 8 height 8
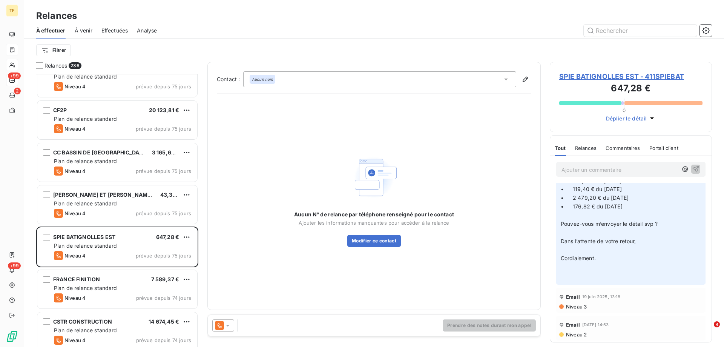
click at [641, 79] on span "SPIE BATIGNOLLES EST - 411SPIEBAT" at bounding box center [630, 76] width 143 height 10
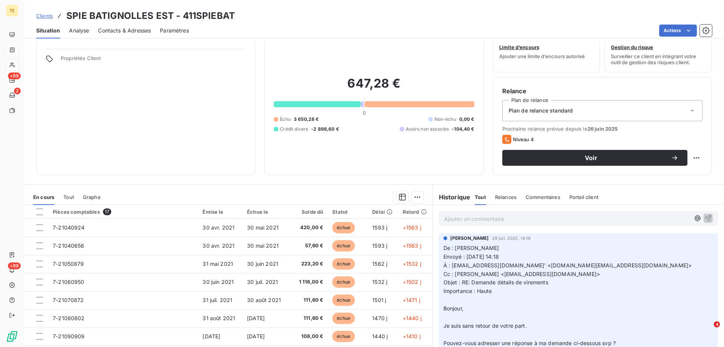
scroll to position [48, 0]
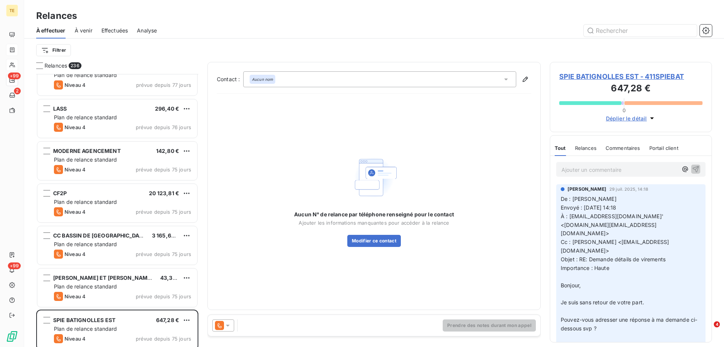
scroll to position [1585, 0]
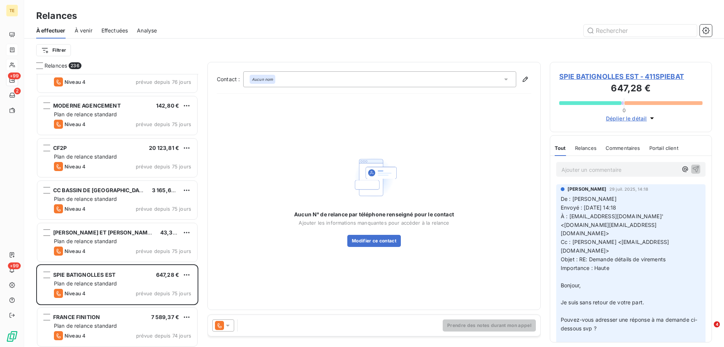
click at [229, 326] on icon at bounding box center [228, 325] width 8 height 8
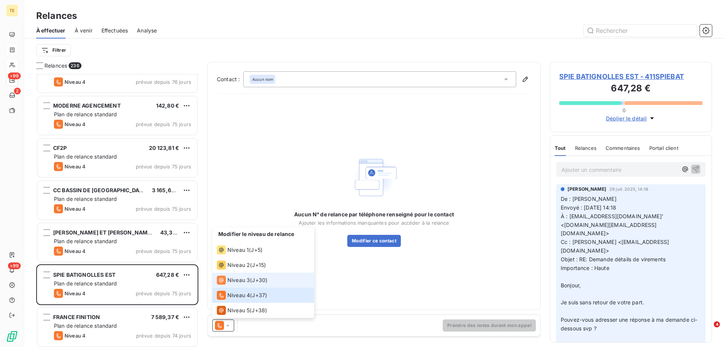
click at [244, 281] on span "Niveau 3" at bounding box center [238, 280] width 23 height 8
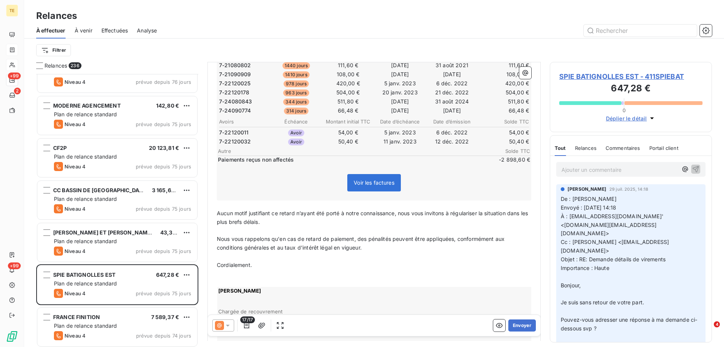
scroll to position [189, 0]
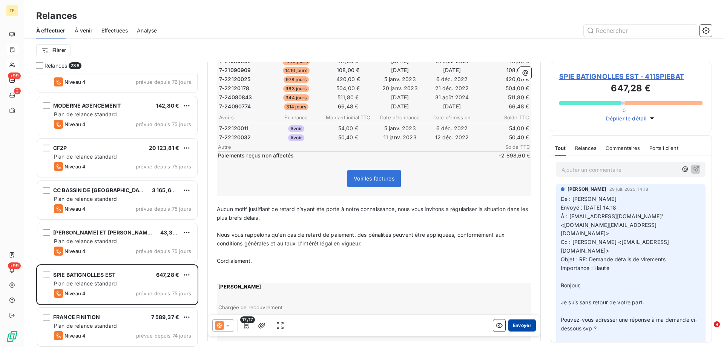
click at [512, 324] on button "Envoyer" at bounding box center [523, 325] width 28 height 12
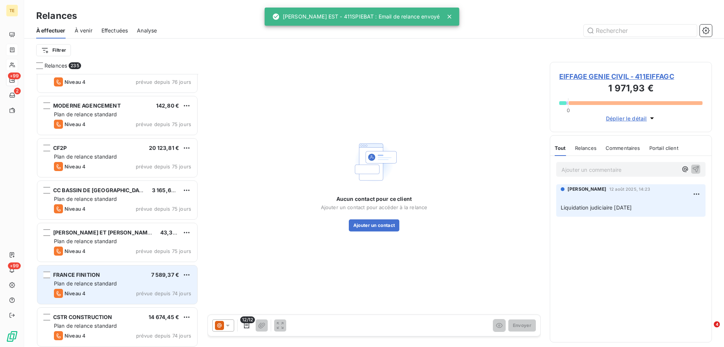
click at [88, 285] on span "Plan de relance standard" at bounding box center [85, 283] width 63 height 6
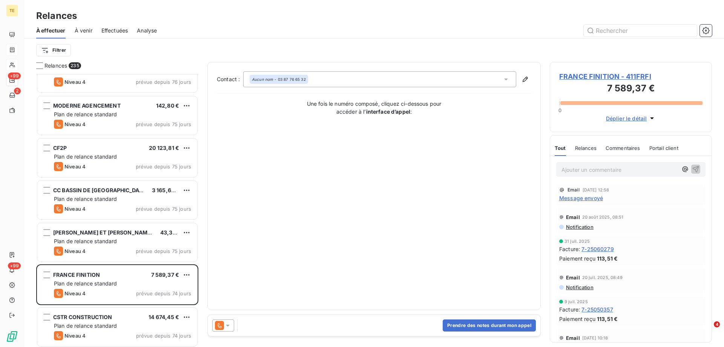
click at [572, 198] on span "Message envoyé" at bounding box center [581, 198] width 44 height 8
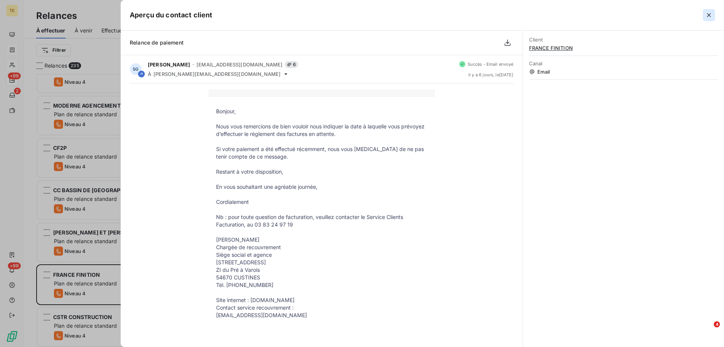
click at [709, 16] on icon "button" at bounding box center [709, 15] width 8 height 8
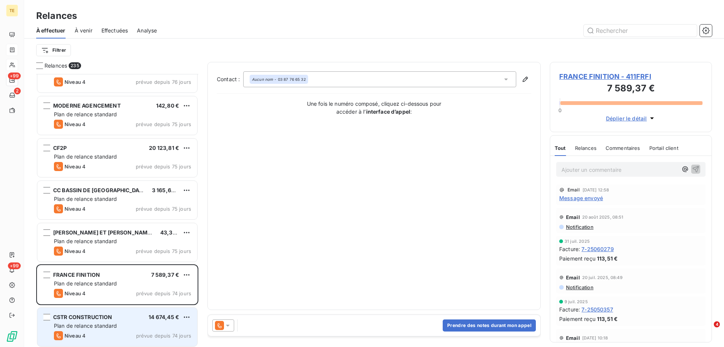
click at [80, 322] on span "Plan de relance standard" at bounding box center [85, 325] width 63 height 6
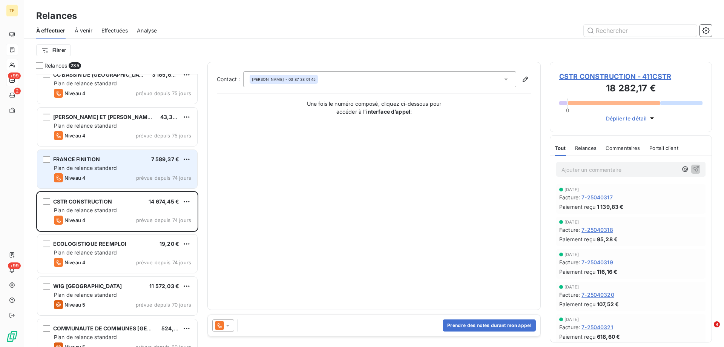
scroll to position [1736, 0]
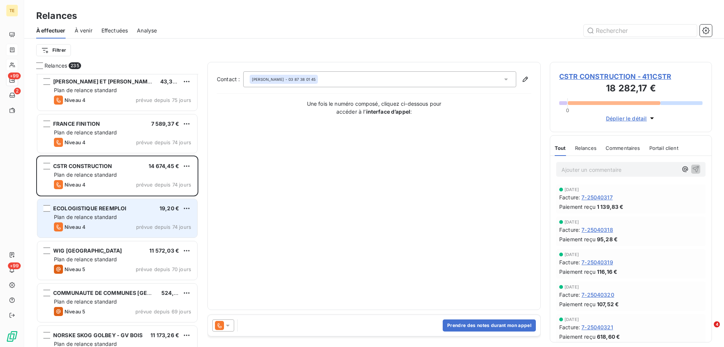
click at [90, 216] on span "Plan de relance standard" at bounding box center [85, 217] width 63 height 6
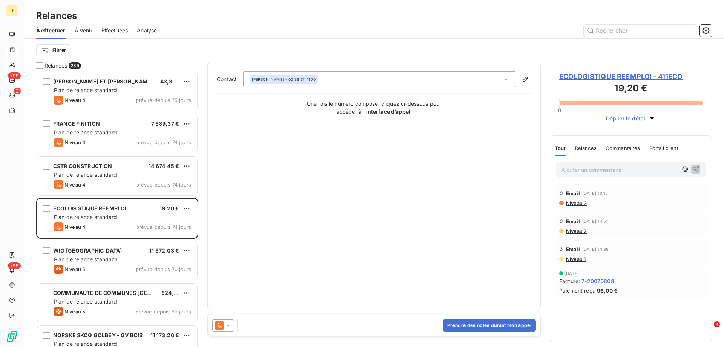
click at [574, 74] on span "ECOLOGISTIQUE REEMPLOI - 411ECO" at bounding box center [630, 76] width 143 height 10
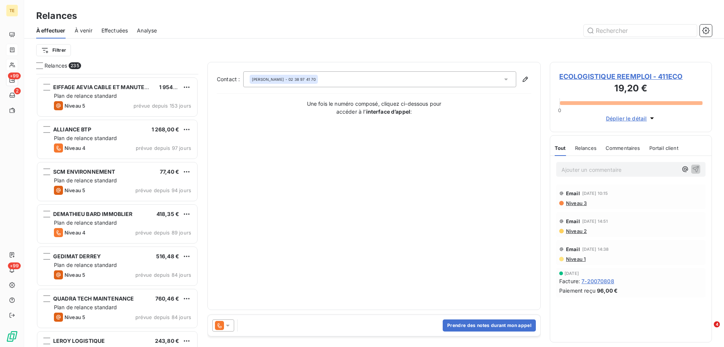
scroll to position [1057, 0]
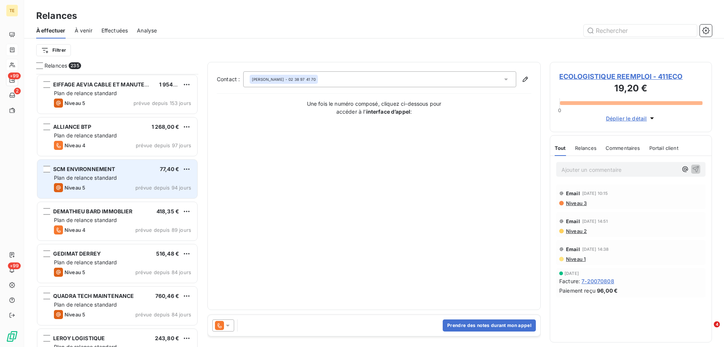
click at [95, 170] on span "SCM ENVIRONNEMENT" at bounding box center [84, 169] width 62 height 6
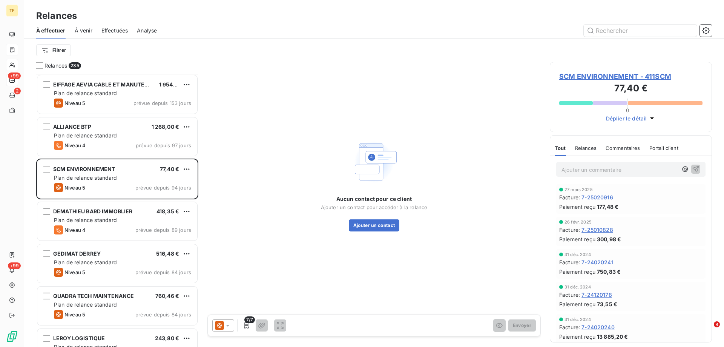
click at [647, 79] on span "SCM ENVIRONNEMENT - 411SCM" at bounding box center [630, 76] width 143 height 10
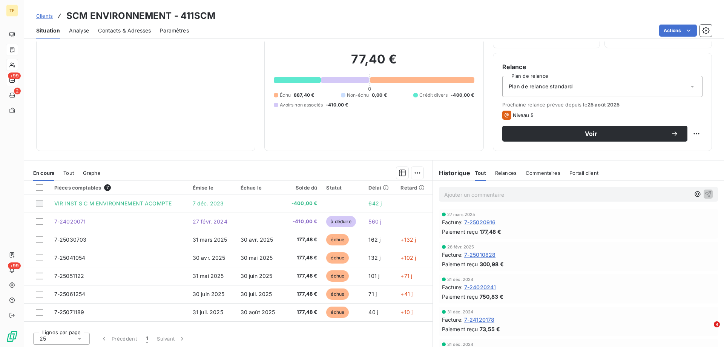
scroll to position [48, 0]
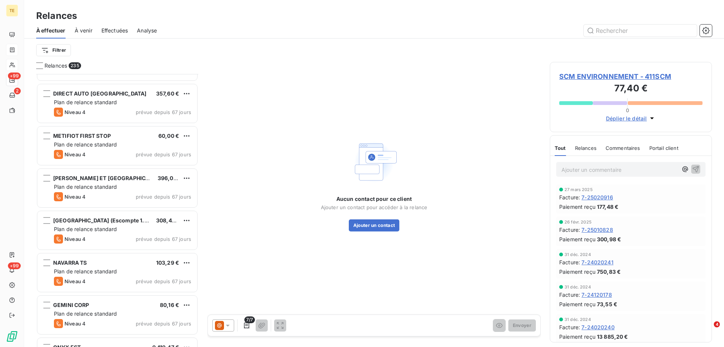
scroll to position [2038, 0]
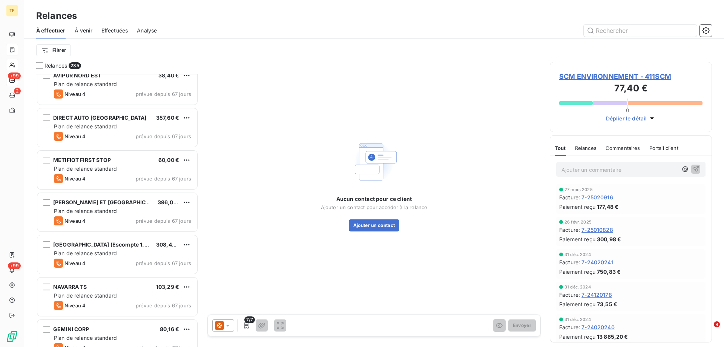
click at [95, 176] on div "Niveau 4 prévue depuis 67 jours" at bounding box center [122, 178] width 137 height 9
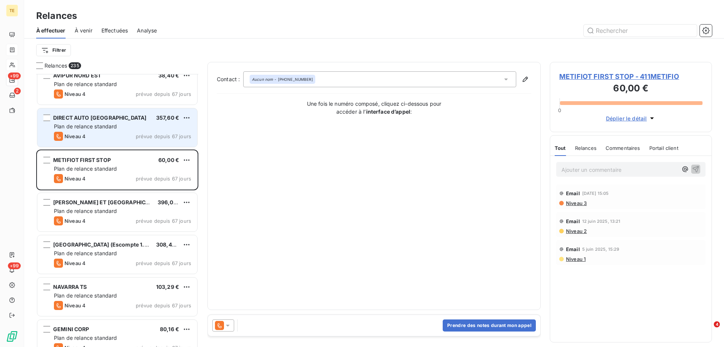
click at [95, 128] on span "Plan de relance standard" at bounding box center [85, 126] width 63 height 6
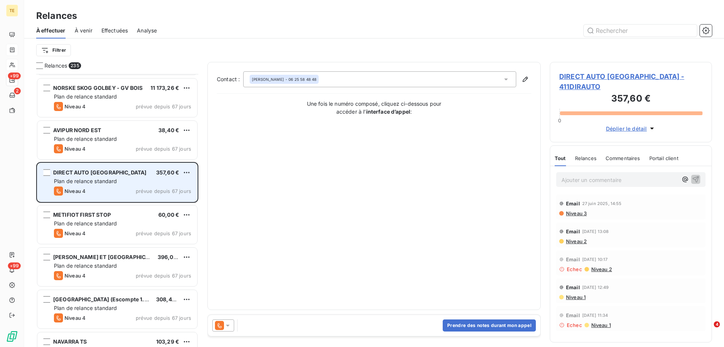
scroll to position [1962, 0]
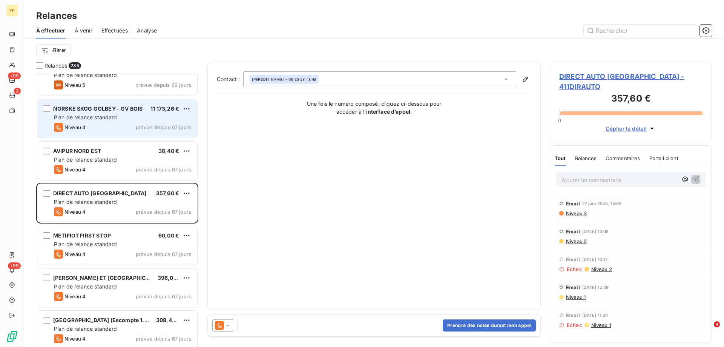
click at [107, 115] on span "Plan de relance standard" at bounding box center [85, 117] width 63 height 6
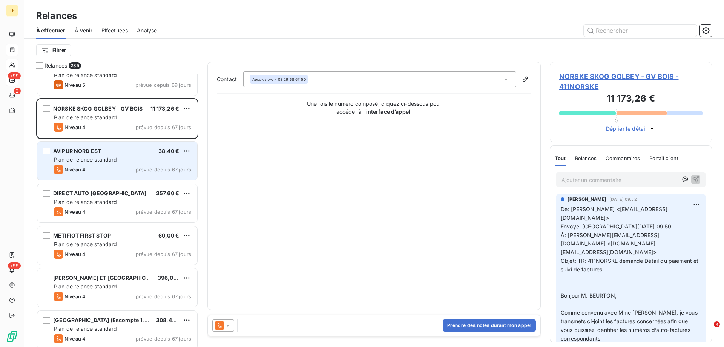
click at [77, 163] on div "Plan de relance standard" at bounding box center [122, 160] width 137 height 8
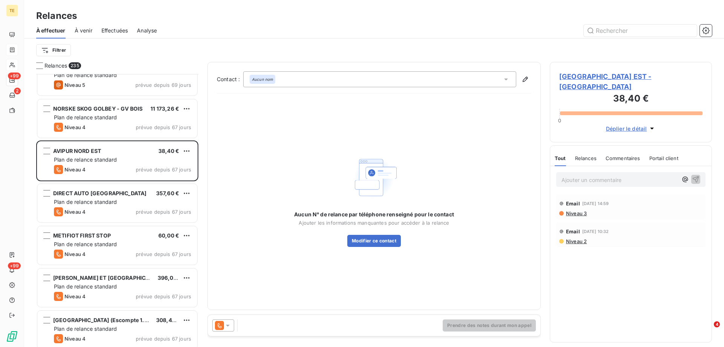
click at [589, 75] on span "AVIPUR NORD EST - 411AVIPUR" at bounding box center [630, 81] width 143 height 20
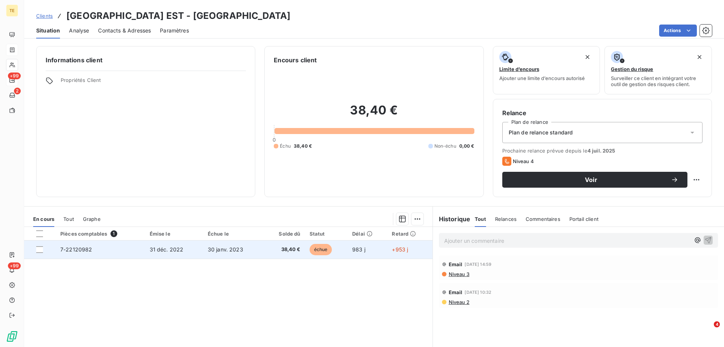
click at [161, 251] on span "31 déc. 2022" at bounding box center [167, 249] width 34 height 6
click at [78, 252] on span "7-22120982" at bounding box center [76, 249] width 32 height 6
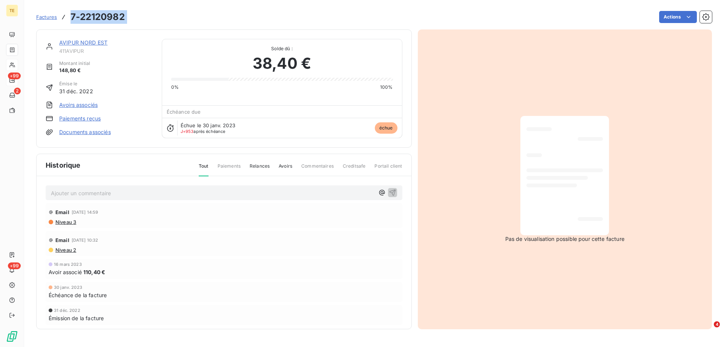
drag, startPoint x: 136, startPoint y: 18, endPoint x: 71, endPoint y: 18, distance: 65.3
click at [71, 18] on div "Factures 7-22120982 Actions" at bounding box center [374, 17] width 676 height 16
copy section "7-22120982 Actions"
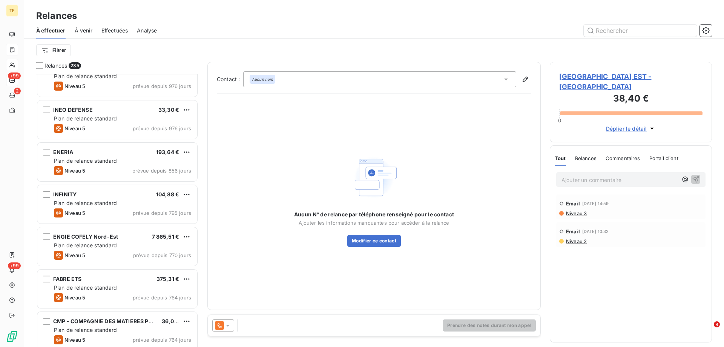
scroll to position [151, 0]
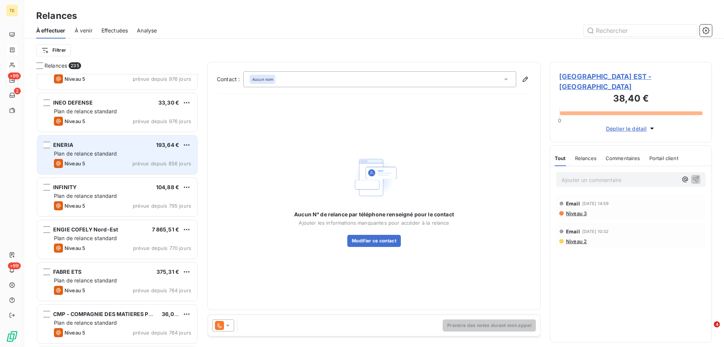
click at [83, 149] on div "ENERIA 193,64 € Plan de relance standard Niveau 5 prévue depuis 856 jours" at bounding box center [117, 154] width 160 height 38
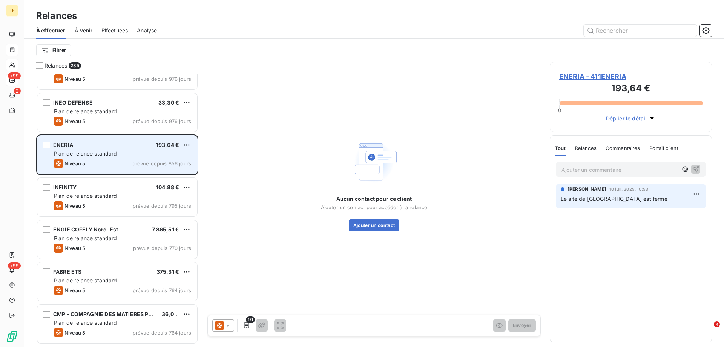
click at [83, 151] on span "Plan de relance standard" at bounding box center [85, 153] width 63 height 6
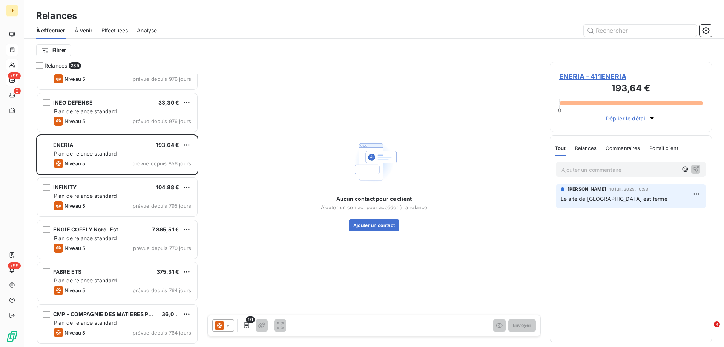
click at [578, 74] on span "ENERIA - 411ENERIA" at bounding box center [630, 76] width 143 height 10
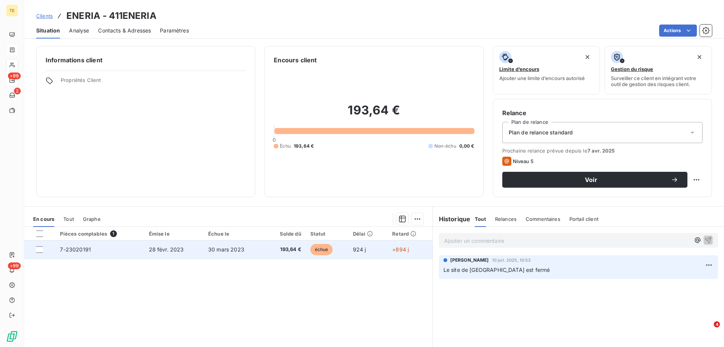
click at [71, 249] on span "7-23020191" at bounding box center [75, 249] width 31 height 6
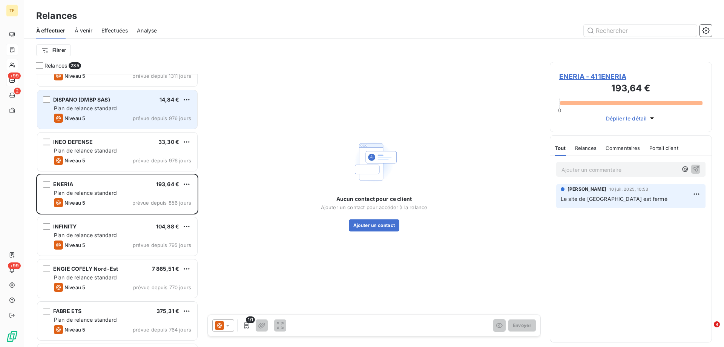
scroll to position [114, 0]
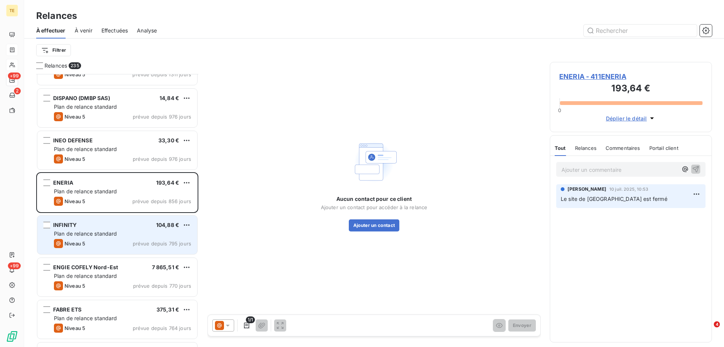
click at [75, 235] on span "Plan de relance standard" at bounding box center [85, 233] width 63 height 6
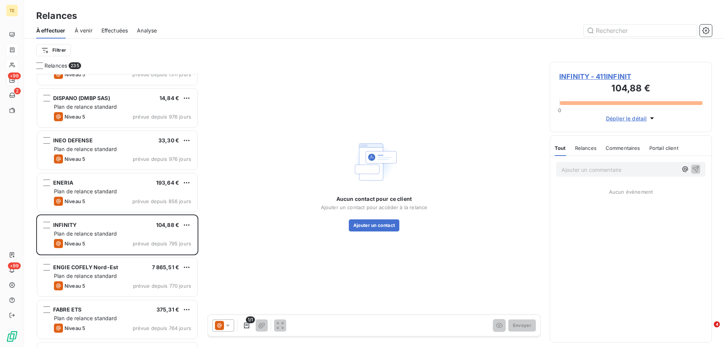
click at [566, 78] on span "INFINITY - 411INFINIT" at bounding box center [630, 76] width 143 height 10
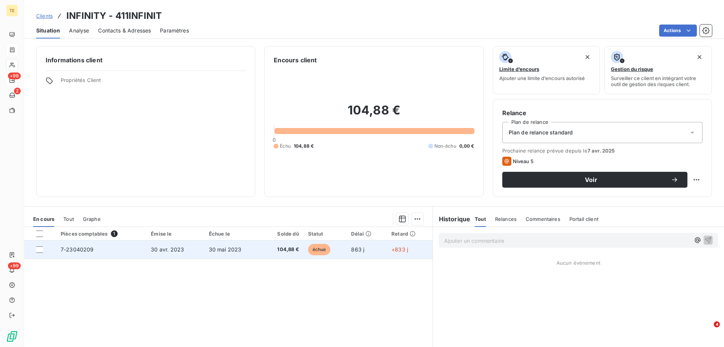
click at [81, 253] on td "7-23040209" at bounding box center [101, 249] width 90 height 18
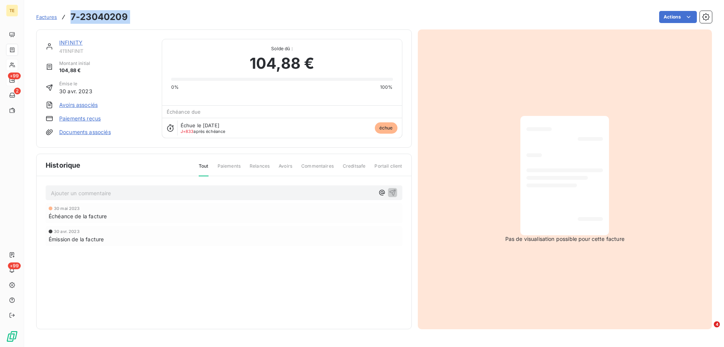
drag, startPoint x: 135, startPoint y: 18, endPoint x: 69, endPoint y: 17, distance: 66.8
click at [69, 17] on div "Factures 7-23040209 Actions" at bounding box center [374, 17] width 676 height 16
copy section "7-23040209 Actions"
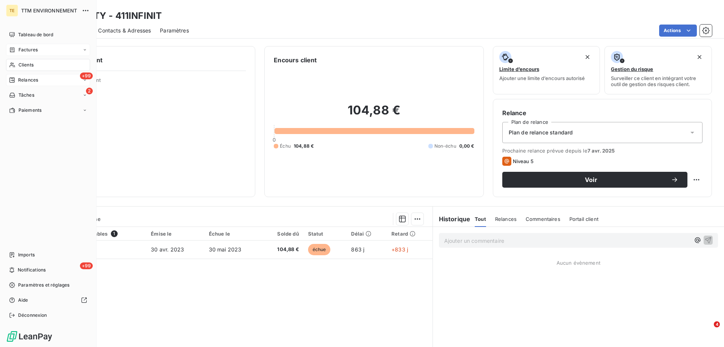
click at [25, 64] on span "Clients" at bounding box center [25, 64] width 15 height 7
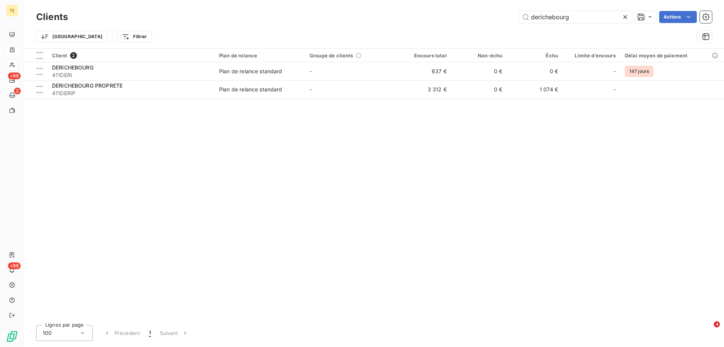
drag, startPoint x: 583, startPoint y: 17, endPoint x: 432, endPoint y: 17, distance: 150.9
click at [432, 17] on div "derichebourg Actions" at bounding box center [394, 17] width 635 height 12
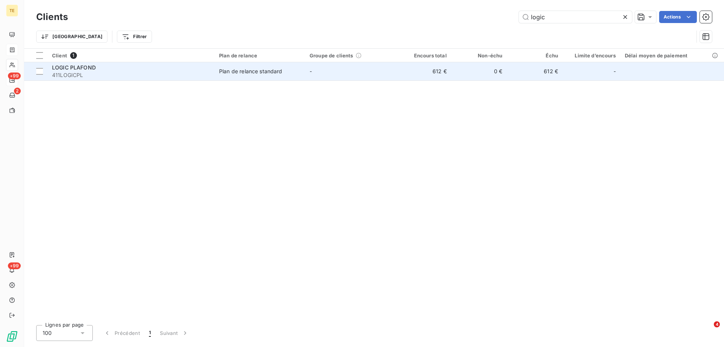
type input "logic"
click at [98, 71] on span "411LOGICPL" at bounding box center [131, 75] width 158 height 8
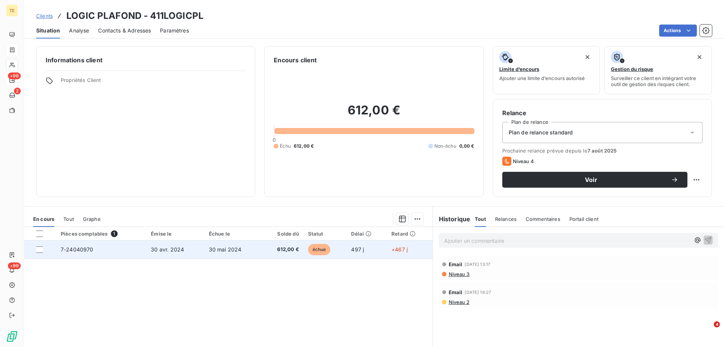
click at [75, 248] on span "7-24040970" at bounding box center [77, 249] width 33 height 6
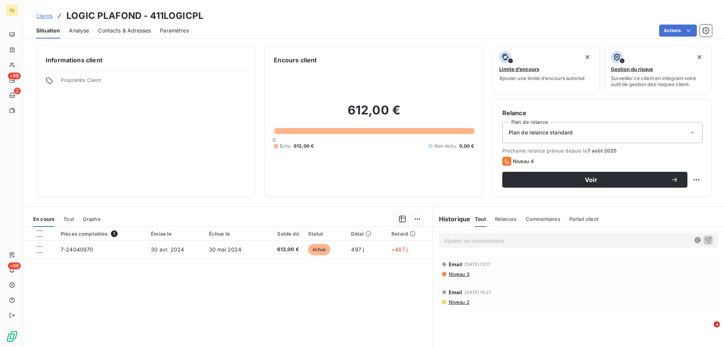
click at [455, 275] on span "Niveau 3" at bounding box center [459, 274] width 22 height 6
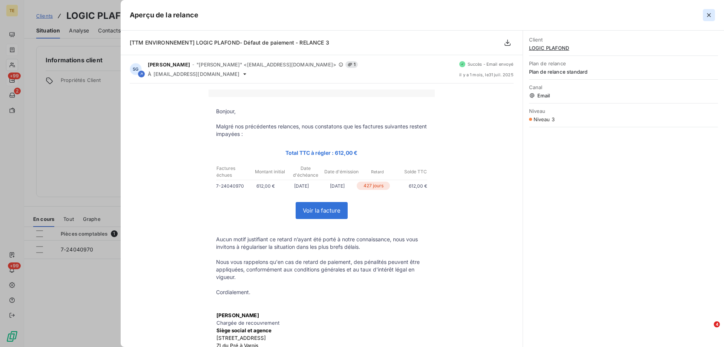
click at [713, 15] on button "button" at bounding box center [709, 15] width 12 height 12
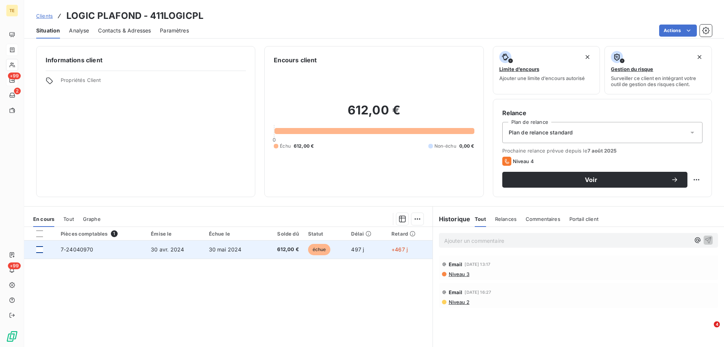
click at [37, 249] on div at bounding box center [39, 249] width 7 height 7
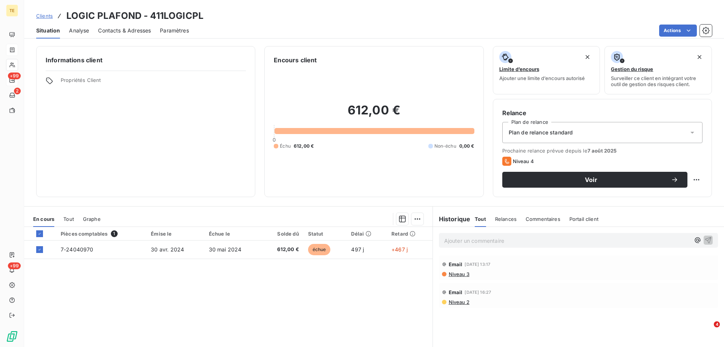
click at [466, 240] on p "Ajouter un commentaire ﻿" at bounding box center [567, 240] width 246 height 9
click at [705, 240] on icon "button" at bounding box center [708, 240] width 6 height 6
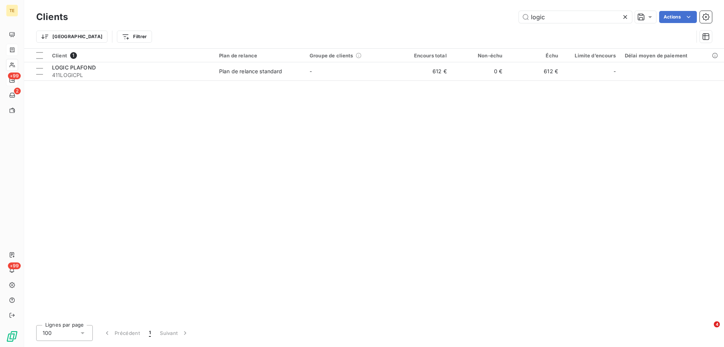
click at [624, 17] on icon at bounding box center [626, 17] width 8 height 8
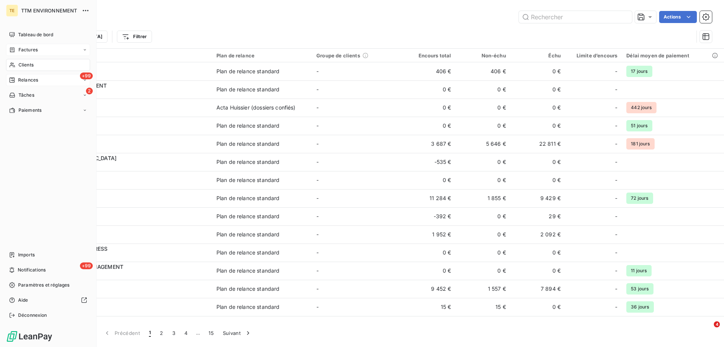
click at [28, 78] on span "Relances" at bounding box center [28, 80] width 20 height 7
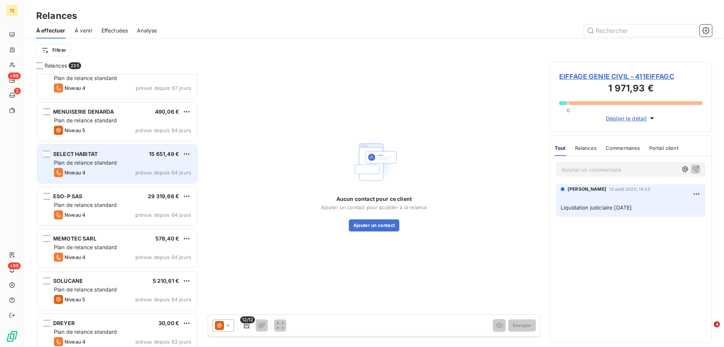
scroll to position [2302, 0]
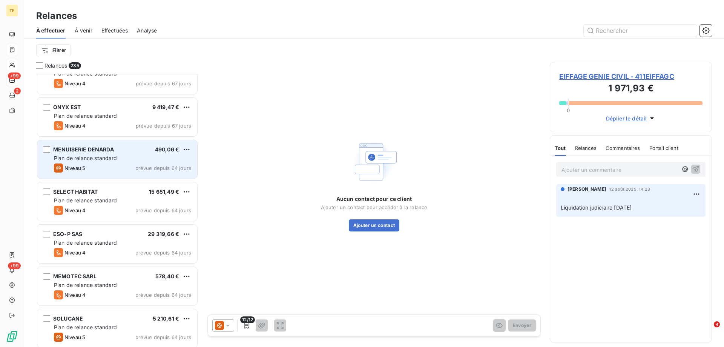
click at [119, 158] on div "Plan de relance standard" at bounding box center [122, 158] width 137 height 8
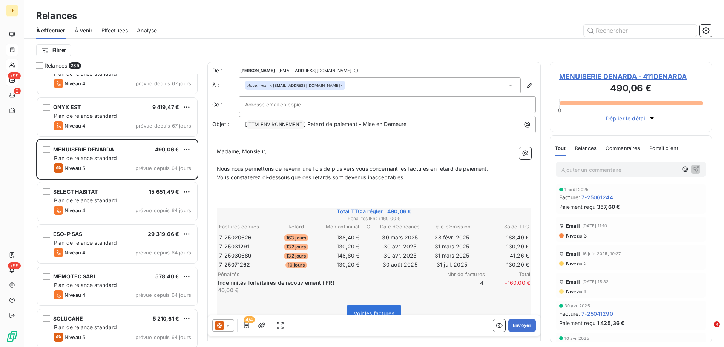
click at [579, 232] on span "Niveau 3" at bounding box center [577, 235] width 22 height 6
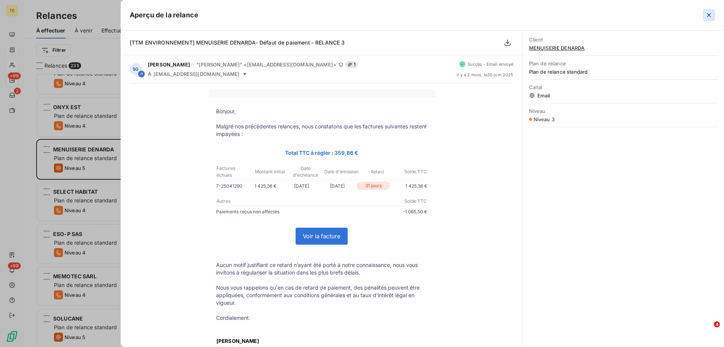
click at [712, 14] on icon "button" at bounding box center [709, 15] width 8 height 8
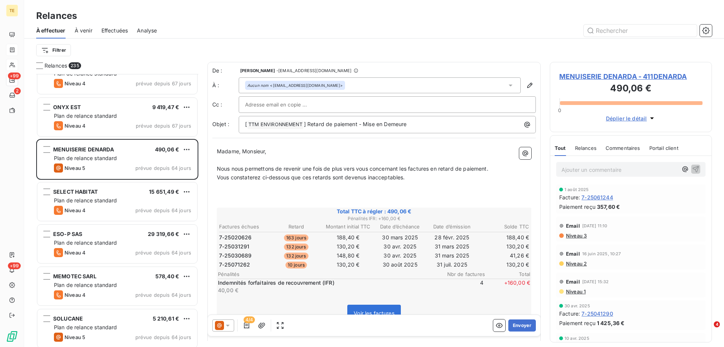
click at [228, 327] on icon at bounding box center [228, 325] width 8 height 8
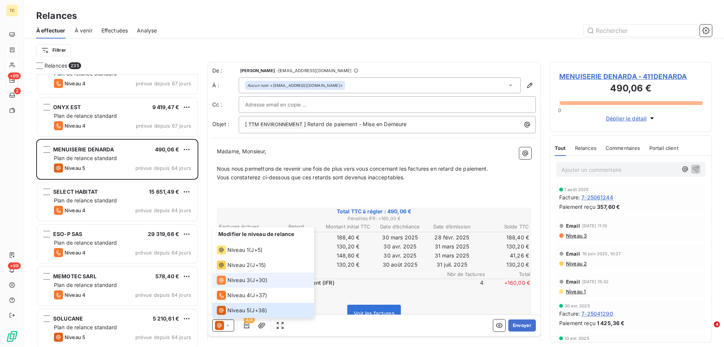
click at [233, 280] on span "Niveau 3" at bounding box center [238, 280] width 23 height 8
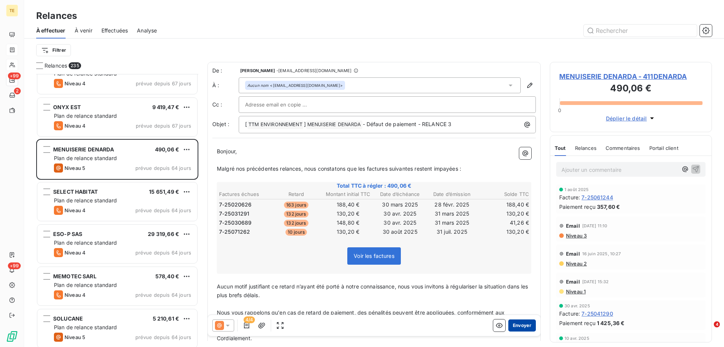
click at [517, 322] on button "Envoyer" at bounding box center [523, 325] width 28 height 12
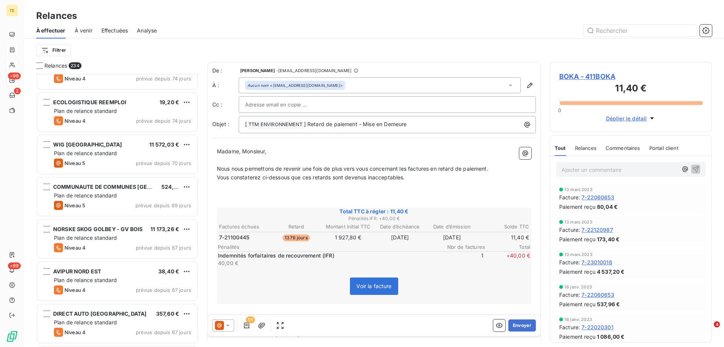
scroll to position [1849, 0]
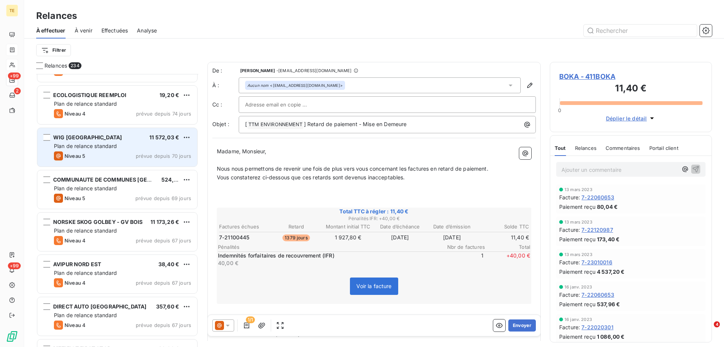
click at [125, 144] on div "Plan de relance standard" at bounding box center [122, 146] width 137 height 8
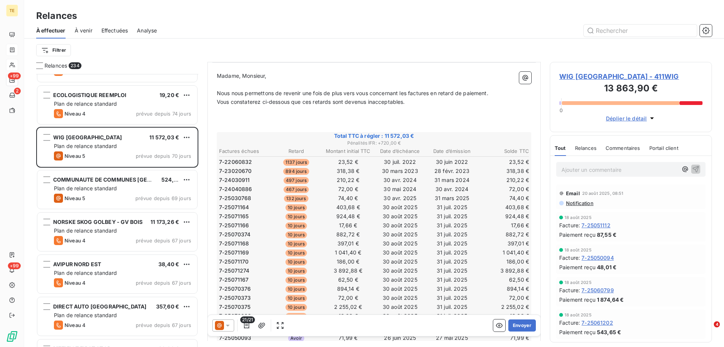
click at [229, 326] on icon at bounding box center [228, 325] width 8 height 8
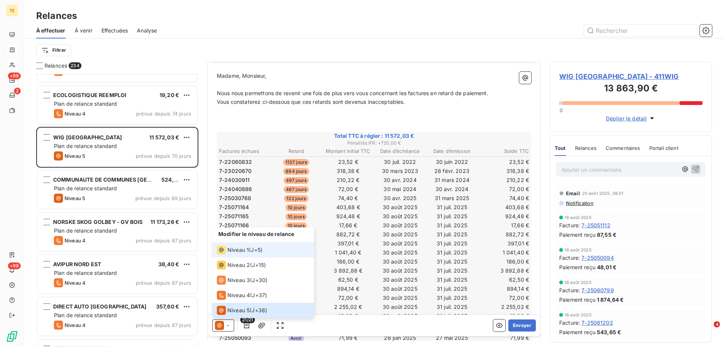
click at [243, 252] on span "Niveau 1" at bounding box center [238, 250] width 22 height 8
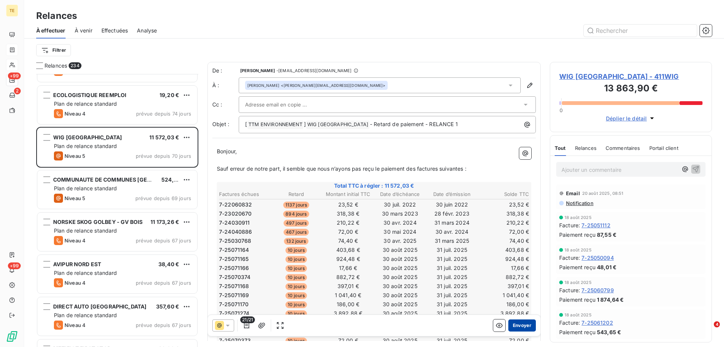
click at [519, 326] on button "Envoyer" at bounding box center [523, 325] width 28 height 12
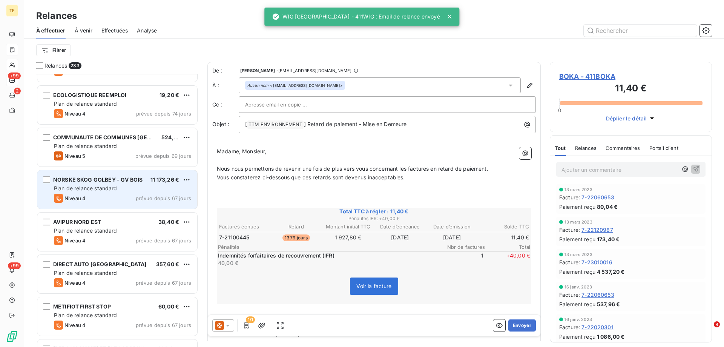
click at [96, 185] on span "Plan de relance standard" at bounding box center [85, 188] width 63 height 6
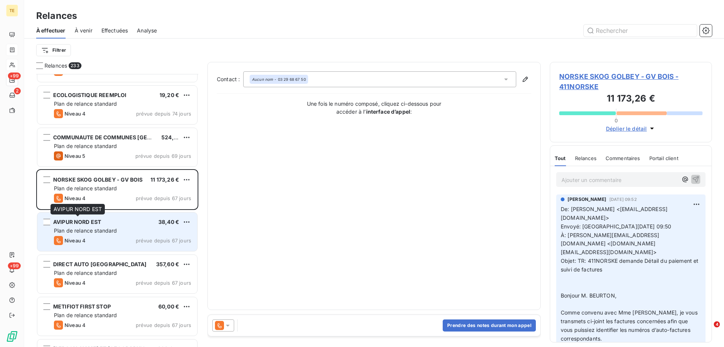
click at [92, 226] on div "AVIPUR NORD EST 38,40 € Plan de relance standard Niveau 4 prévue depuis 67 jours" at bounding box center [117, 231] width 160 height 38
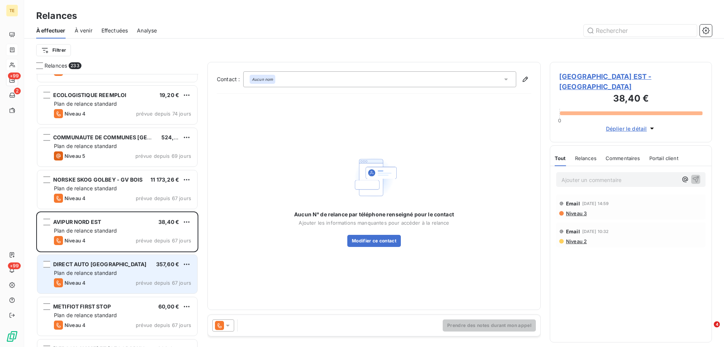
click at [85, 272] on span "Plan de relance standard" at bounding box center [85, 272] width 63 height 6
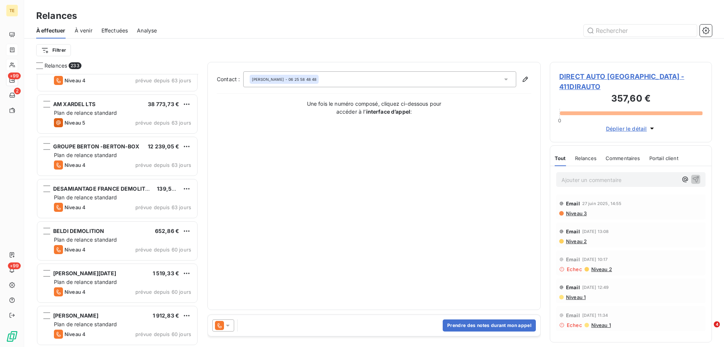
scroll to position [2566, 0]
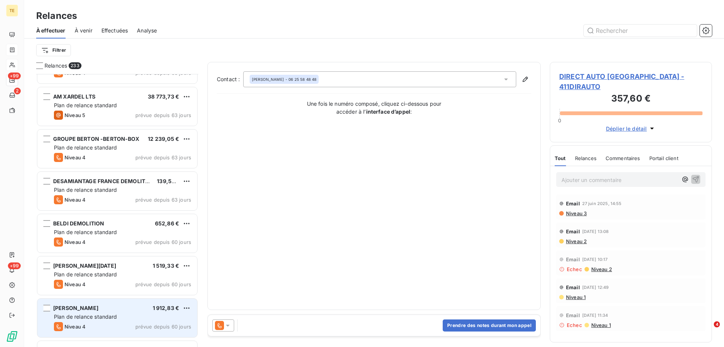
click at [88, 317] on span "Plan de relance standard" at bounding box center [85, 316] width 63 height 6
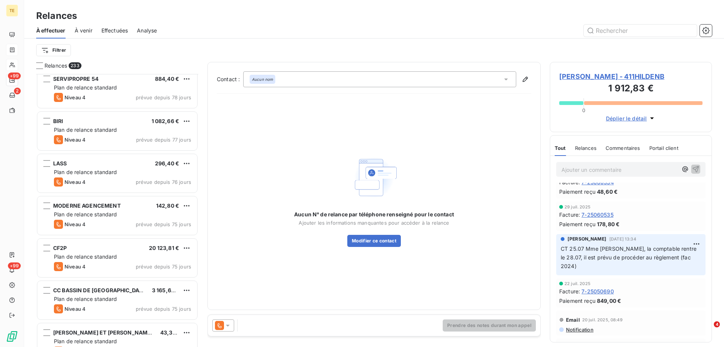
scroll to position [1396, 0]
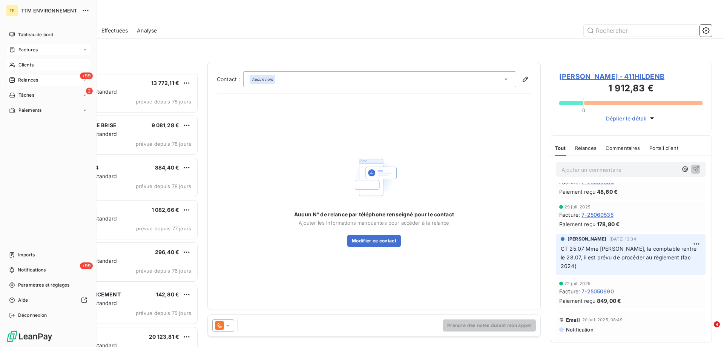
click at [25, 61] on span "Clients" at bounding box center [25, 64] width 15 height 7
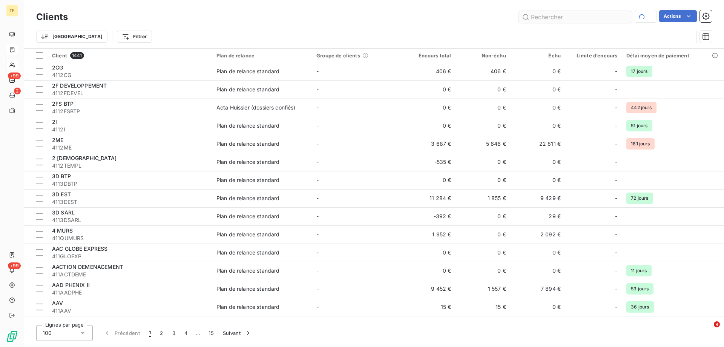
click at [582, 14] on input "text" at bounding box center [575, 17] width 113 height 12
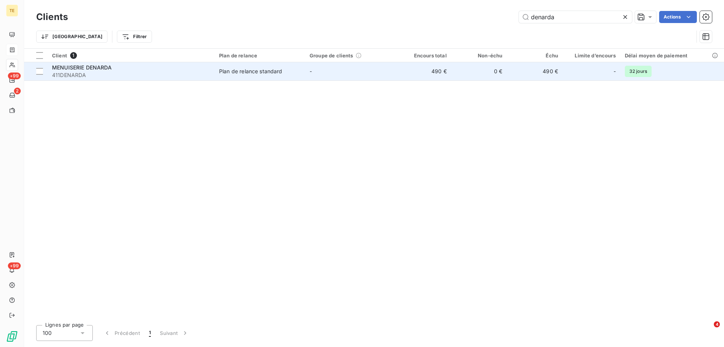
type input "denarda"
click at [110, 66] on span "MENUISERIE DENARDA" at bounding box center [82, 67] width 60 height 6
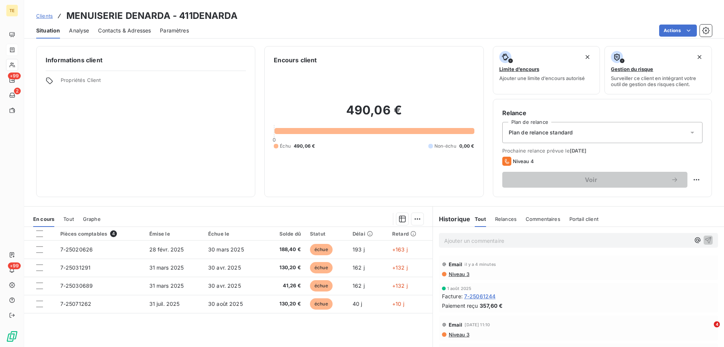
click at [455, 243] on p "Ajouter un commentaire ﻿" at bounding box center [567, 240] width 246 height 9
click at [705, 238] on icon "button" at bounding box center [709, 240] width 8 height 8
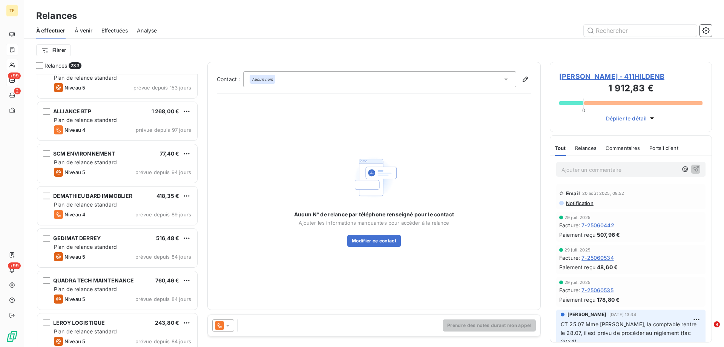
scroll to position [1094, 0]
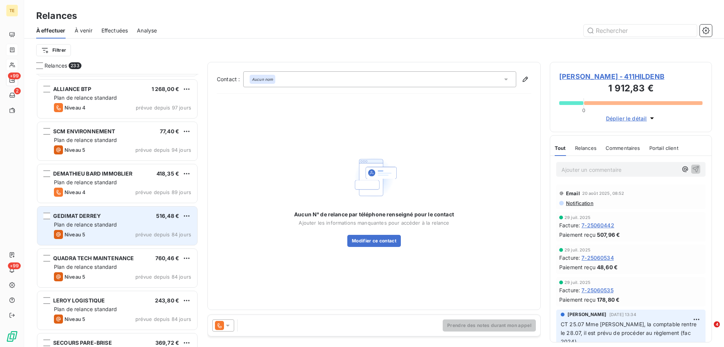
click at [110, 221] on span "Plan de relance standard" at bounding box center [85, 224] width 63 height 6
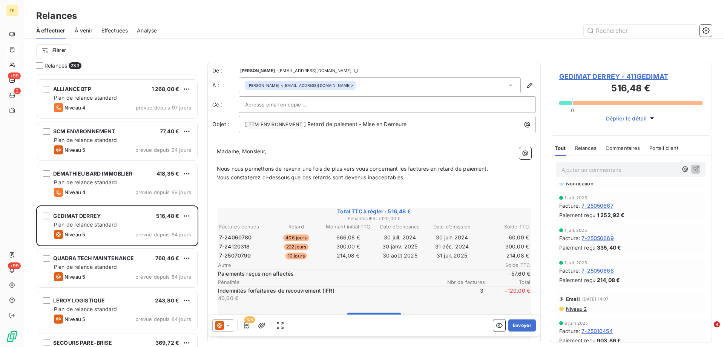
scroll to position [226, 0]
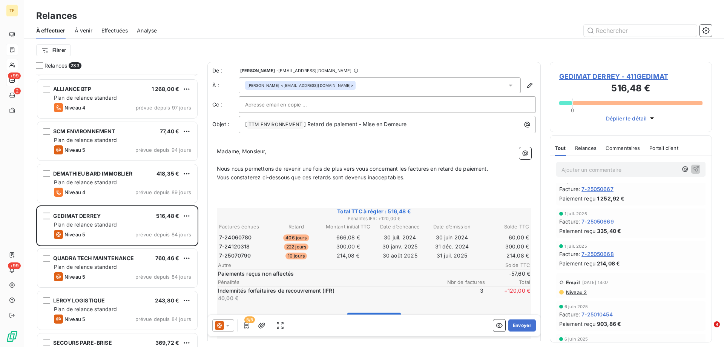
click at [573, 295] on div "Email 10 juin 2025, 14:07 Niveau 2" at bounding box center [630, 285] width 149 height 25
click at [574, 288] on div "Email 10 juin 2025, 14:07 Niveau 2" at bounding box center [630, 285] width 143 height 19
click at [574, 294] on span "Niveau 2" at bounding box center [577, 292] width 22 height 6
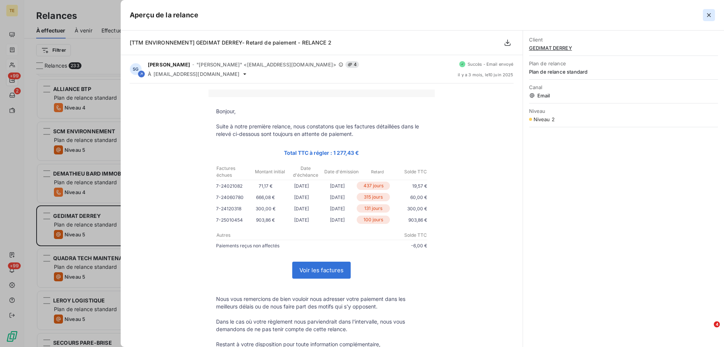
click at [711, 16] on icon "button" at bounding box center [709, 15] width 8 height 8
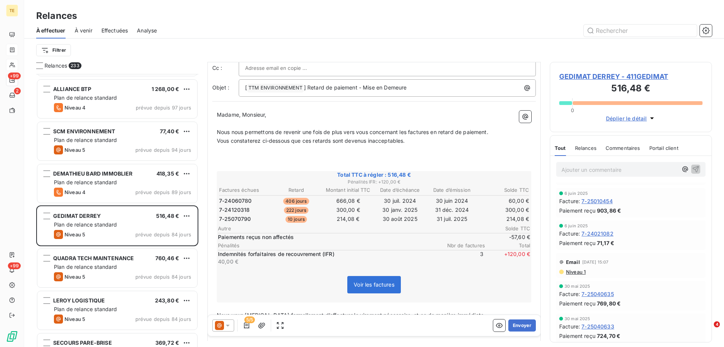
scroll to position [38, 0]
click at [227, 323] on icon at bounding box center [228, 325] width 8 height 8
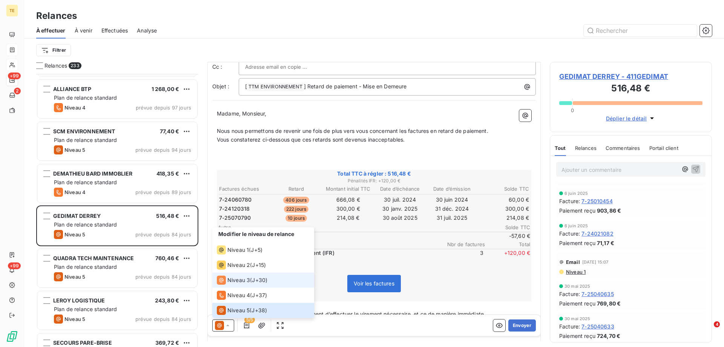
click at [237, 284] on div "Niveau 3" at bounding box center [233, 279] width 33 height 9
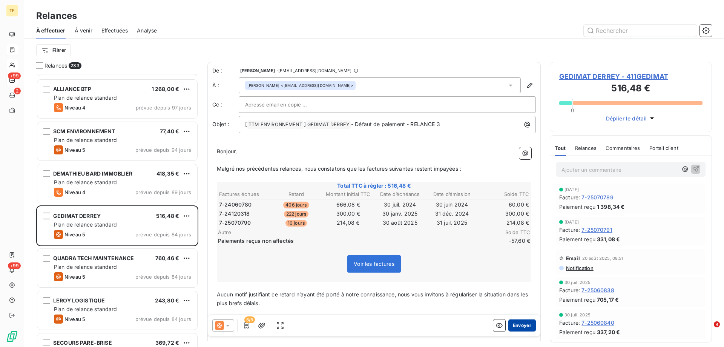
click at [518, 326] on button "Envoyer" at bounding box center [523, 325] width 28 height 12
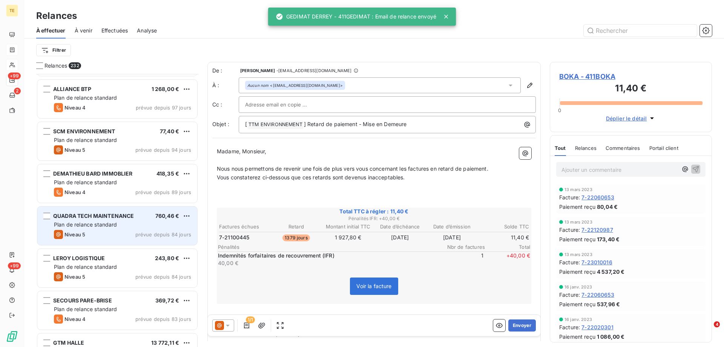
click at [101, 220] on div "QUADRA TECH MAINTENANCE 760,46 € Plan de relance standard Niveau 5 prévue depui…" at bounding box center [117, 225] width 160 height 38
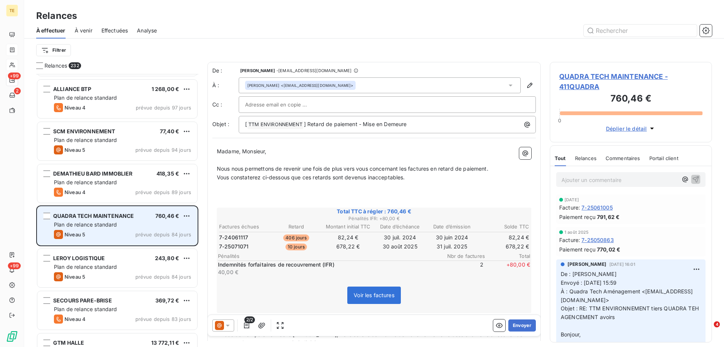
click at [102, 219] on div "QUADRA TECH MAINTENANCE" at bounding box center [93, 216] width 81 height 8
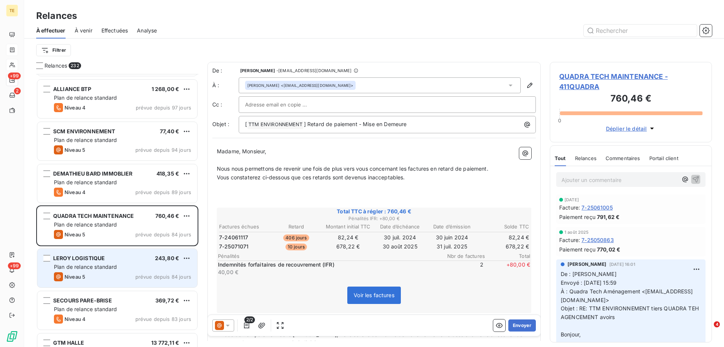
click at [97, 269] on span "Plan de relance standard" at bounding box center [85, 266] width 63 height 6
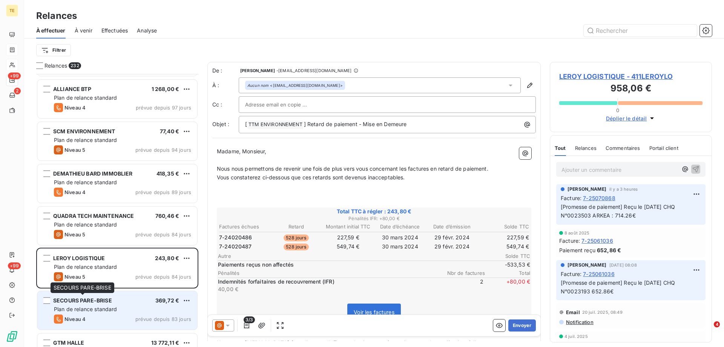
click at [79, 304] on div "SECOURS PARE-BRISE" at bounding box center [82, 301] width 59 height 8
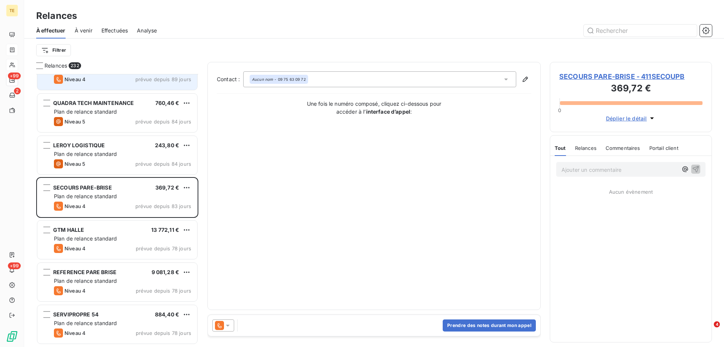
scroll to position [1208, 0]
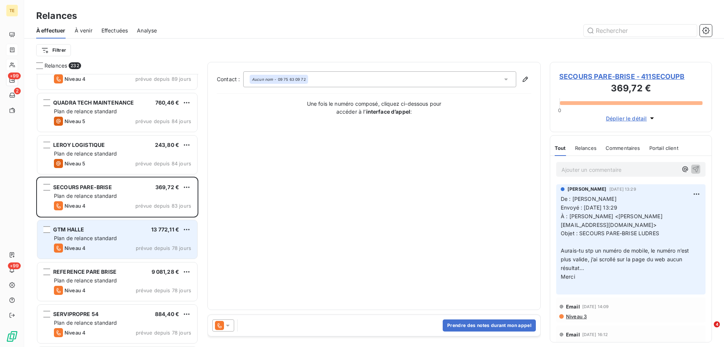
click at [104, 232] on div "GTM HALLE 13 772,11 €" at bounding box center [122, 229] width 137 height 7
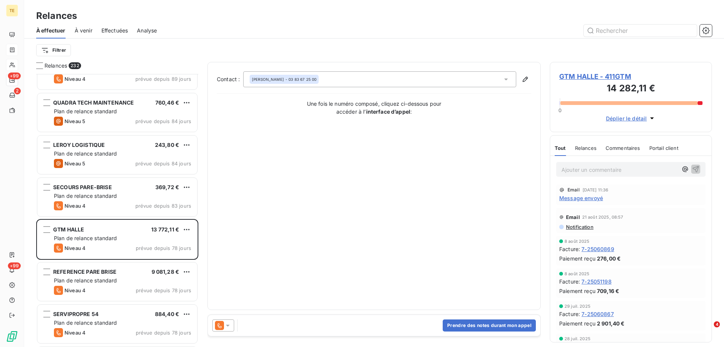
click at [603, 72] on span "GTM HALLE - 411GTM" at bounding box center [630, 76] width 143 height 10
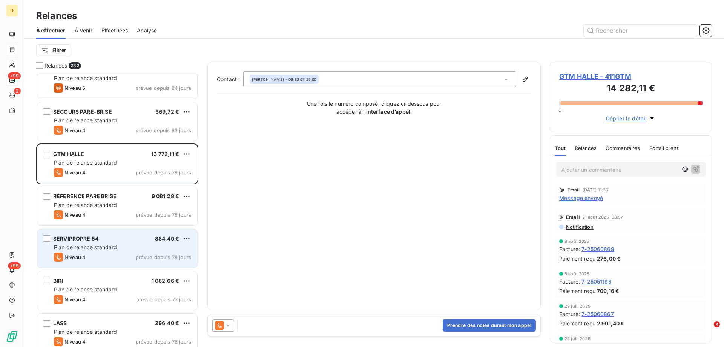
scroll to position [1359, 0]
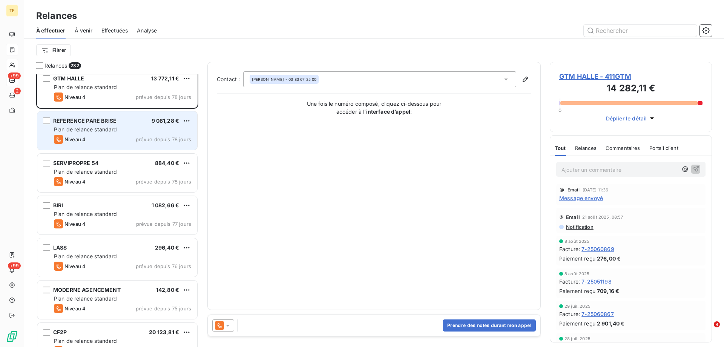
click at [96, 124] on div "REFERENCE PARE BRISE" at bounding box center [84, 121] width 63 height 8
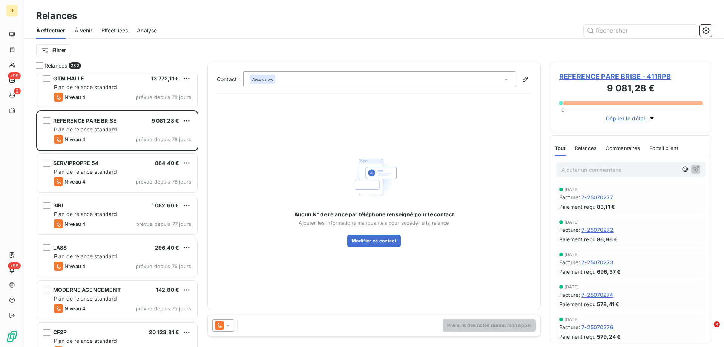
click at [580, 77] on span "REFERENCE PARE BRISE - 411RPB" at bounding box center [630, 76] width 143 height 10
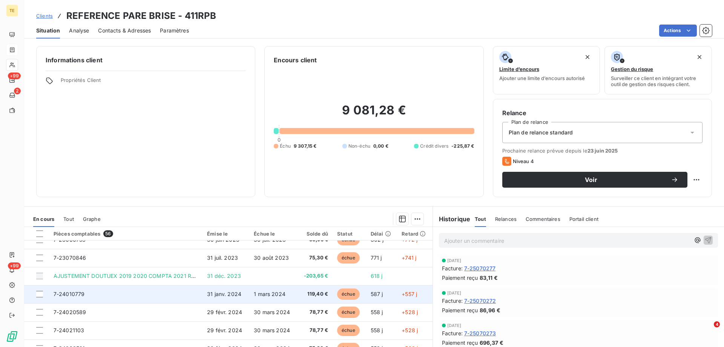
scroll to position [133, 0]
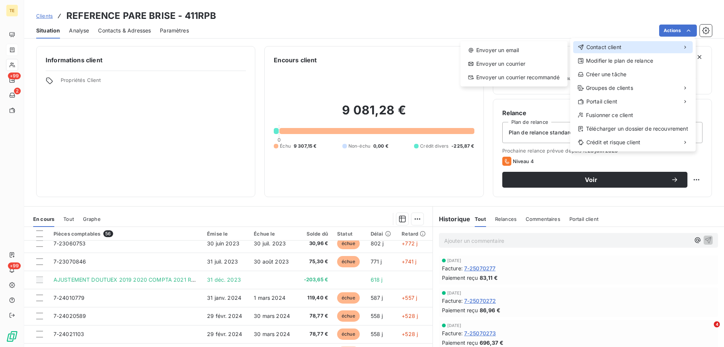
click at [606, 46] on span "Contact client" at bounding box center [604, 47] width 35 height 8
click at [598, 47] on span "Contact client" at bounding box center [604, 47] width 35 height 8
click at [504, 53] on div "Envoyer un email" at bounding box center [514, 50] width 101 height 12
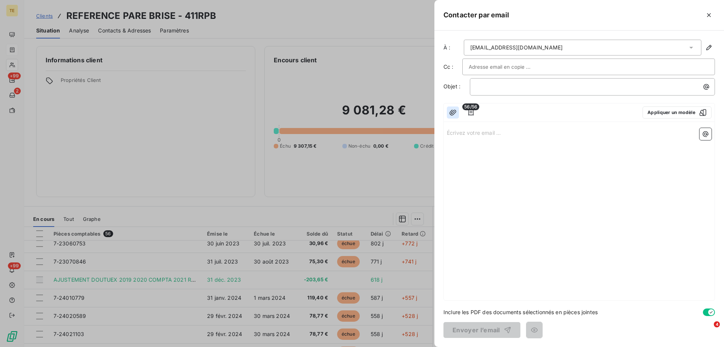
click at [452, 114] on icon "button" at bounding box center [453, 113] width 8 height 8
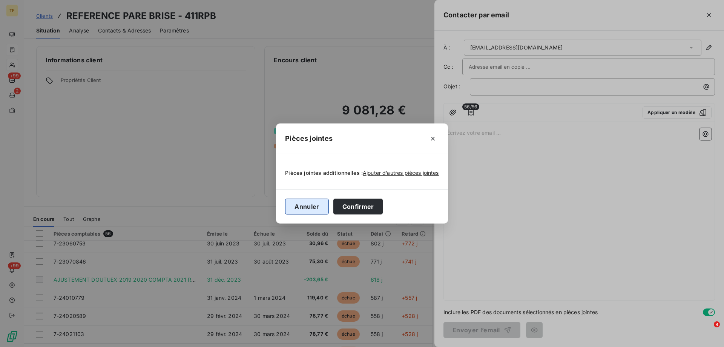
click at [298, 205] on button "Annuler" at bounding box center [306, 206] width 43 height 16
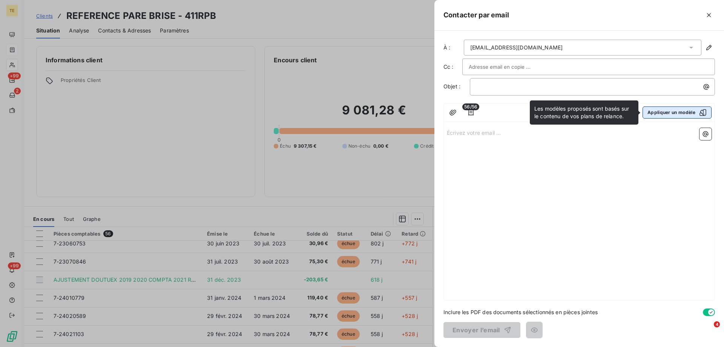
click at [661, 113] on button "Appliquer un modèle" at bounding box center [677, 112] width 69 height 12
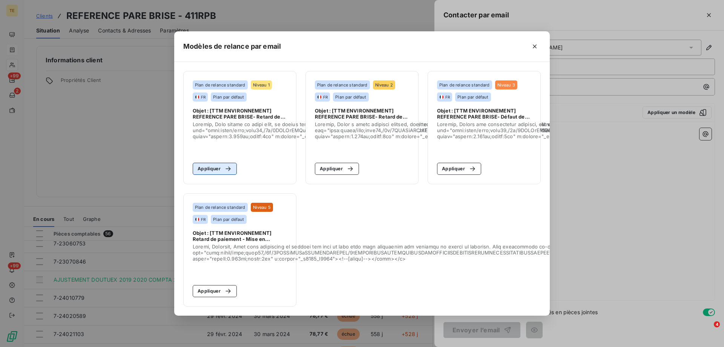
click at [207, 165] on button "Appliquer" at bounding box center [215, 169] width 44 height 12
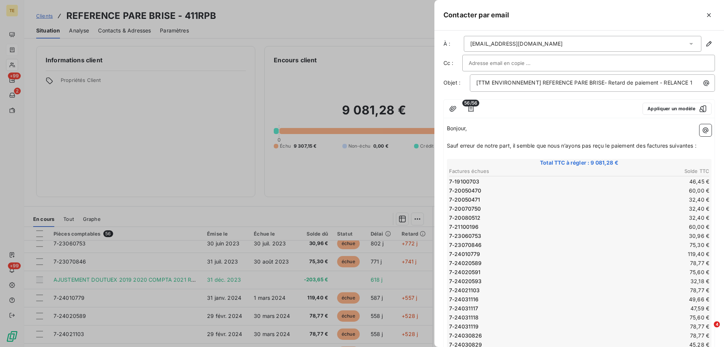
scroll to position [0, 0]
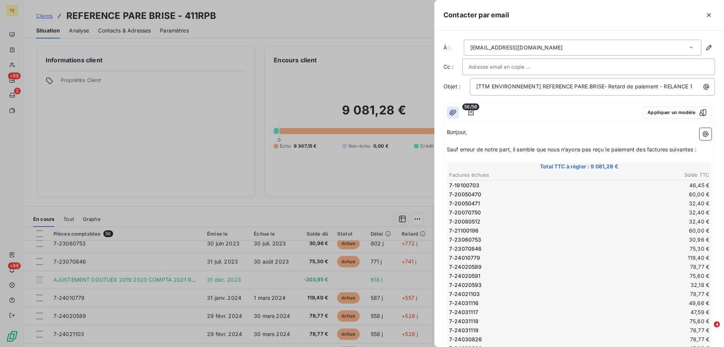
click at [452, 110] on icon "button" at bounding box center [453, 113] width 8 height 8
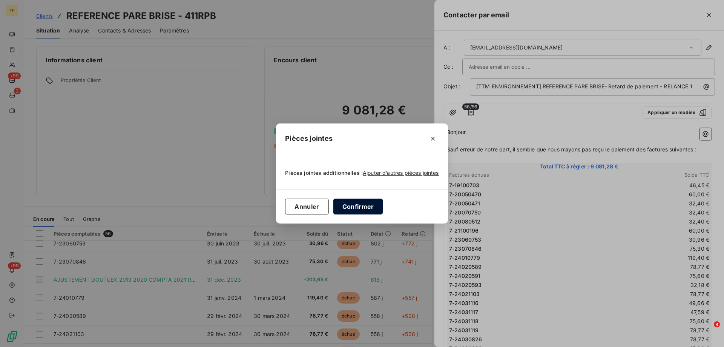
click at [373, 204] on button "Confirmer" at bounding box center [358, 206] width 50 height 16
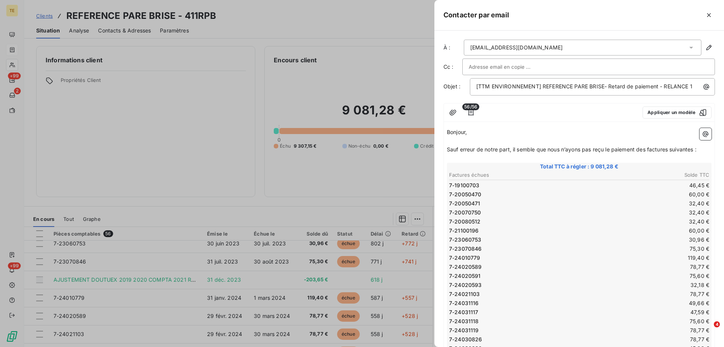
click at [472, 104] on span "56/56" at bounding box center [471, 106] width 17 height 7
click at [472, 114] on icon "button" at bounding box center [471, 113] width 8 height 8
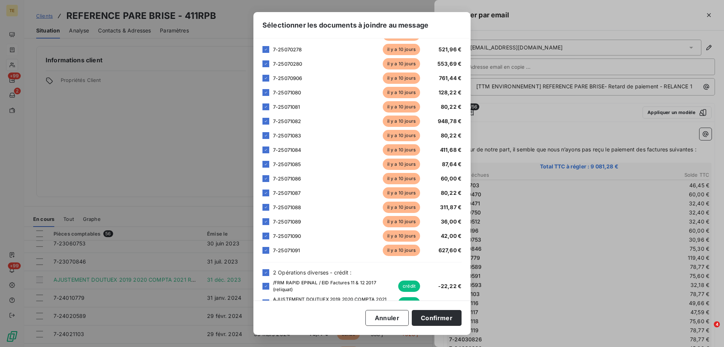
scroll to position [622, 0]
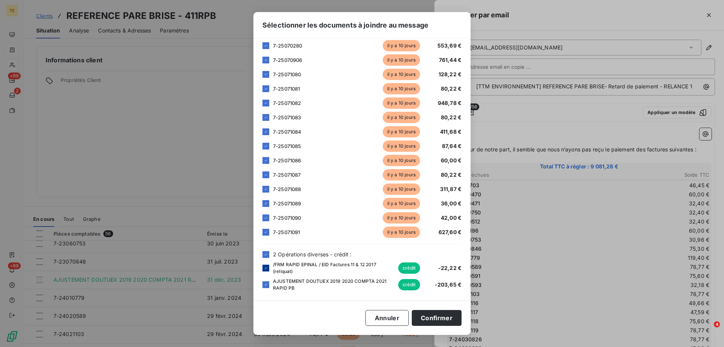
click at [263, 266] on div at bounding box center [266, 267] width 7 height 7
click at [264, 284] on icon at bounding box center [266, 284] width 5 height 5
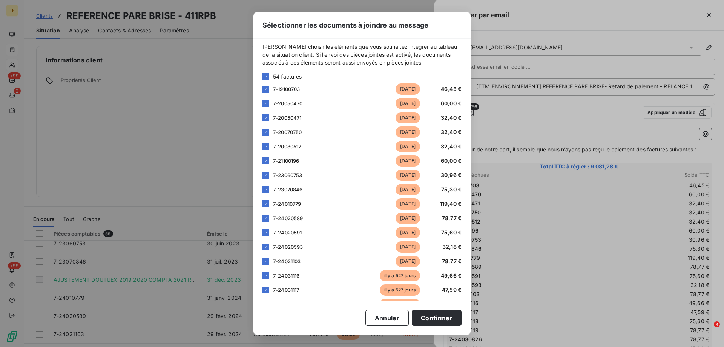
scroll to position [0, 0]
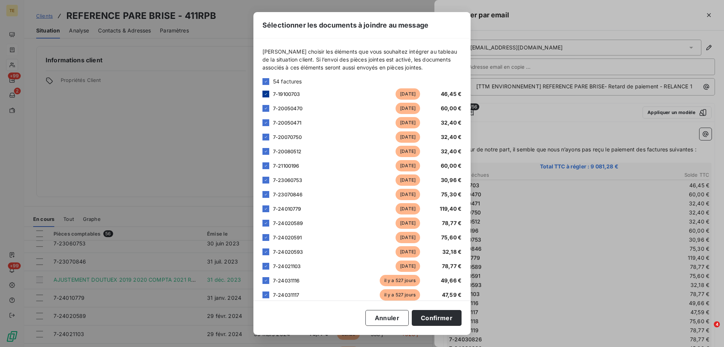
click at [265, 93] on icon at bounding box center [266, 94] width 5 height 5
click at [444, 318] on button "Confirmer" at bounding box center [437, 318] width 50 height 16
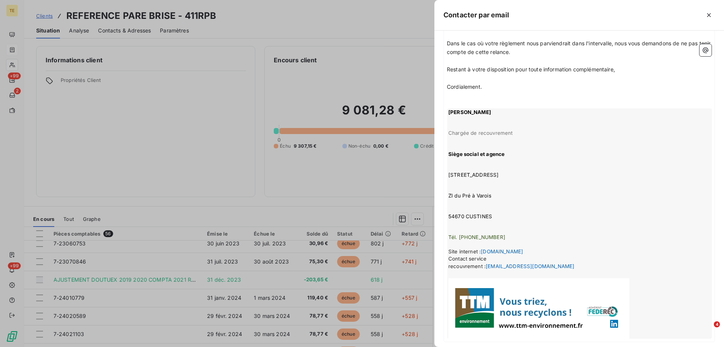
scroll to position [735, 0]
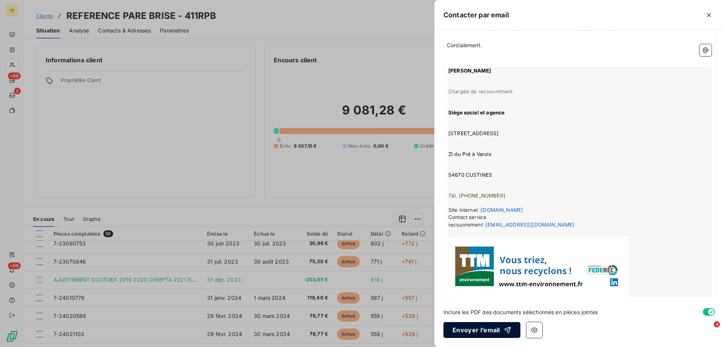
click at [472, 332] on button "Envoyer l’email" at bounding box center [482, 330] width 77 height 16
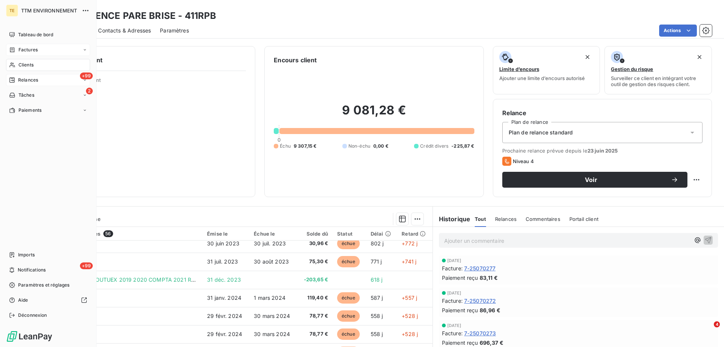
click at [24, 80] on span "Relances" at bounding box center [28, 80] width 20 height 7
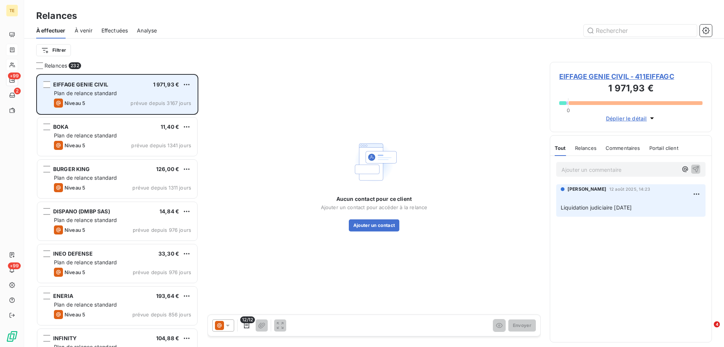
click at [149, 100] on span "prévue depuis 3167 jours" at bounding box center [161, 103] width 61 height 6
click at [89, 90] on span "Plan de relance standard" at bounding box center [85, 93] width 63 height 6
click at [167, 85] on span "1 971,93 €" at bounding box center [166, 84] width 26 height 6
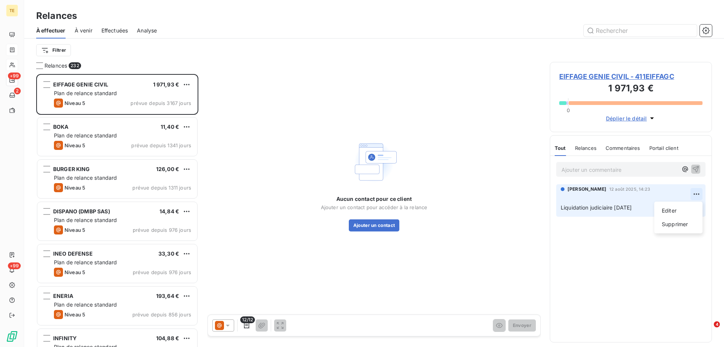
click at [699, 194] on html "TE +99 2 +99 Relances À effectuer À venir Effectuées Analyse Filtrer Relances 2…" at bounding box center [362, 173] width 724 height 347
click at [670, 224] on div "Supprimer" at bounding box center [679, 224] width 42 height 12
click at [699, 192] on html "TE +99 2 +99 Relances À effectuer À venir Effectuées Analyse Filtrer Relances 2…" at bounding box center [362, 173] width 724 height 347
click at [671, 226] on div "Supprimer" at bounding box center [679, 224] width 42 height 12
click at [373, 77] on div "Aucun contact pour ce client Ajouter un contact pour accéder à la relance Ajout…" at bounding box center [373, 184] width 333 height 245
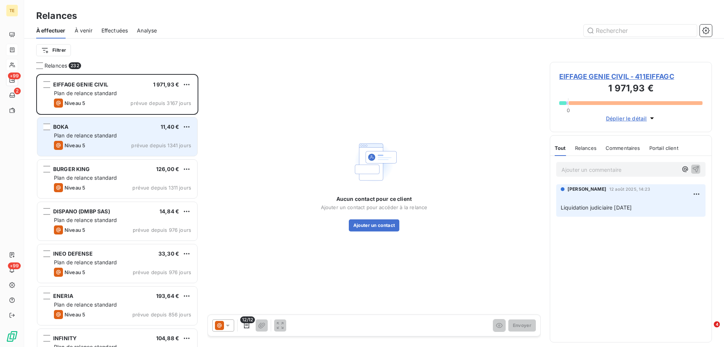
click at [65, 140] on div "BOKA 11,40 € Plan de relance standard Niveau 5 prévue depuis 1341 jours" at bounding box center [117, 136] width 160 height 38
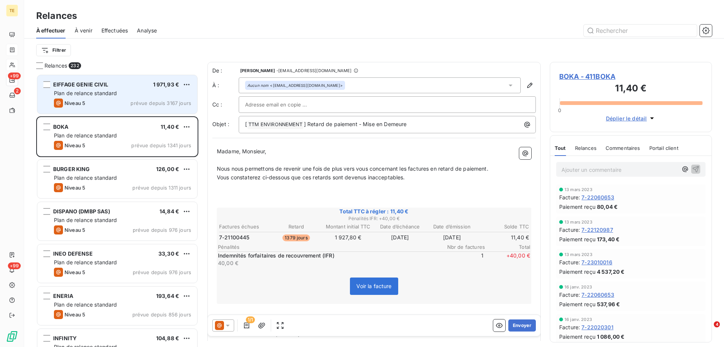
click at [80, 93] on span "Plan de relance standard" at bounding box center [85, 93] width 63 height 6
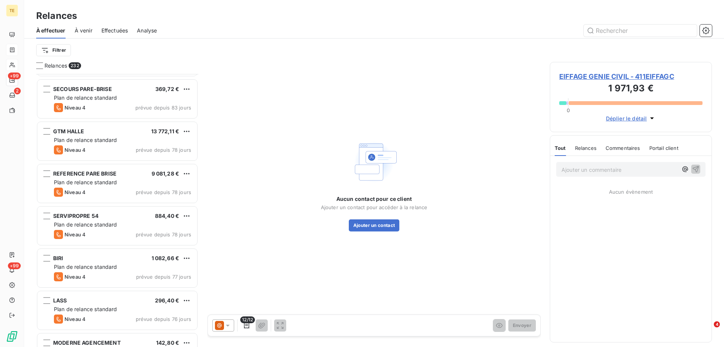
scroll to position [1321, 0]
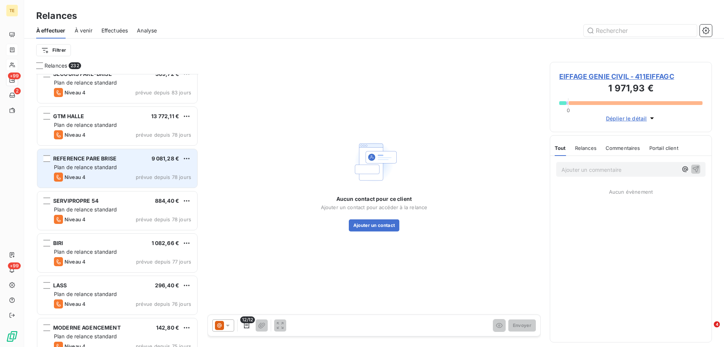
click at [167, 163] on div "REFERENCE PARE BRISE 9 081,28 € Plan de relance standard Niveau 4 prévue depuis…" at bounding box center [117, 168] width 160 height 38
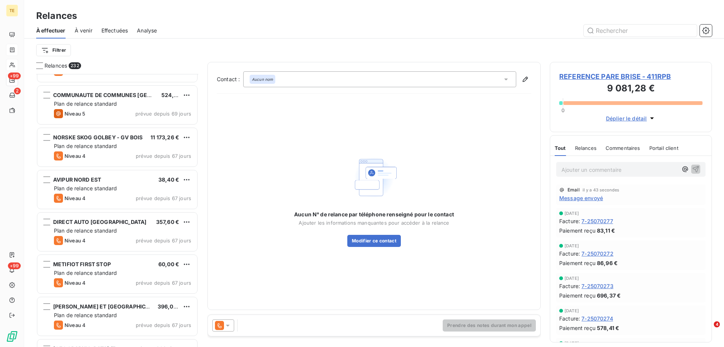
scroll to position [1887, 0]
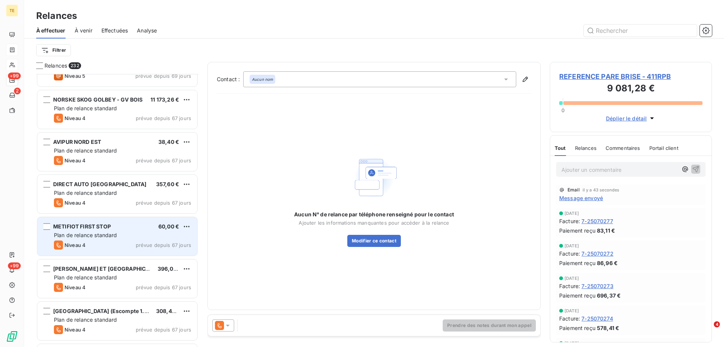
click at [108, 231] on div "METIFIOT FIRST STOP 60,00 € Plan de relance standard Niveau 4 prévue depuis 67 …" at bounding box center [117, 236] width 160 height 38
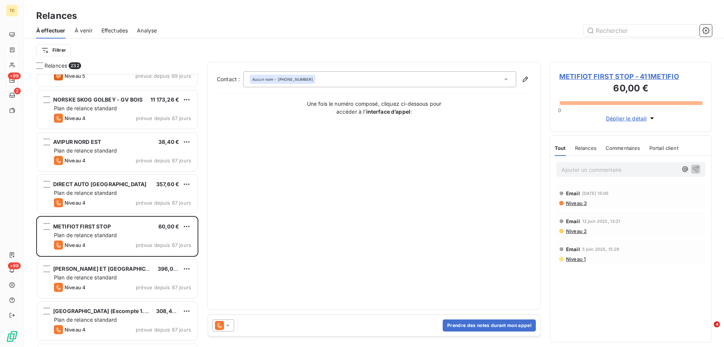
click at [608, 77] on span "METIFIOT FIRST STOP - 411METIFIO" at bounding box center [630, 76] width 143 height 10
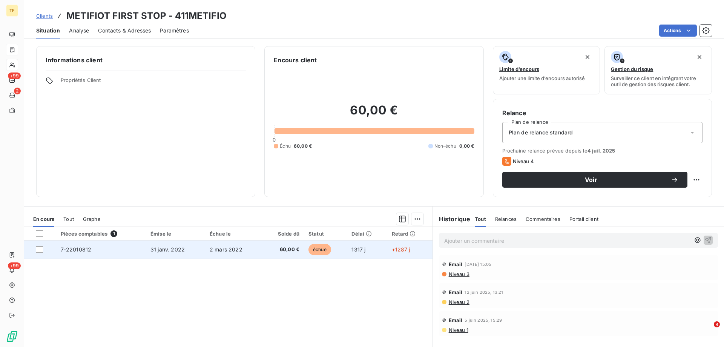
click at [69, 247] on span "7-22010812" at bounding box center [76, 249] width 31 height 6
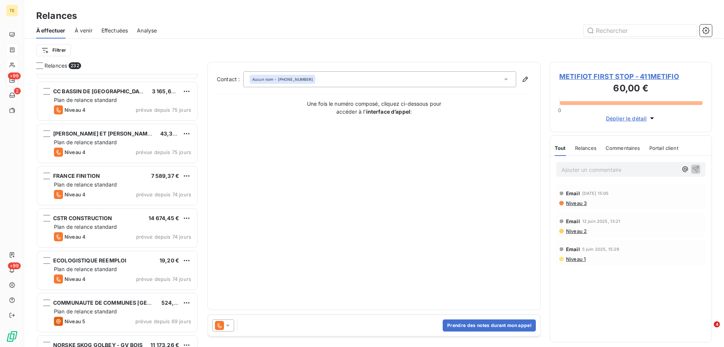
scroll to position [1660, 0]
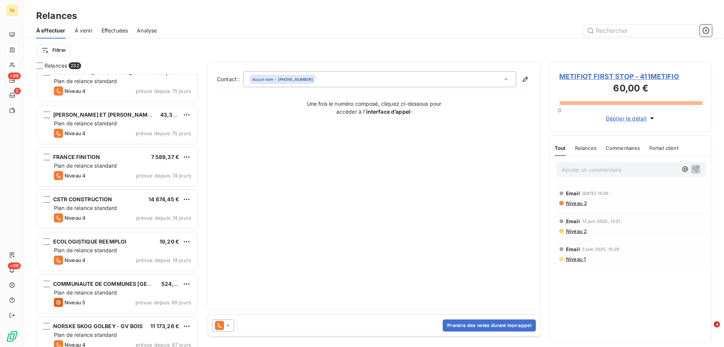
click at [571, 76] on span "METIFIOT FIRST STOP - 411METIFIO" at bounding box center [630, 76] width 143 height 10
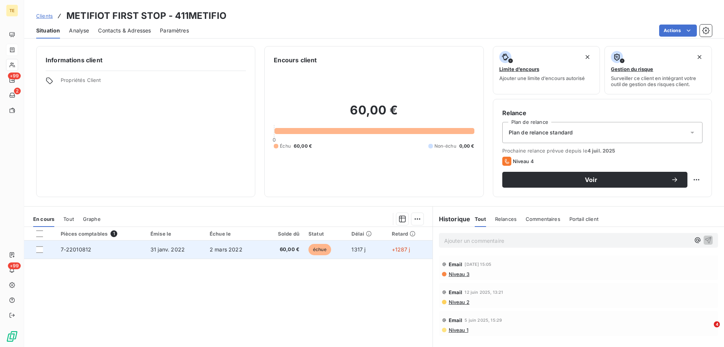
click at [70, 248] on span "7-22010812" at bounding box center [76, 249] width 31 height 6
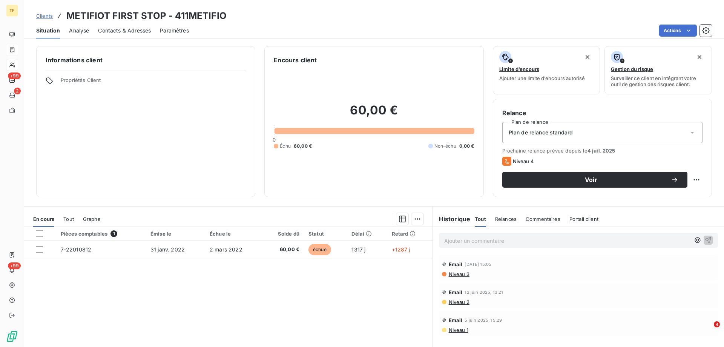
click at [469, 240] on p "Ajouter un commentaire ﻿" at bounding box center [567, 240] width 246 height 9
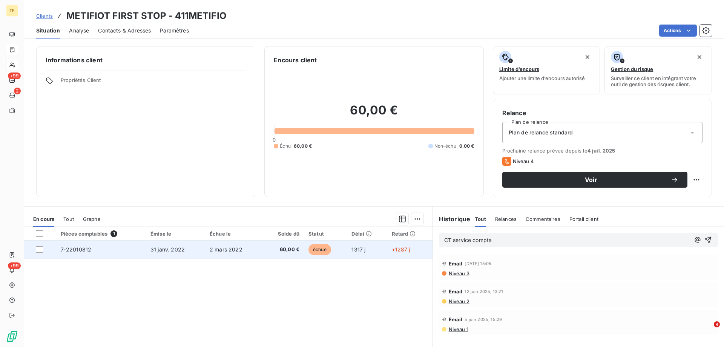
click at [80, 249] on span "7-22010812" at bounding box center [76, 249] width 31 height 6
click at [44, 252] on div at bounding box center [43, 249] width 15 height 7
click at [41, 251] on div at bounding box center [39, 249] width 7 height 7
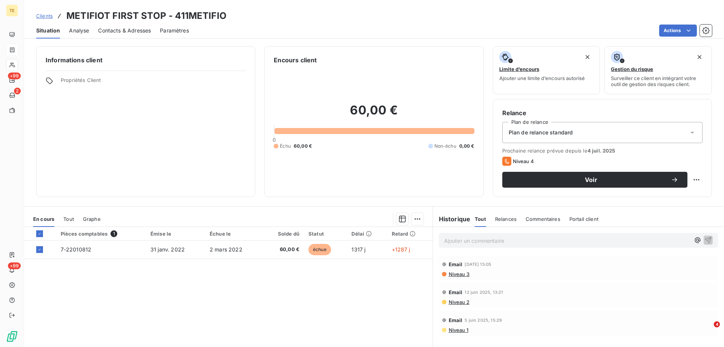
click at [449, 239] on p "Ajouter un commentaire ﻿" at bounding box center [567, 240] width 246 height 9
click at [456, 275] on span "Niveau 3" at bounding box center [459, 273] width 22 height 6
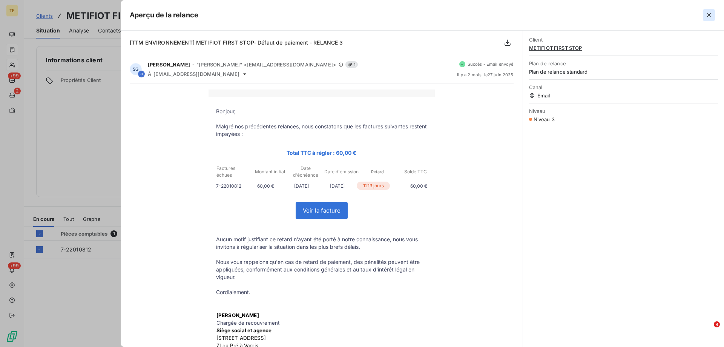
click at [712, 15] on icon "button" at bounding box center [709, 15] width 8 height 8
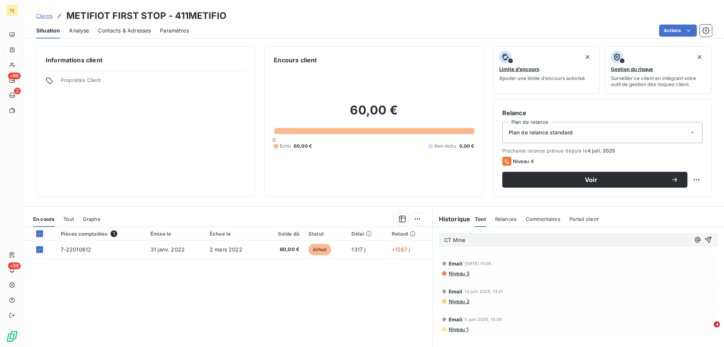
click at [493, 238] on p "CT Mme" at bounding box center [567, 240] width 246 height 9
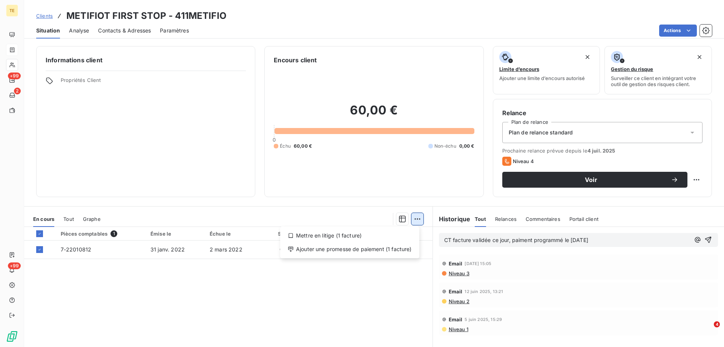
click at [412, 218] on html "TE +99 2 +99 Clients METIFIOT FIRST STOP - 411METIFIO Situation Analyse Contact…" at bounding box center [362, 173] width 724 height 347
click at [366, 250] on div "Ajouter une promesse de paiement (1 facture)" at bounding box center [349, 249] width 133 height 12
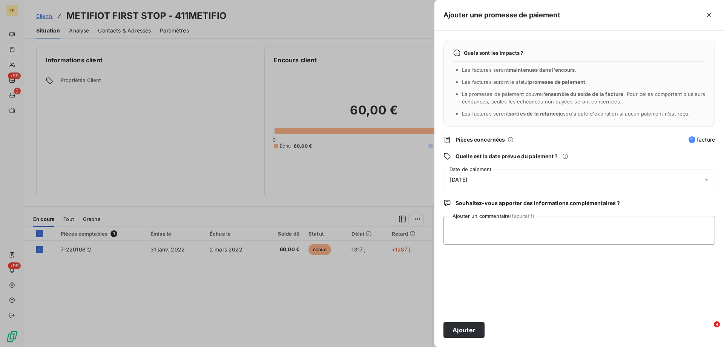
click at [463, 177] on span "[DATE]" at bounding box center [458, 180] width 17 height 6
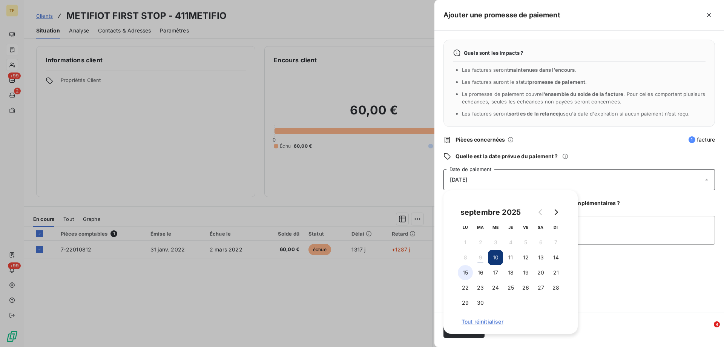
click at [466, 274] on button "15" at bounding box center [465, 272] width 15 height 15
click at [458, 265] on button "15" at bounding box center [465, 272] width 15 height 15
click at [468, 272] on button "15" at bounding box center [465, 272] width 15 height 15
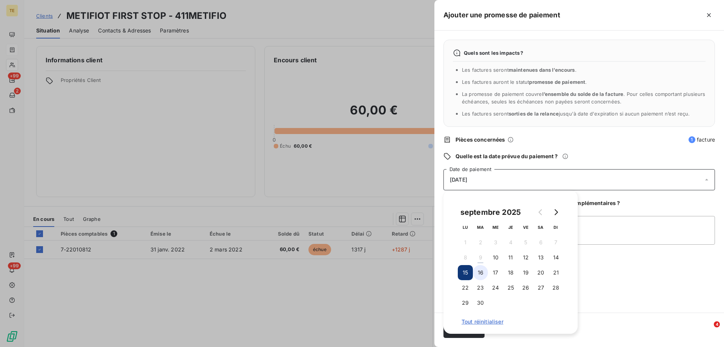
click at [458, 265] on button "15" at bounding box center [465, 272] width 15 height 15
click at [612, 269] on div "Quels sont les impacts ? Les factures seront maintenues dans l’encours . Les fa…" at bounding box center [580, 172] width 290 height 282
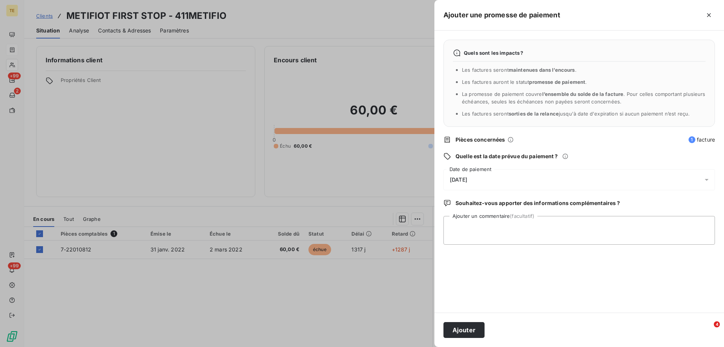
click at [460, 182] on span "[DATE]" at bounding box center [458, 180] width 17 height 6
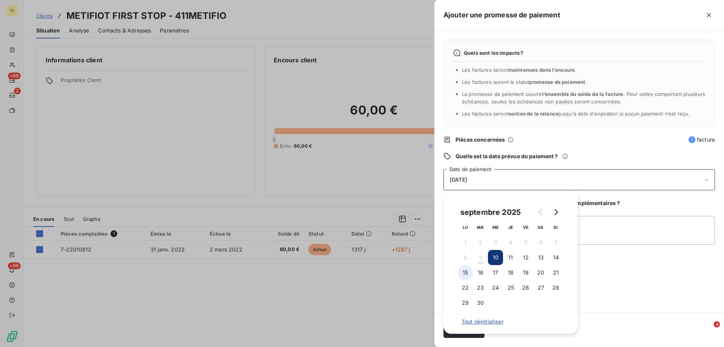
click at [465, 274] on button "15" at bounding box center [465, 272] width 15 height 15
click at [458, 265] on button "15" at bounding box center [465, 272] width 15 height 15
click at [465, 274] on button "15" at bounding box center [465, 272] width 15 height 15
click at [478, 323] on span "Tout réinitialiser" at bounding box center [511, 321] width 98 height 6
click at [467, 272] on button "15" at bounding box center [465, 272] width 15 height 15
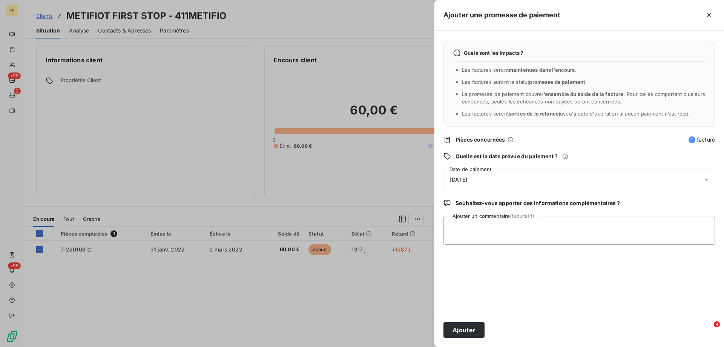
click at [625, 271] on div "Quels sont les impacts ? Les factures seront maintenues dans l’encours . Les fa…" at bounding box center [580, 172] width 290 height 282
click at [491, 221] on textarea "Ajouter un commentaire (facultatif)" at bounding box center [580, 230] width 272 height 29
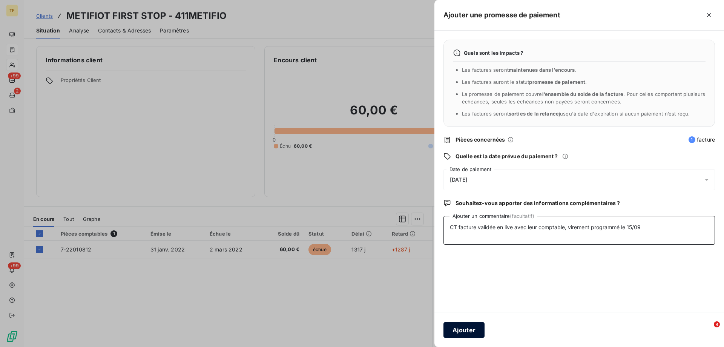
type textarea "CT facture validée en live avec leur comptable, virement programmé le 15/09"
drag, startPoint x: 467, startPoint y: 326, endPoint x: 424, endPoint y: 237, distance: 98.5
click at [424, 346] on div "Ajouter une promesse de paiement Quels sont les impacts ? Les factures seront m…" at bounding box center [362, 347] width 724 height 0
click at [458, 335] on button "Ajouter" at bounding box center [464, 330] width 41 height 16
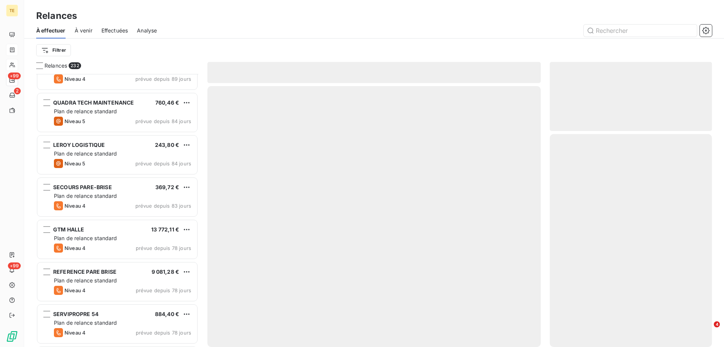
scroll to position [1434, 0]
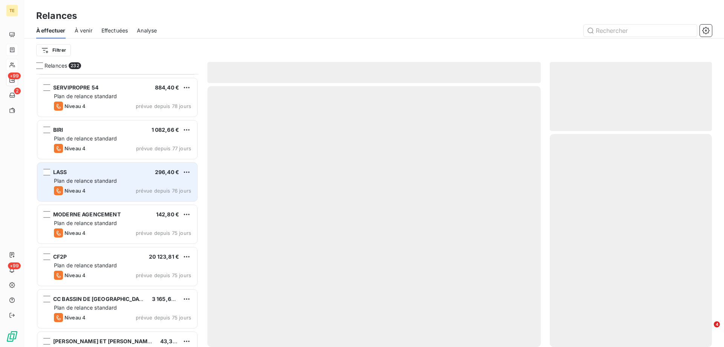
click at [126, 185] on div "LASS 296,40 € Plan de relance standard Niveau 4 prévue depuis 76 jours" at bounding box center [117, 182] width 160 height 38
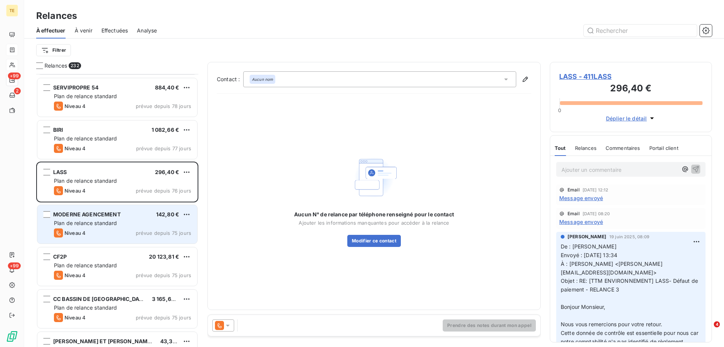
click at [121, 224] on div "Plan de relance standard" at bounding box center [122, 223] width 137 height 8
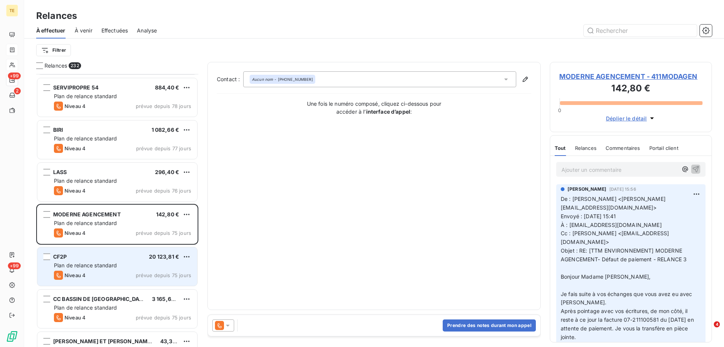
click at [117, 264] on span "Plan de relance standard" at bounding box center [85, 265] width 63 height 6
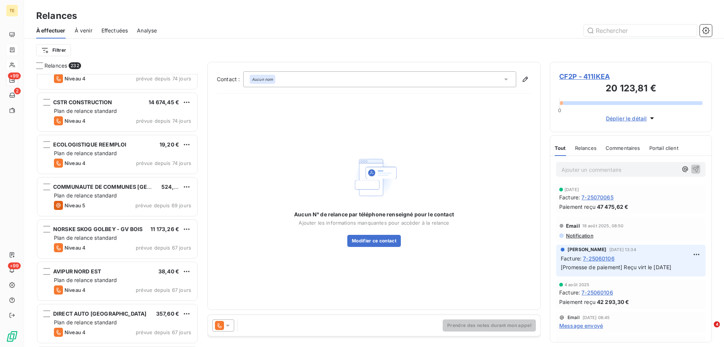
scroll to position [1774, 0]
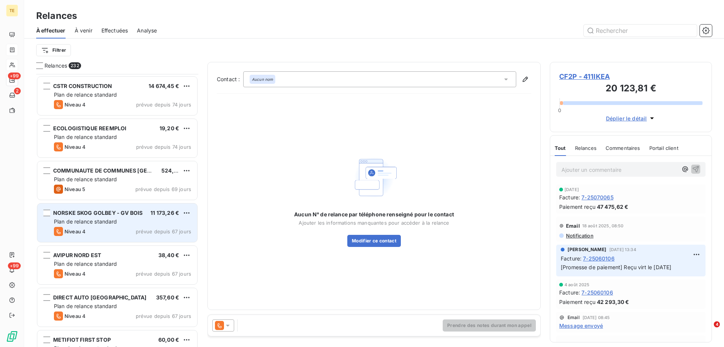
click at [98, 223] on span "Plan de relance standard" at bounding box center [85, 221] width 63 height 6
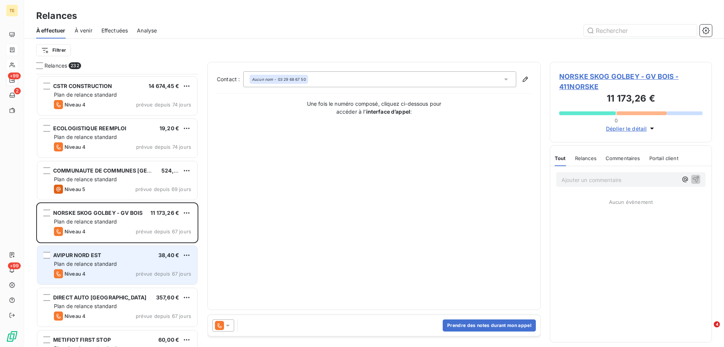
click at [87, 258] on div "AVIPUR NORD EST" at bounding box center [77, 255] width 48 height 8
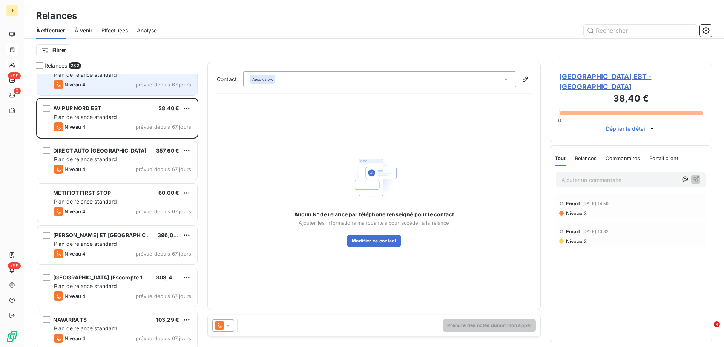
scroll to position [1962, 0]
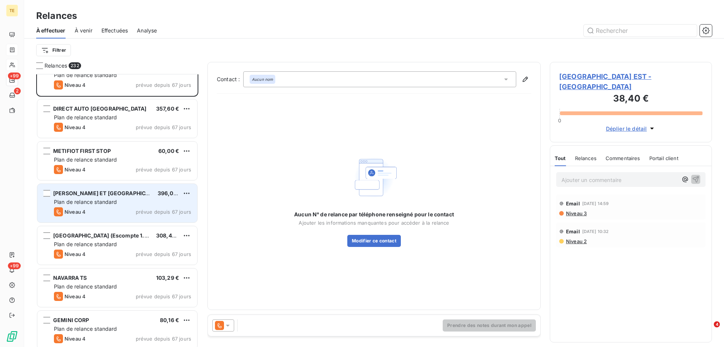
click at [97, 201] on span "Plan de relance standard" at bounding box center [85, 201] width 63 height 6
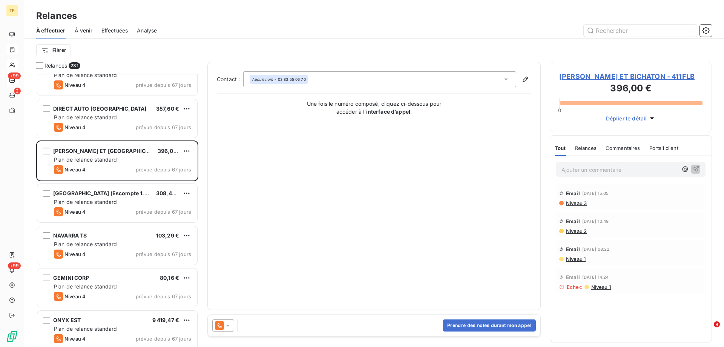
click at [570, 76] on span "FRANCE LANORD ET BICHATON - 411FLB" at bounding box center [630, 76] width 143 height 10
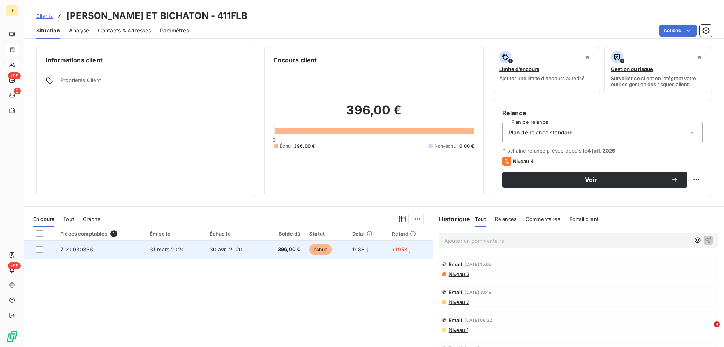
click at [80, 249] on span "7-20030336" at bounding box center [76, 249] width 33 height 6
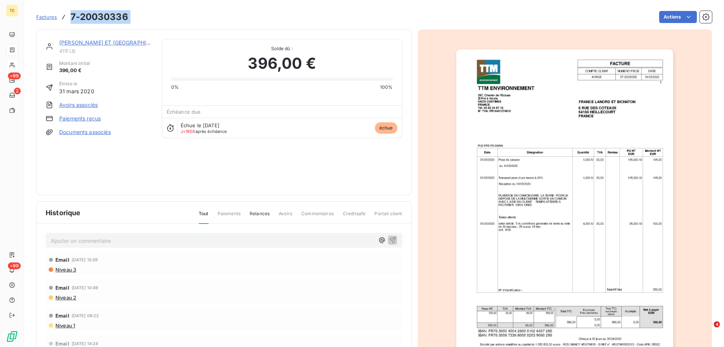
drag, startPoint x: 148, startPoint y: 15, endPoint x: 71, endPoint y: 19, distance: 77.1
click at [71, 19] on div "Factures 7-20030336 Actions" at bounding box center [374, 17] width 676 height 16
copy section "7-20030336 Actions"
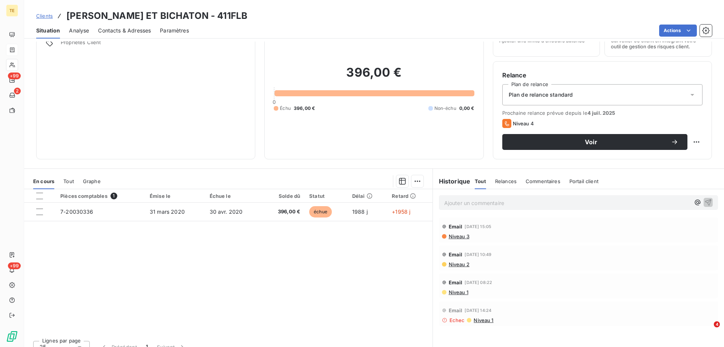
scroll to position [48, 0]
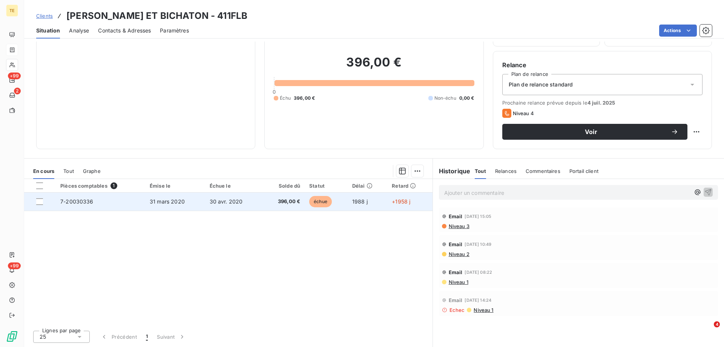
click at [81, 201] on span "7-20030336" at bounding box center [76, 201] width 33 height 6
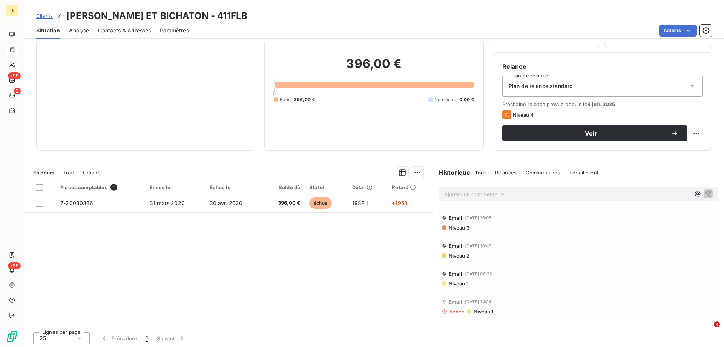
scroll to position [48, 0]
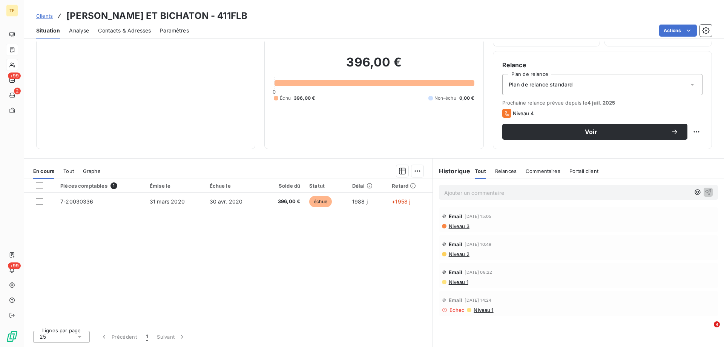
click at [444, 189] on p "Ajouter un commentaire ﻿" at bounding box center [567, 192] width 246 height 9
click at [589, 192] on span "CT avec la comptable. Une demande d'avoir a été adressé au planning +envoi à in…" at bounding box center [551, 192] width 214 height 6
drag, startPoint x: 678, startPoint y: 192, endPoint x: 671, endPoint y: 192, distance: 7.5
click at [678, 192] on p "CT avec la comptable. Une demande d'avoir a été adressée au planning +envoi à i…" at bounding box center [567, 192] width 246 height 9
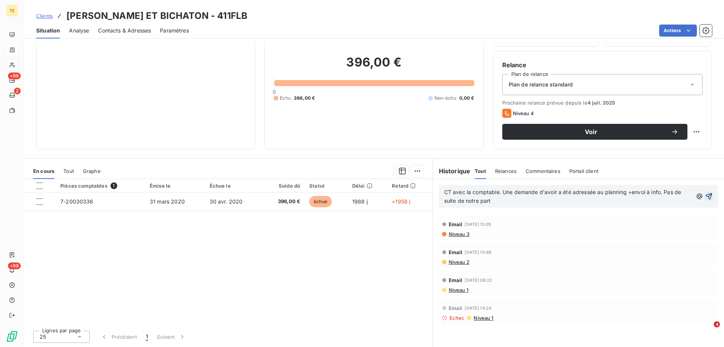
click at [706, 197] on icon "button" at bounding box center [709, 196] width 8 height 8
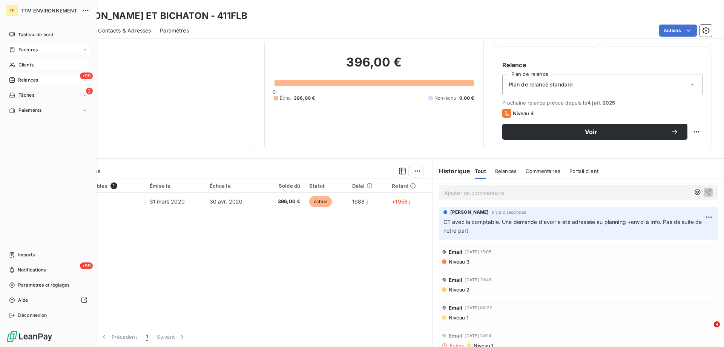
click at [30, 78] on span "Relances" at bounding box center [28, 80] width 20 height 7
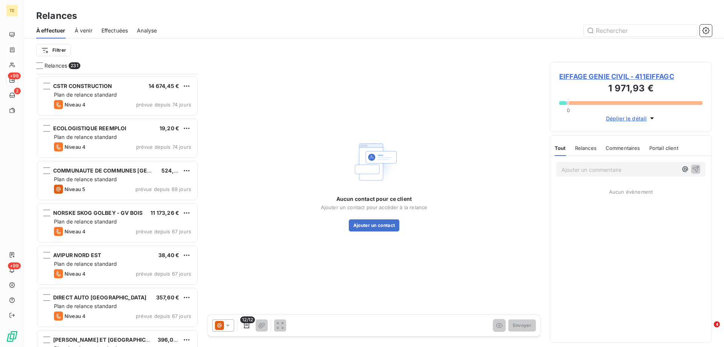
scroll to position [1962, 0]
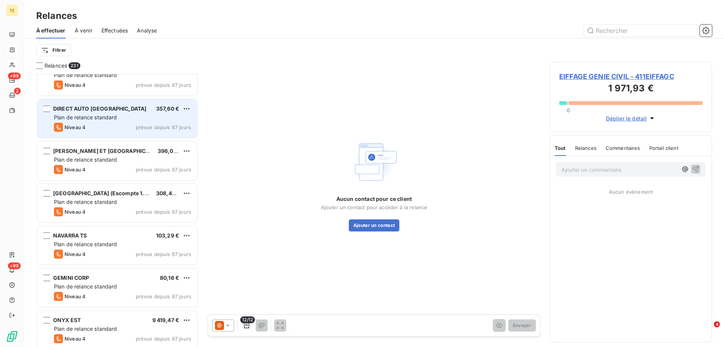
click at [86, 118] on span "Plan de relance standard" at bounding box center [85, 117] width 63 height 6
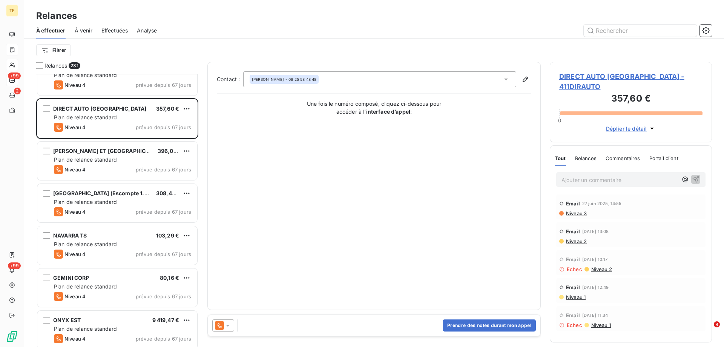
click at [579, 75] on span "DIRECT AUTO FRANCE - 411DIRAUTO" at bounding box center [630, 81] width 143 height 20
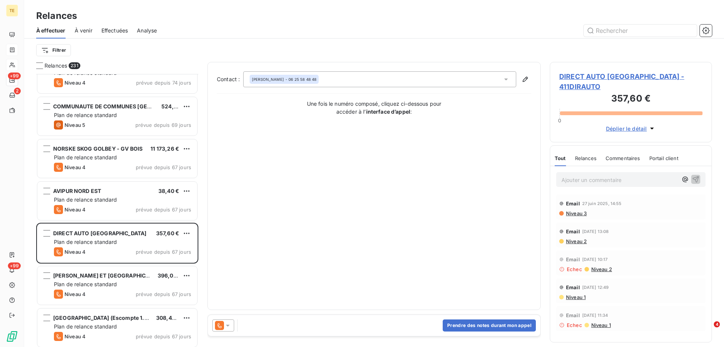
scroll to position [1887, 0]
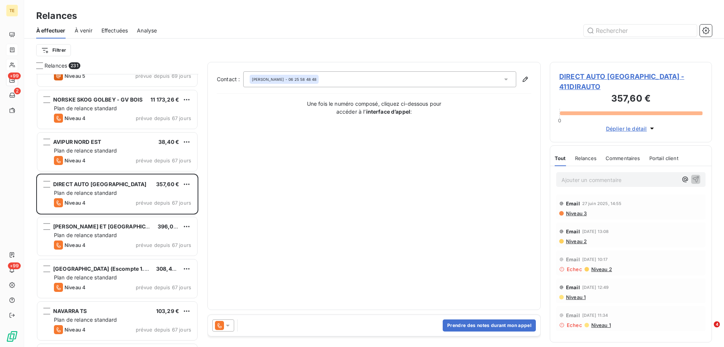
click at [227, 325] on icon at bounding box center [228, 325] width 4 height 2
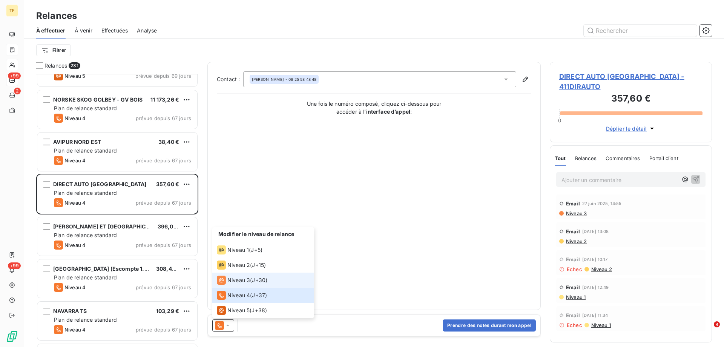
click at [248, 279] on span "Niveau 3" at bounding box center [238, 280] width 23 height 8
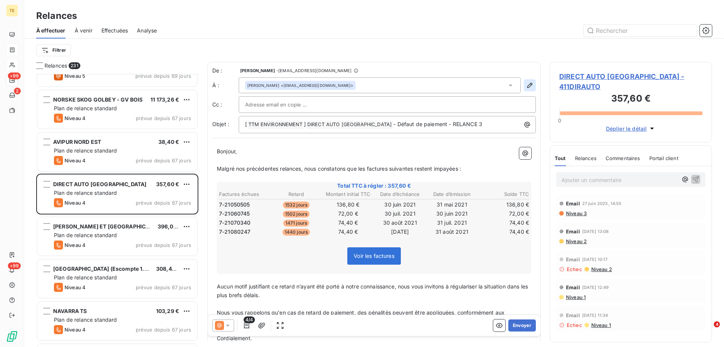
click at [526, 84] on icon "button" at bounding box center [530, 85] width 8 height 8
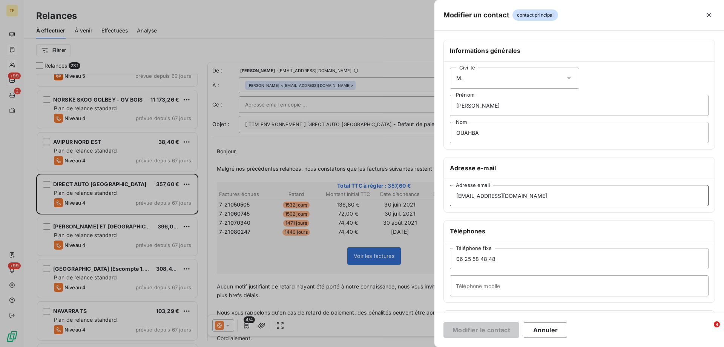
drag, startPoint x: 527, startPoint y: 200, endPoint x: 359, endPoint y: 200, distance: 167.5
click at [359, 346] on div "Modifier un contact contact principal Informations générales Civilité M. Aziz P…" at bounding box center [362, 347] width 724 height 0
drag, startPoint x: 551, startPoint y: 195, endPoint x: 431, endPoint y: 192, distance: 120.0
click at [431, 346] on div "Modifier un contact contact principal Informations générales Civilité M. Aziz P…" at bounding box center [362, 347] width 724 height 0
paste input "compta@europarebrise-plus"
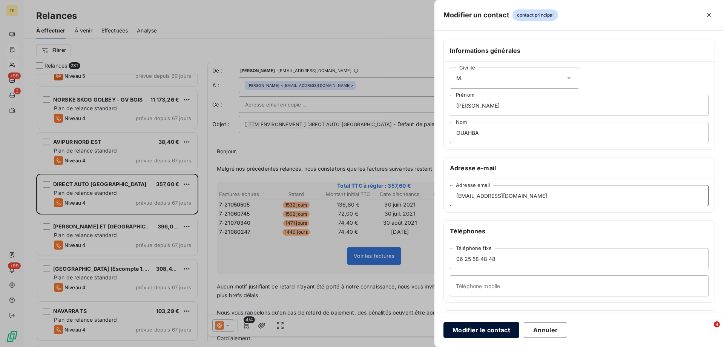
type input "compta@europarebrise-plus.fr"
drag, startPoint x: 471, startPoint y: 330, endPoint x: 470, endPoint y: 326, distance: 3.8
click at [471, 330] on button "Modifier le contact" at bounding box center [482, 330] width 76 height 16
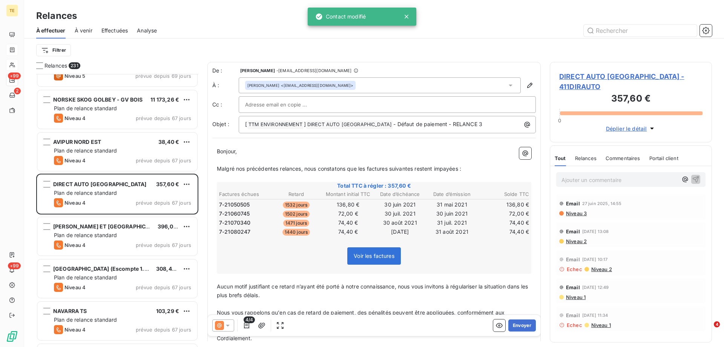
click at [229, 324] on icon at bounding box center [228, 325] width 8 height 8
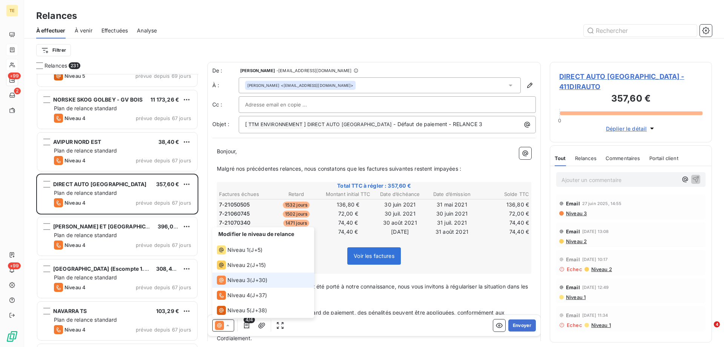
click at [247, 279] on span "Niveau 3" at bounding box center [238, 280] width 23 height 8
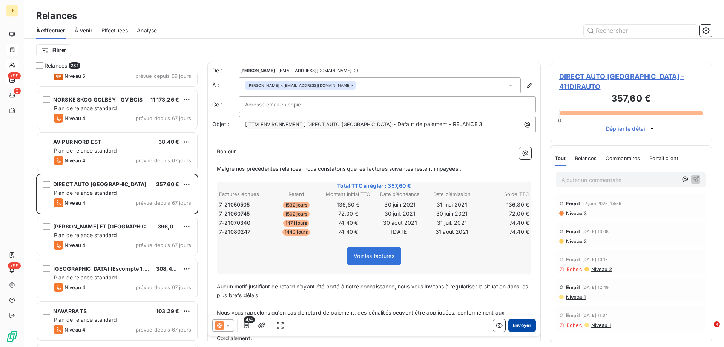
click at [513, 325] on button "Envoyer" at bounding box center [523, 325] width 28 height 12
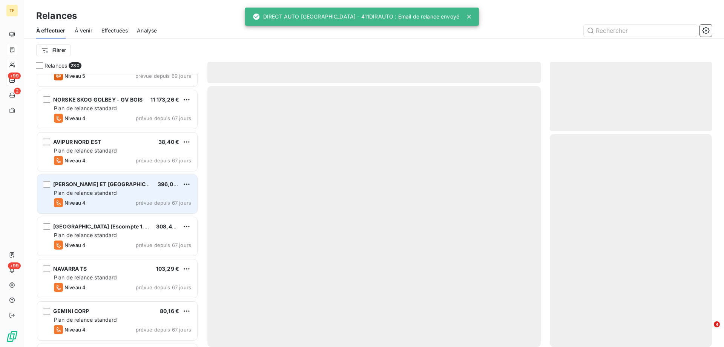
click at [78, 191] on span "Plan de relance standard" at bounding box center [85, 192] width 63 height 6
